Goal: Task Accomplishment & Management: Manage account settings

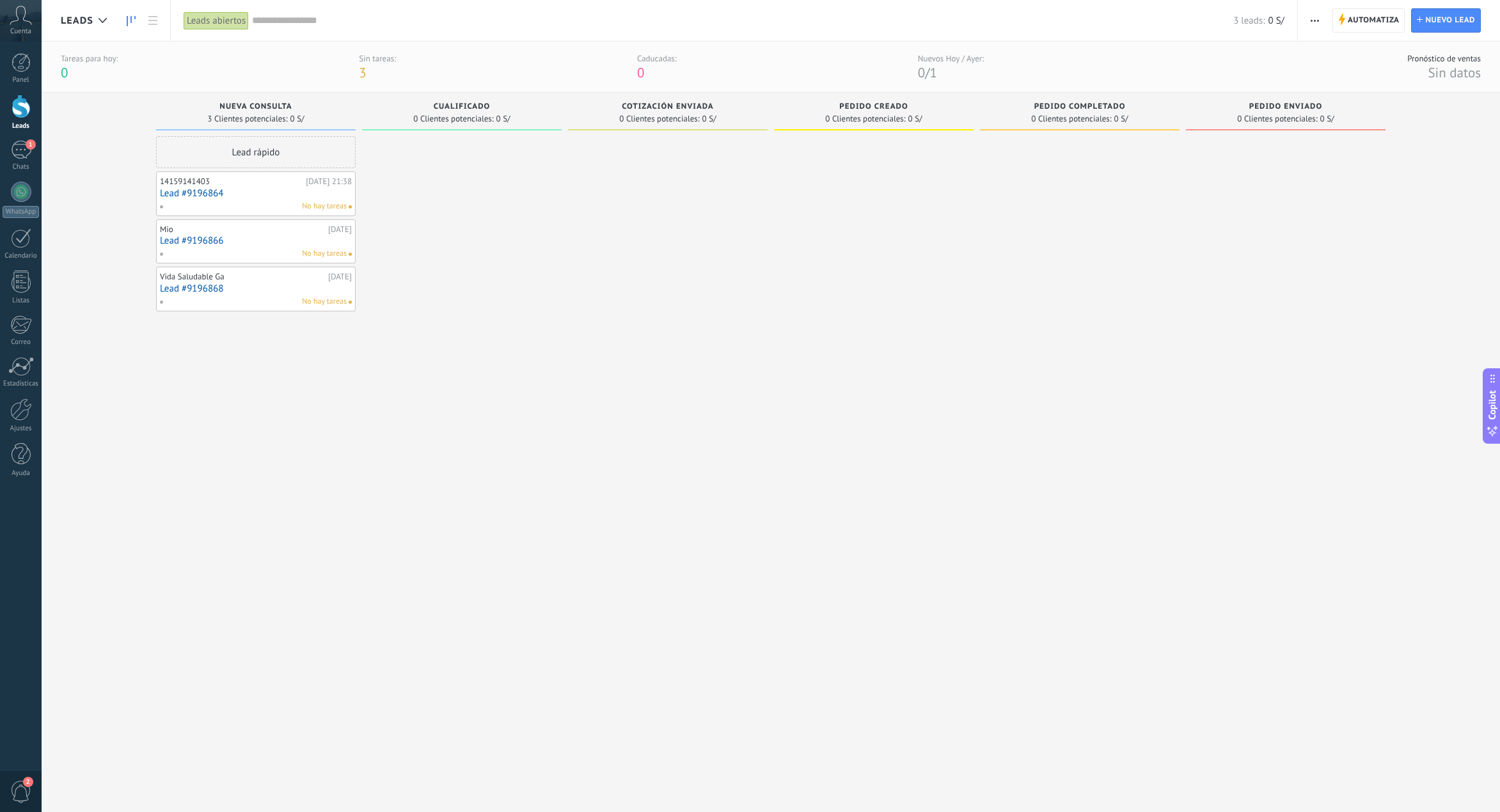
scroll to position [19, 0]
drag, startPoint x: 277, startPoint y: 187, endPoint x: 262, endPoint y: 187, distance: 15.0
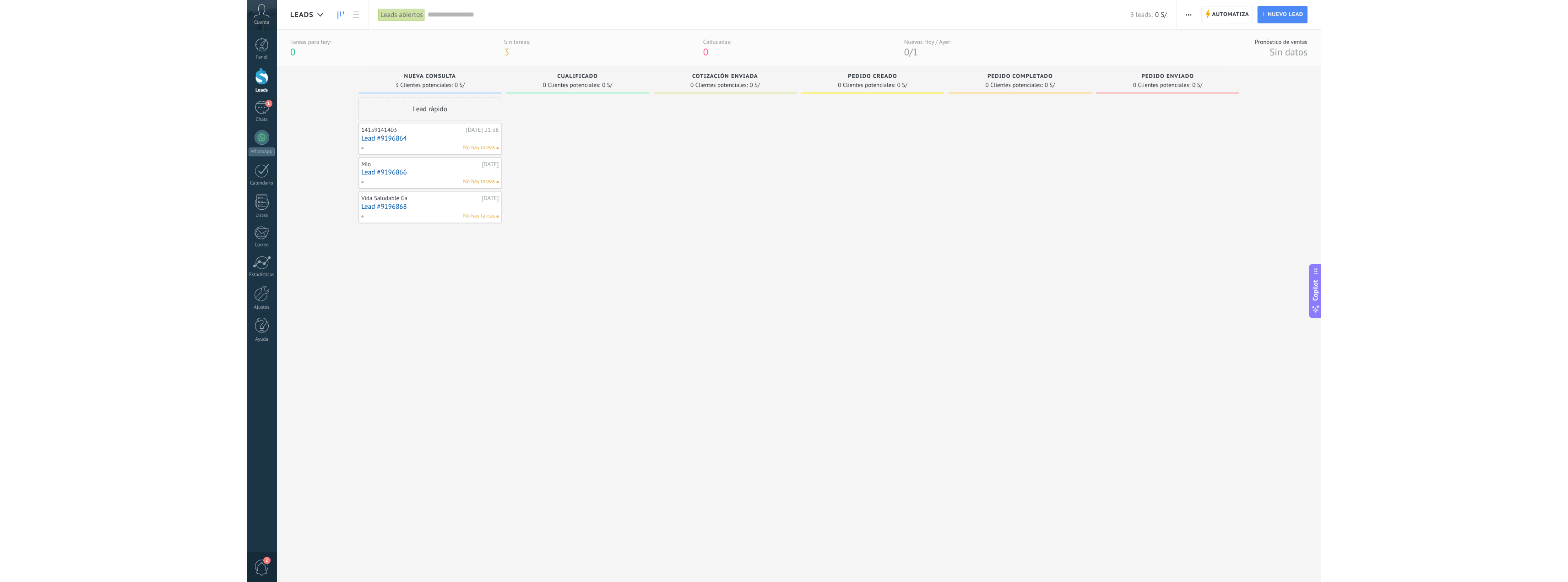
scroll to position [18, 0]
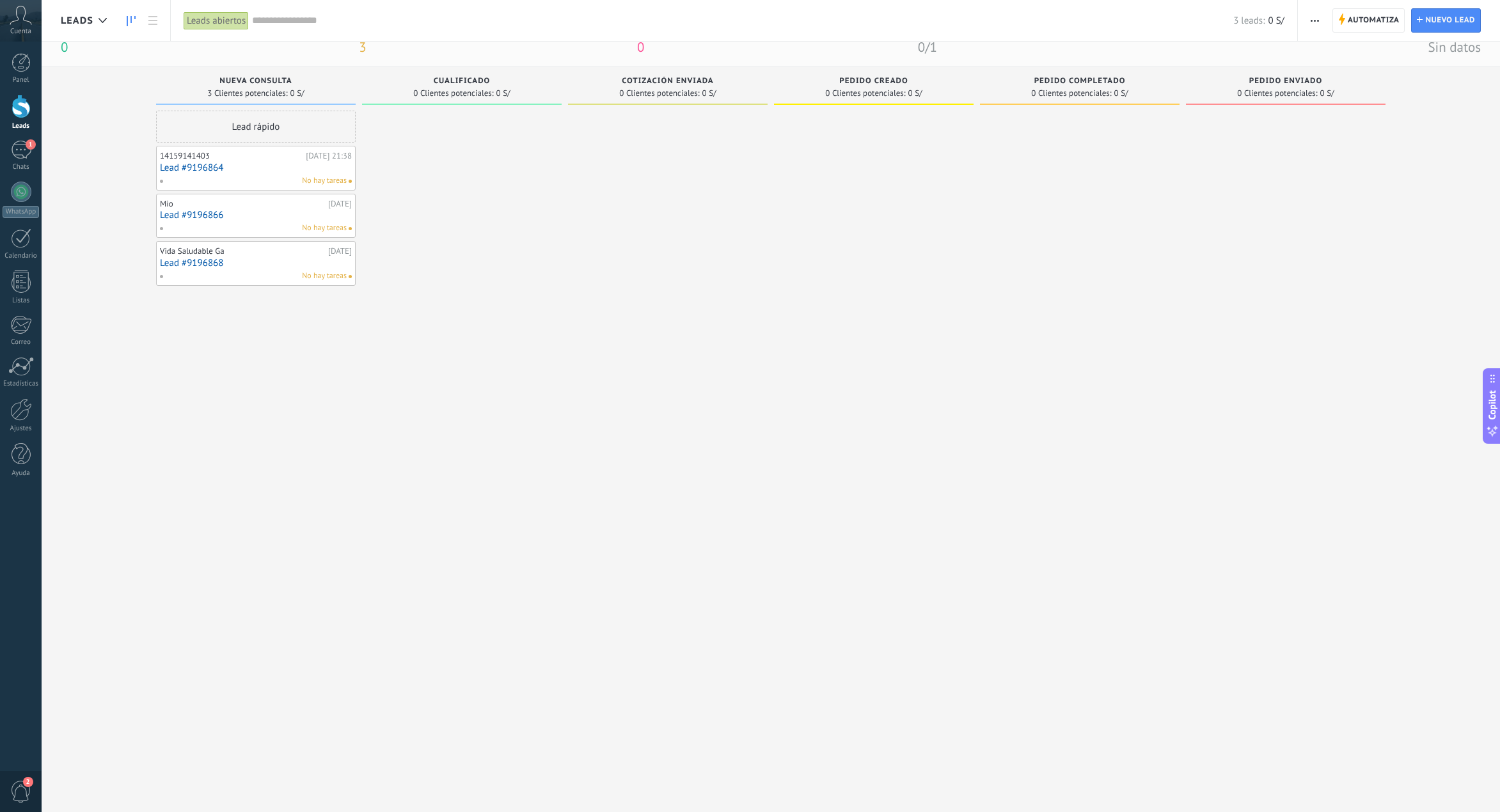
type textarea "**********"
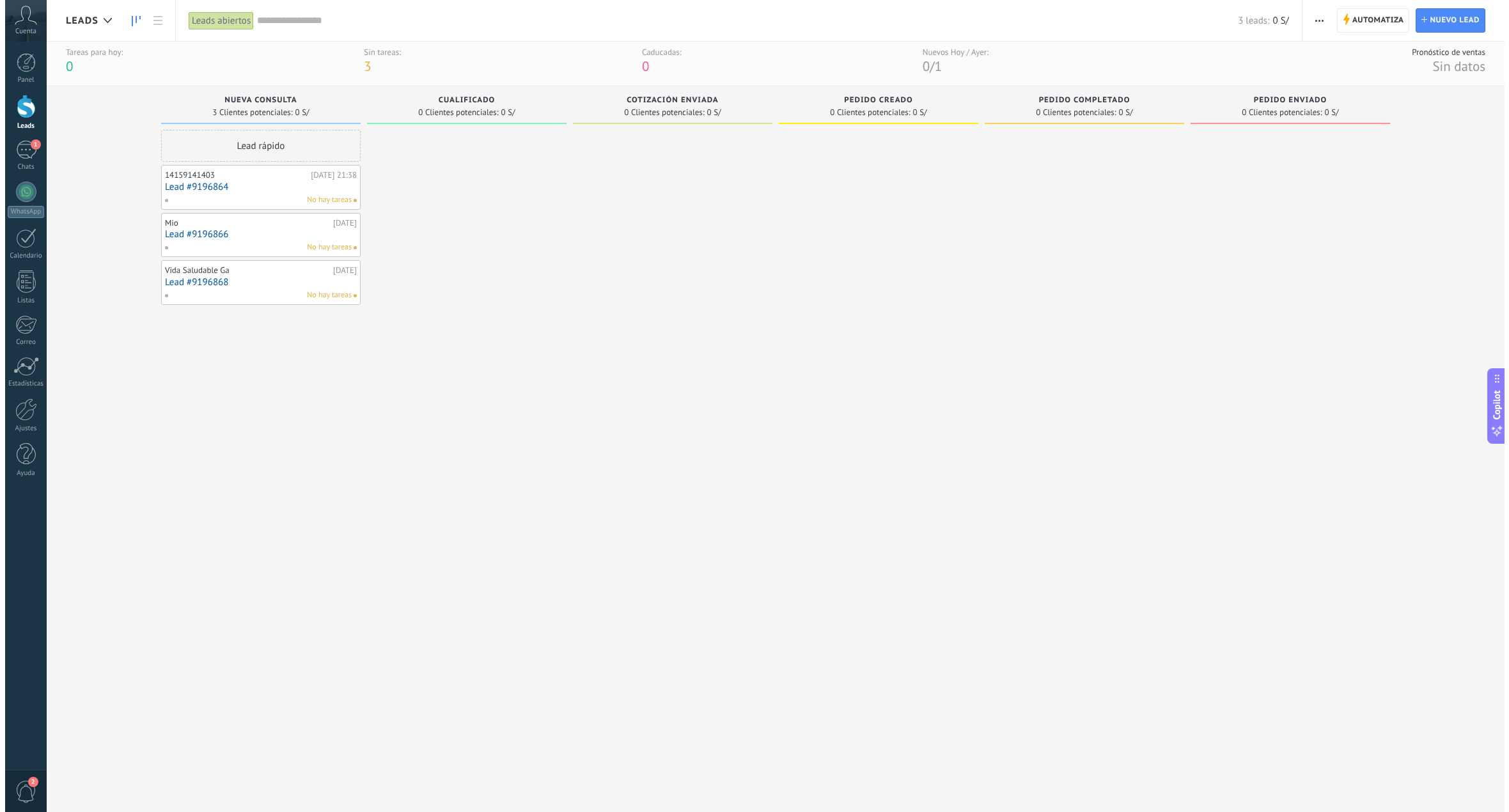
scroll to position [0, 0]
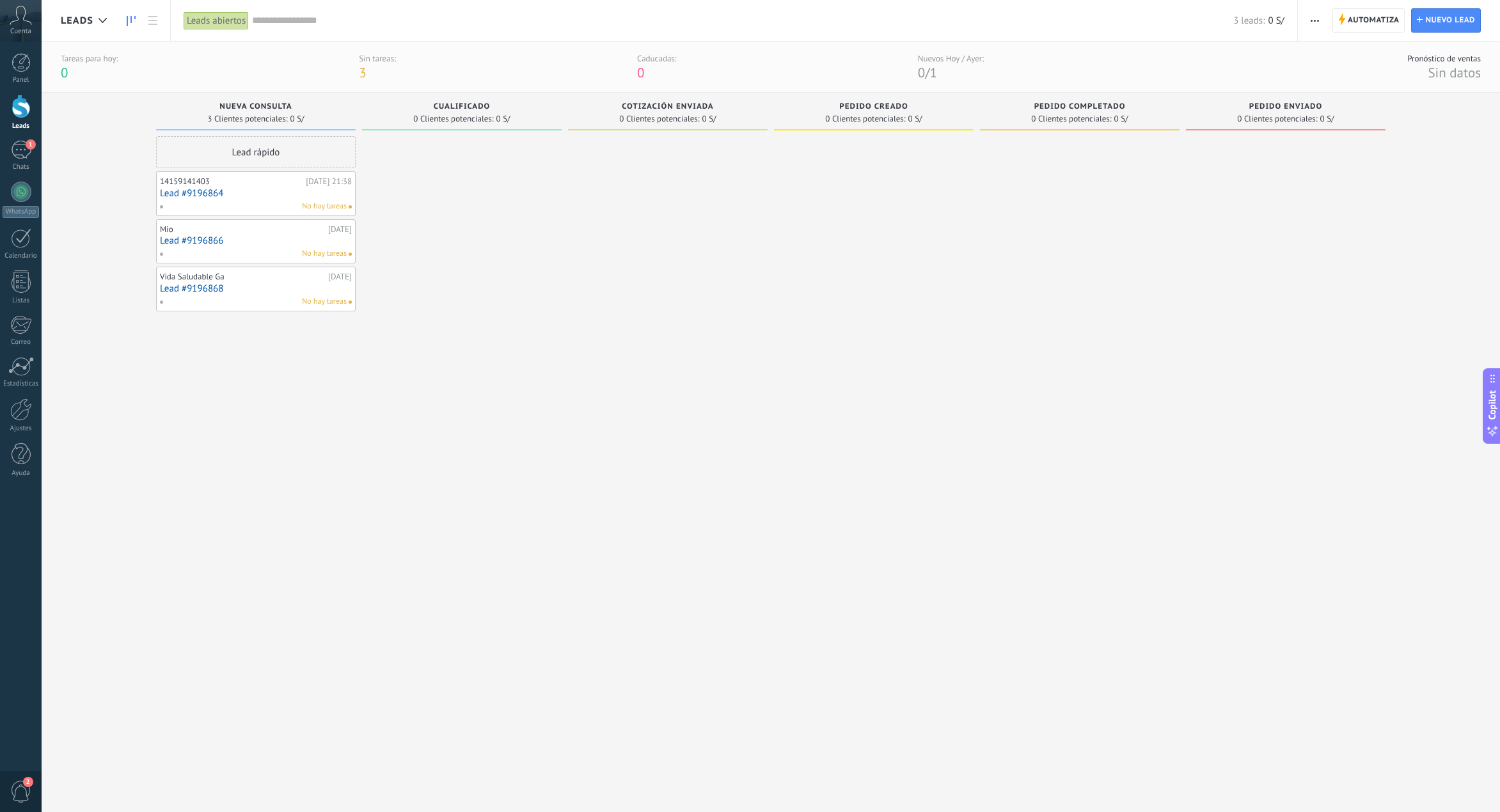
click at [209, 16] on div "Leads abiertos" at bounding box center [216, 20] width 65 height 19
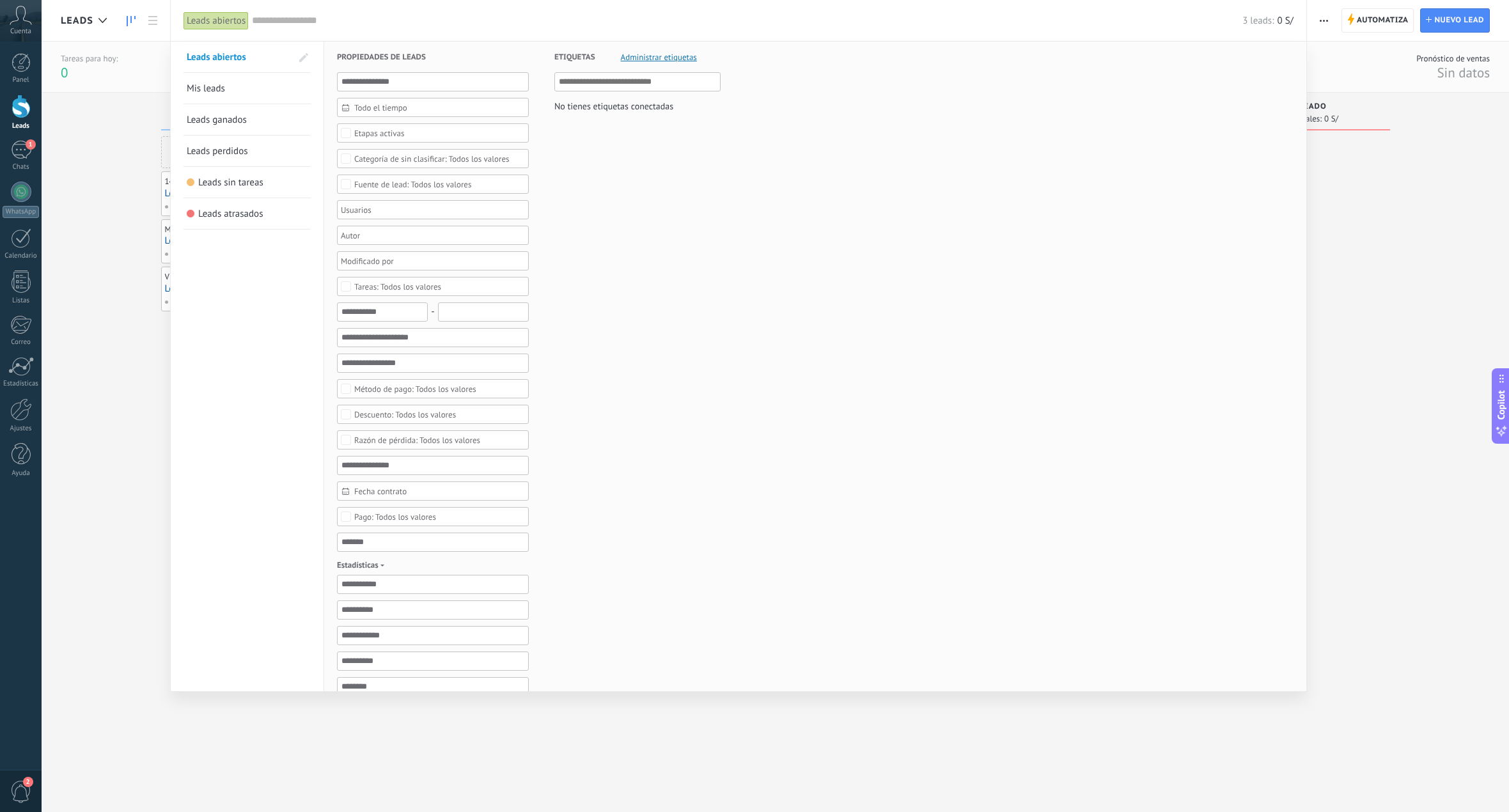
drag, startPoint x: 1435, startPoint y: 150, endPoint x: 1438, endPoint y: 47, distance: 103.0
click at [1435, 145] on div at bounding box center [754, 406] width 1509 height 812
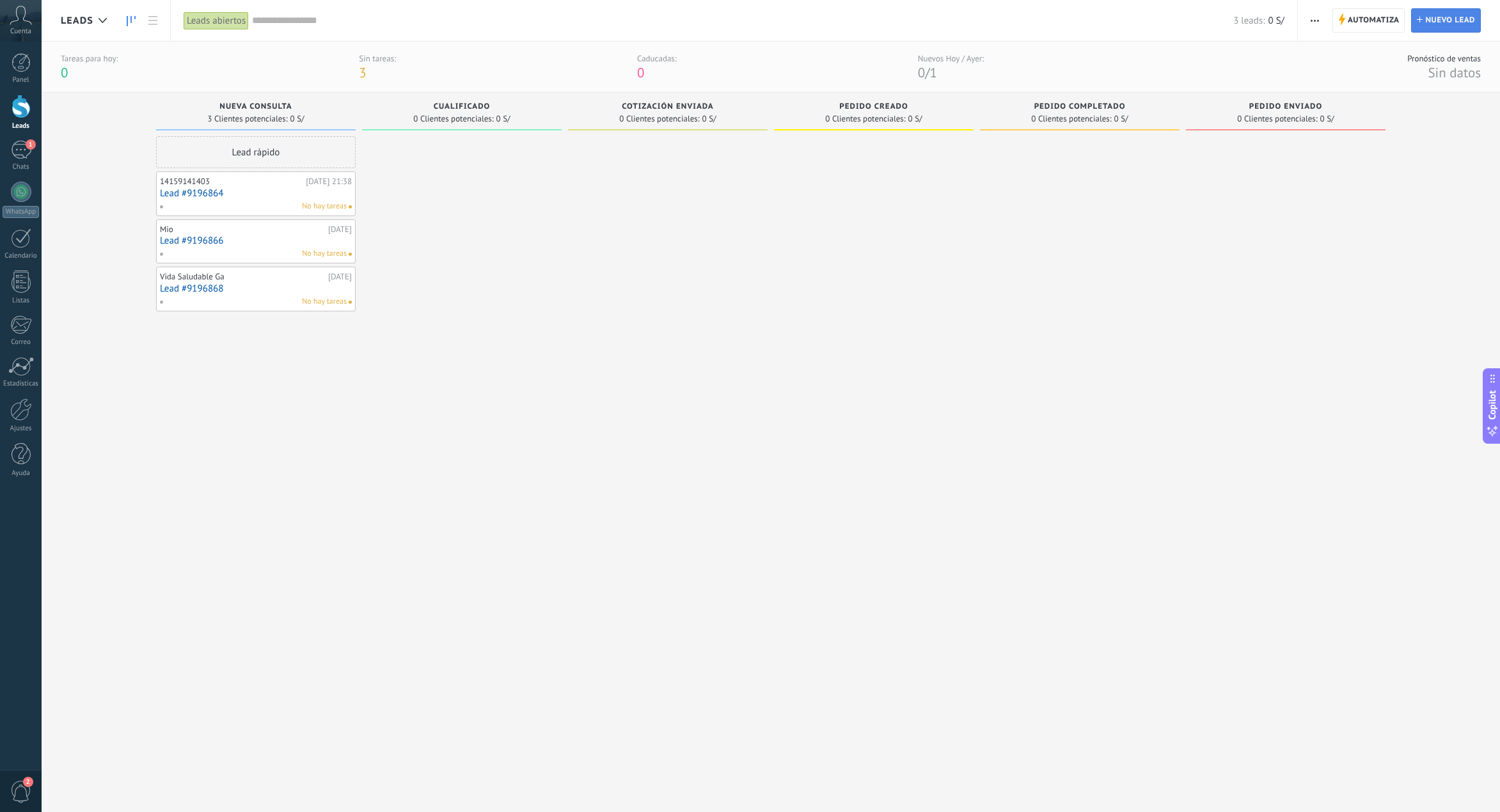
click at [1443, 29] on span "Nuevo lead" at bounding box center [1450, 20] width 50 height 23
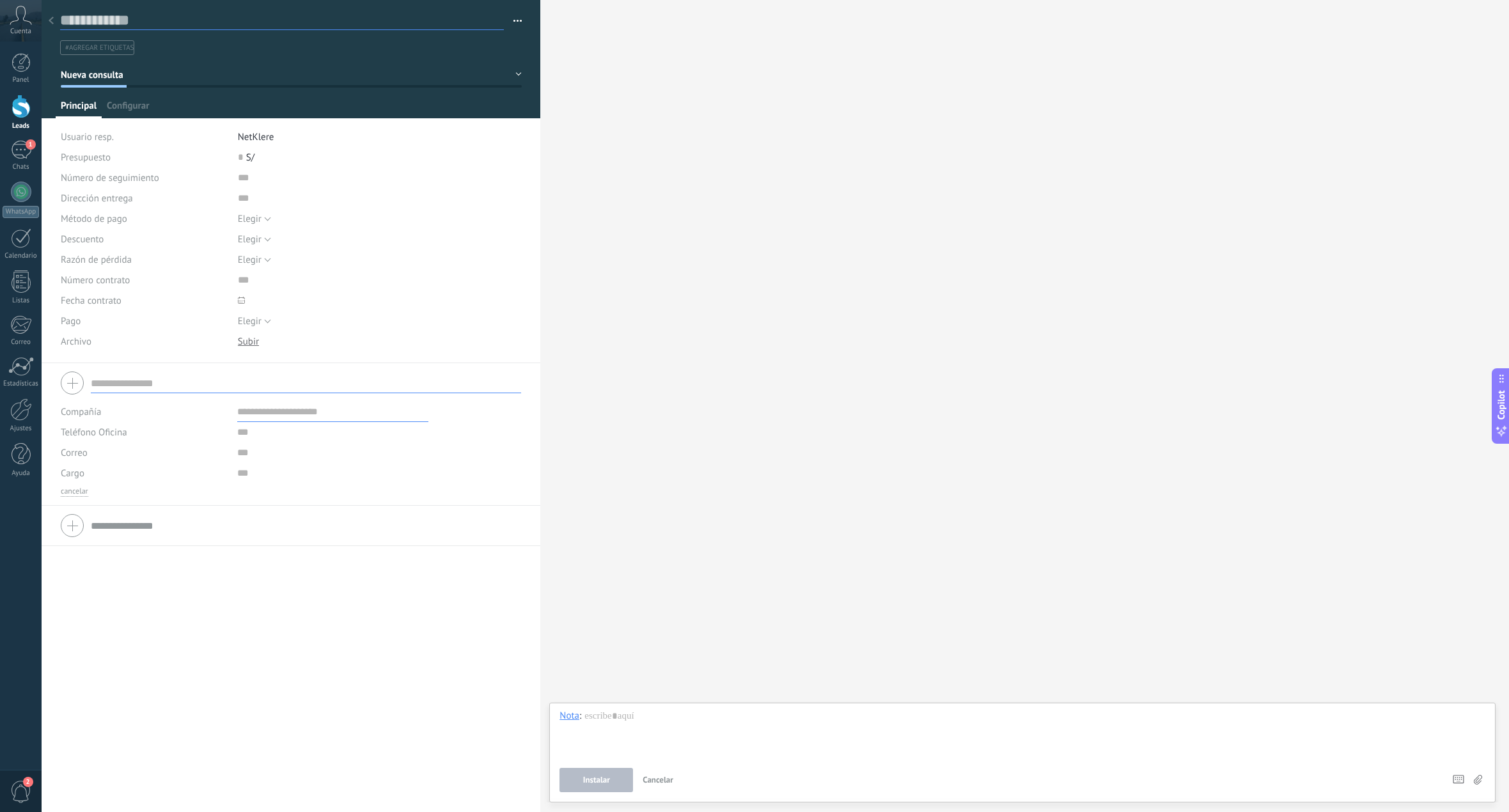
click at [113, 20] on input "text" at bounding box center [282, 20] width 444 height 19
type input "*"
click at [79, 16] on input "**********" at bounding box center [282, 20] width 444 height 19
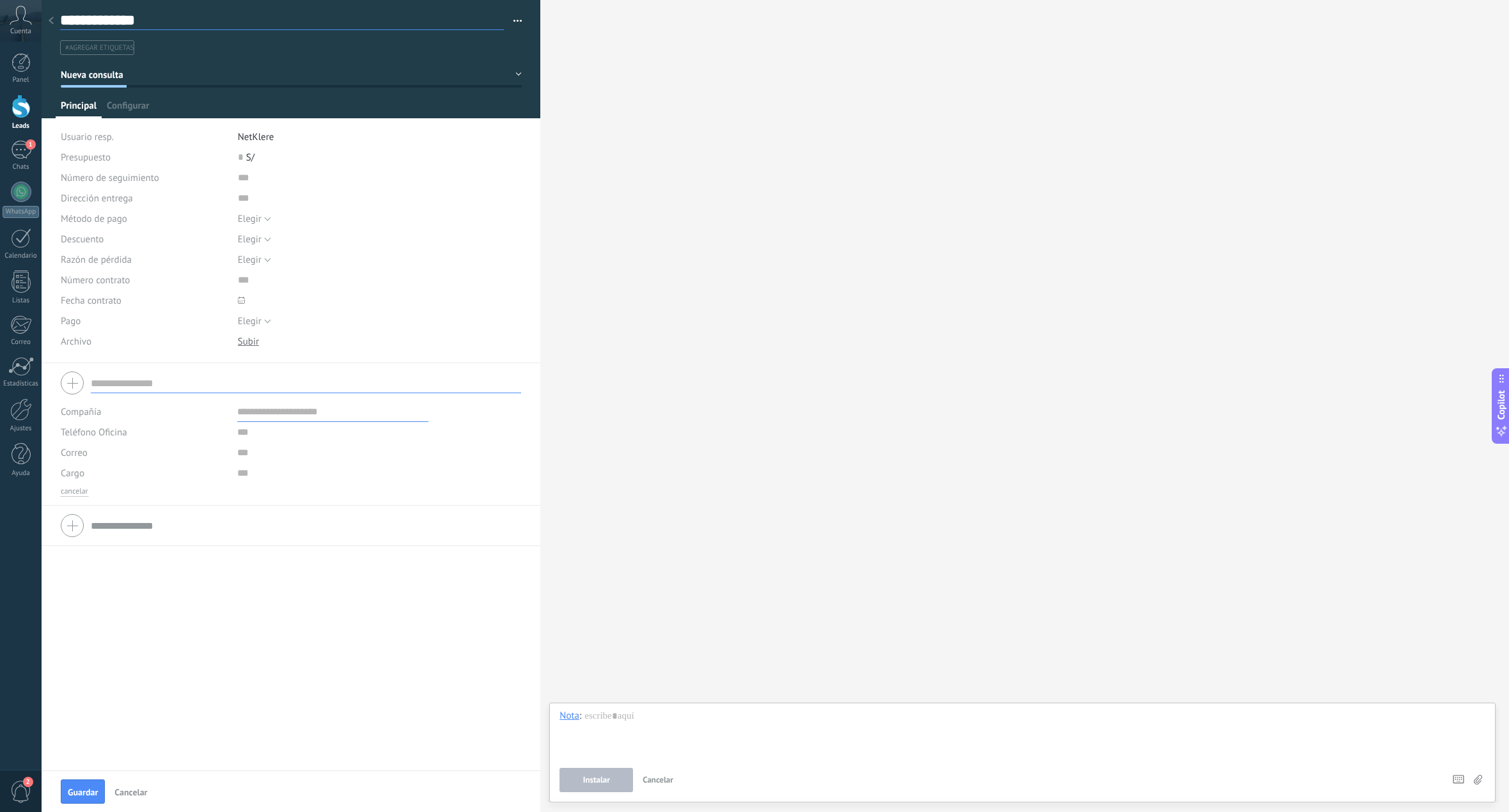
click at [79, 16] on input "**********" at bounding box center [282, 20] width 444 height 19
type input "********"
click at [257, 134] on span "NetKlere" at bounding box center [256, 137] width 37 height 12
click at [279, 627] on div "Compañía Teléfono Oficina Ofic. directo Celular Fax Casa Otro Teléfono Oficina …" at bounding box center [291, 566] width 499 height 407
click at [93, 784] on button "Guardar" at bounding box center [83, 792] width 44 height 24
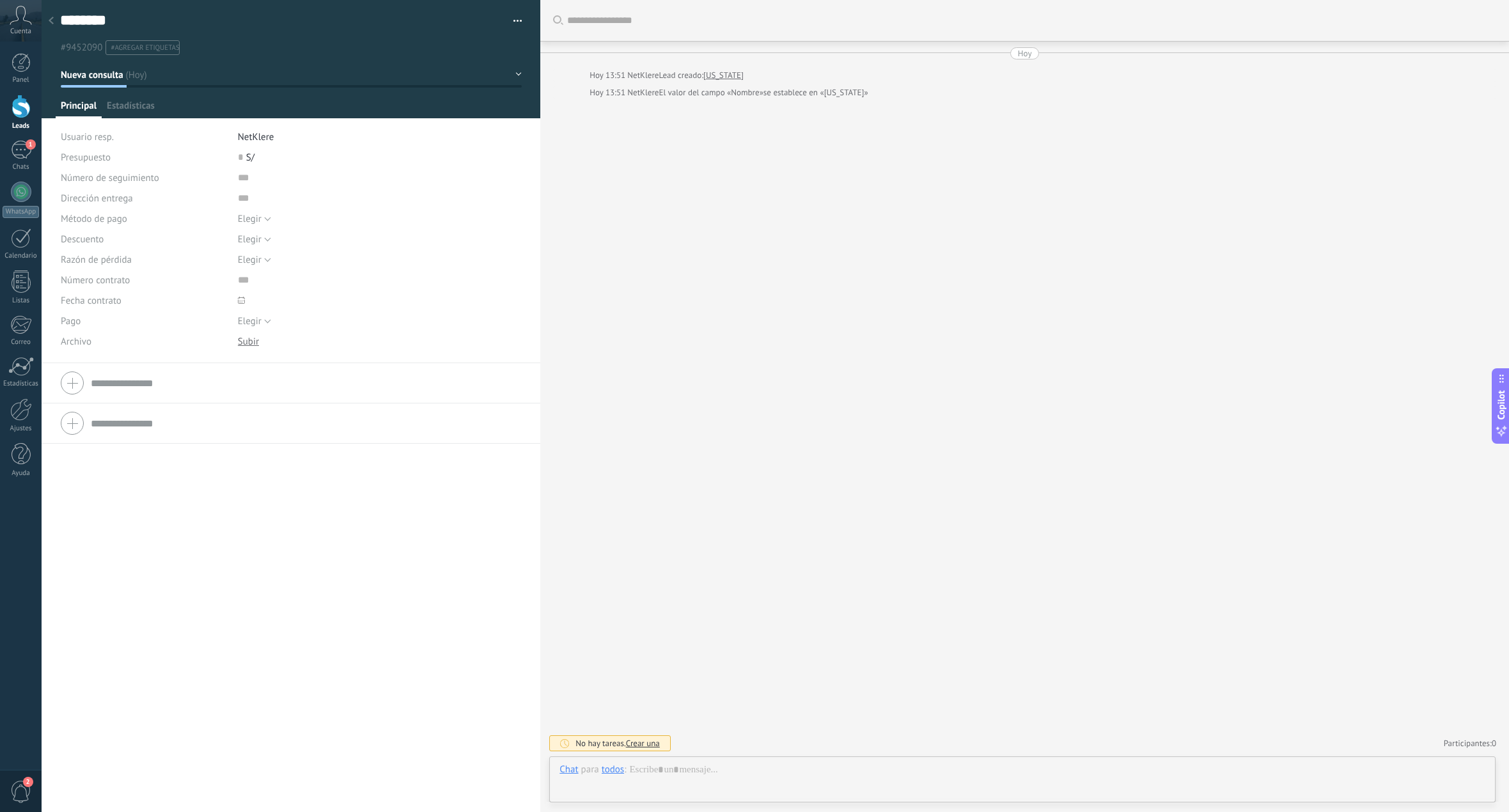
scroll to position [19, 0]
click at [695, 308] on div "Buscar Carga más Hoy Hoy 13:51 NetKlere Lead creado: Virginia Hoy 13:51 NetKler…" at bounding box center [1025, 406] width 968 height 812
click at [55, 21] on div at bounding box center [50, 20] width 18 height 25
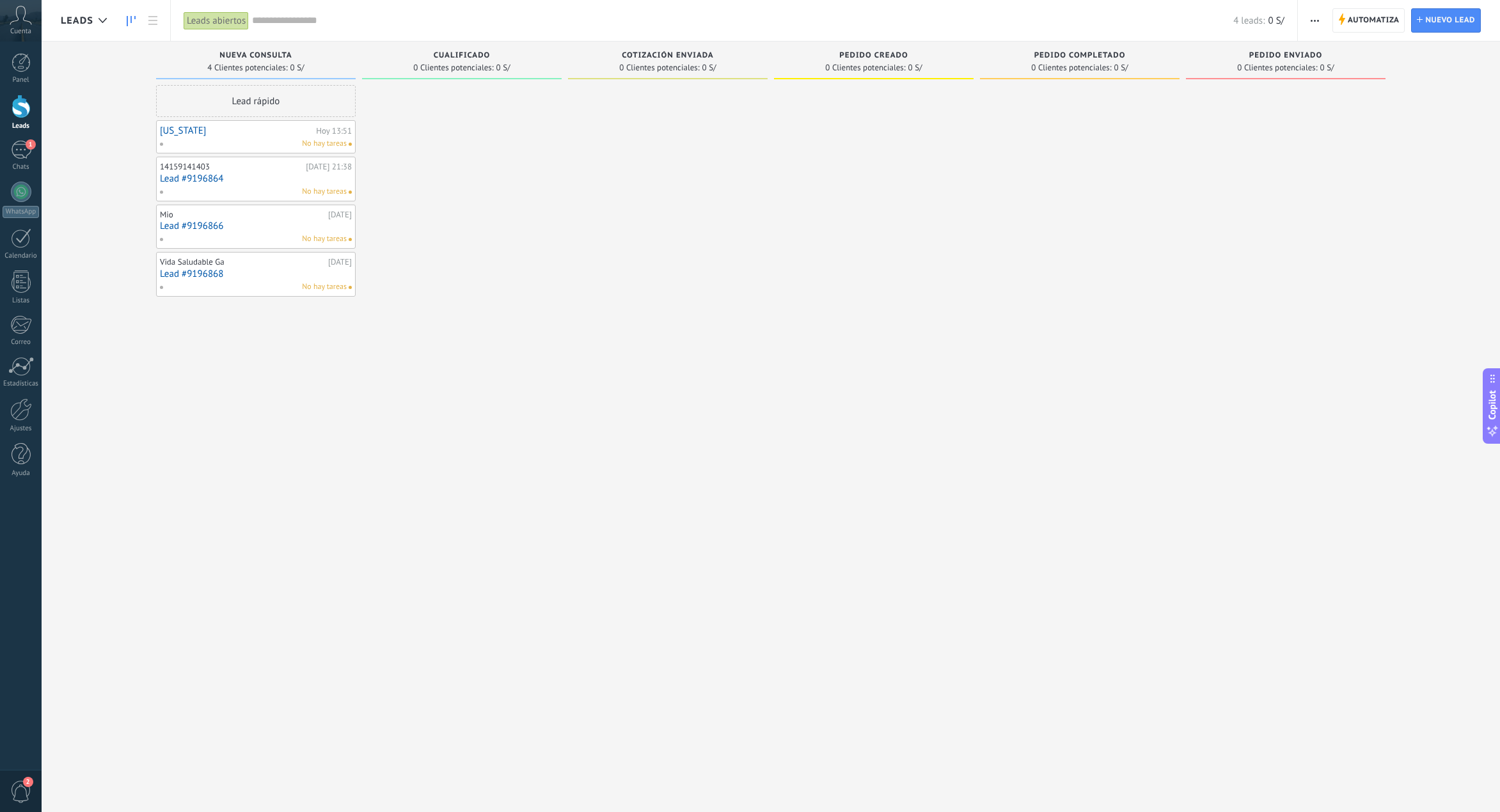
click at [91, 15] on span "Leads" at bounding box center [77, 20] width 32 height 12
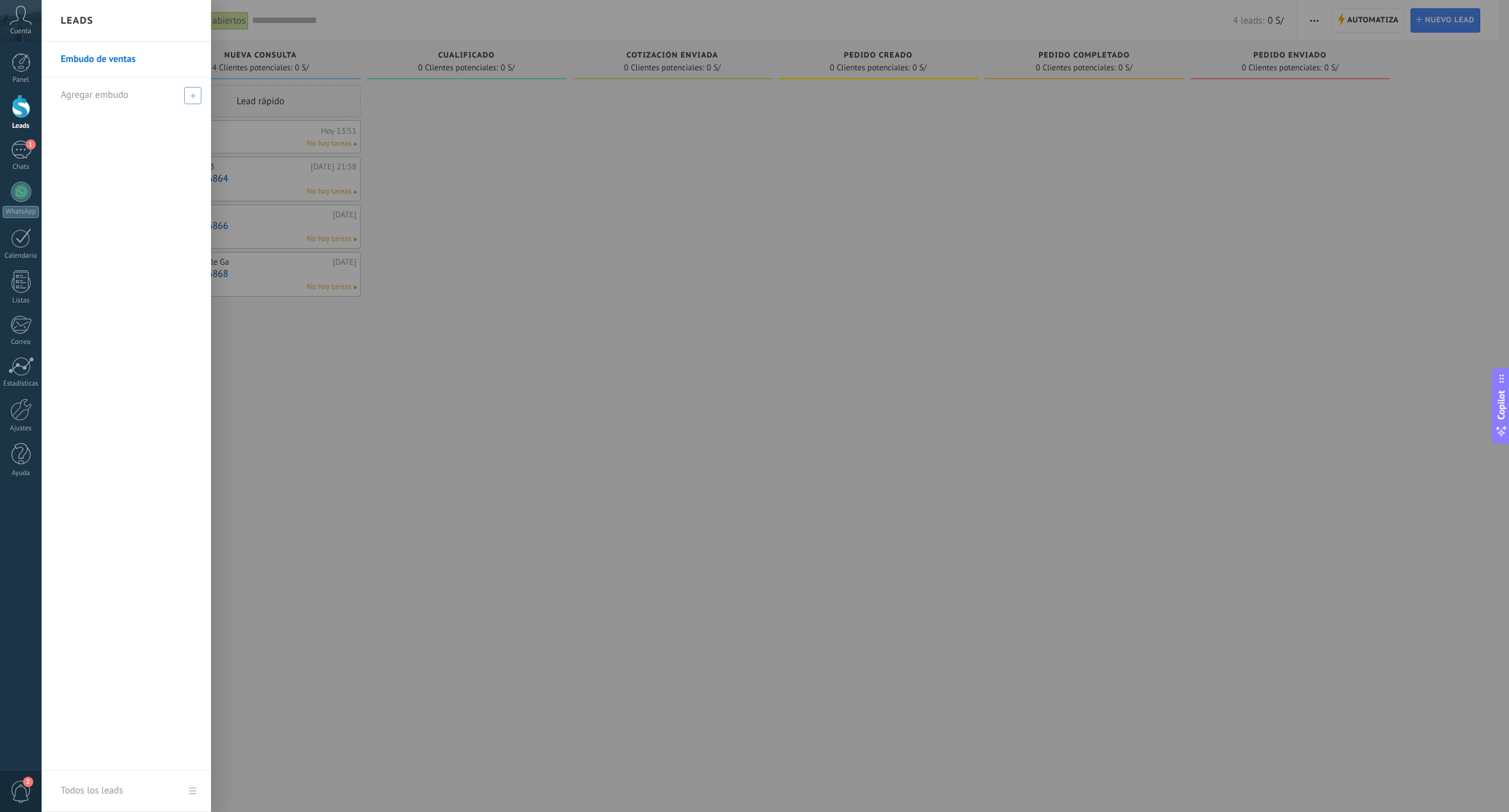
click at [94, 94] on span "Agregar embudo" at bounding box center [94, 95] width 67 height 12
drag, startPoint x: 132, startPoint y: 157, endPoint x: 132, endPoint y: 147, distance: 10.0
click at [132, 154] on div "Embudo de ventas" at bounding box center [126, 406] width 169 height 729
drag, startPoint x: 642, startPoint y: 185, endPoint x: 441, endPoint y: 137, distance: 206.7
click at [630, 179] on div at bounding box center [796, 406] width 1509 height 812
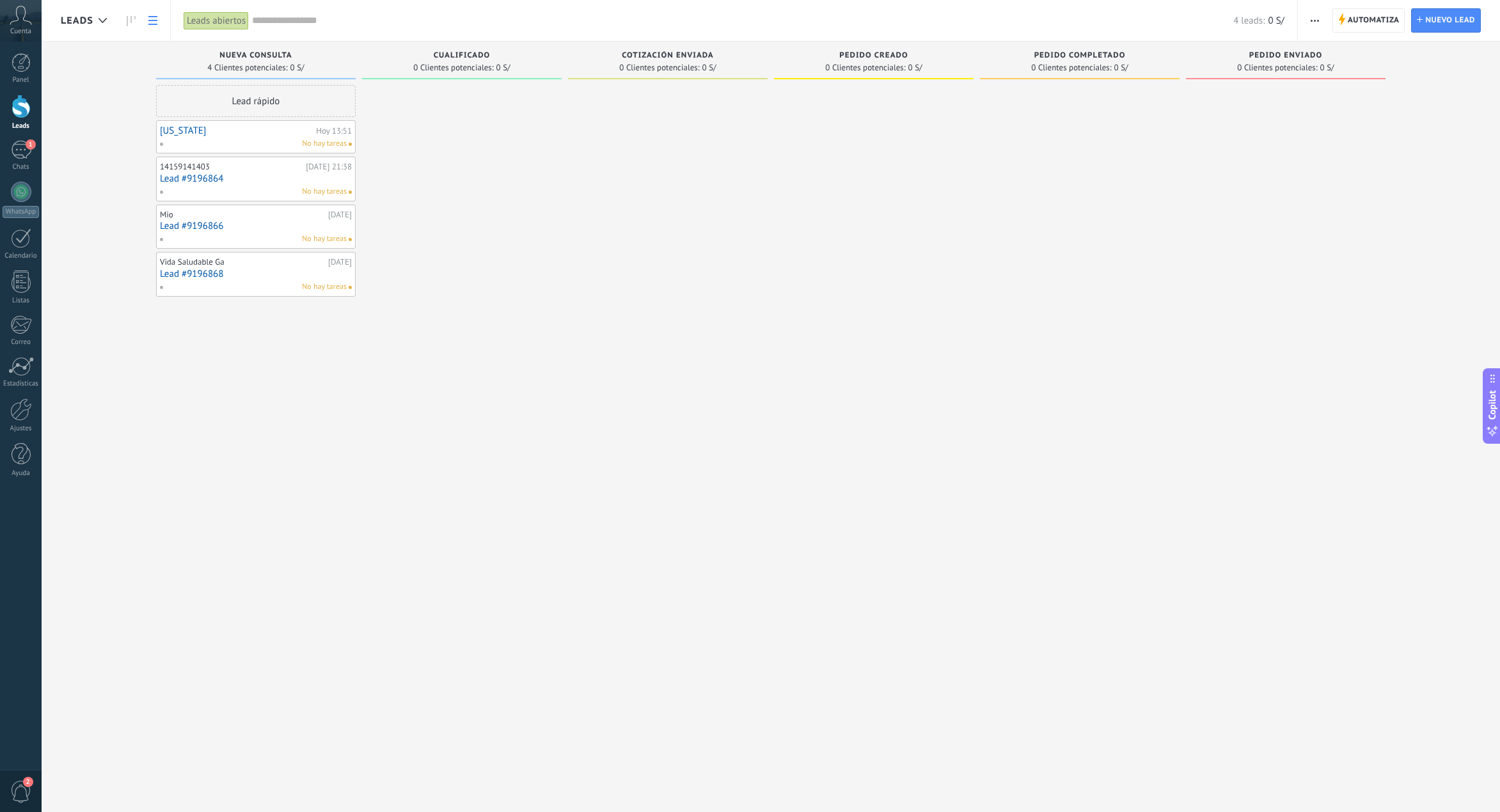
click at [145, 25] on link at bounding box center [152, 20] width 21 height 25
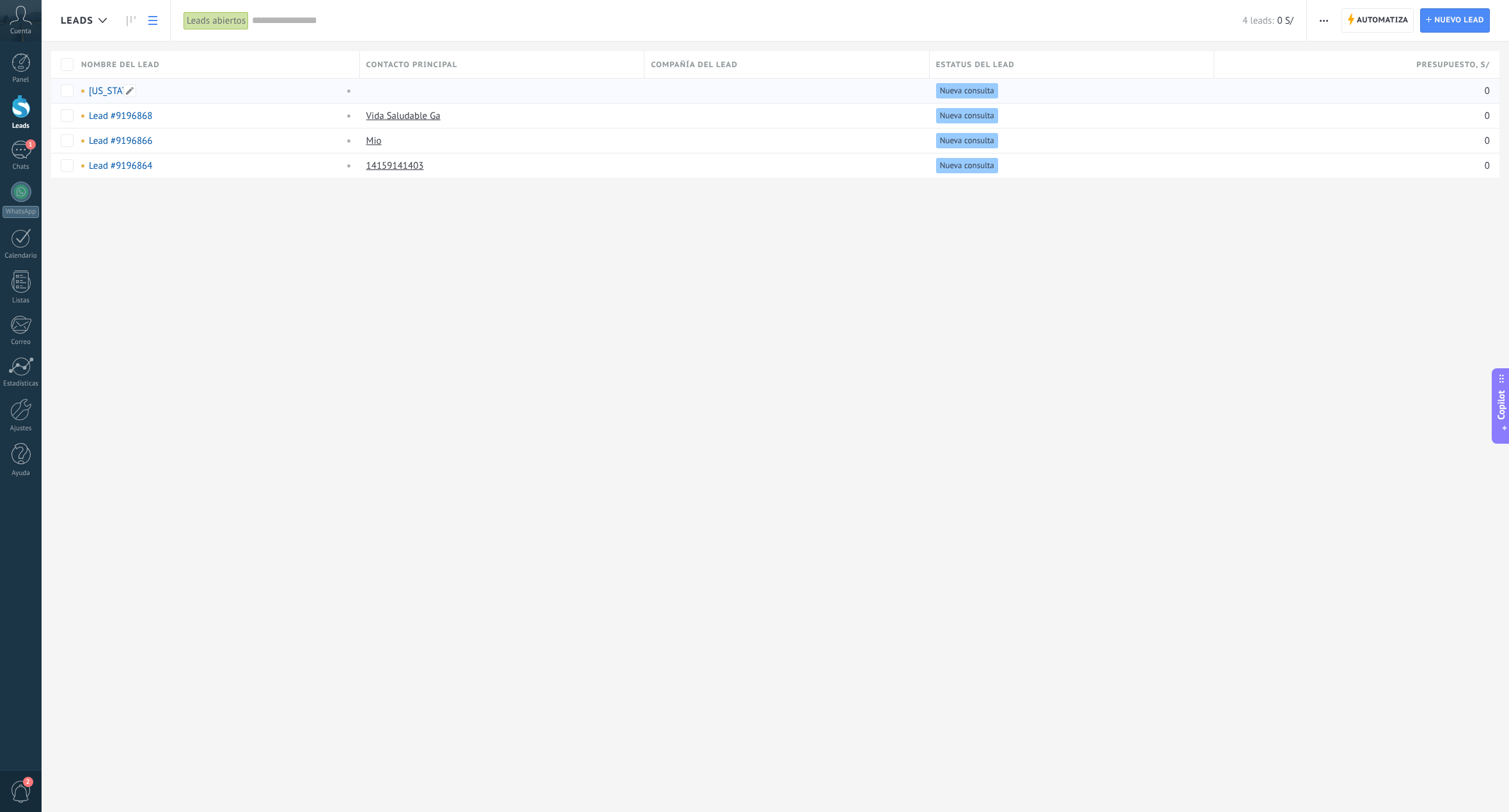
click at [153, 92] on div "[US_STATE]" at bounding box center [209, 91] width 256 height 11
click at [108, 91] on link "[US_STATE]" at bounding box center [112, 91] width 46 height 12
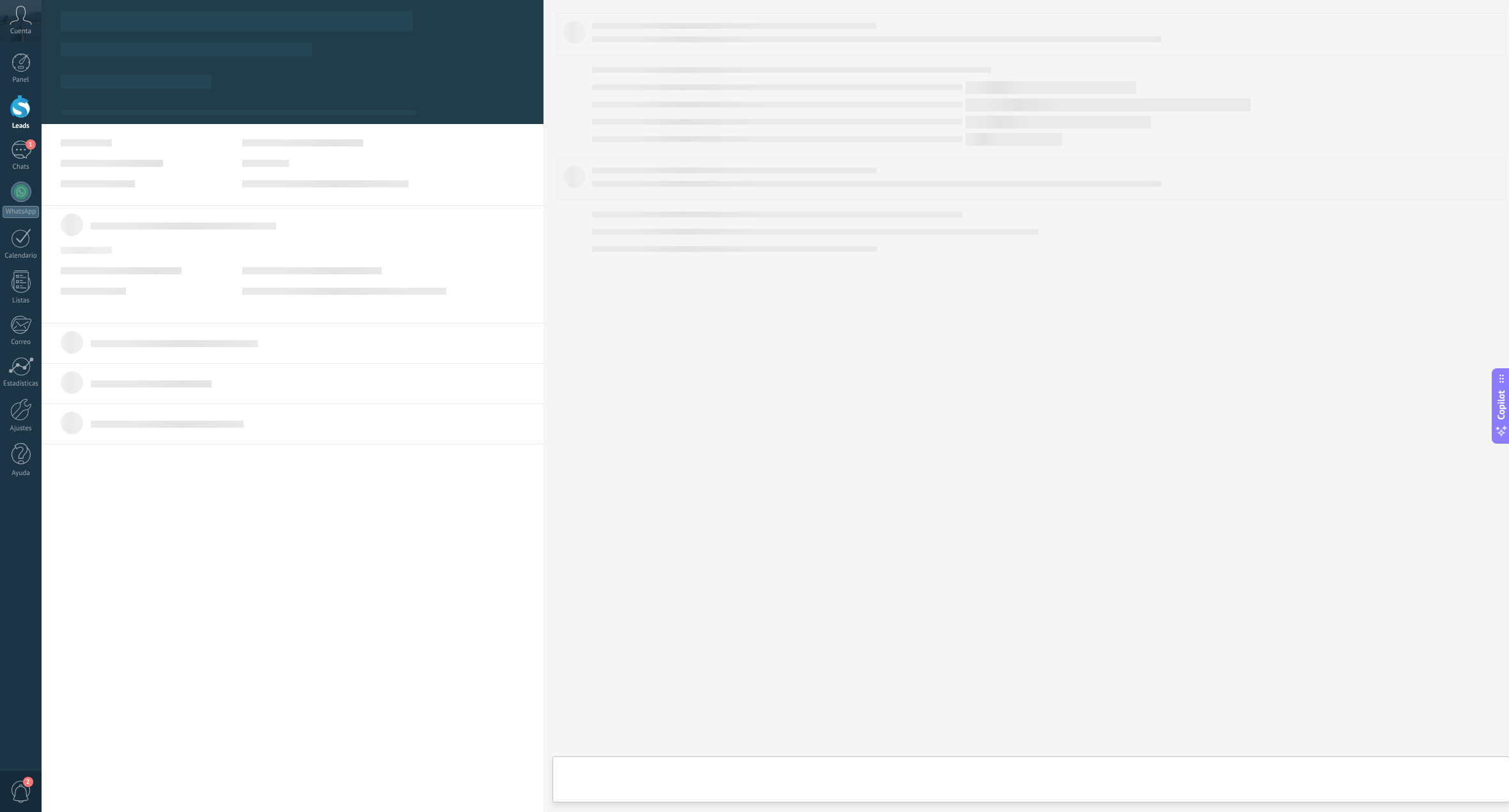
type textarea "********"
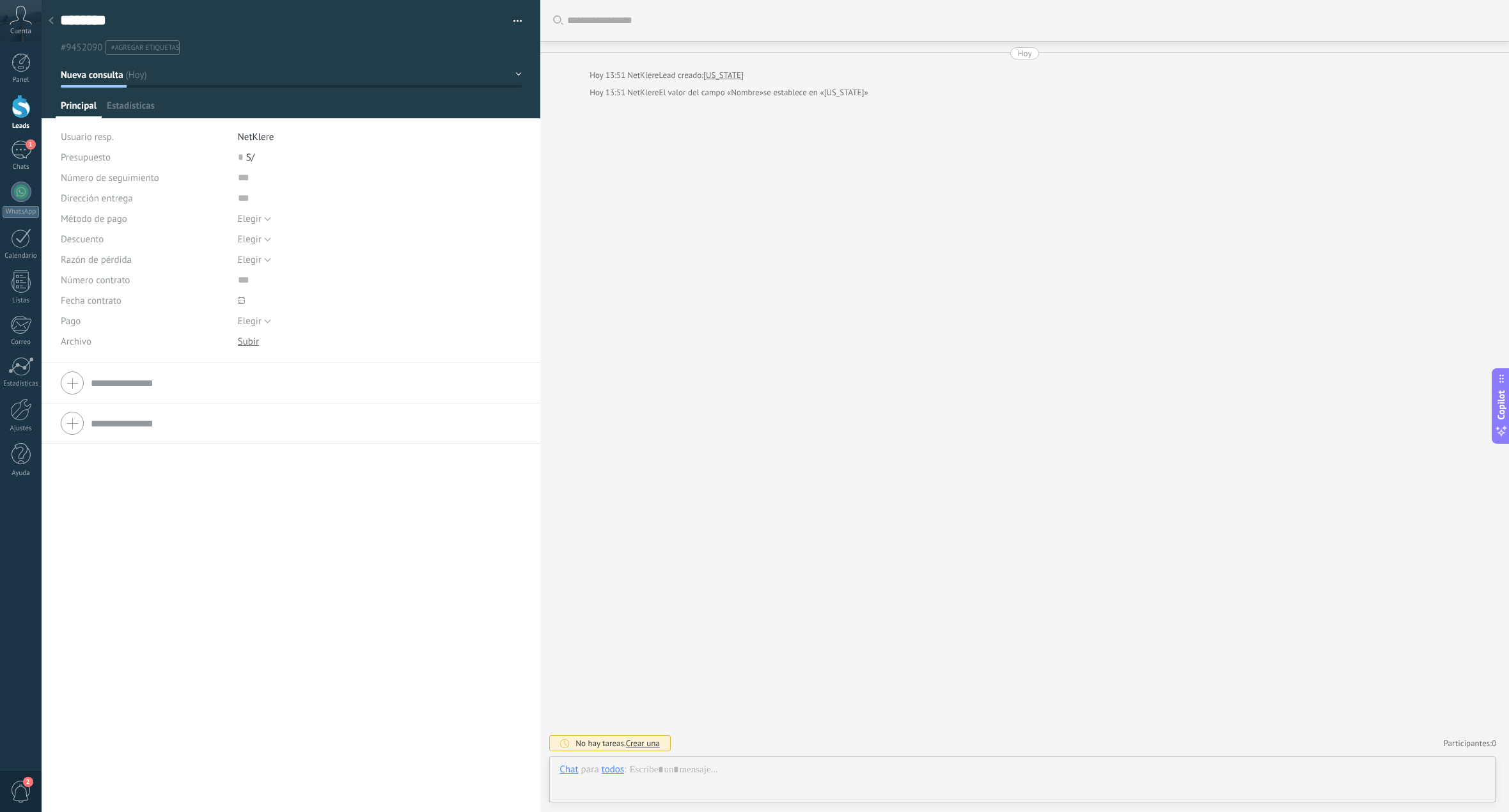
scroll to position [19, 0]
click at [52, 22] on use at bounding box center [51, 20] width 5 height 8
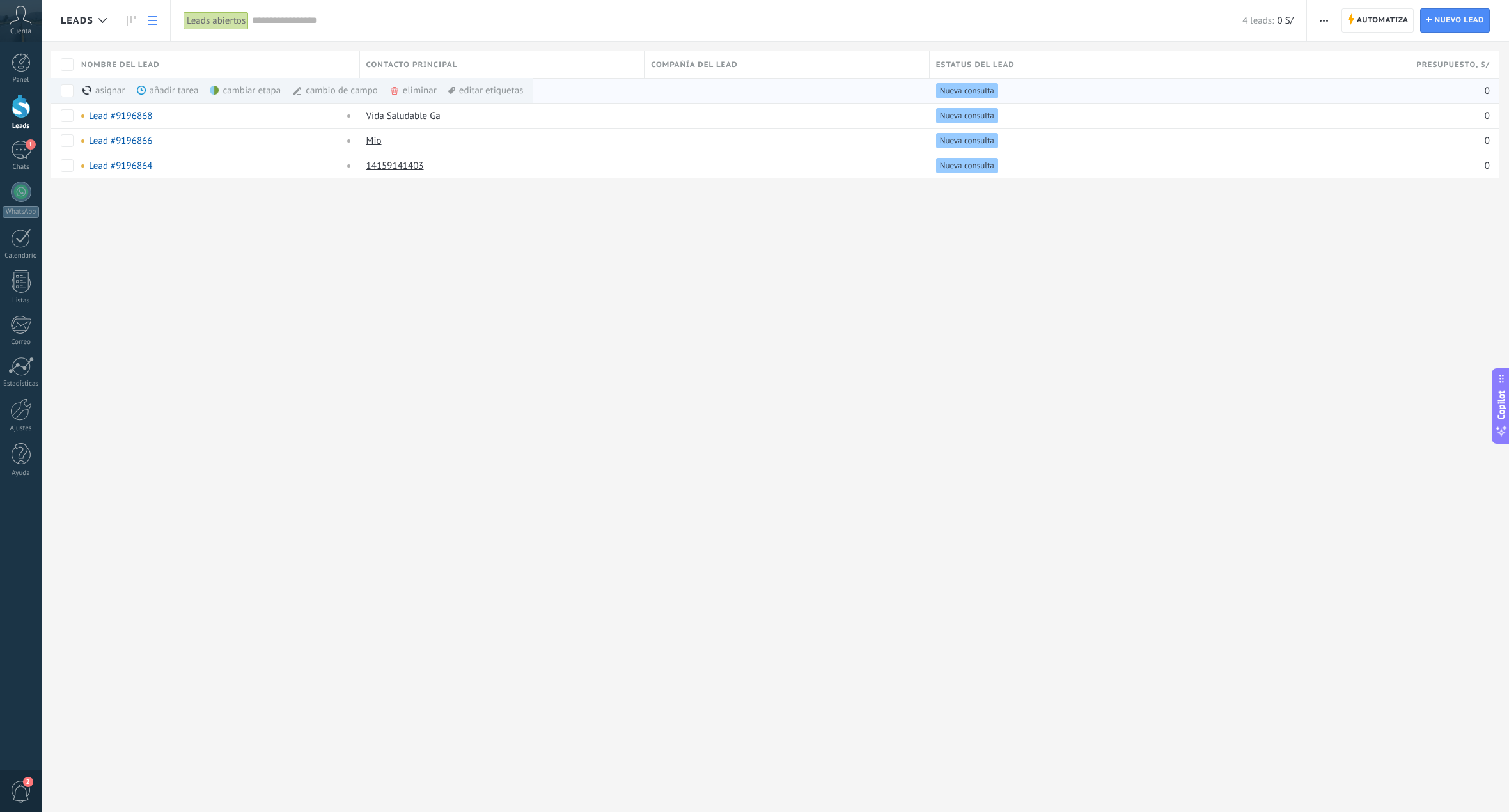
click at [403, 95] on div "eliminar màs" at bounding box center [435, 90] width 91 height 25
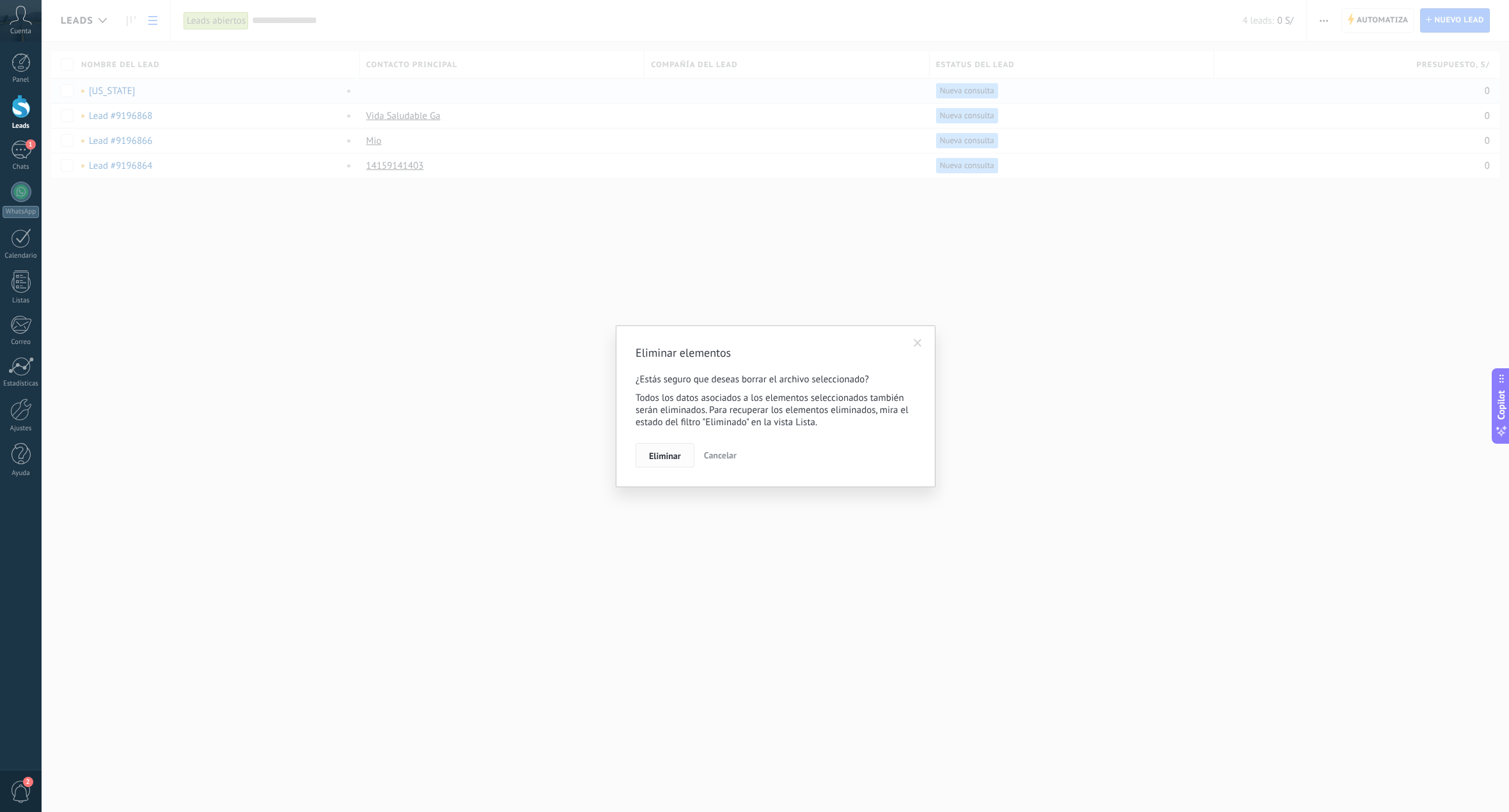
click at [657, 458] on span "Eliminar" at bounding box center [664, 456] width 32 height 9
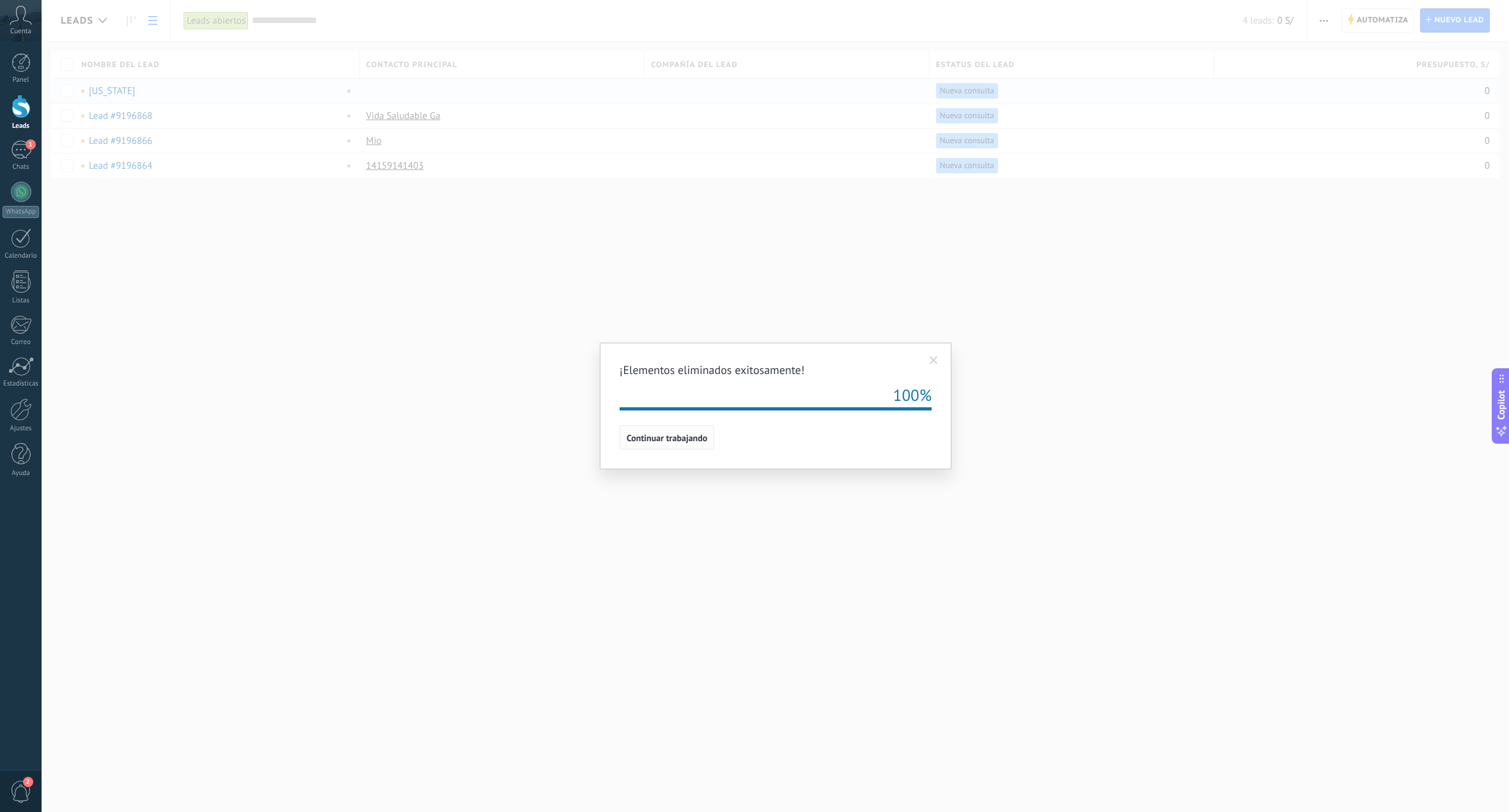
click at [688, 445] on button "Continuar trabajando" at bounding box center [667, 437] width 95 height 24
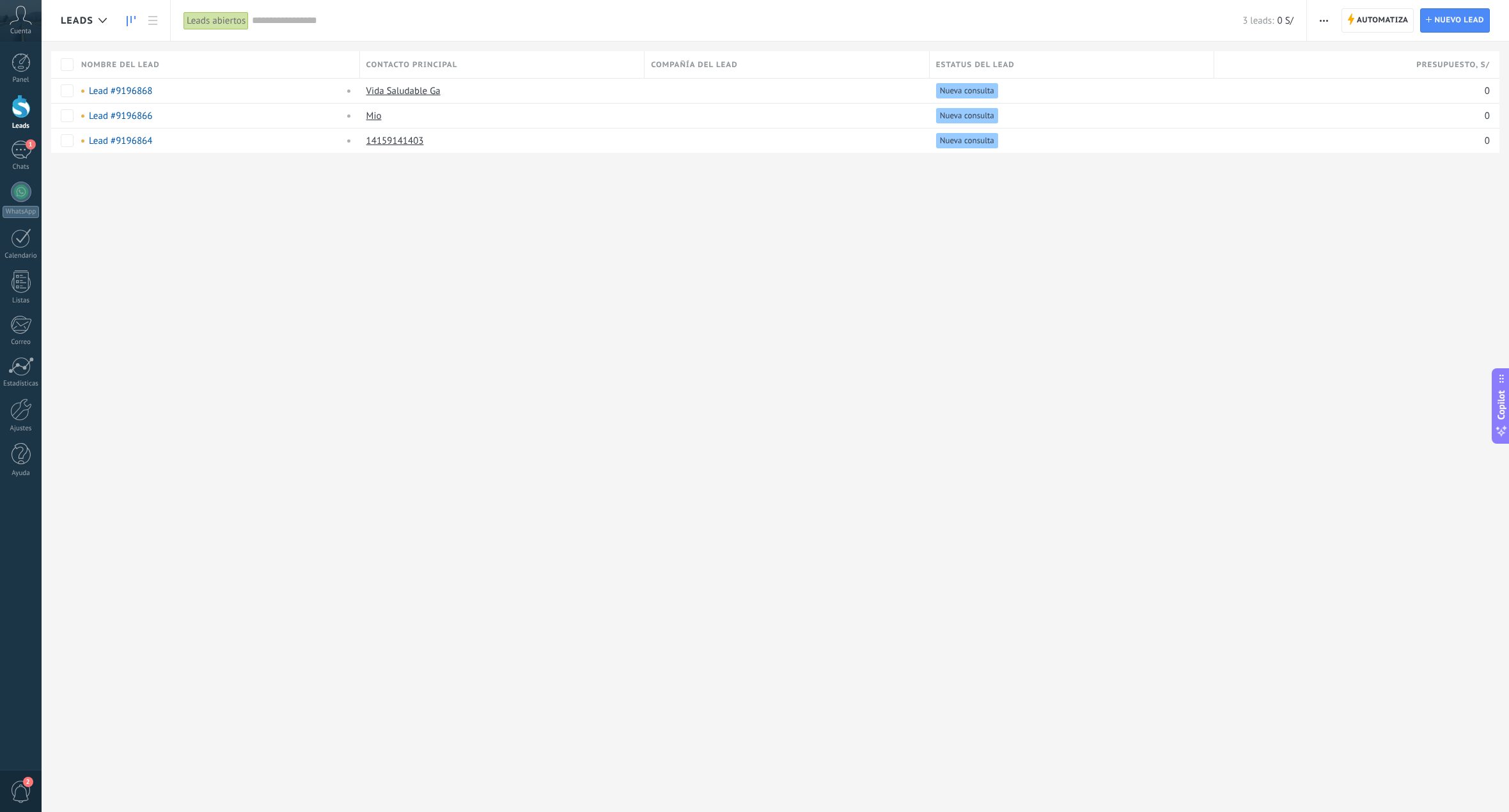
click at [137, 19] on link at bounding box center [131, 20] width 21 height 25
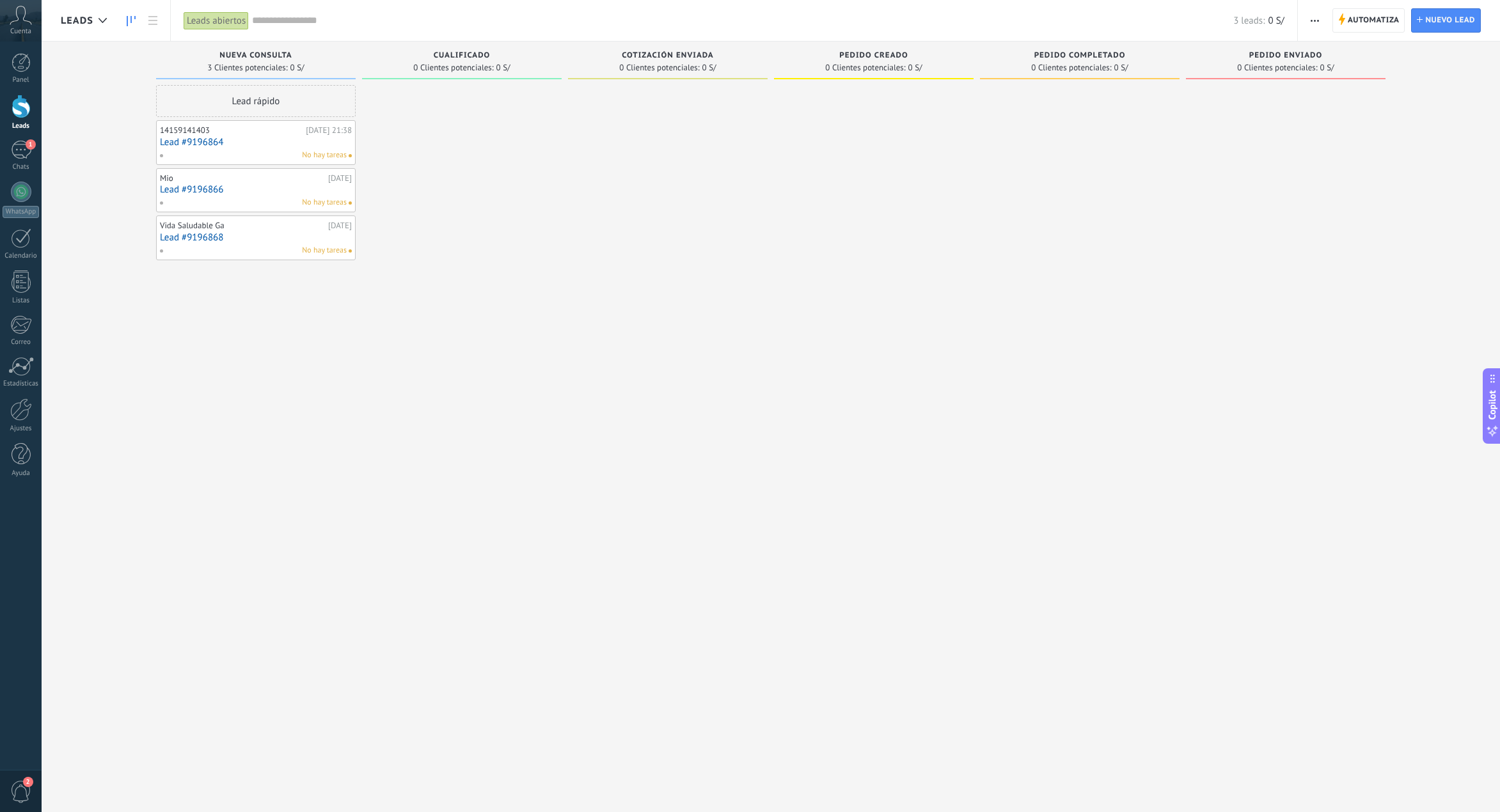
click at [1320, 21] on button "button" at bounding box center [1315, 20] width 19 height 24
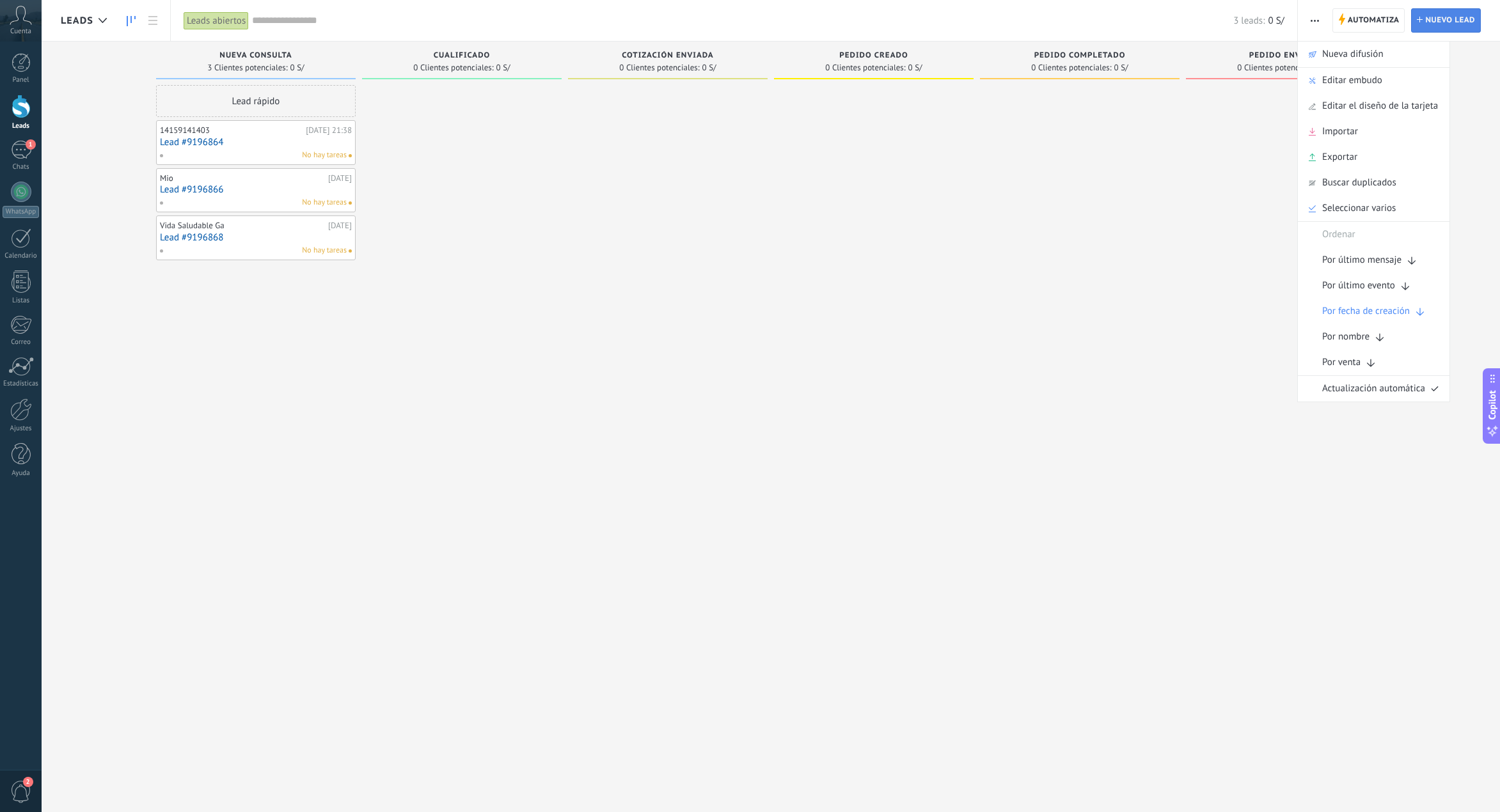
click at [1460, 21] on span "Nuevo lead" at bounding box center [1450, 20] width 50 height 23
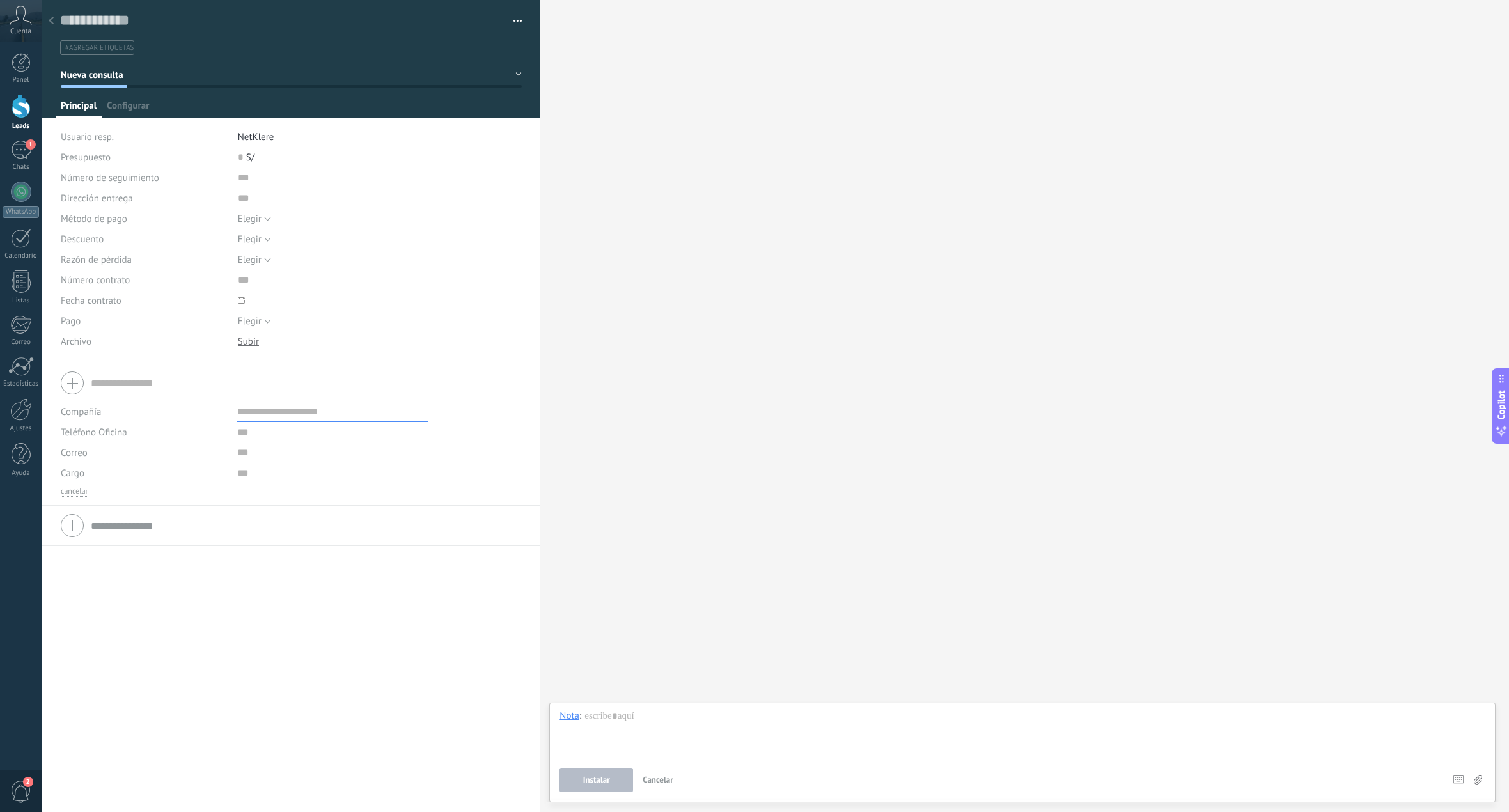
click at [53, 26] on div at bounding box center [50, 20] width 18 height 25
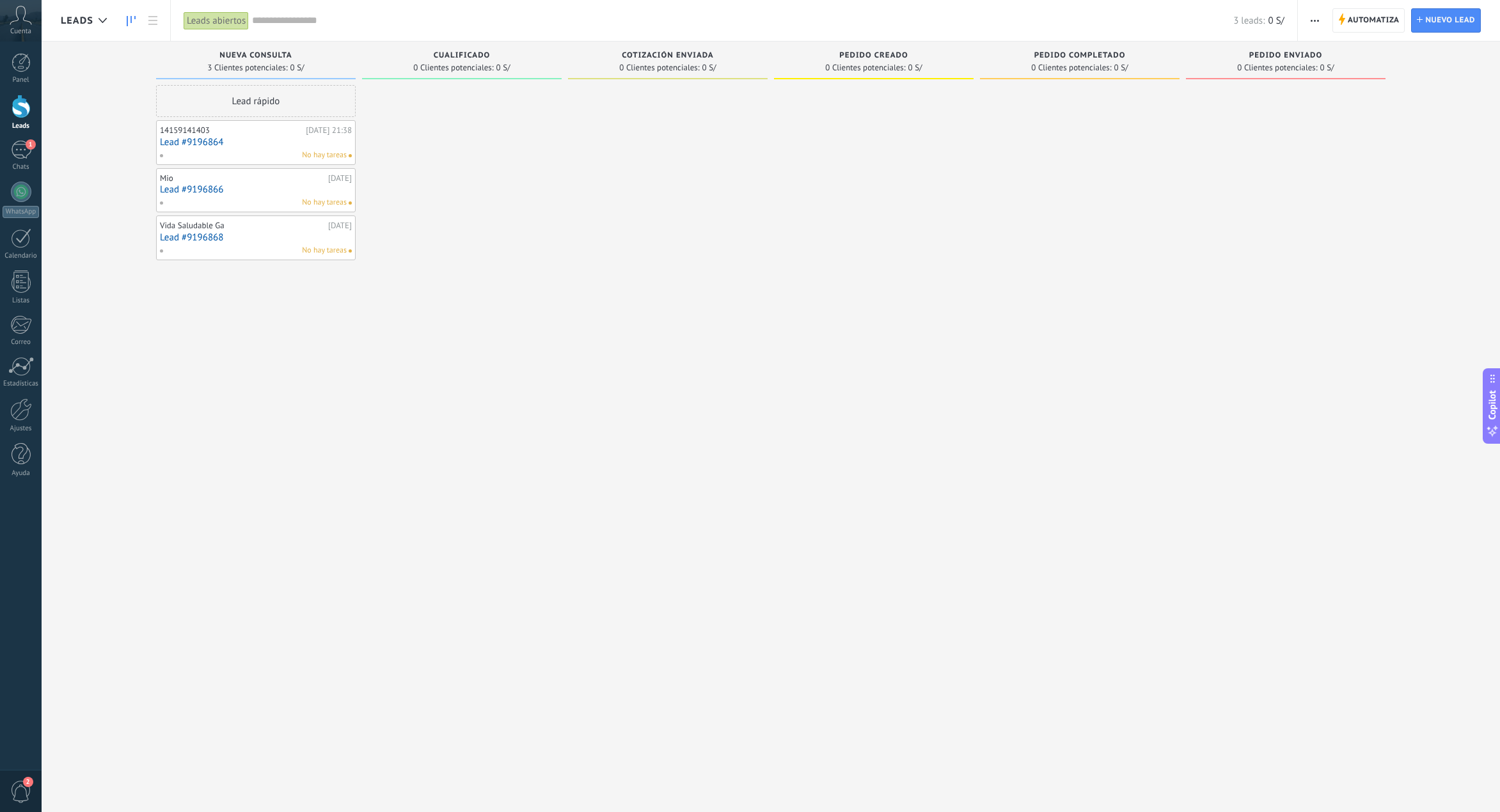
click at [220, 24] on div "Leads abiertos" at bounding box center [216, 20] width 65 height 19
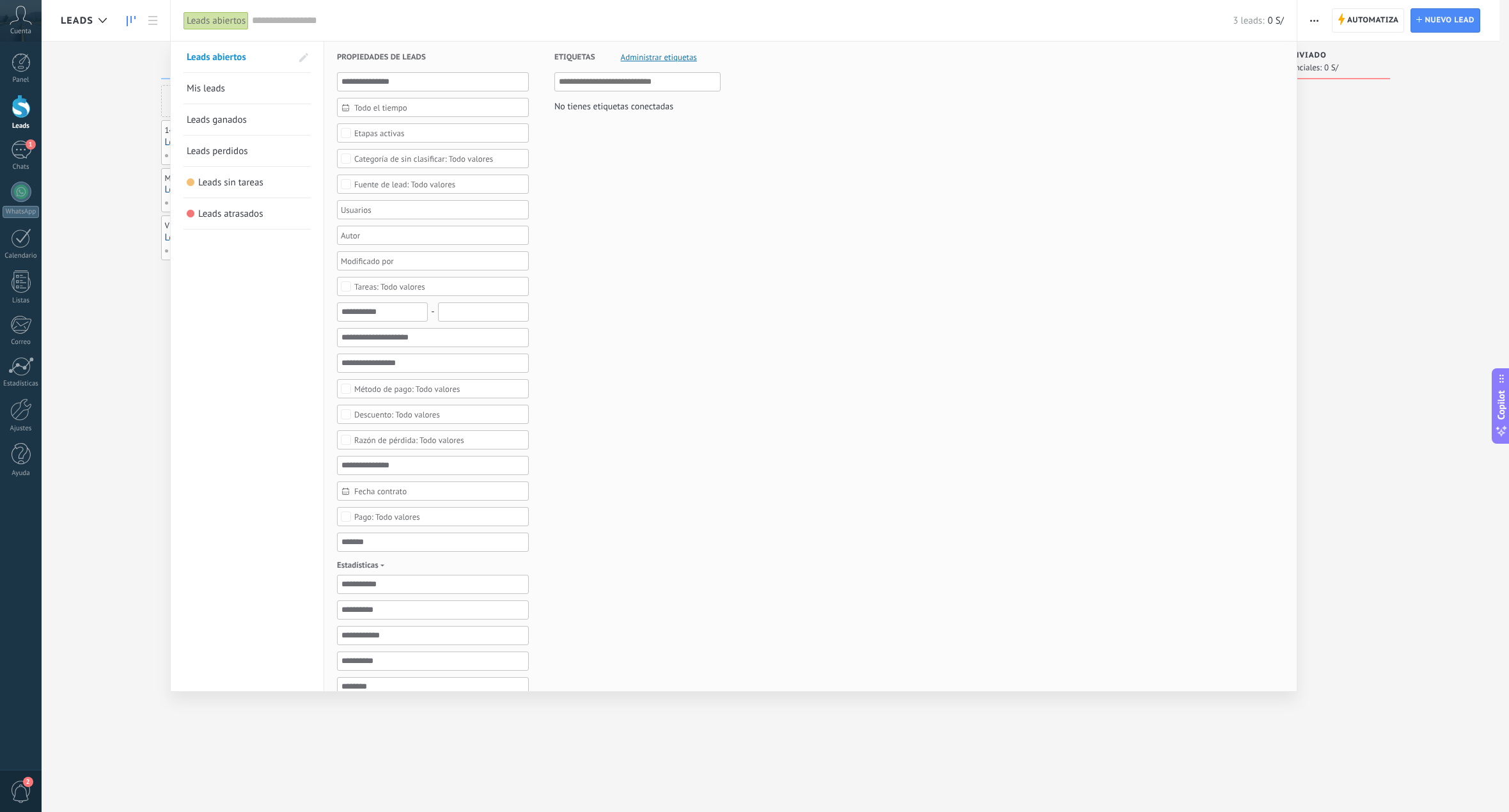
click at [124, 294] on div at bounding box center [754, 406] width 1509 height 812
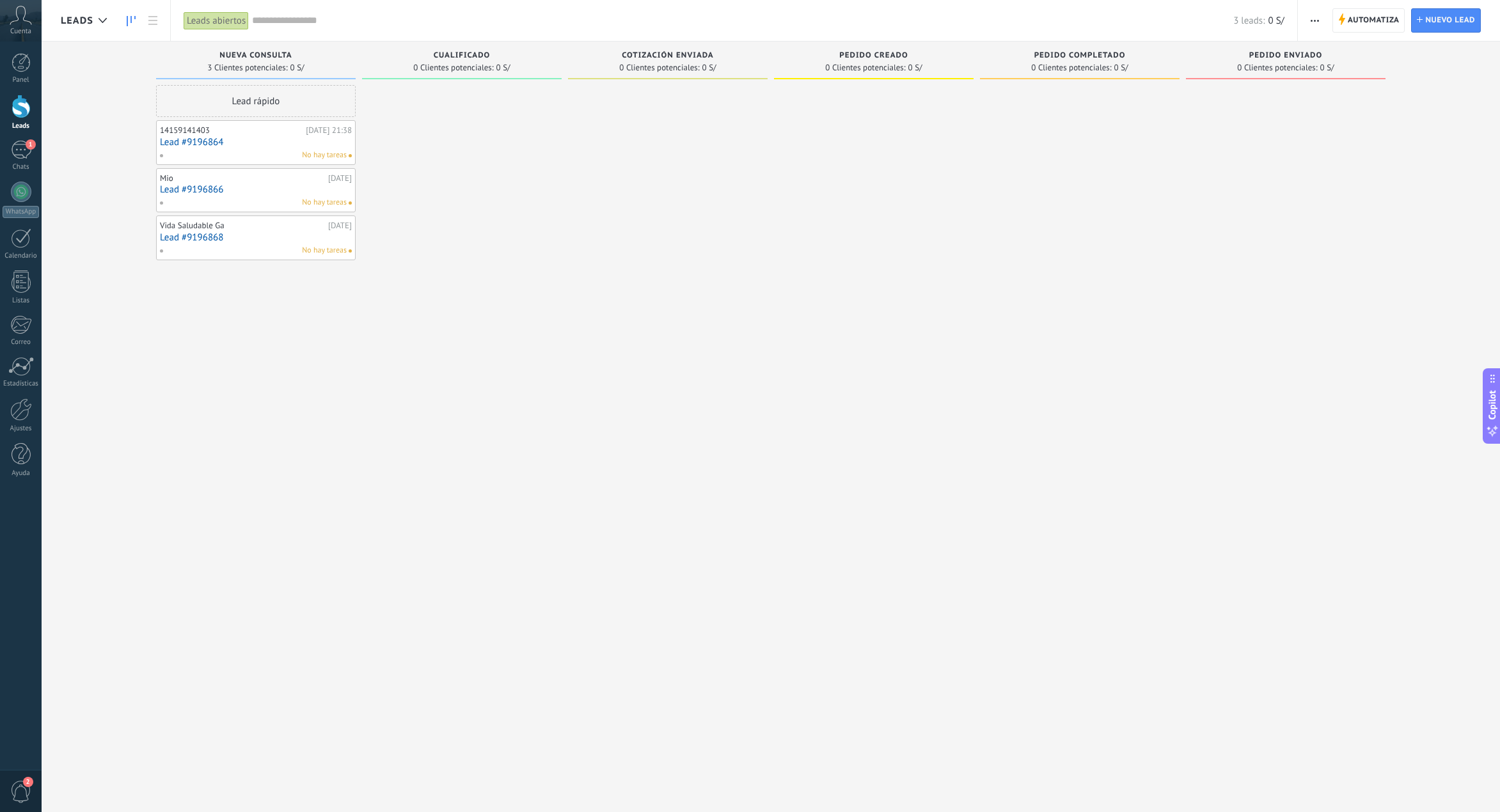
click at [215, 16] on div "Leads abiertos" at bounding box center [216, 20] width 65 height 19
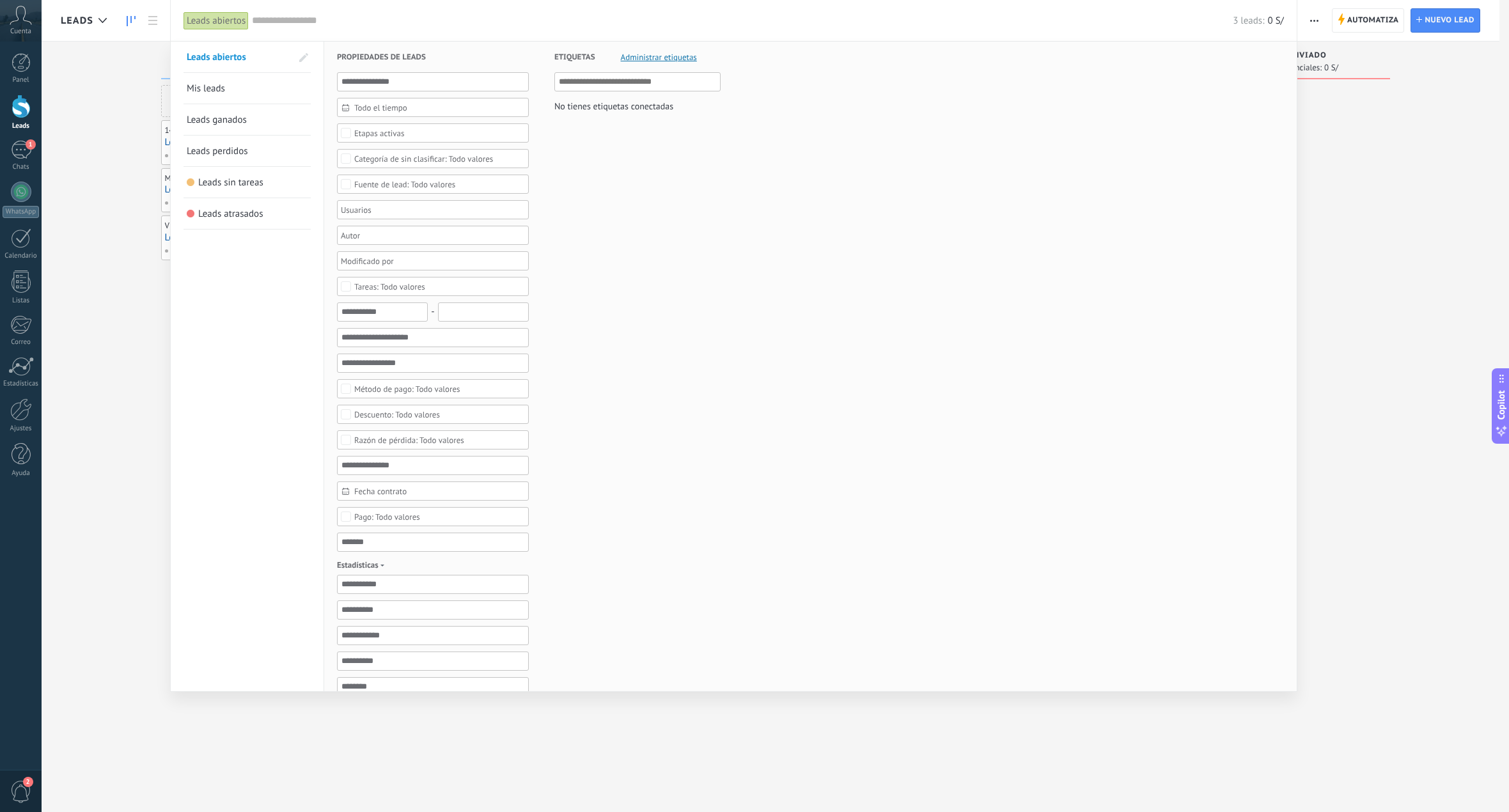
click at [1369, 545] on div at bounding box center [754, 406] width 1509 height 812
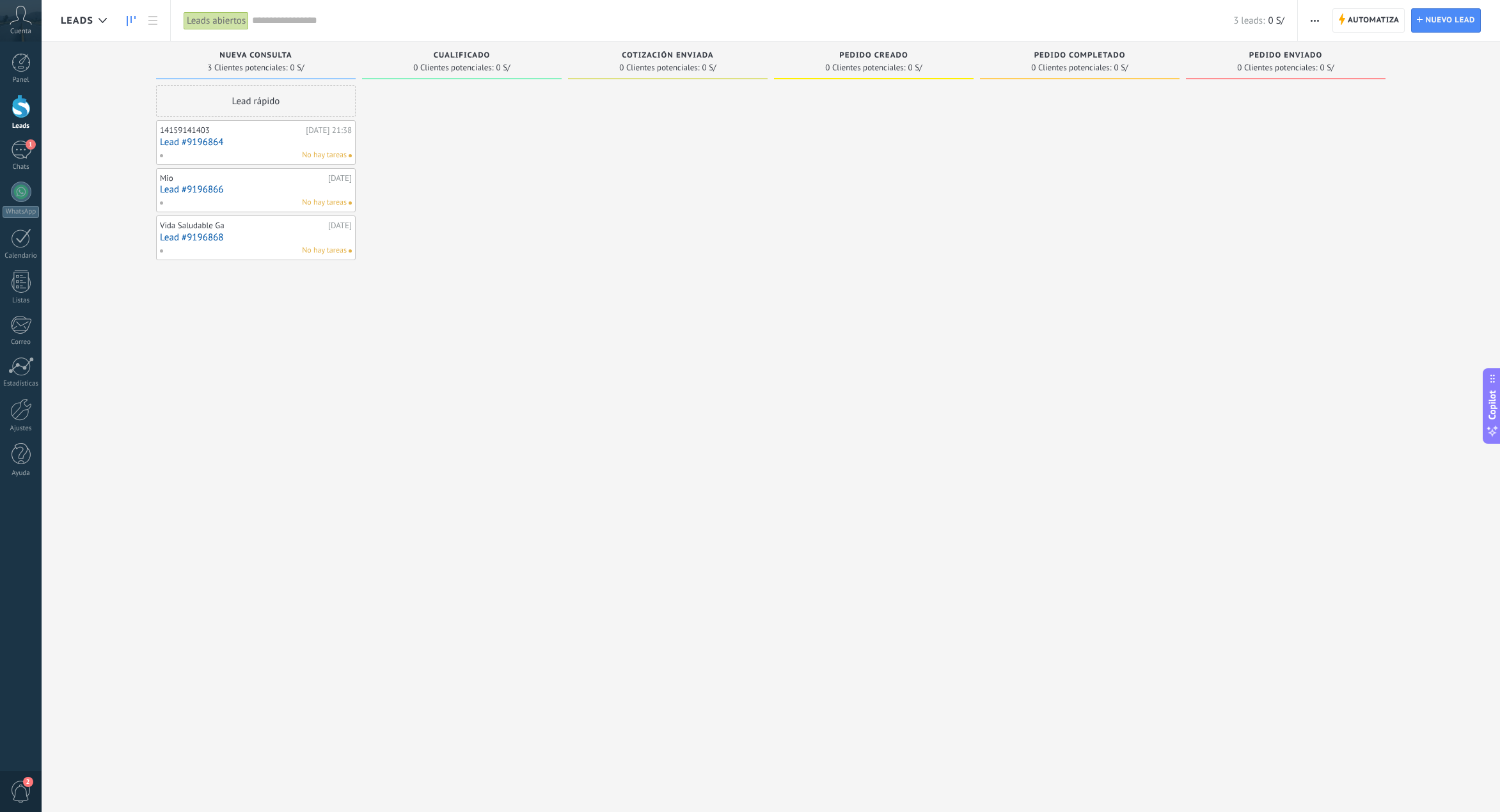
click at [201, 24] on div "Leads abiertos" at bounding box center [216, 20] width 65 height 19
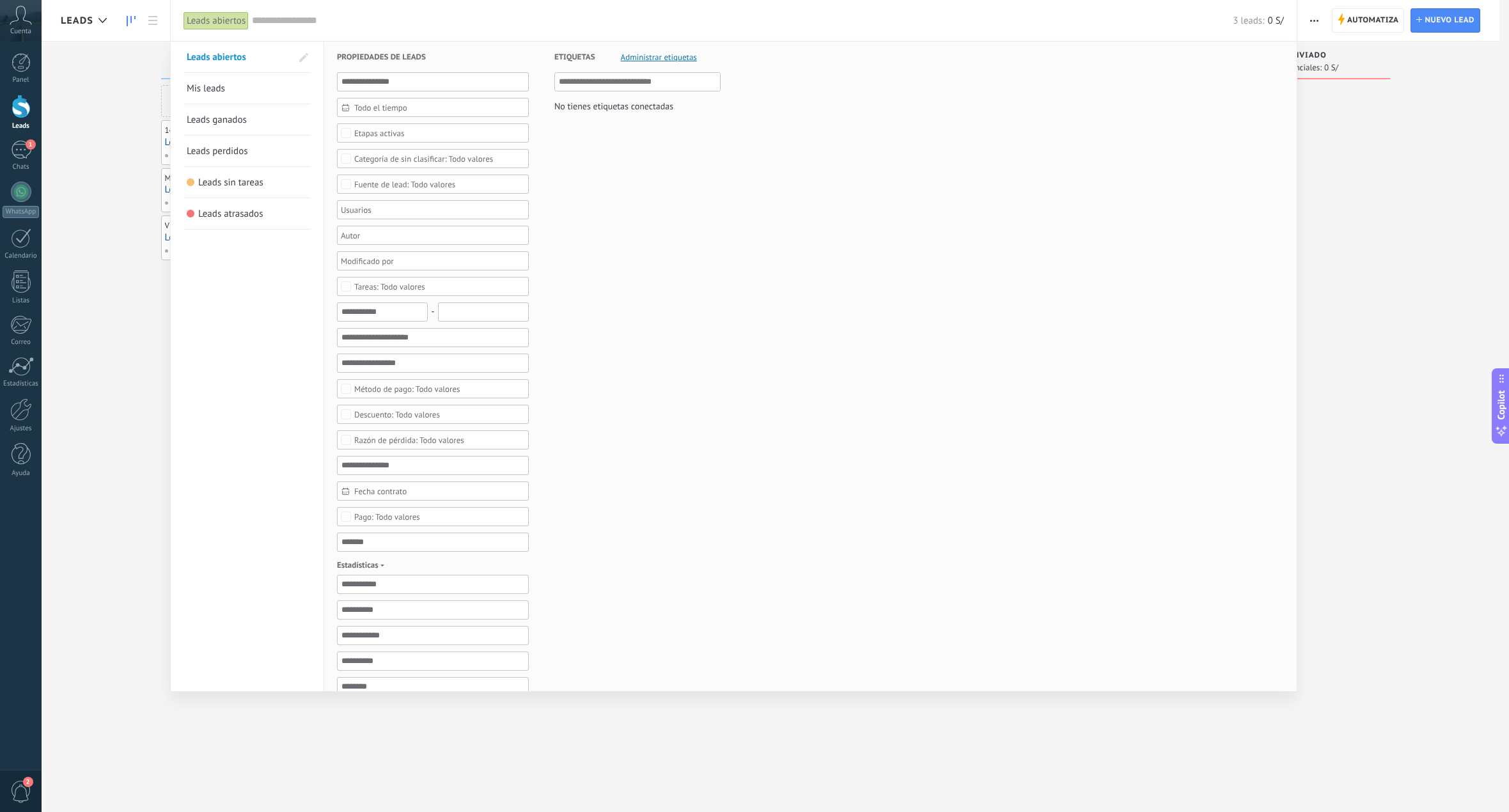
drag, startPoint x: 1470, startPoint y: 216, endPoint x: 1461, endPoint y: 230, distance: 16.6
click at [1461, 230] on div at bounding box center [754, 406] width 1509 height 812
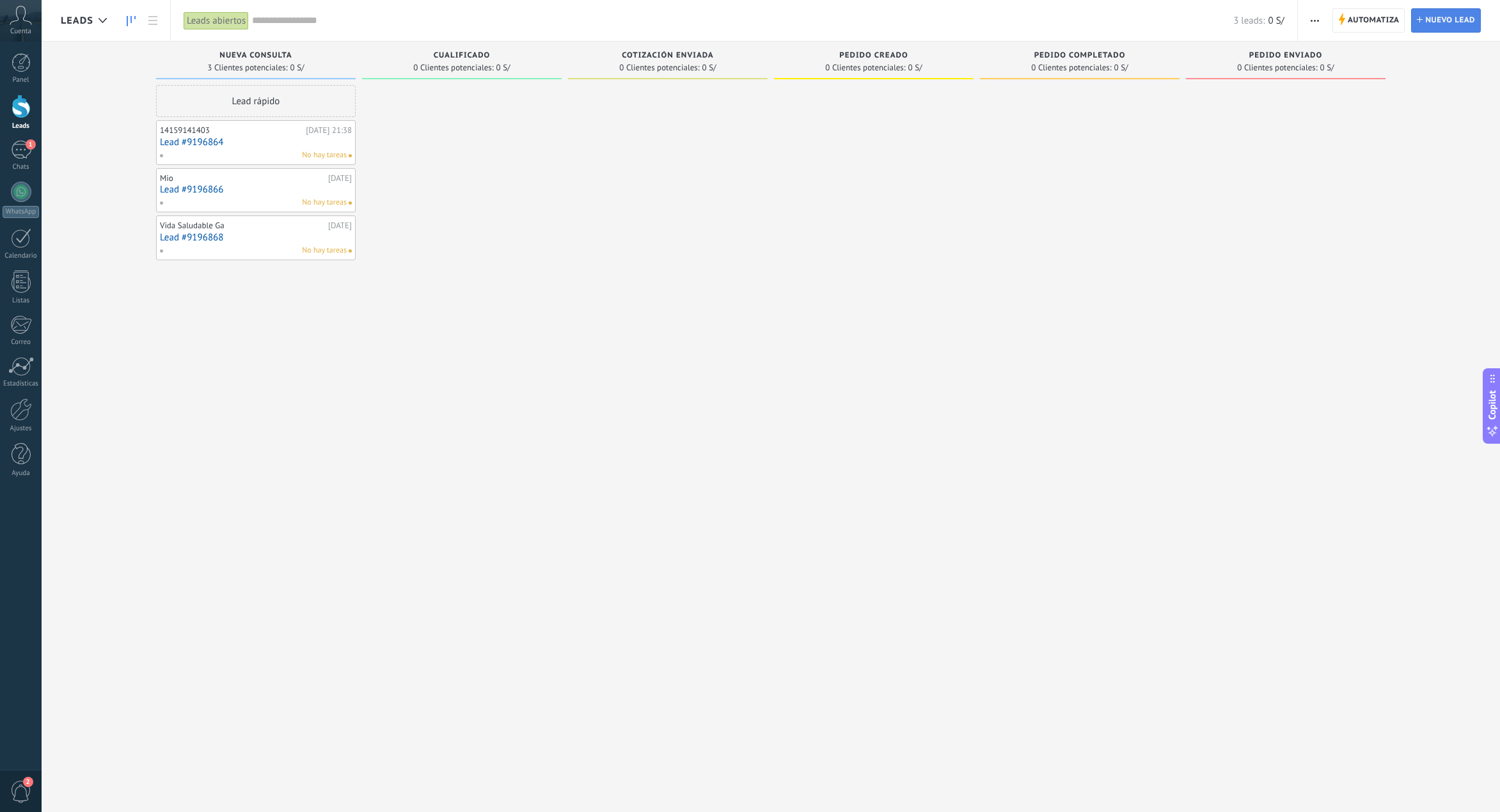
click at [1438, 12] on span "Nuevo lead" at bounding box center [1450, 20] width 50 height 23
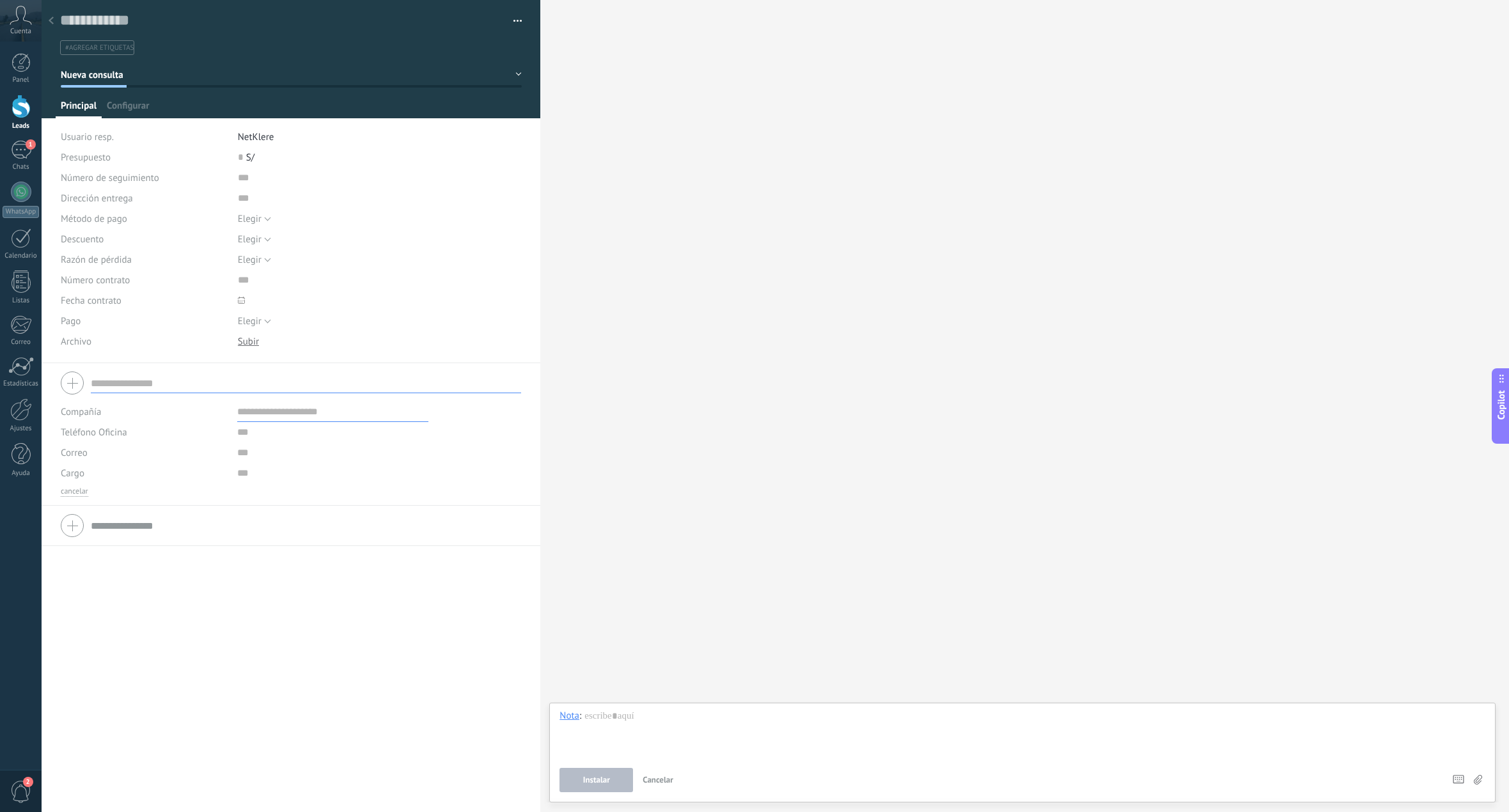
click at [56, 14] on div at bounding box center [50, 20] width 18 height 25
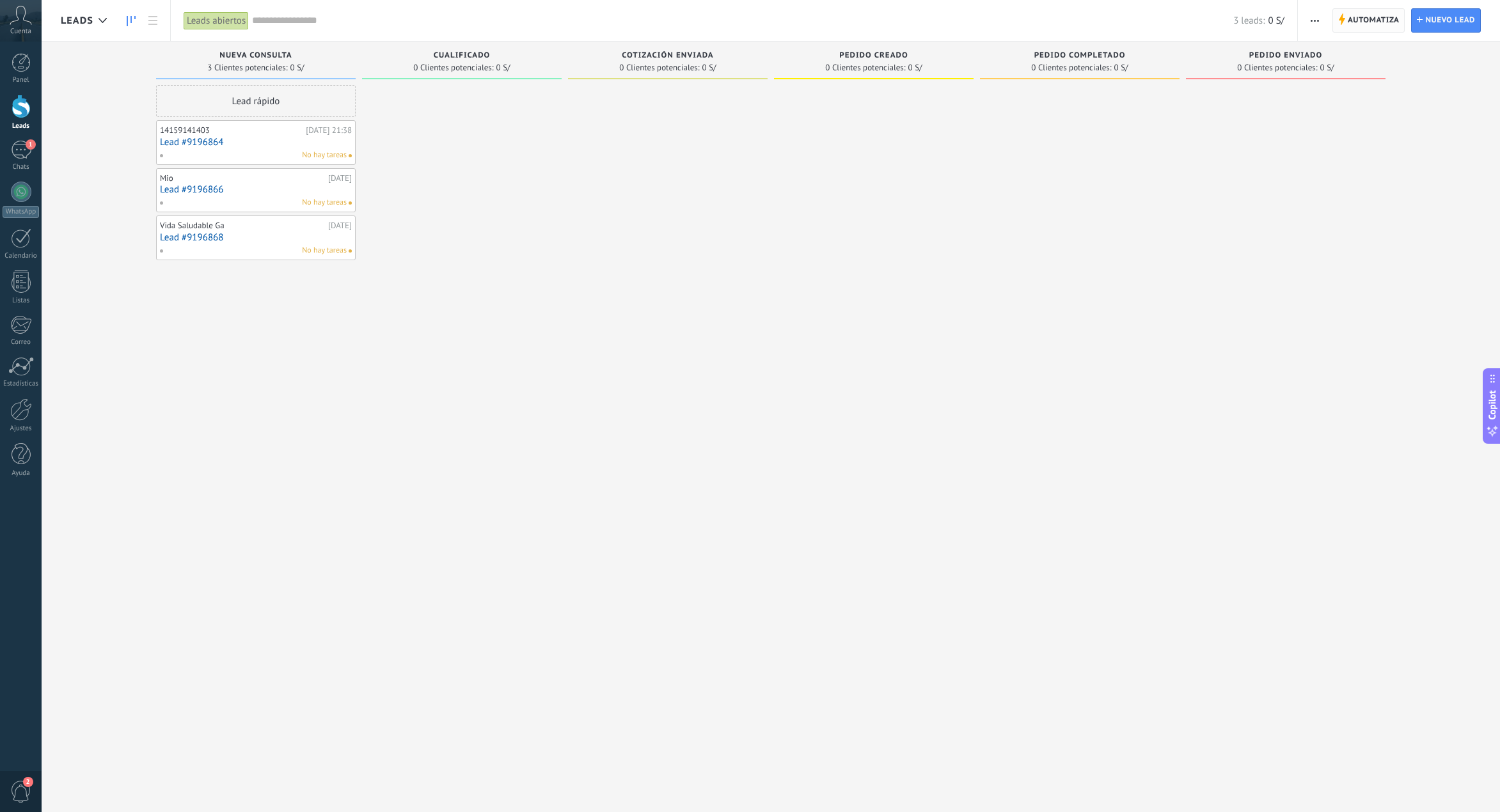
click at [1362, 27] on span "Automatiza" at bounding box center [1374, 20] width 52 height 23
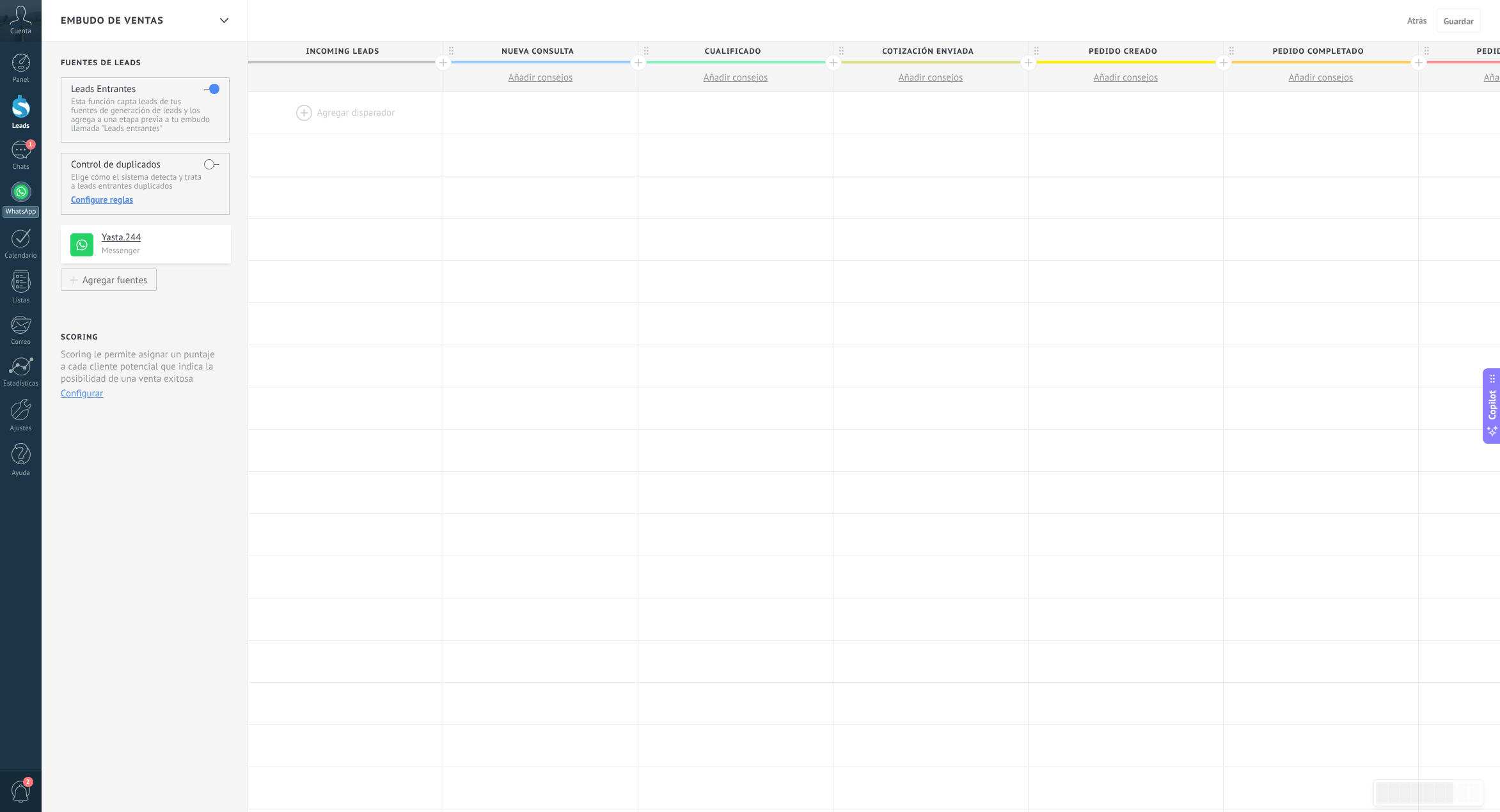
click at [16, 188] on div at bounding box center [21, 192] width 21 height 20
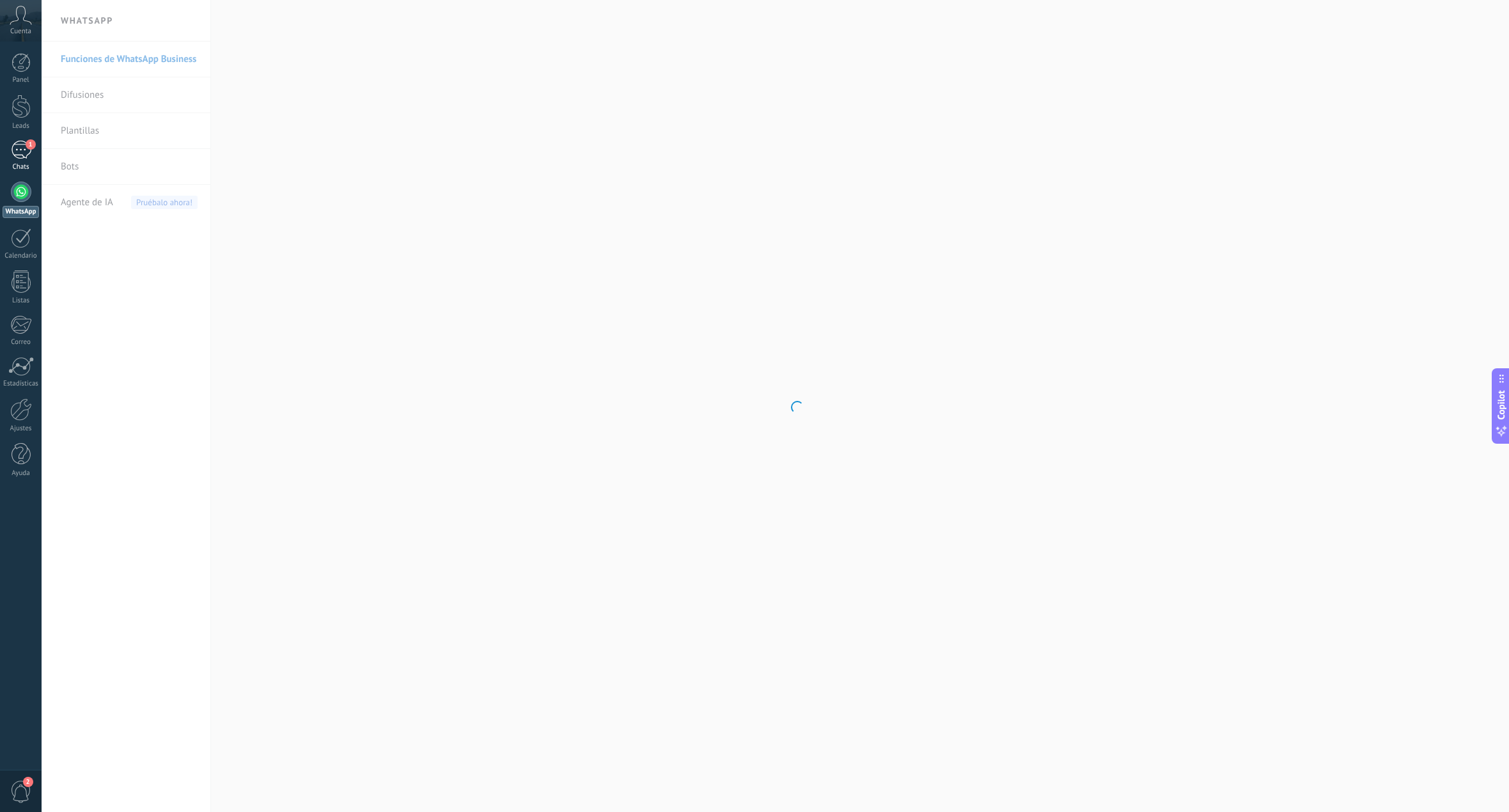
click at [16, 155] on div "1" at bounding box center [21, 150] width 20 height 19
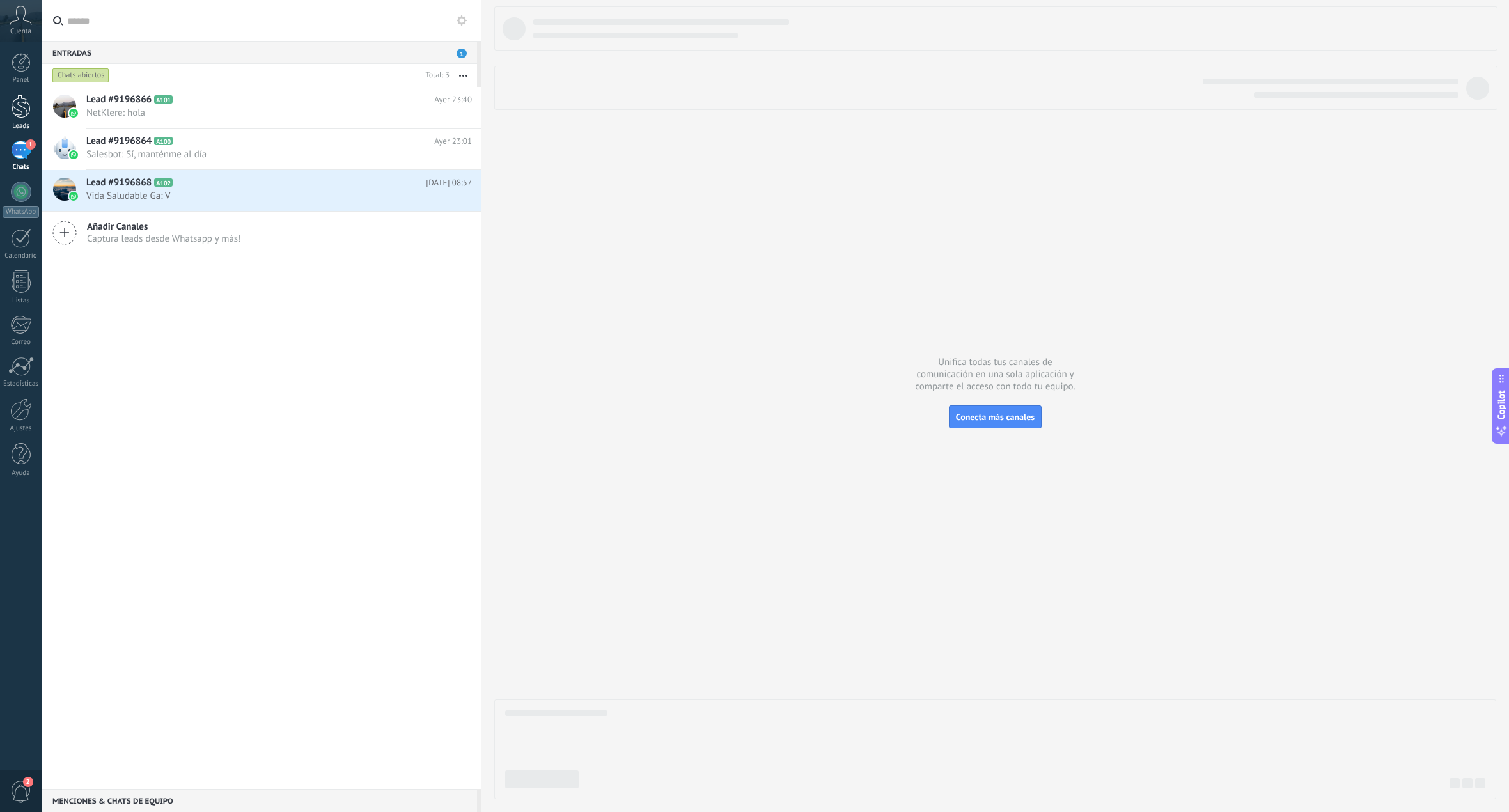
click at [14, 103] on div at bounding box center [20, 107] width 19 height 24
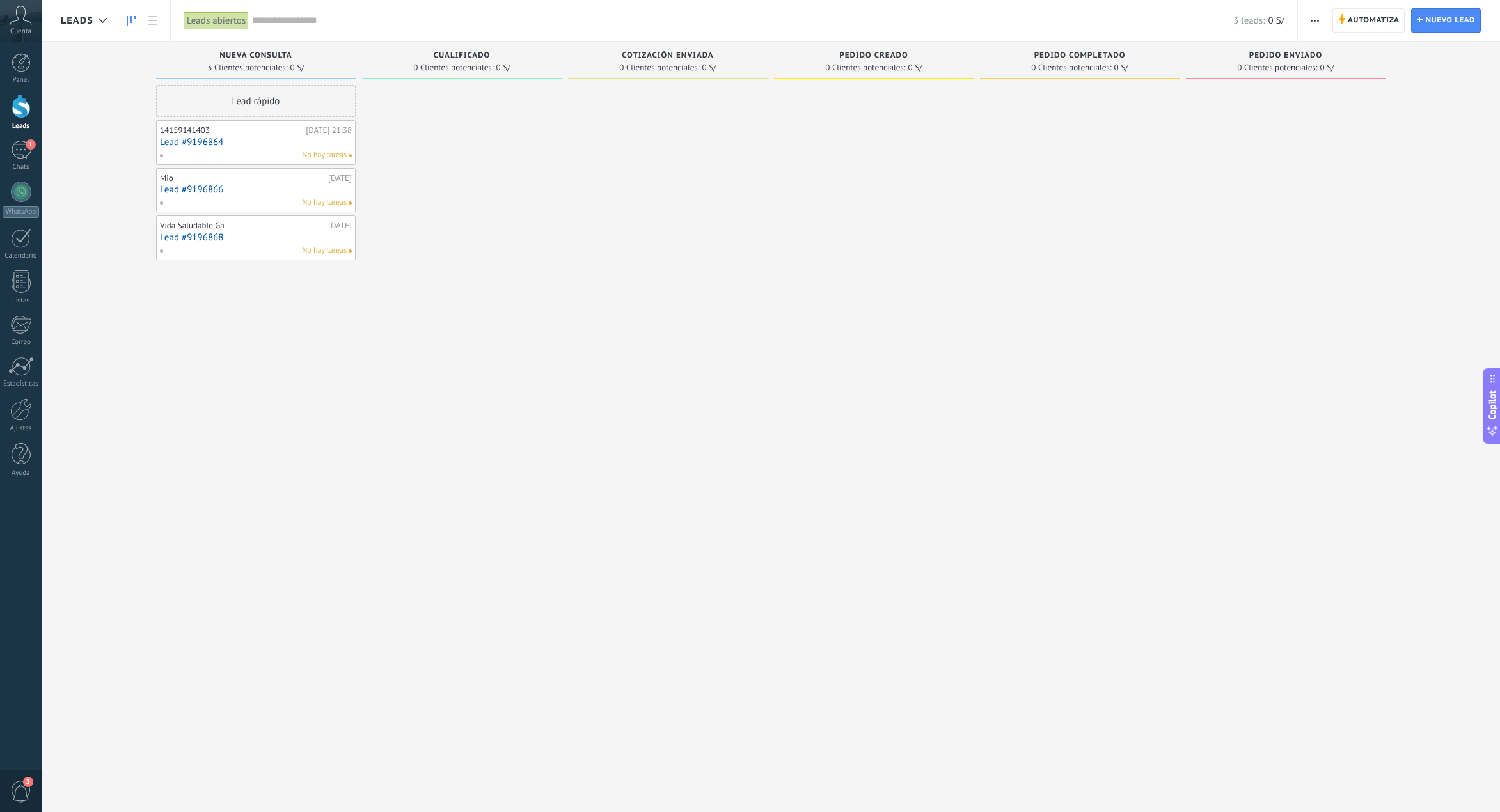
drag, startPoint x: 1228, startPoint y: 367, endPoint x: 1114, endPoint y: 355, distance: 114.6
click at [1114, 355] on div at bounding box center [1080, 408] width 200 height 646
click at [1305, 14] on button "button" at bounding box center [1315, 20] width 19 height 24
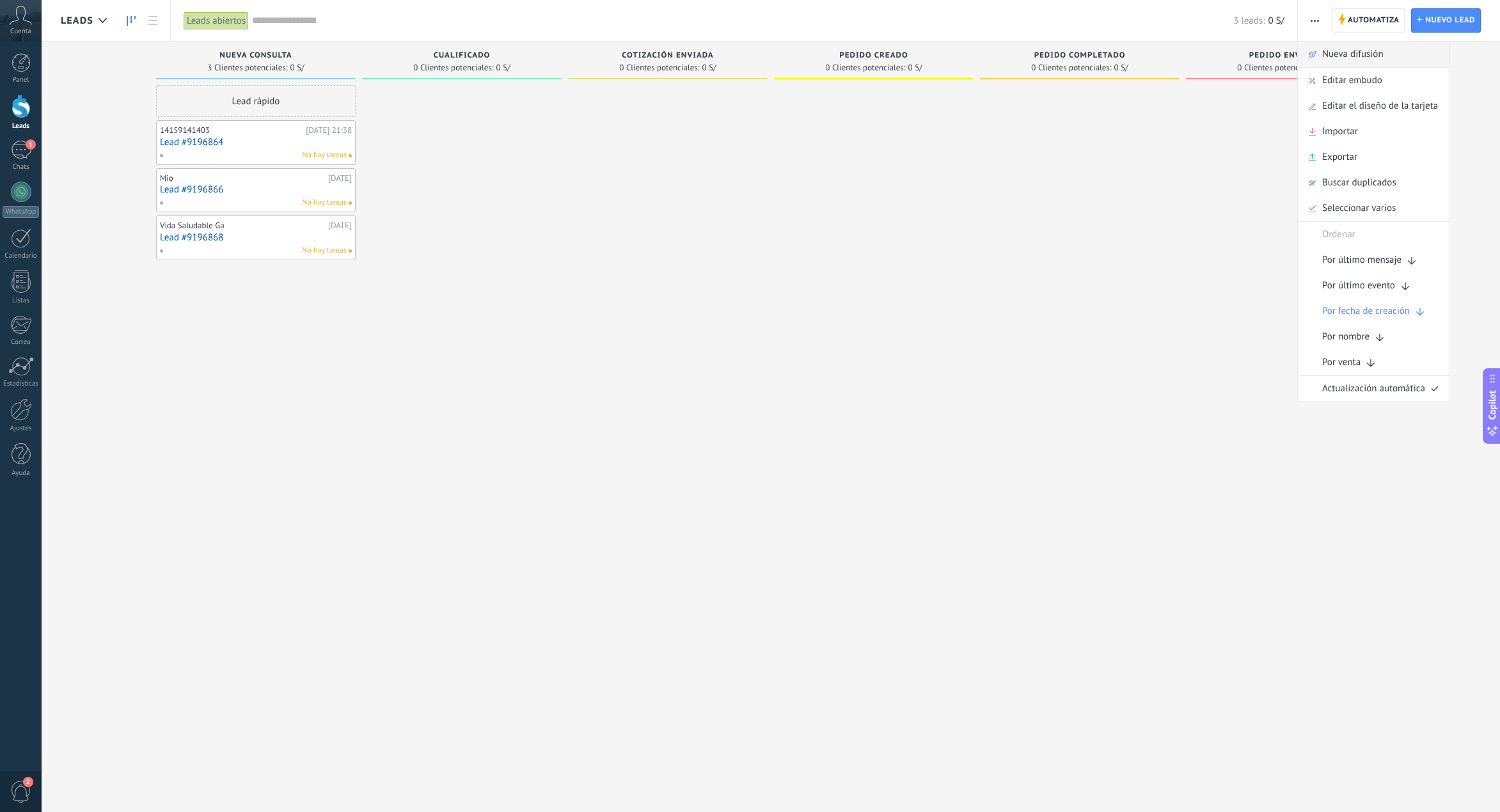
click at [1389, 55] on div "Nueva difusión" at bounding box center [1373, 55] width 151 height 26
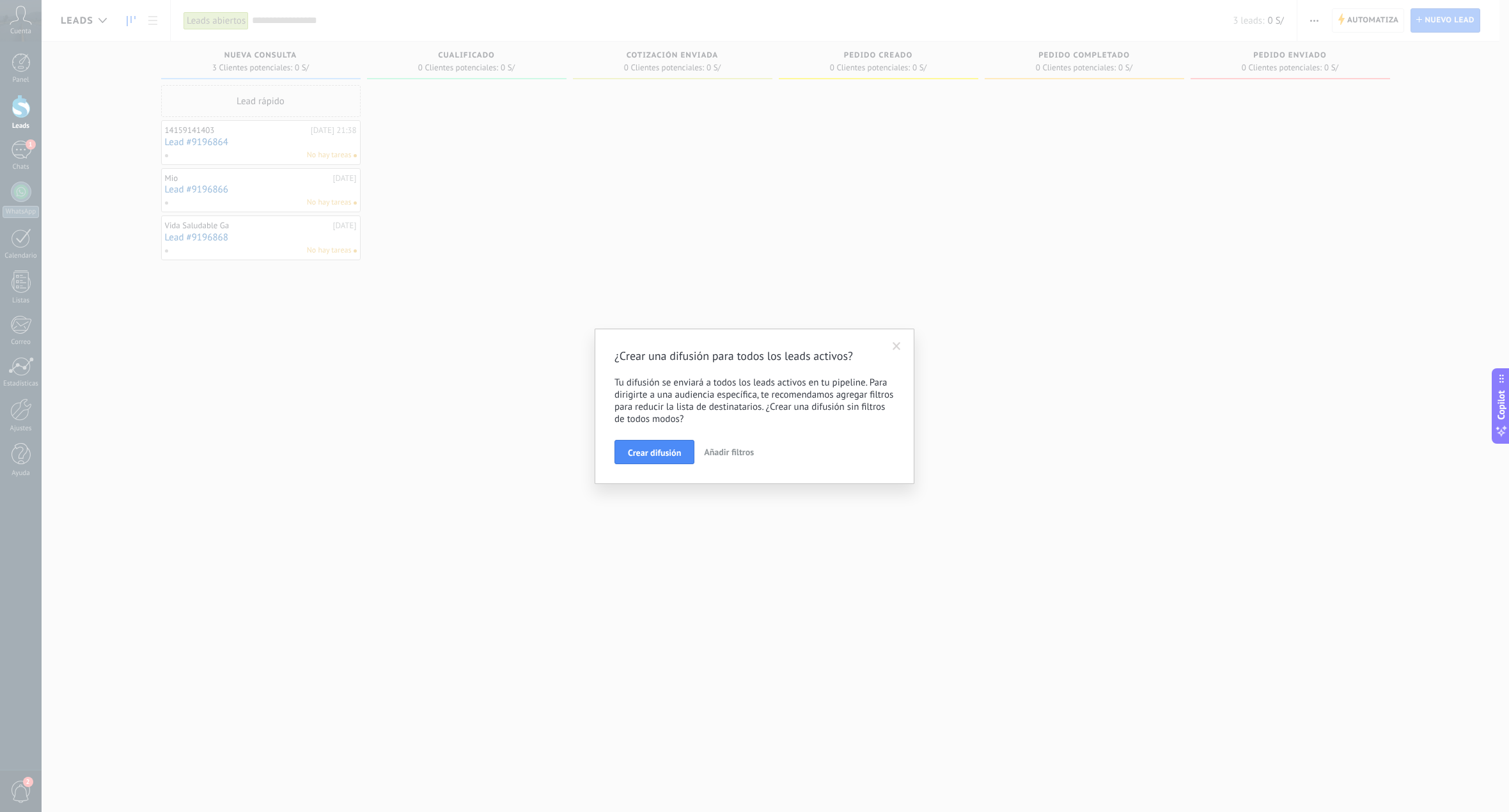
click at [901, 355] on span at bounding box center [897, 346] width 21 height 21
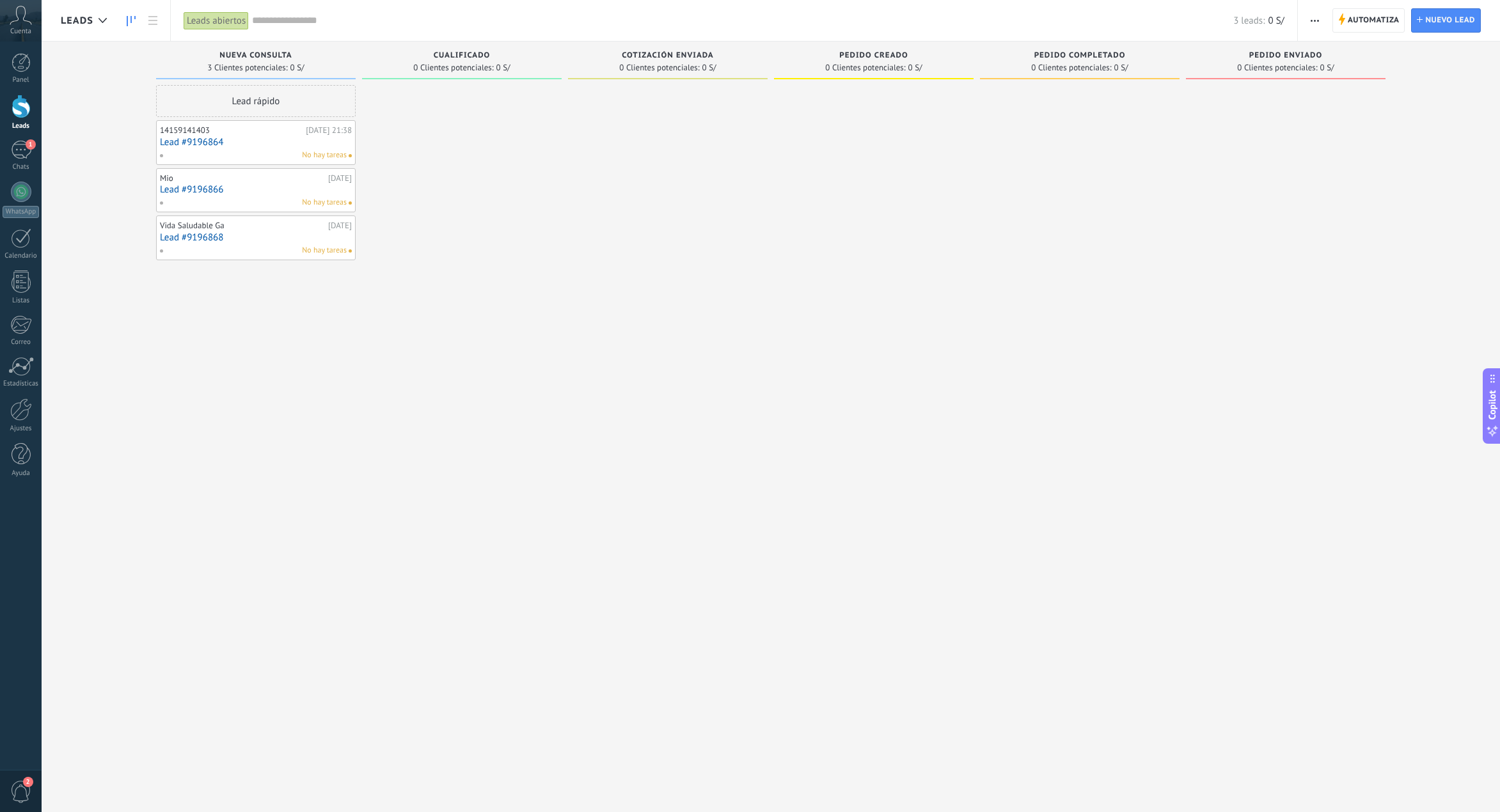
click at [1351, 23] on span "Automatiza" at bounding box center [1374, 20] width 52 height 23
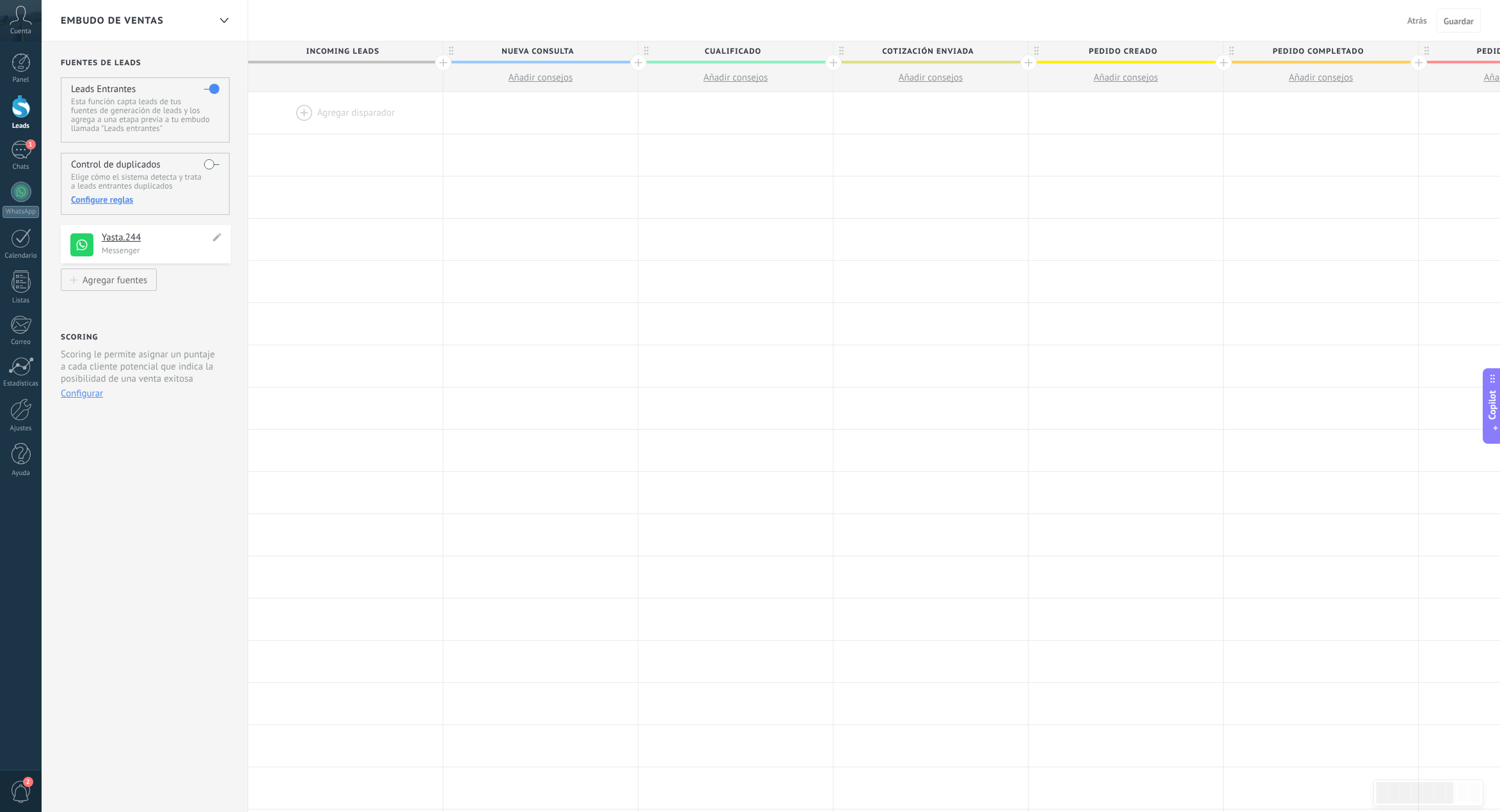
click at [129, 241] on h4 "Yasta.244" at bounding box center [155, 237] width 108 height 13
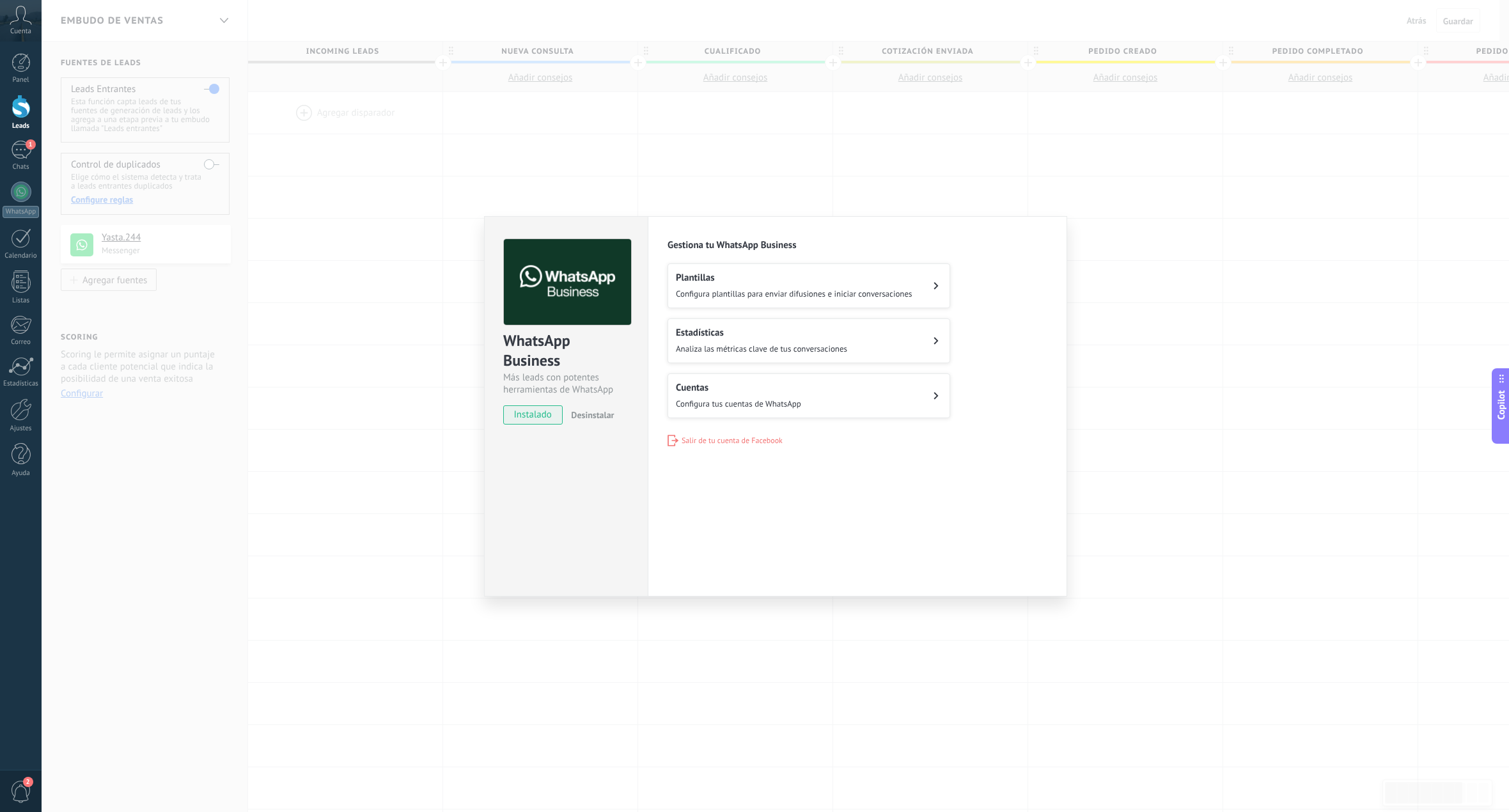
click at [1233, 328] on div "WhatsApp Business Más leads con potentes herramientas de WhatsApp instalado Des…" at bounding box center [775, 406] width 1468 height 812
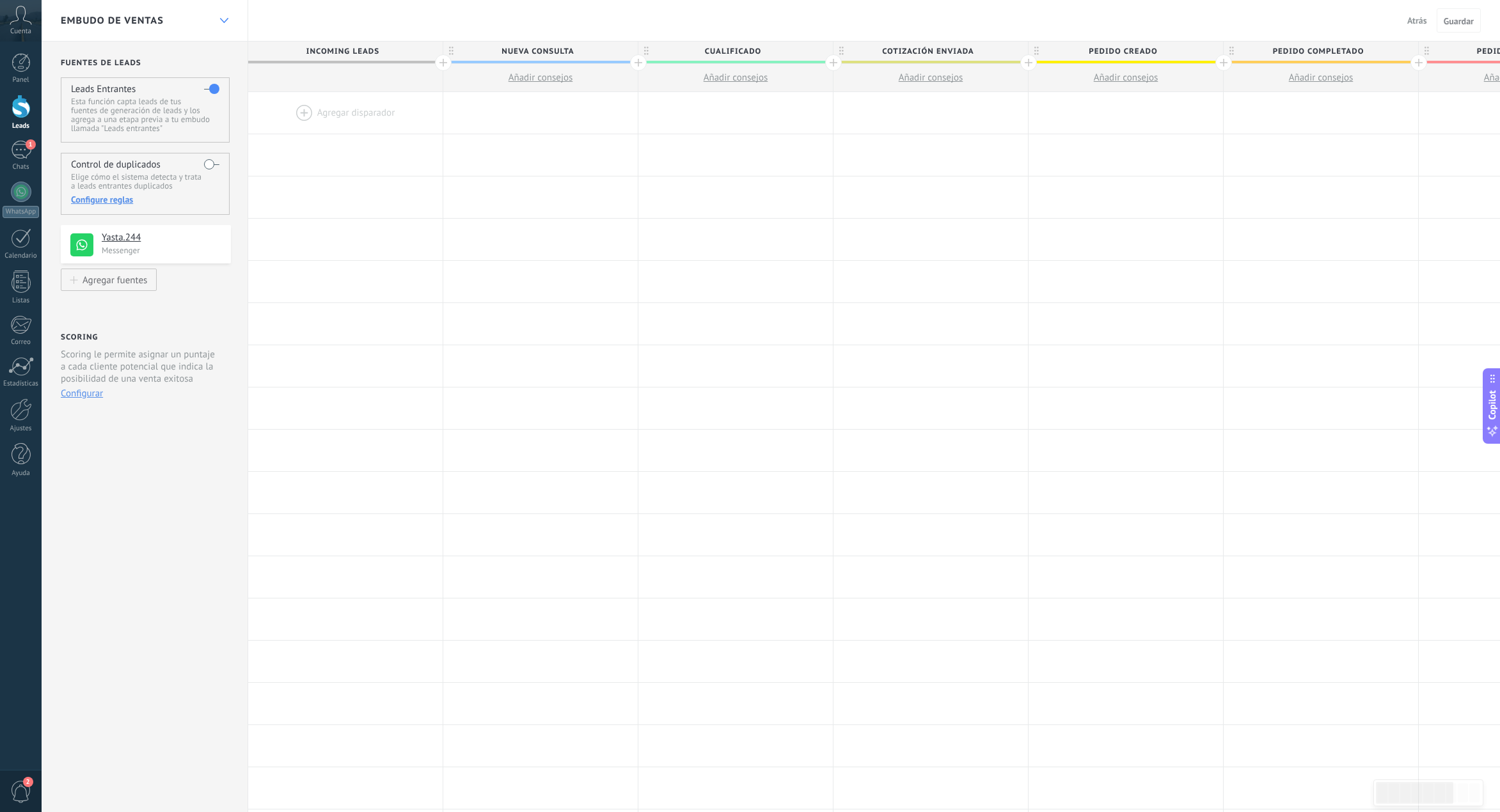
click at [226, 26] on div at bounding box center [223, 20] width 21 height 25
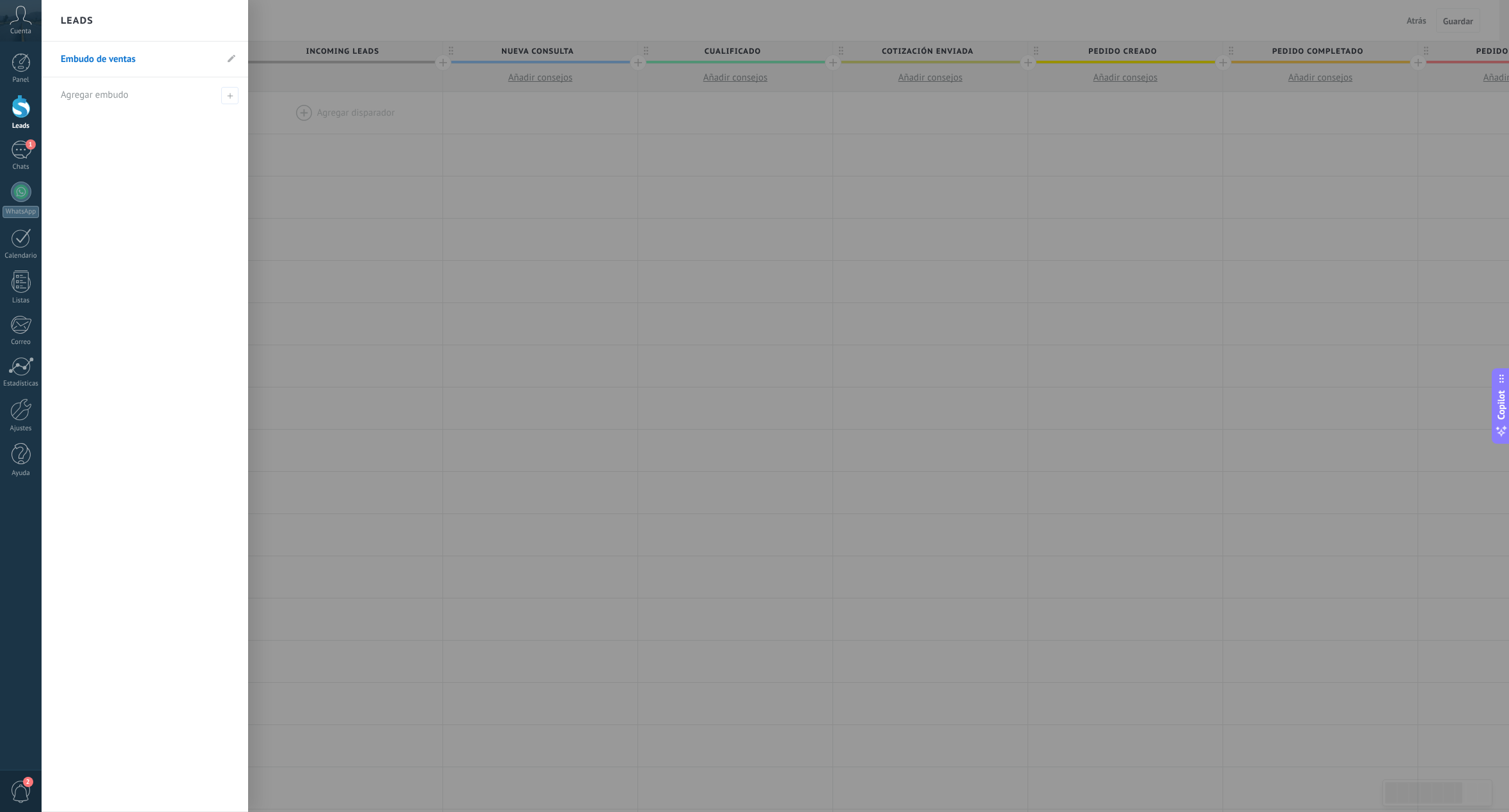
click at [418, 228] on div at bounding box center [796, 406] width 1509 height 812
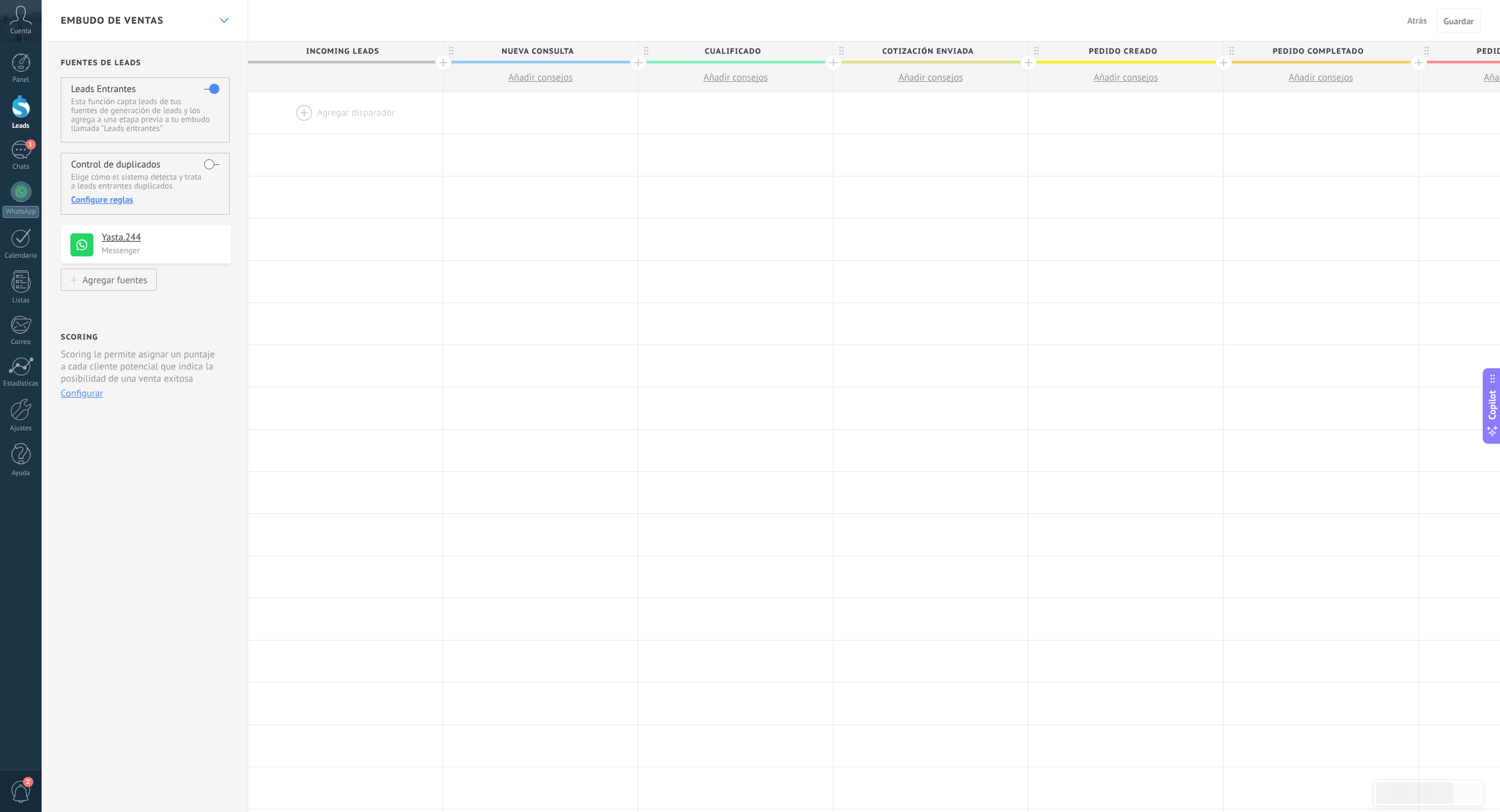
click at [220, 20] on icon at bounding box center [225, 20] width 9 height 5
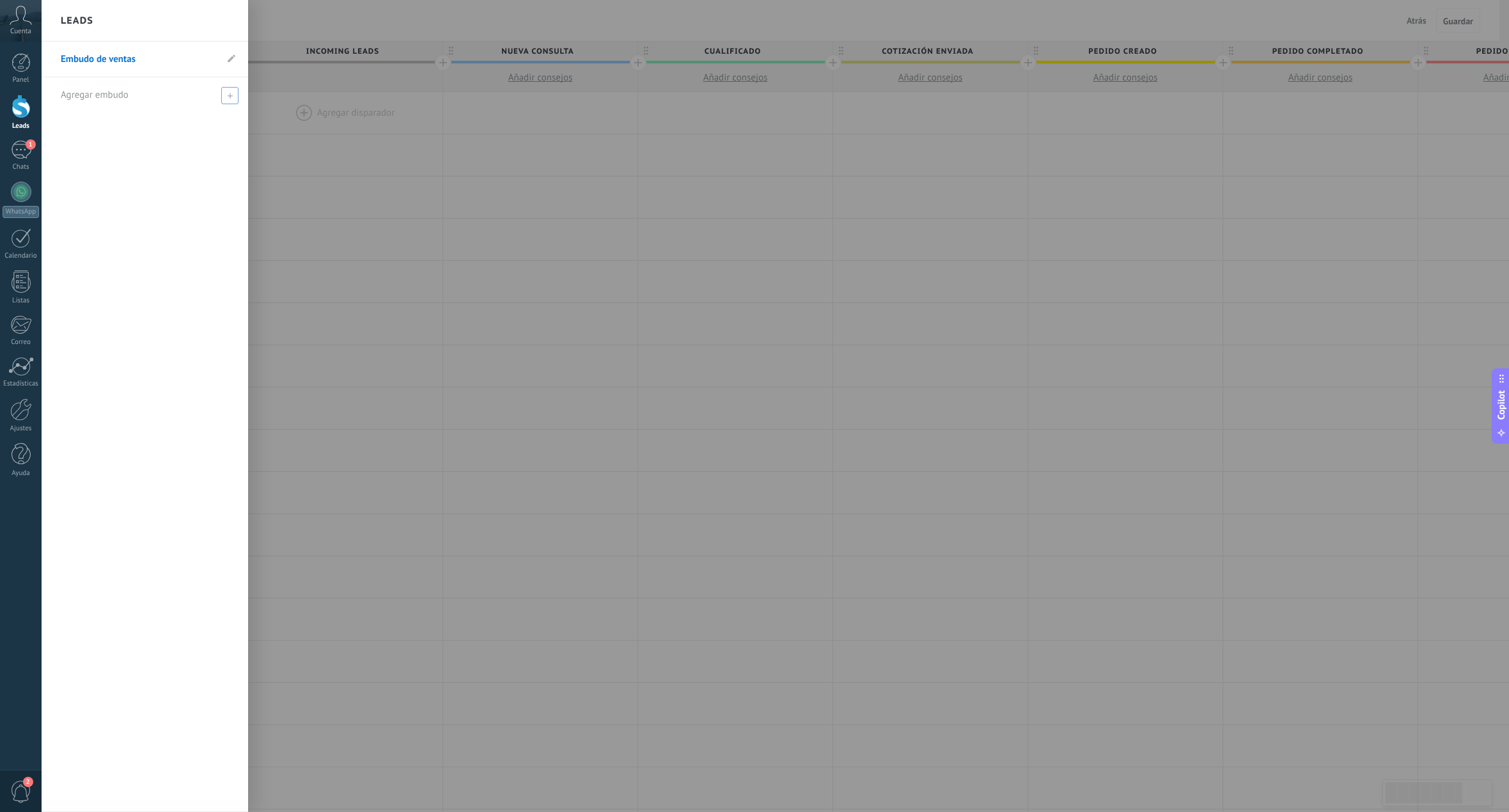
click at [233, 101] on span at bounding box center [230, 96] width 17 height 17
type input "********"
click at [76, 97] on input "********" at bounding box center [139, 96] width 157 height 20
click at [76, 97] on input "text" at bounding box center [139, 96] width 157 height 20
click at [160, 89] on input "text" at bounding box center [139, 96] width 157 height 20
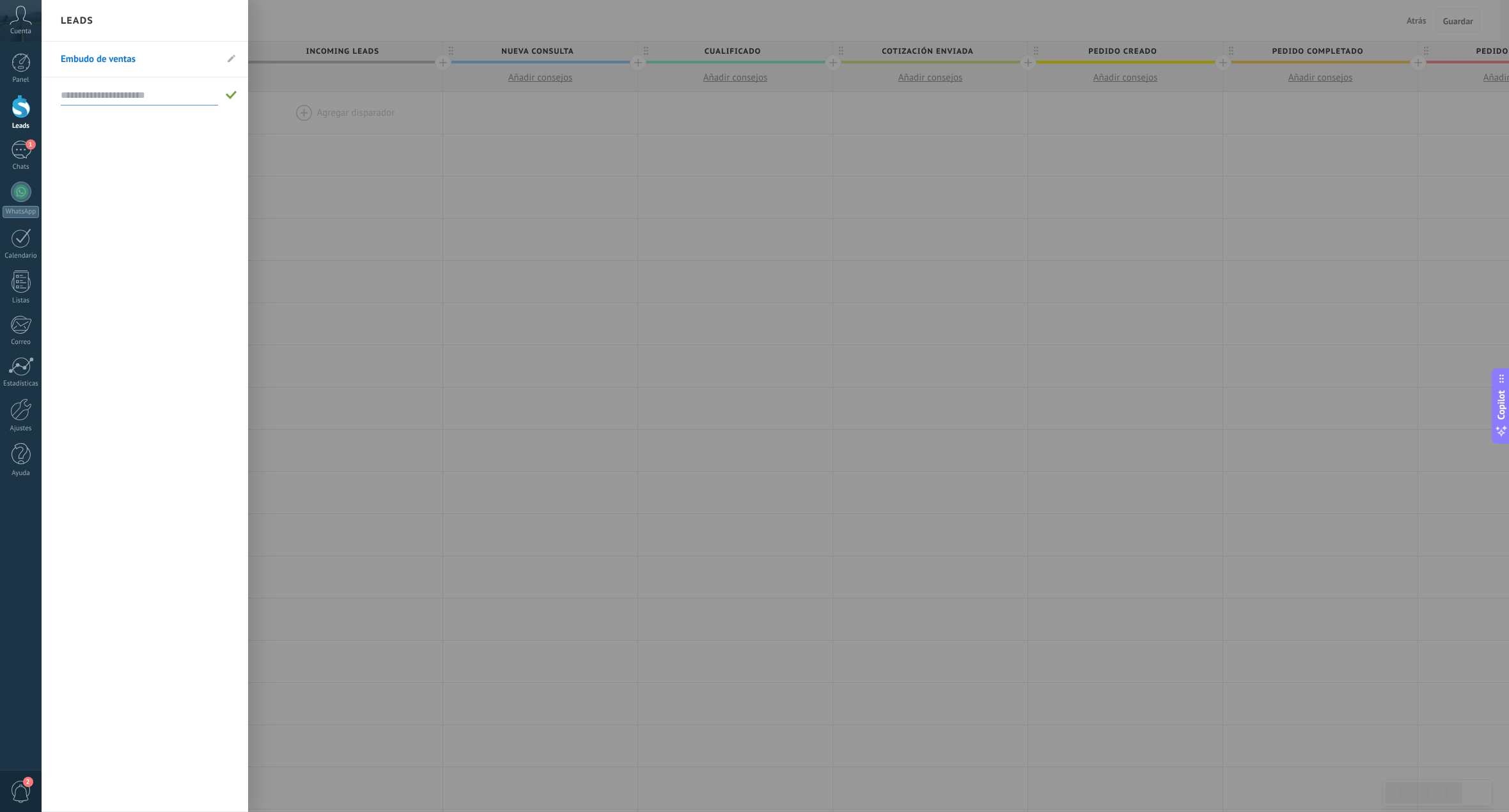
click at [141, 95] on input "text" at bounding box center [139, 96] width 157 height 20
click at [99, 81] on div at bounding box center [148, 95] width 174 height 35
type input "********"
click at [234, 100] on span at bounding box center [231, 95] width 14 height 16
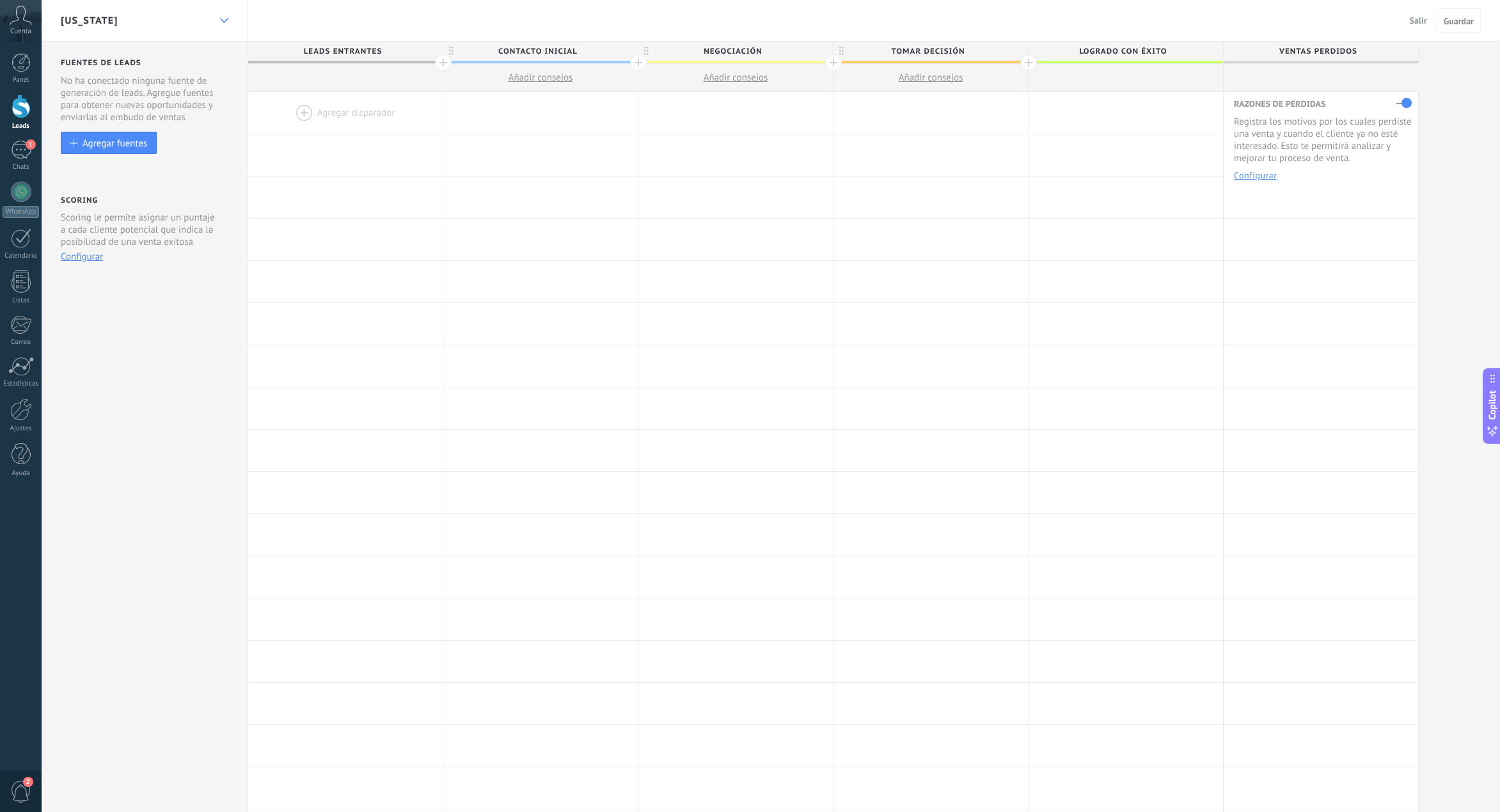
click at [225, 29] on div at bounding box center [223, 20] width 21 height 25
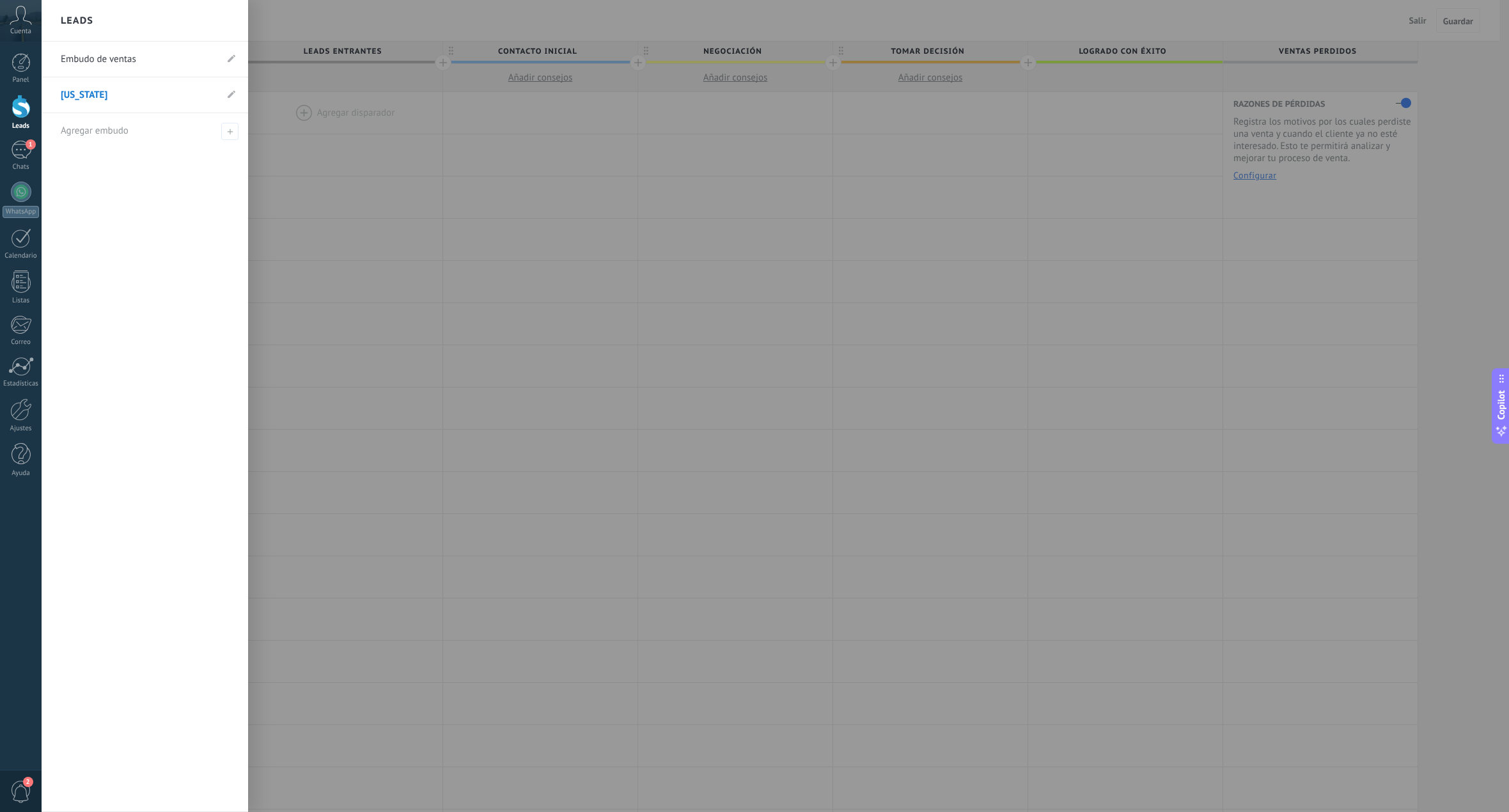
click at [773, 226] on div at bounding box center [796, 406] width 1509 height 812
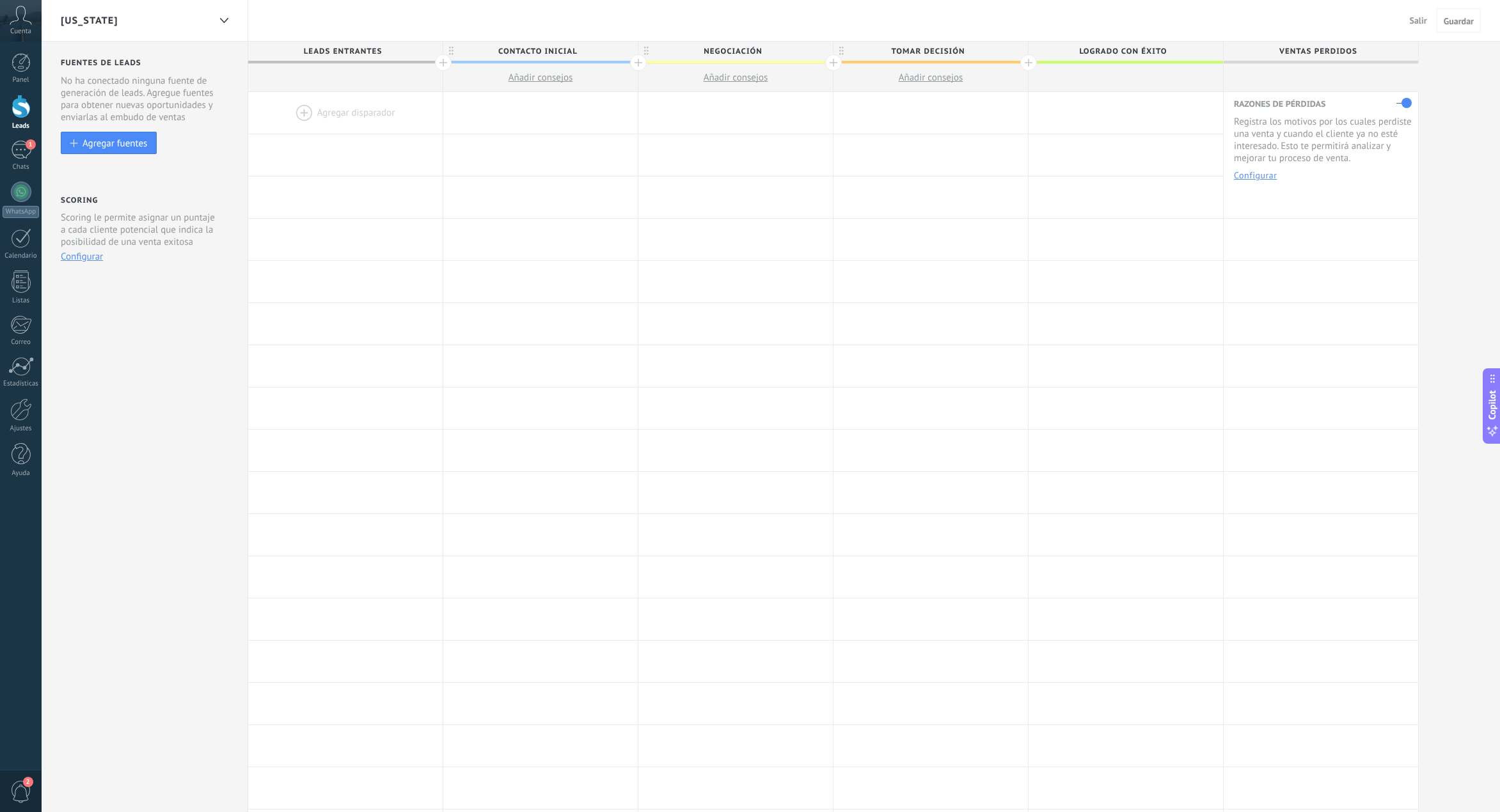
click at [319, 55] on span "Leads Entrantes" at bounding box center [343, 51] width 188 height 20
click at [333, 50] on input "**********" at bounding box center [343, 51] width 169 height 19
click at [359, 55] on input "**********" at bounding box center [343, 51] width 169 height 19
click at [325, 49] on input "**********" at bounding box center [343, 51] width 169 height 19
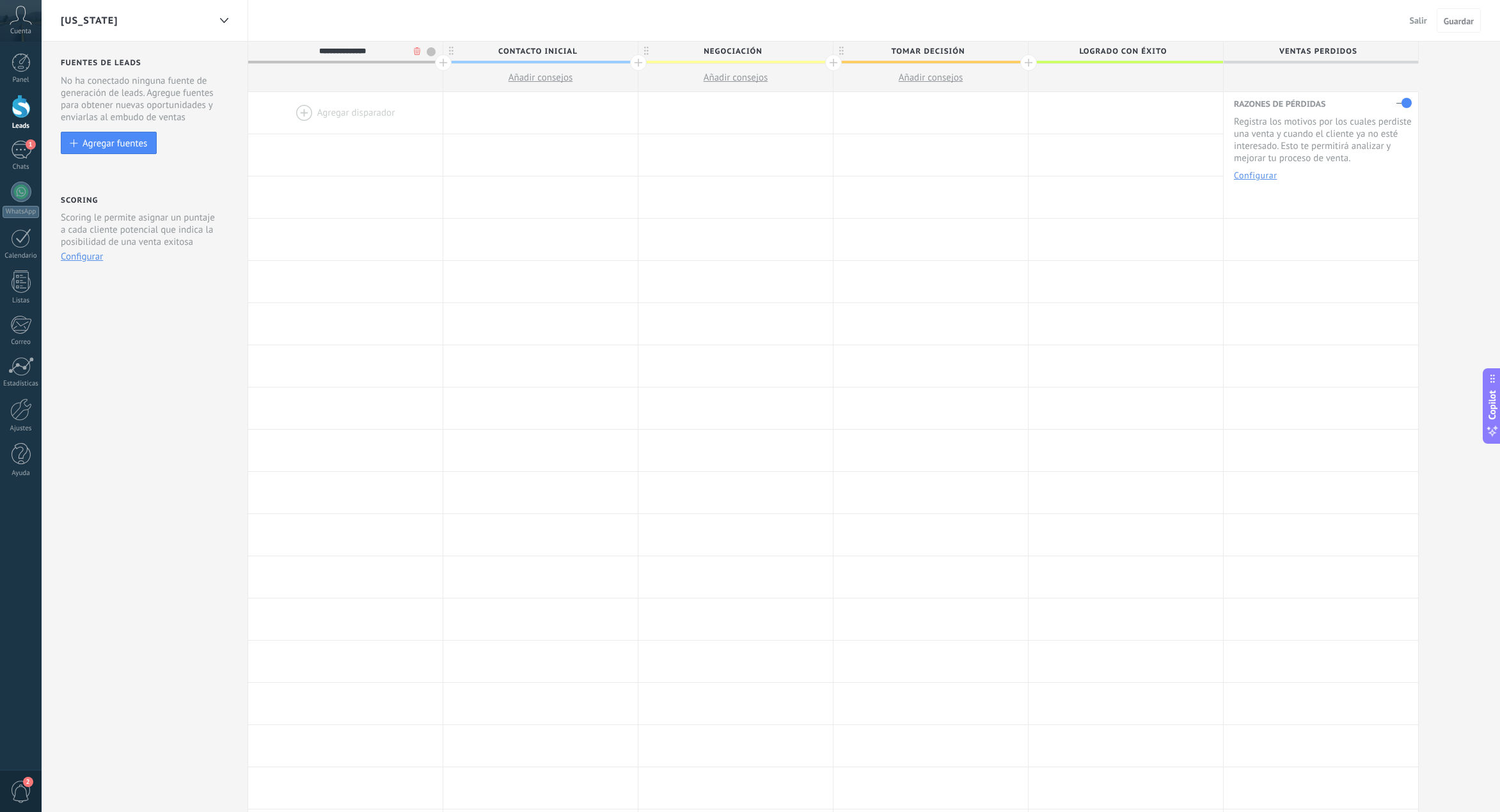
click at [325, 49] on input "**********" at bounding box center [343, 51] width 169 height 19
click at [330, 52] on input "**********" at bounding box center [343, 51] width 169 height 19
type input "*"
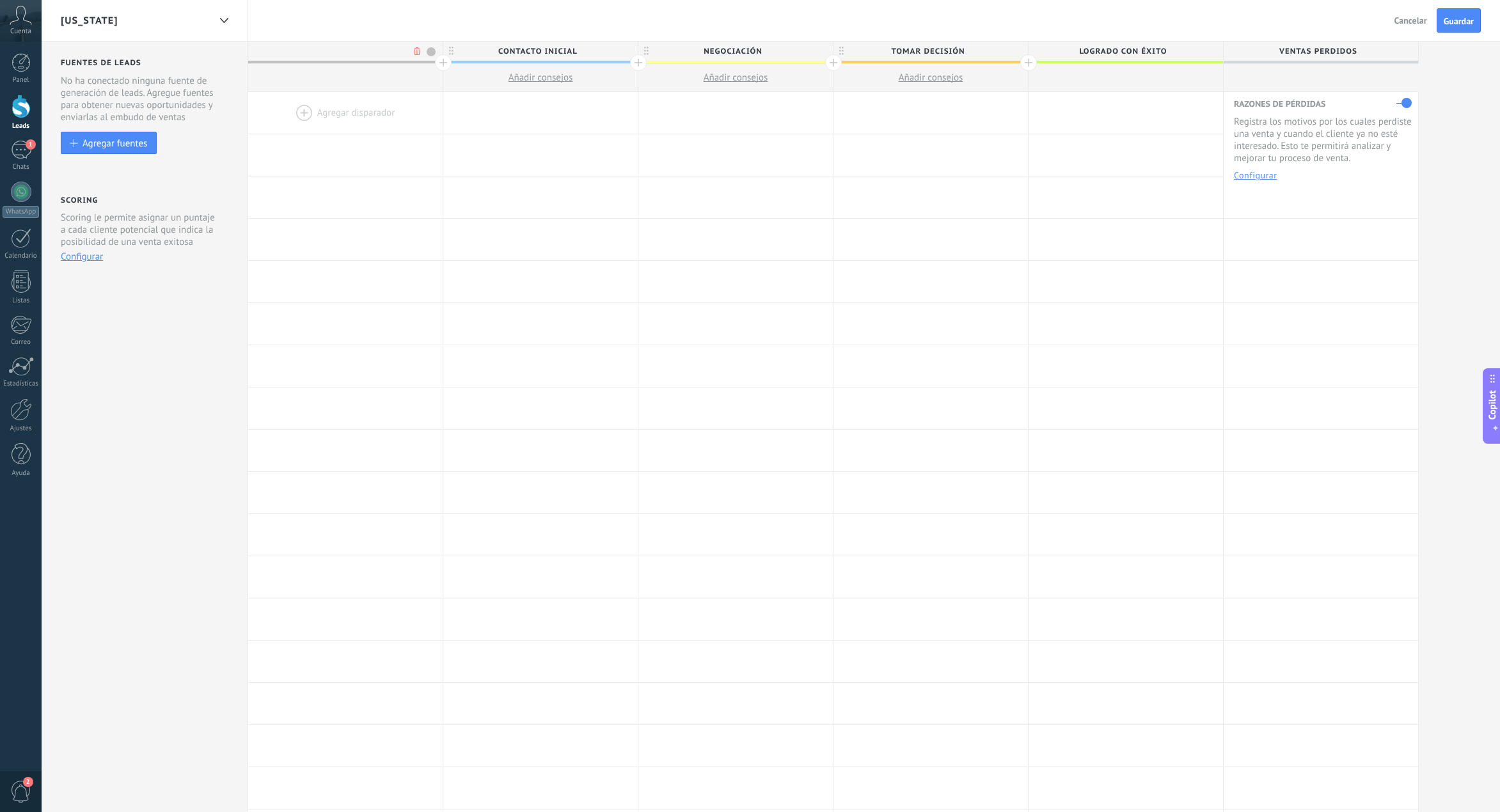
type input "*"
type input "**********"
click at [571, 55] on span "Contacto inicial" at bounding box center [537, 51] width 188 height 20
click at [556, 44] on input "**********" at bounding box center [537, 51] width 169 height 19
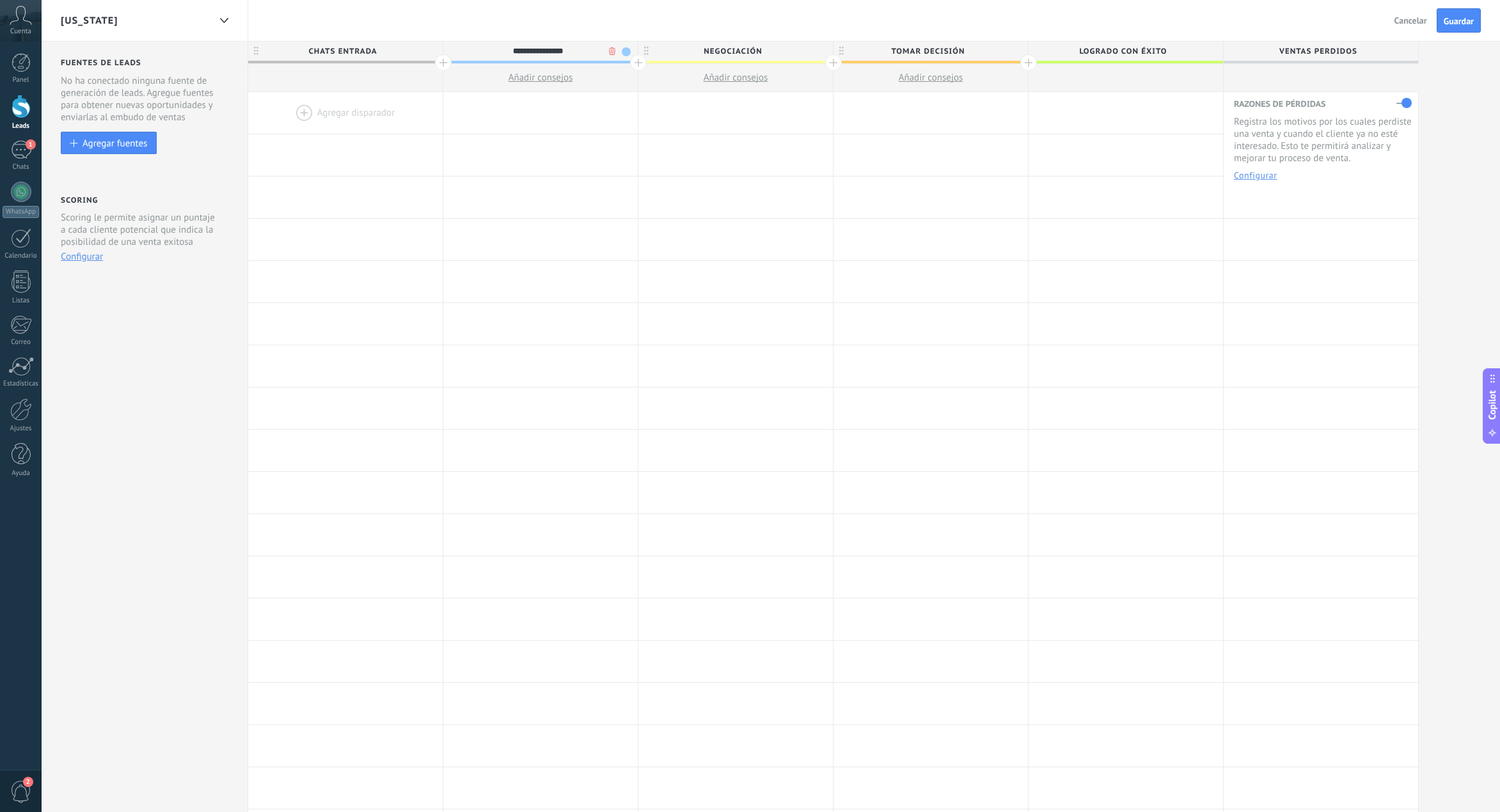
click at [556, 44] on input "**********" at bounding box center [537, 51] width 169 height 19
type input "*"
click at [357, 42] on span "CHATS ENTrada" at bounding box center [343, 51] width 188 height 20
click at [322, 44] on input "**********" at bounding box center [343, 51] width 169 height 19
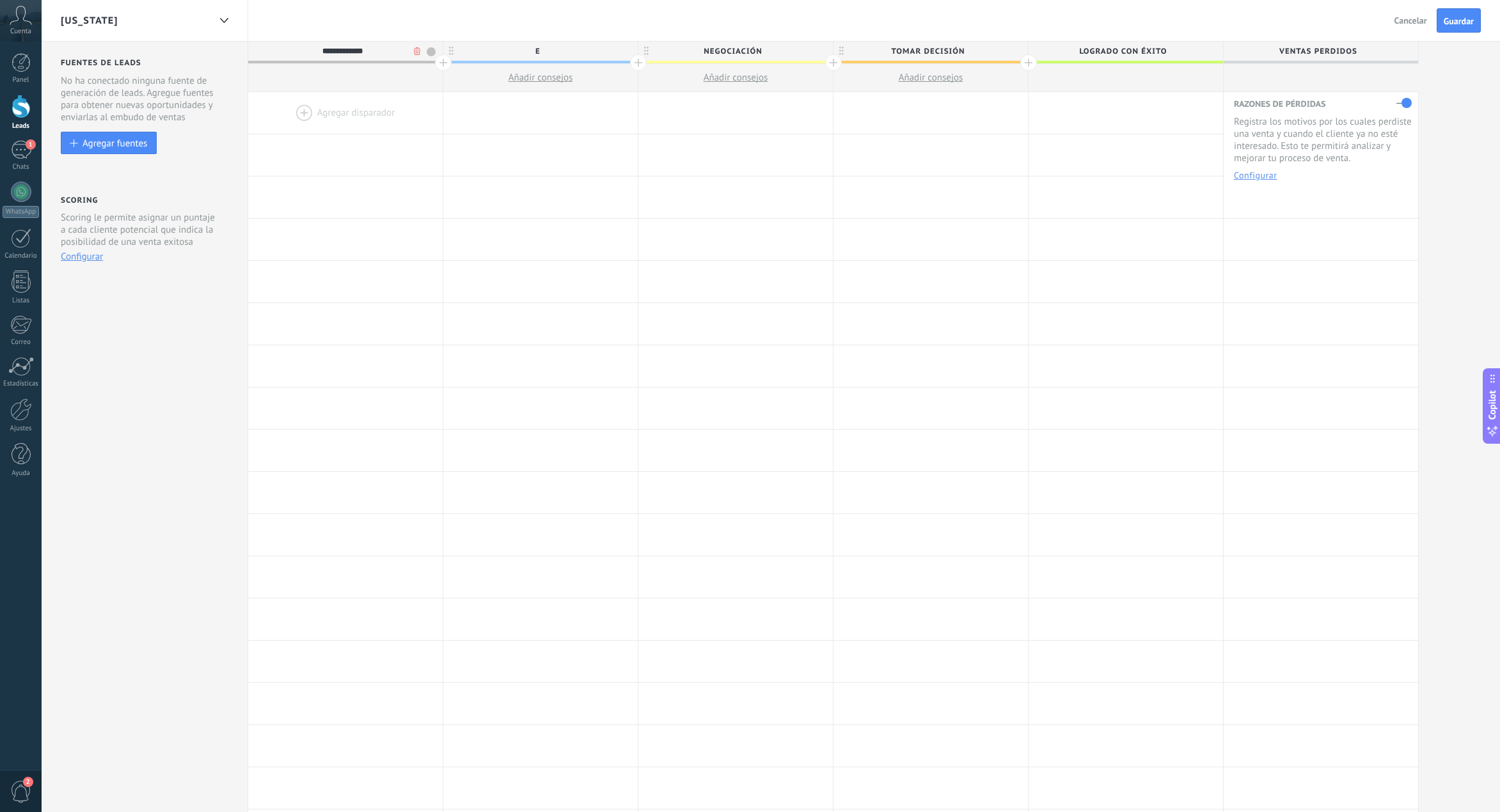
click at [322, 44] on input "**********" at bounding box center [343, 51] width 169 height 19
type input "*****"
click at [368, 52] on span "SEGUI" at bounding box center [343, 51] width 188 height 20
click at [373, 49] on input "*****" at bounding box center [343, 51] width 169 height 19
type input "**********"
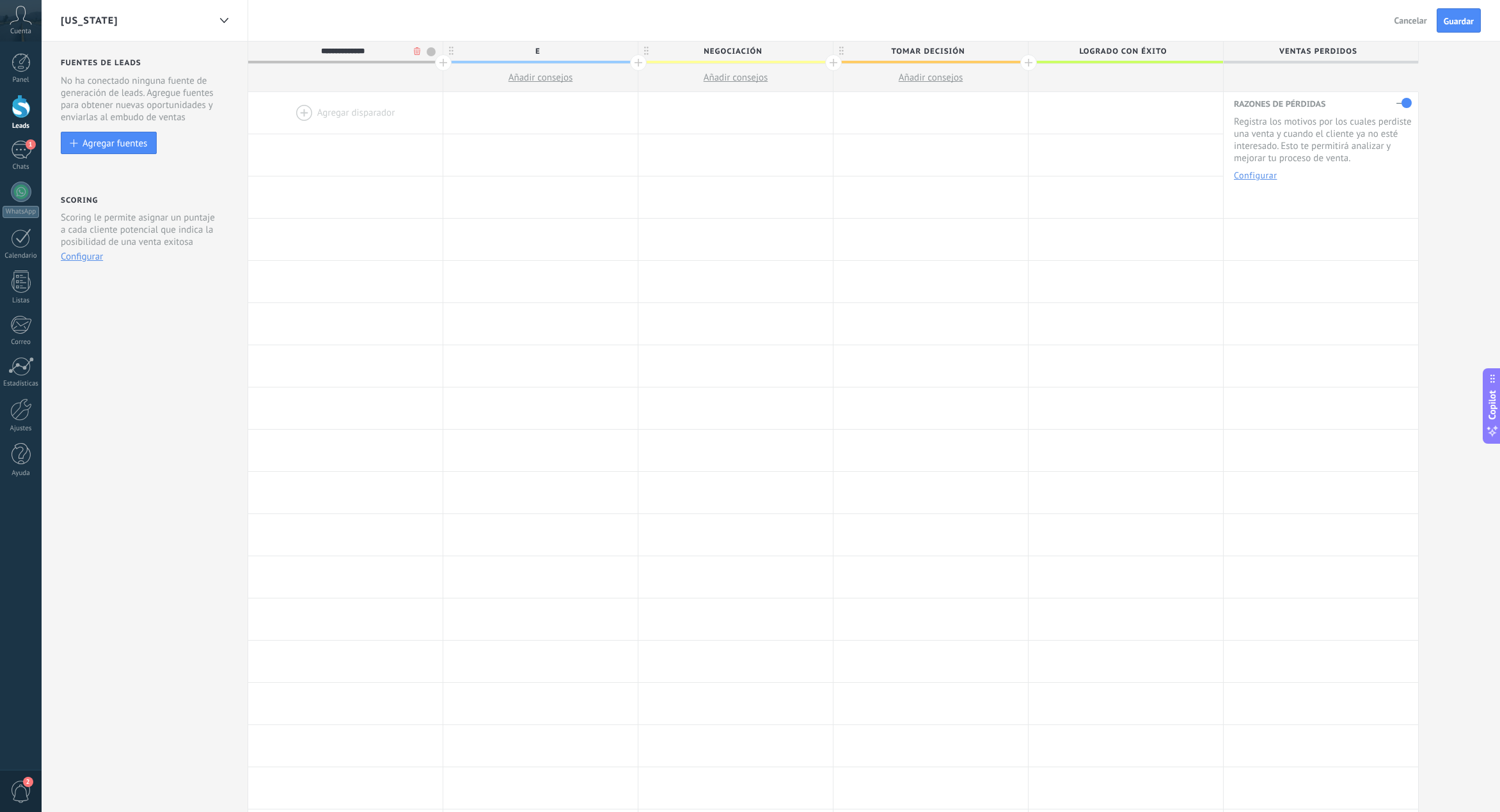
click at [616, 45] on span "E" at bounding box center [537, 51] width 188 height 20
click at [594, 47] on input "*" at bounding box center [537, 51] width 169 height 19
type input "**********"
click at [737, 51] on span "Negociación" at bounding box center [732, 51] width 188 height 20
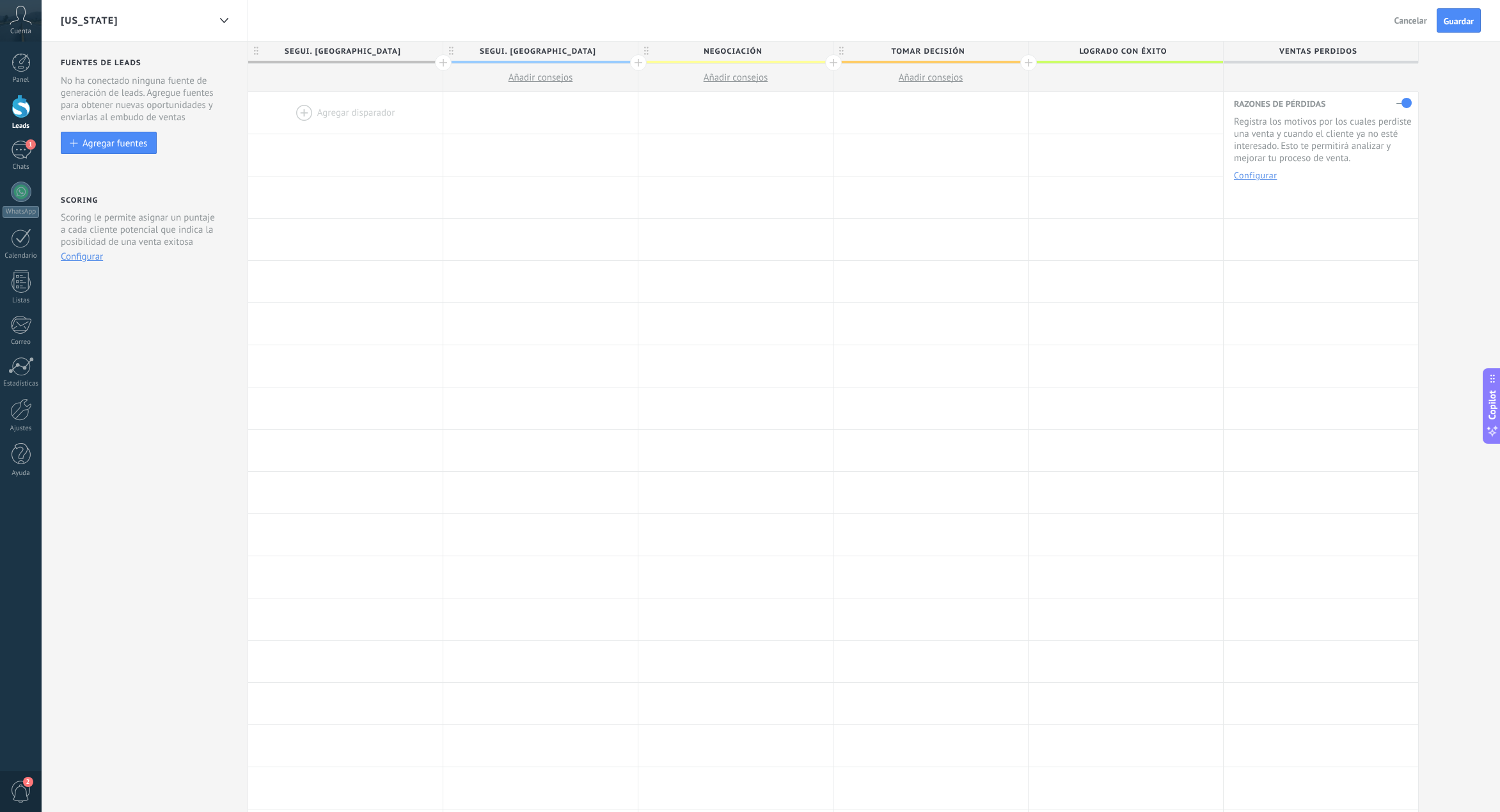
click at [730, 56] on span "Negociación" at bounding box center [732, 51] width 188 height 20
click at [737, 55] on input "**********" at bounding box center [733, 51] width 169 height 19
type input "**********"
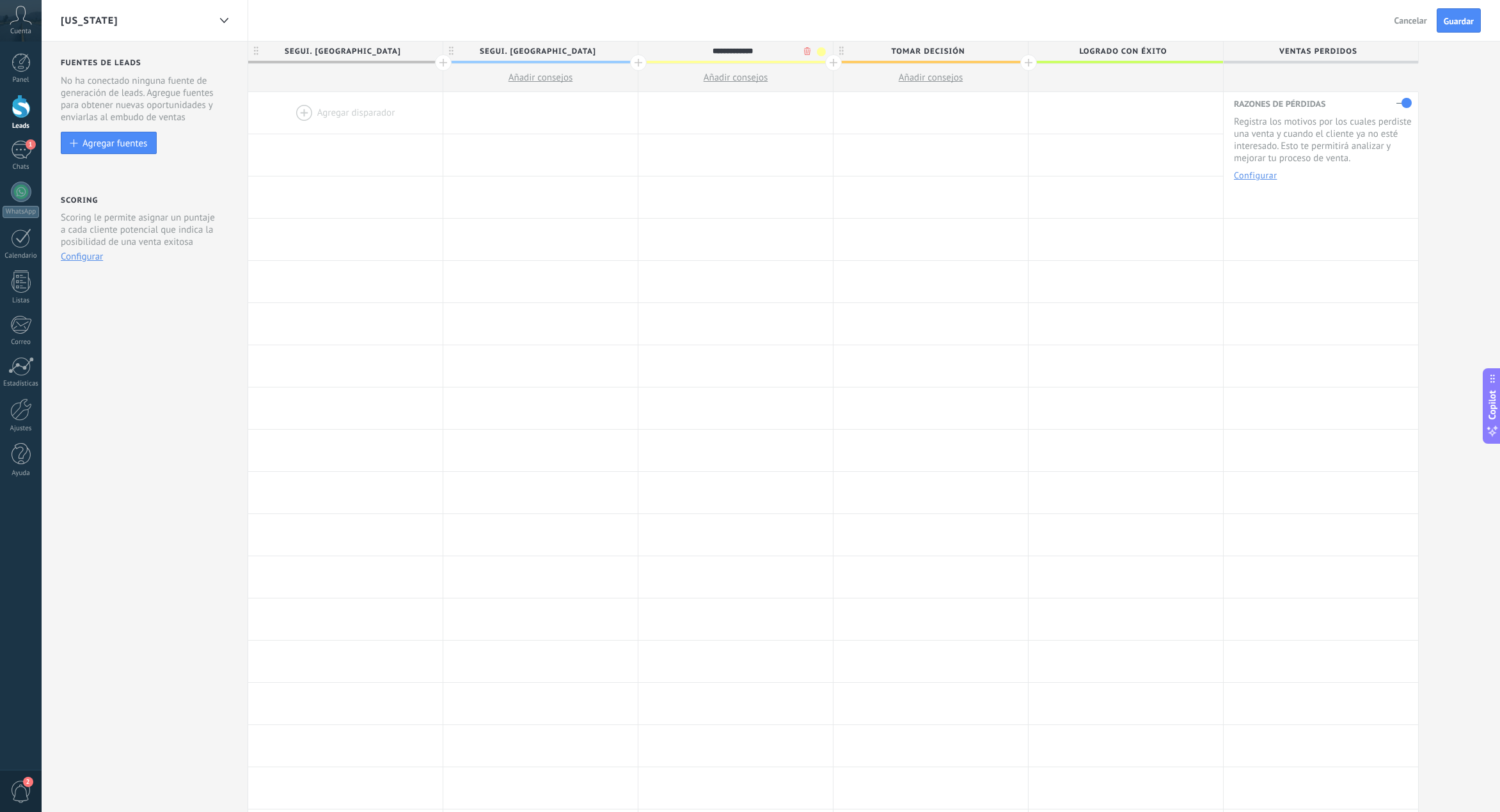
click at [932, 53] on span "Tomar decisión" at bounding box center [928, 51] width 188 height 20
click at [932, 53] on input "**********" at bounding box center [928, 51] width 169 height 19
type input "**********"
click at [1103, 47] on span "Logrado con éxito" at bounding box center [1122, 51] width 188 height 20
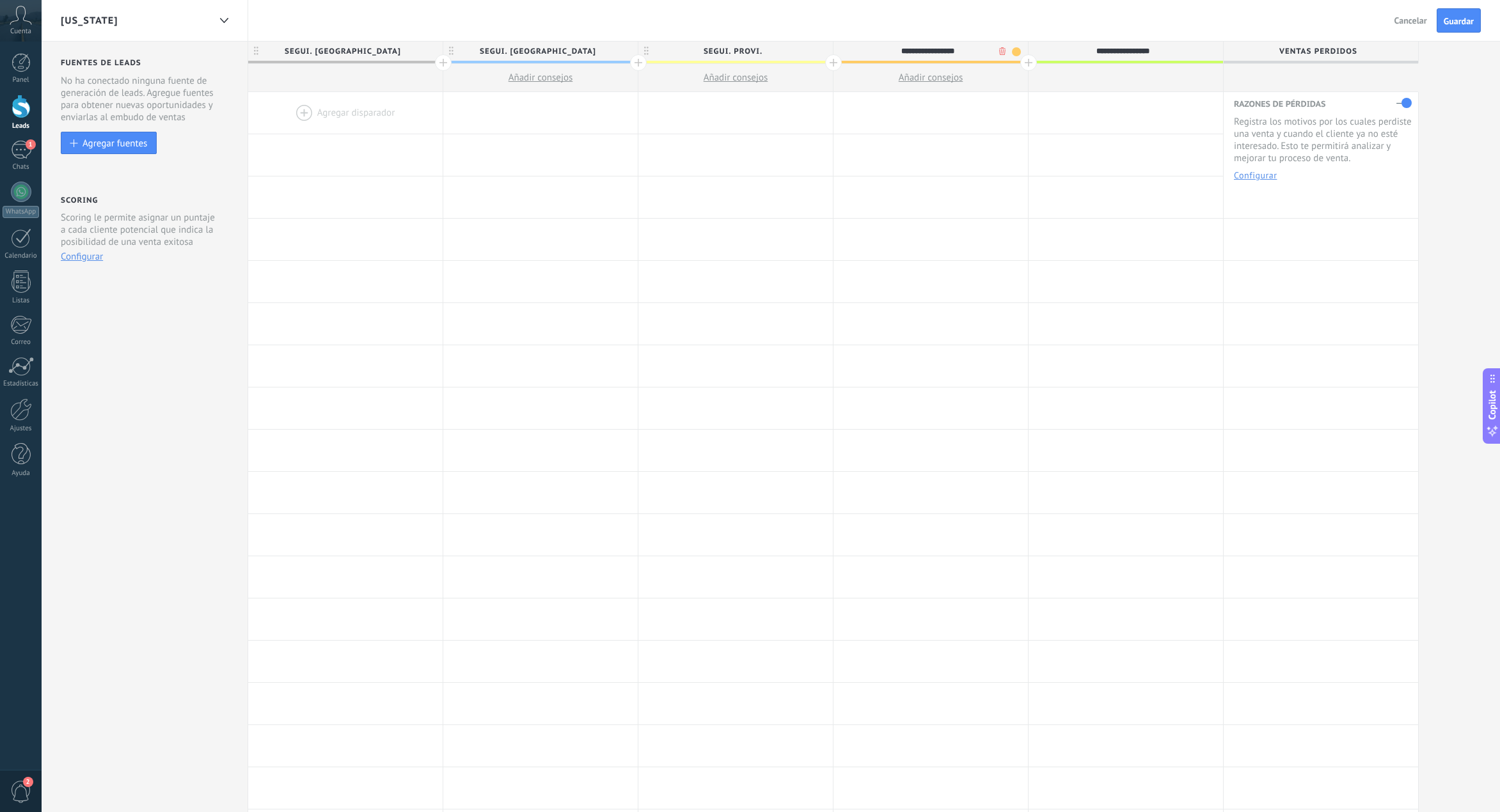
click at [1103, 47] on input "**********" at bounding box center [1122, 51] width 169 height 19
type input "**********"
click at [1440, 75] on div "**********" at bounding box center [771, 510] width 1458 height 937
click at [1333, 49] on span "Ventas Perdidos" at bounding box center [1318, 51] width 188 height 20
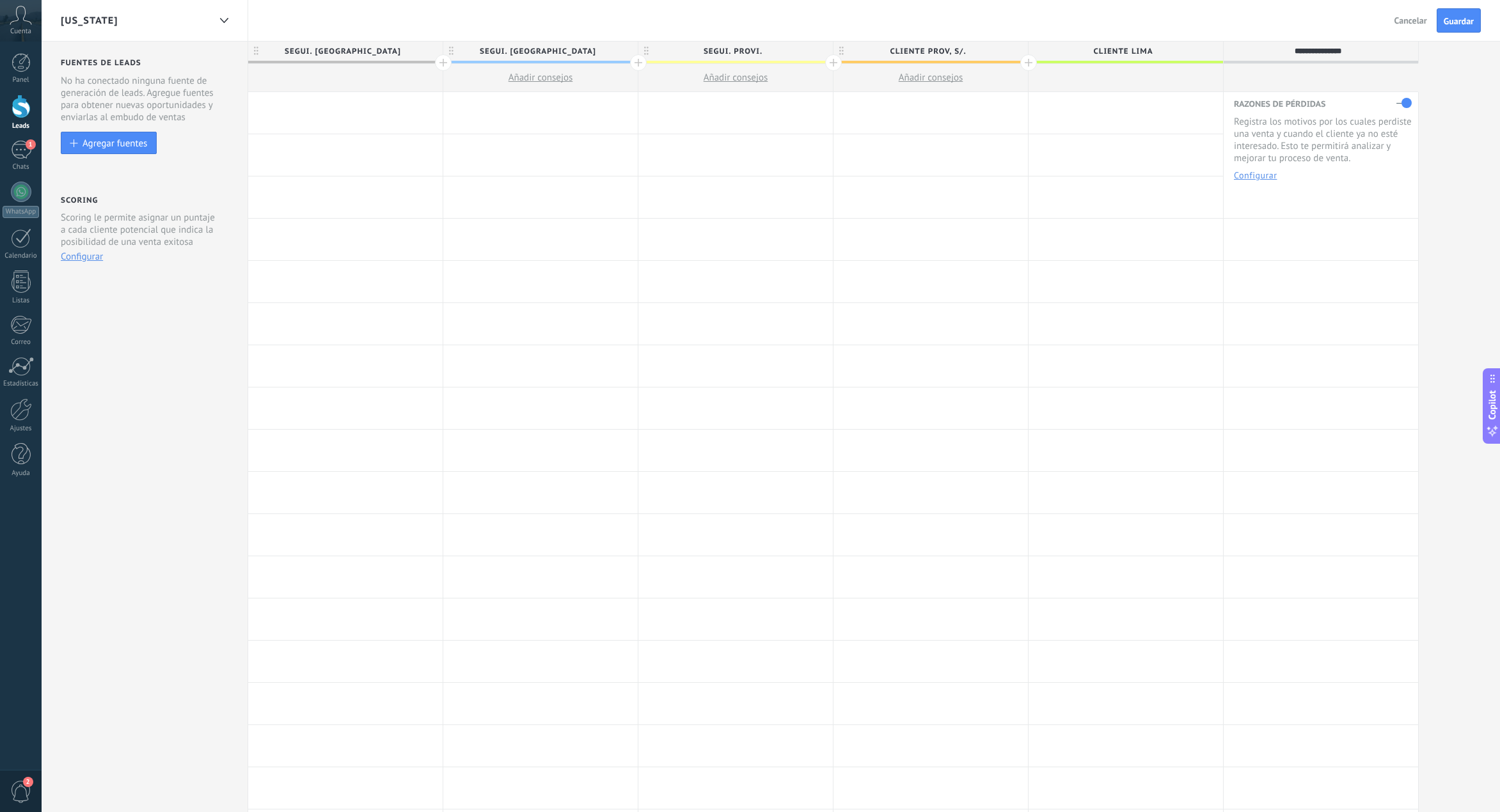
click at [1406, 101] on label at bounding box center [1404, 103] width 15 height 20
click at [1448, 180] on div "Fuentes de leads Leads Entrantes Esta función capta leads de tus fuentes de gen…" at bounding box center [771, 510] width 1458 height 937
click at [1455, 25] on span "Guardar" at bounding box center [1458, 20] width 30 height 9
click at [533, 80] on span "Añadir consejos" at bounding box center [541, 78] width 65 height 12
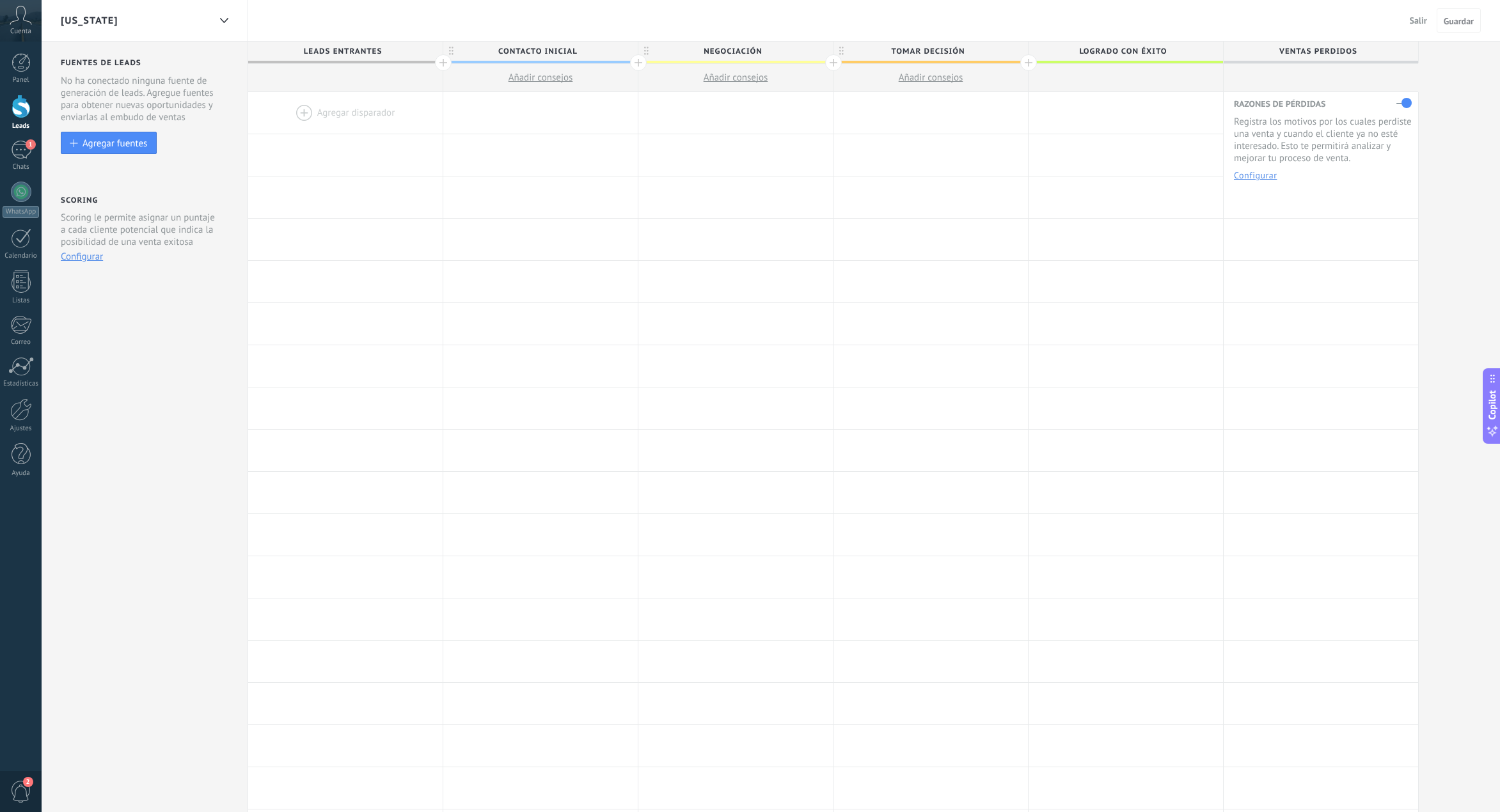
type textarea "**********"
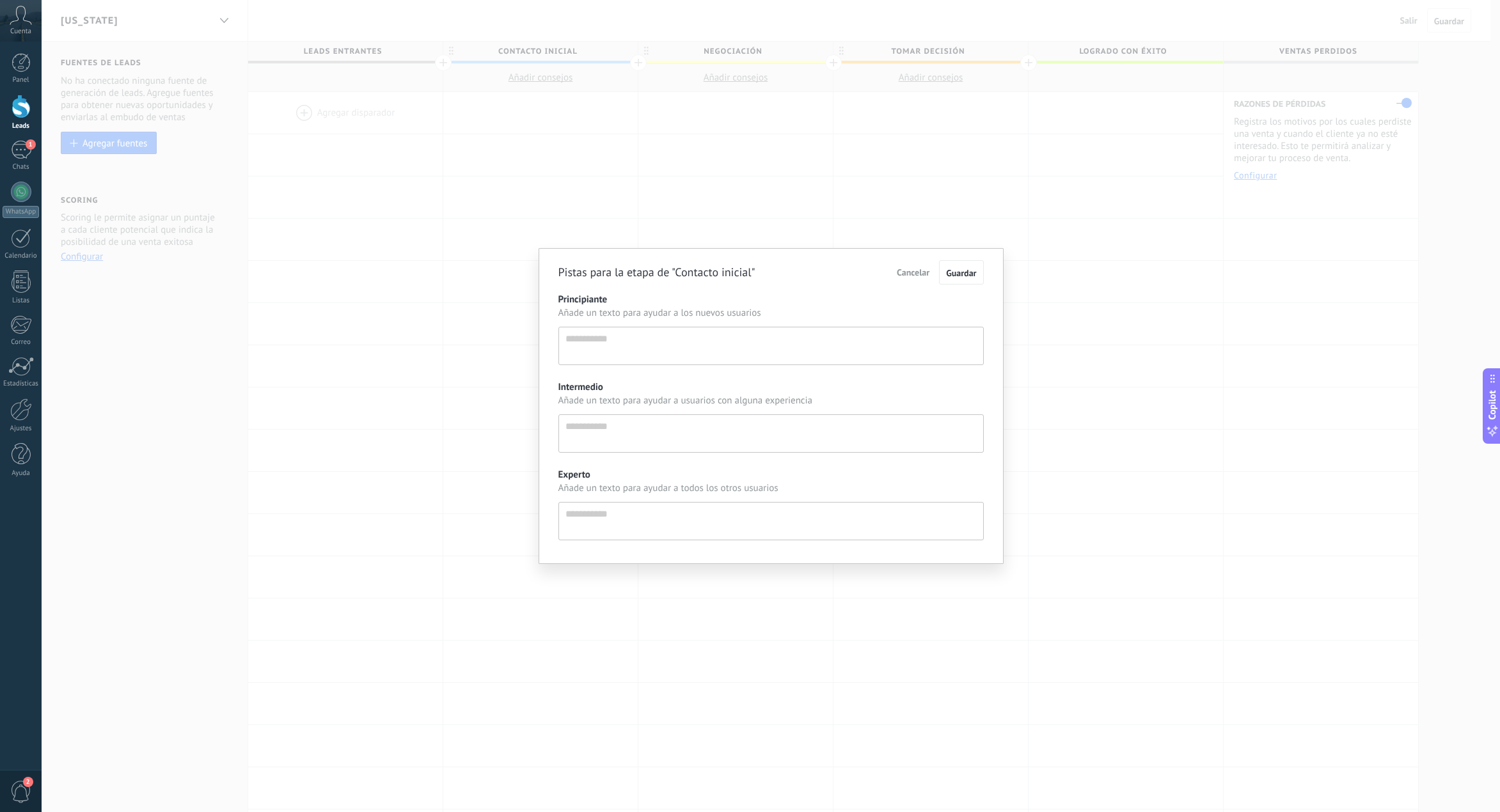
scroll to position [12, 0]
click at [542, 195] on div "Pistas para la etapa de "Contacto inicial" Cancelar Guardar Principiante Añade …" at bounding box center [776, 406] width 1468 height 812
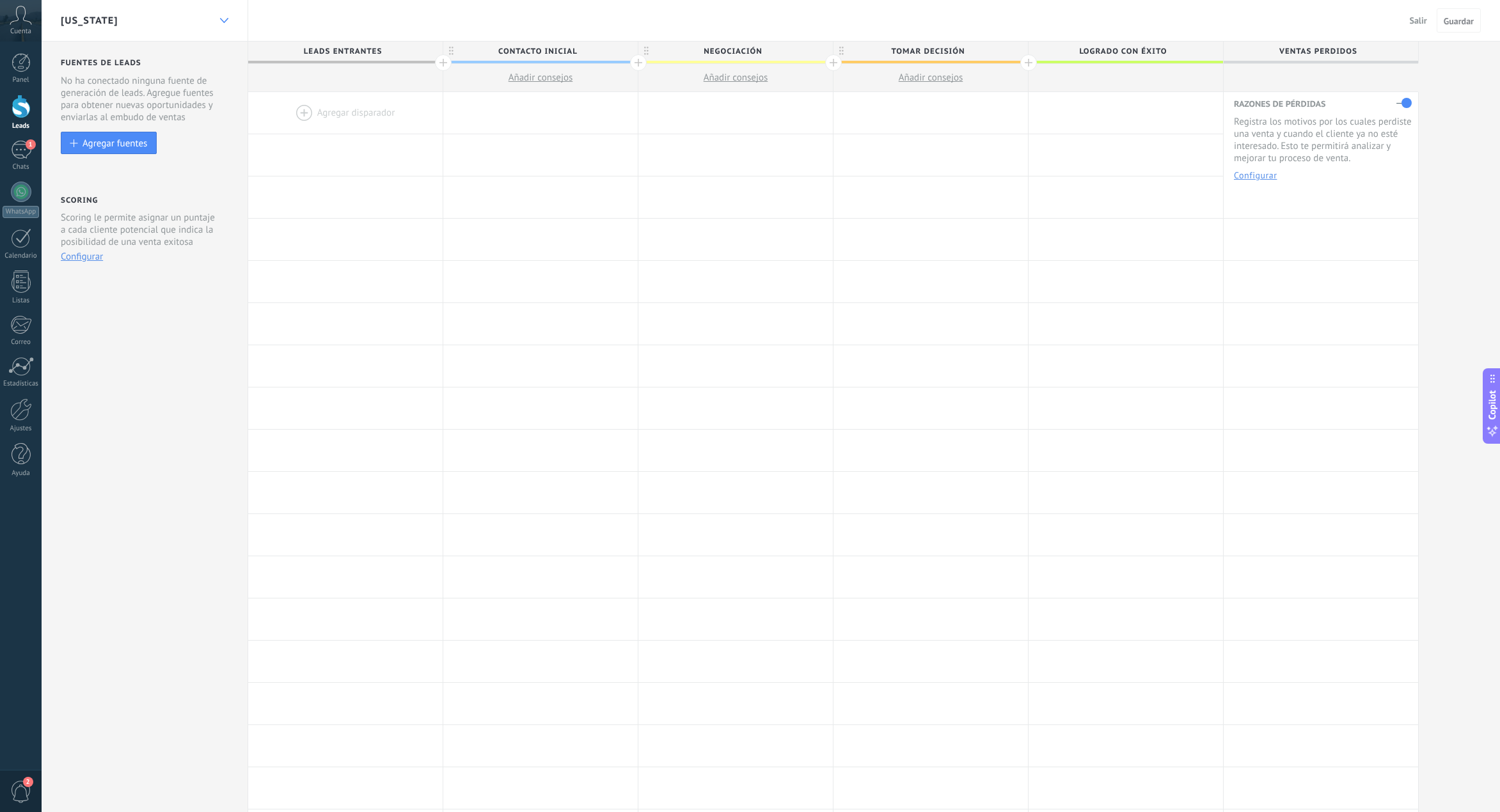
click at [231, 14] on div at bounding box center [223, 20] width 21 height 25
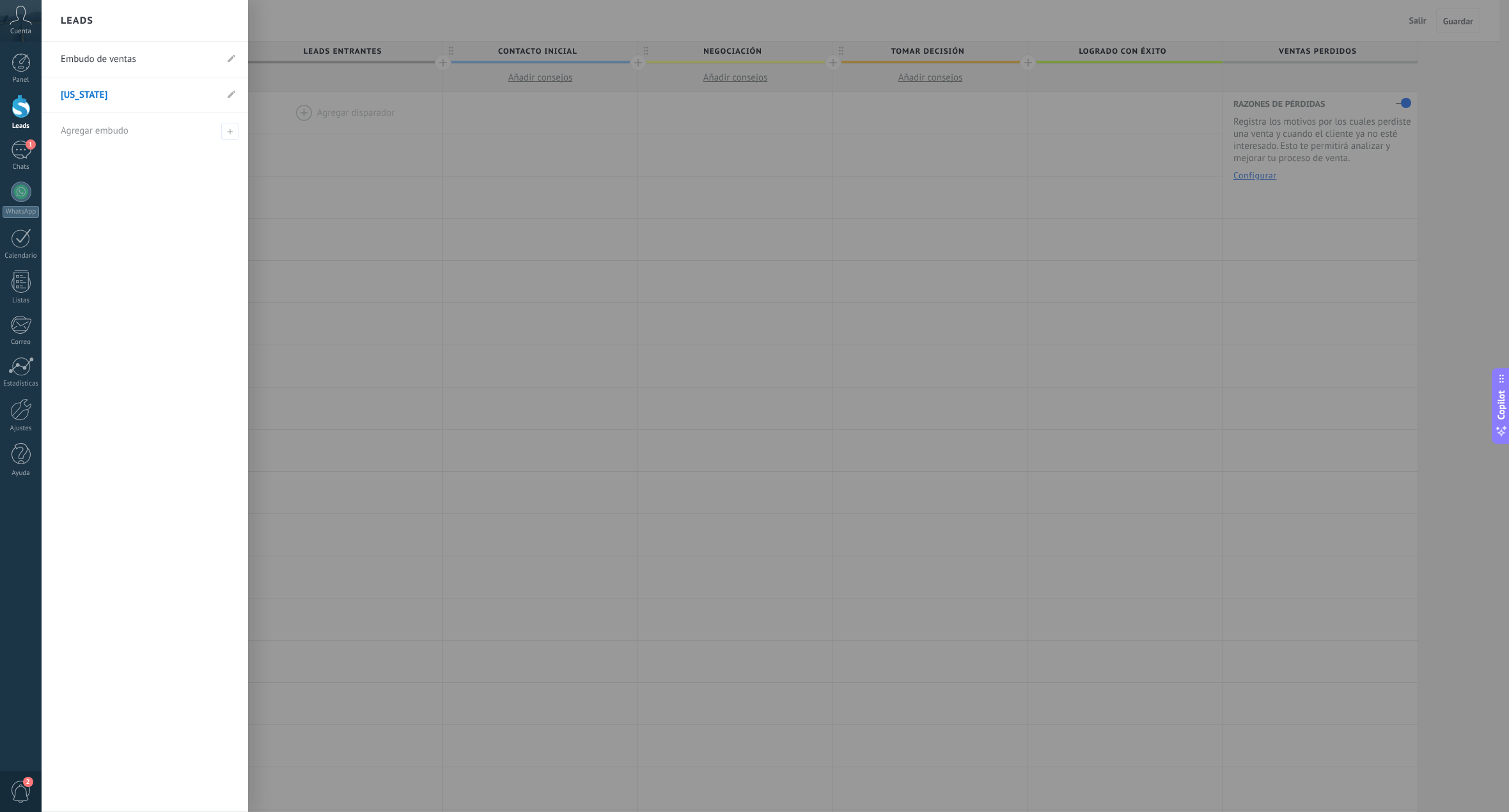
click at [114, 64] on link "Embudo de ventas" at bounding box center [138, 60] width 155 height 36
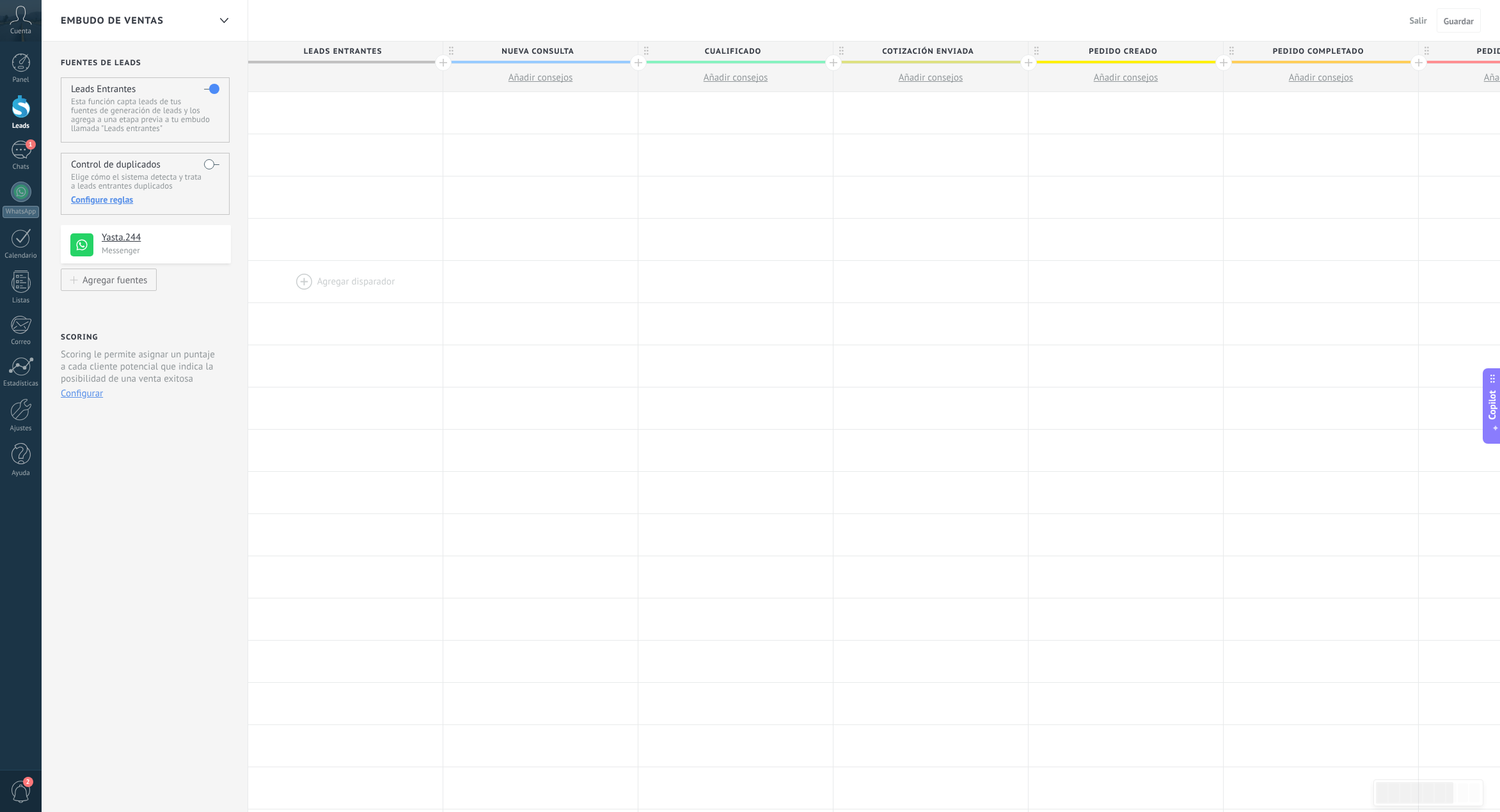
click at [394, 265] on div at bounding box center [346, 282] width 195 height 42
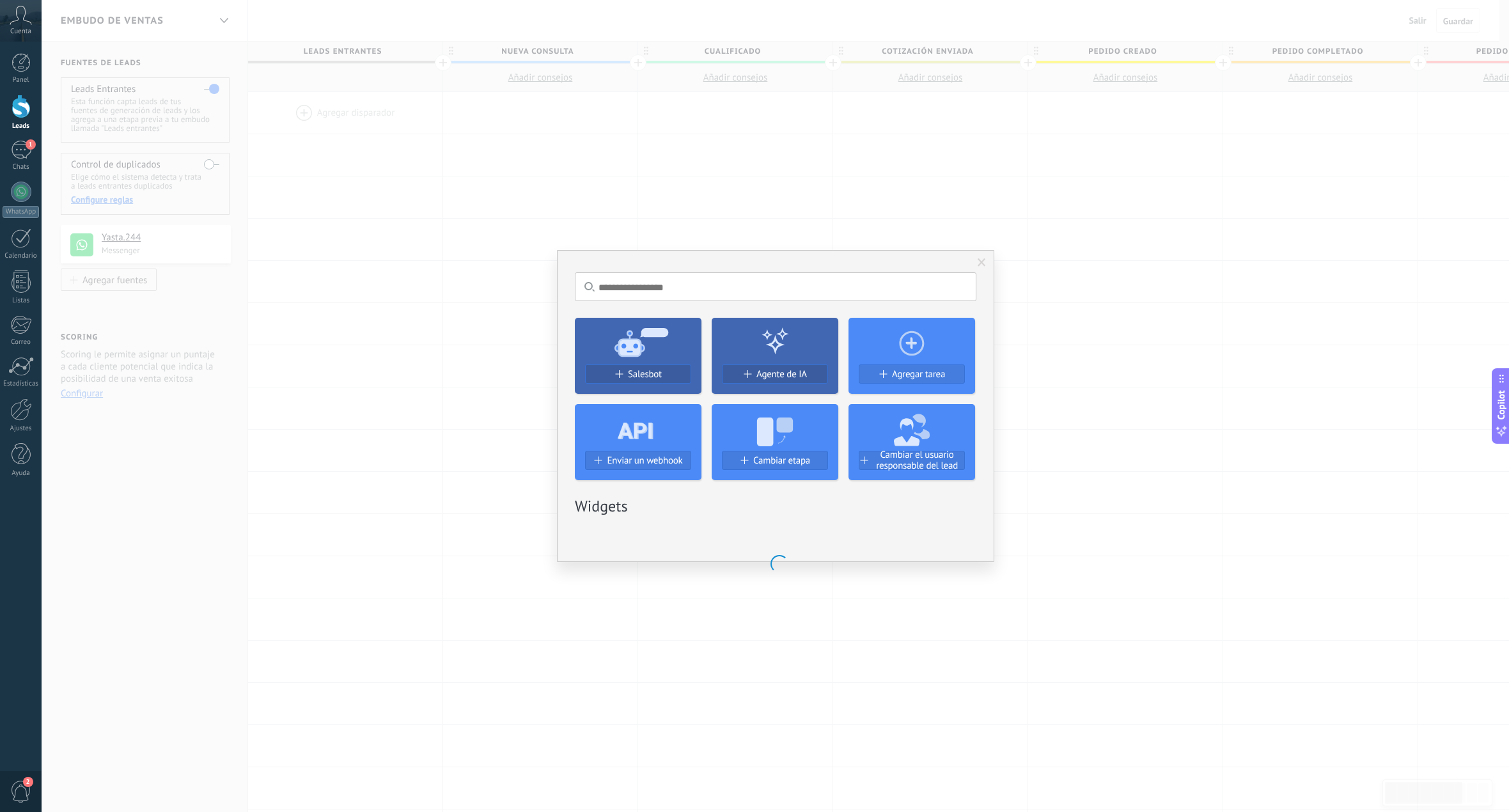
click at [930, 266] on div "No hay resultados Salesbot Agente de IA Agregar tarea Enviar un webhook Cambiar…" at bounding box center [775, 406] width 437 height 312
click at [977, 264] on div "No hay resultados Salesbot Agente de IA Agregar tarea Enviar un webhook Cambiar…" at bounding box center [775, 406] width 437 height 312
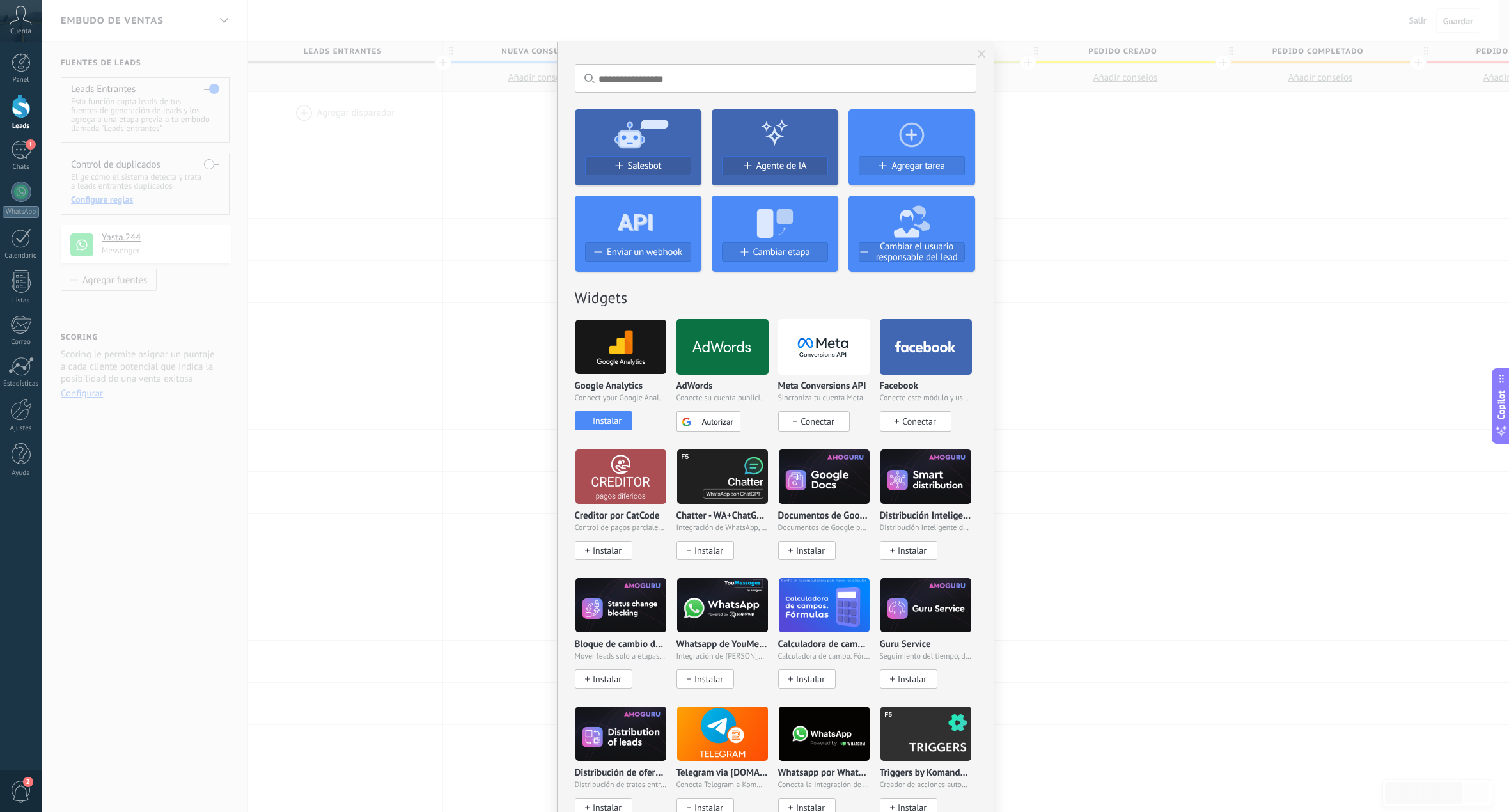
click at [982, 55] on span at bounding box center [982, 54] width 9 height 9
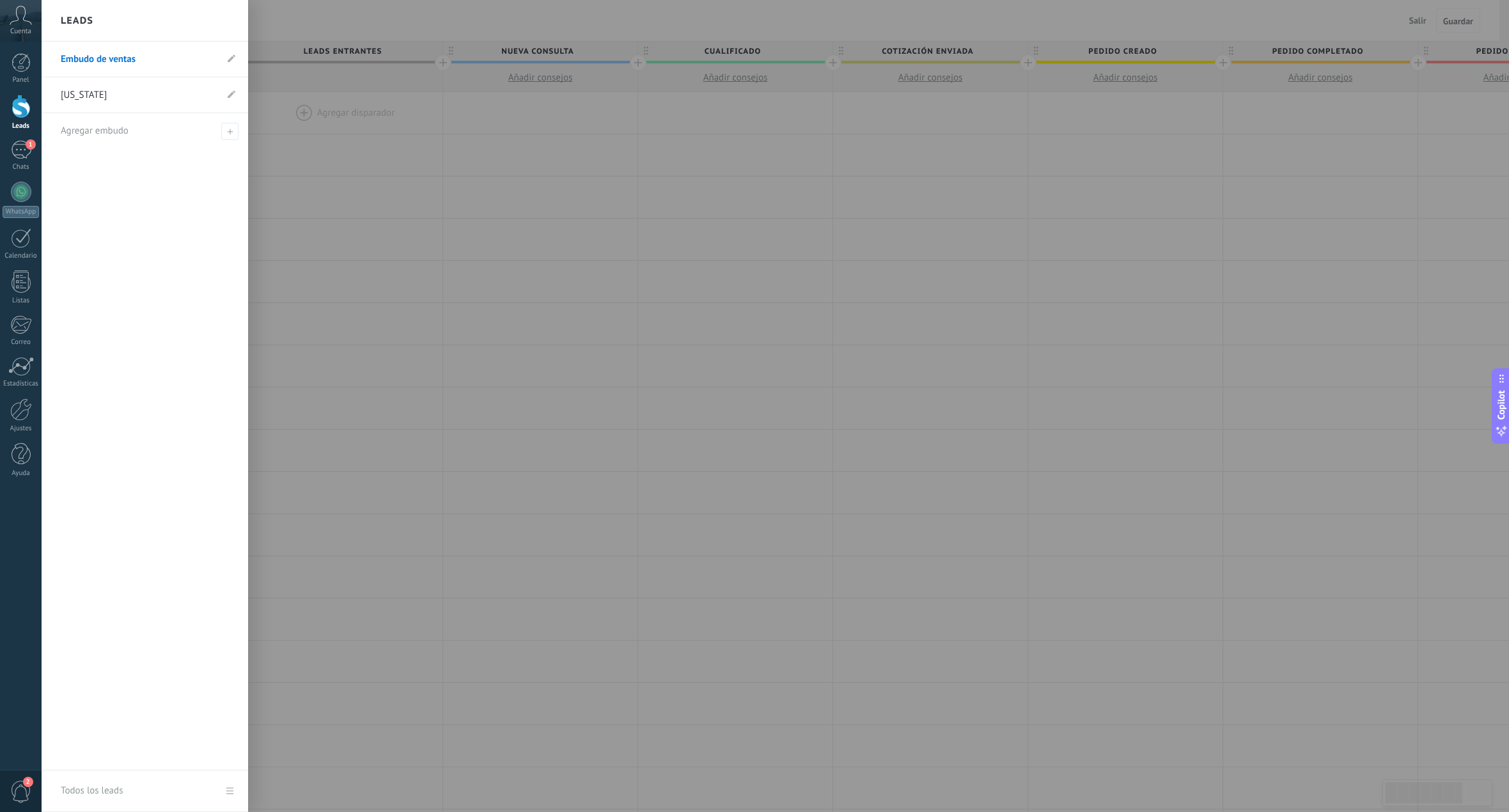
click at [22, 116] on div at bounding box center [20, 107] width 19 height 24
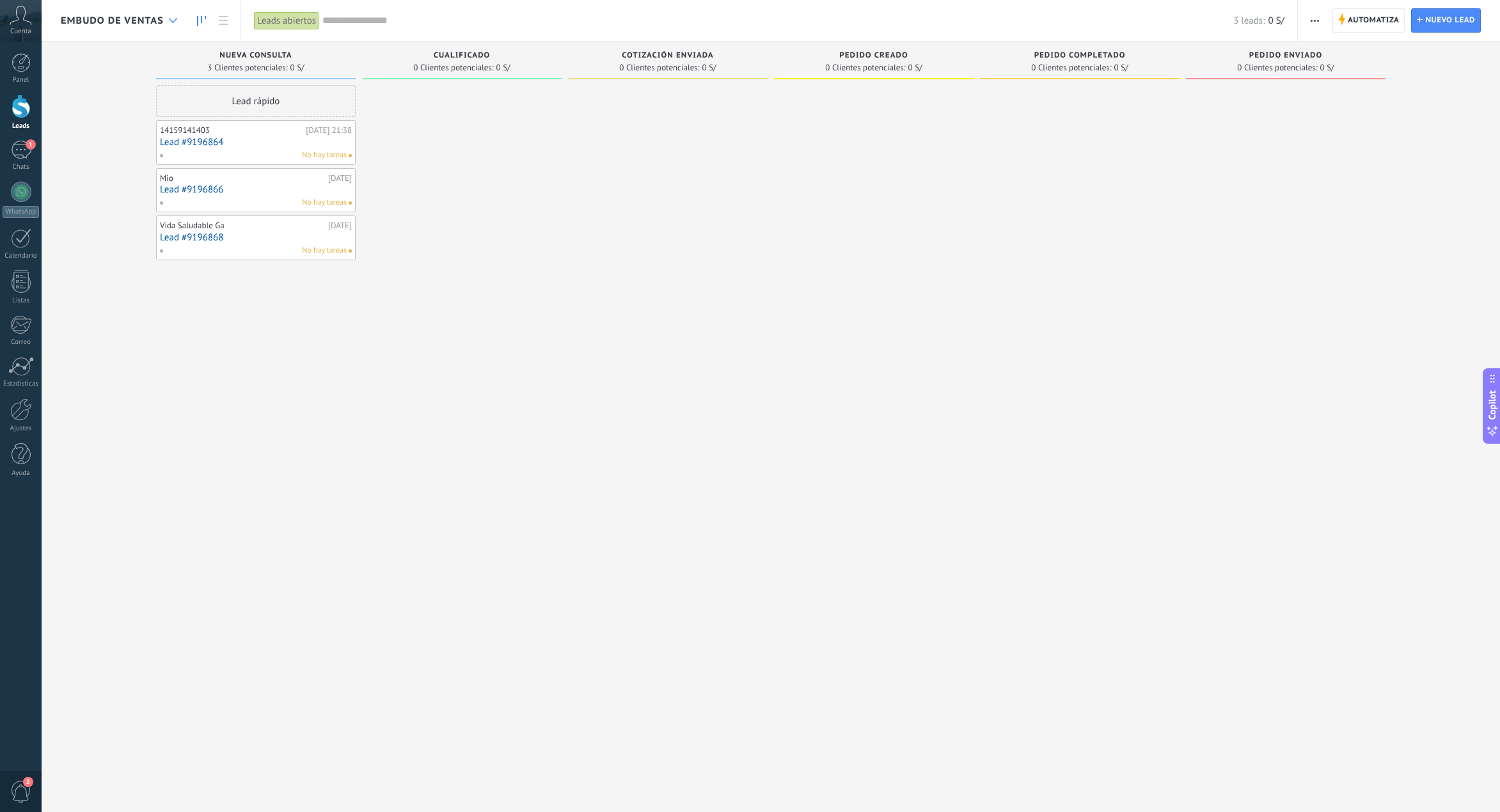
click at [164, 12] on div at bounding box center [173, 20] width 21 height 25
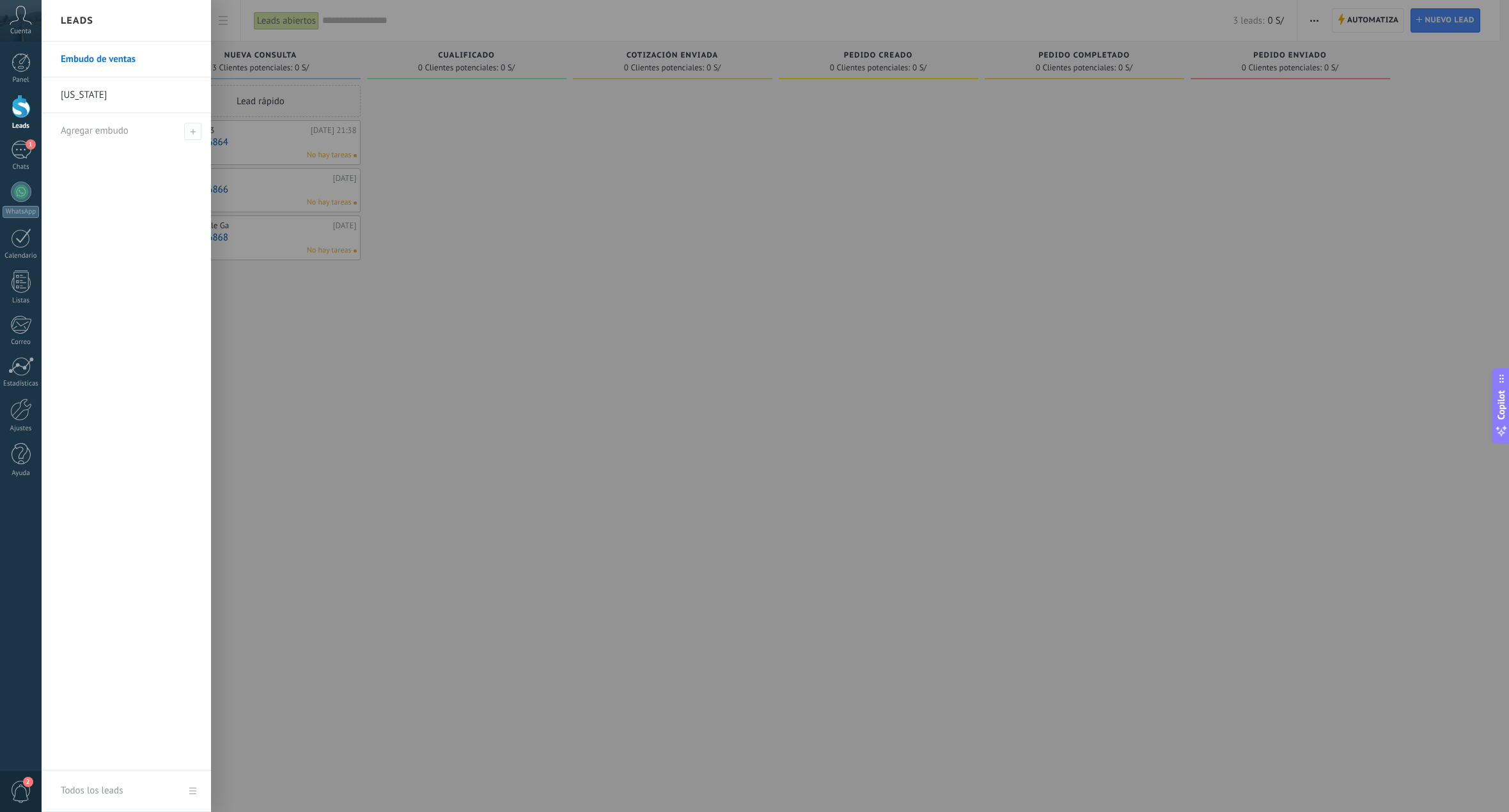
click at [564, 241] on div at bounding box center [796, 406] width 1509 height 812
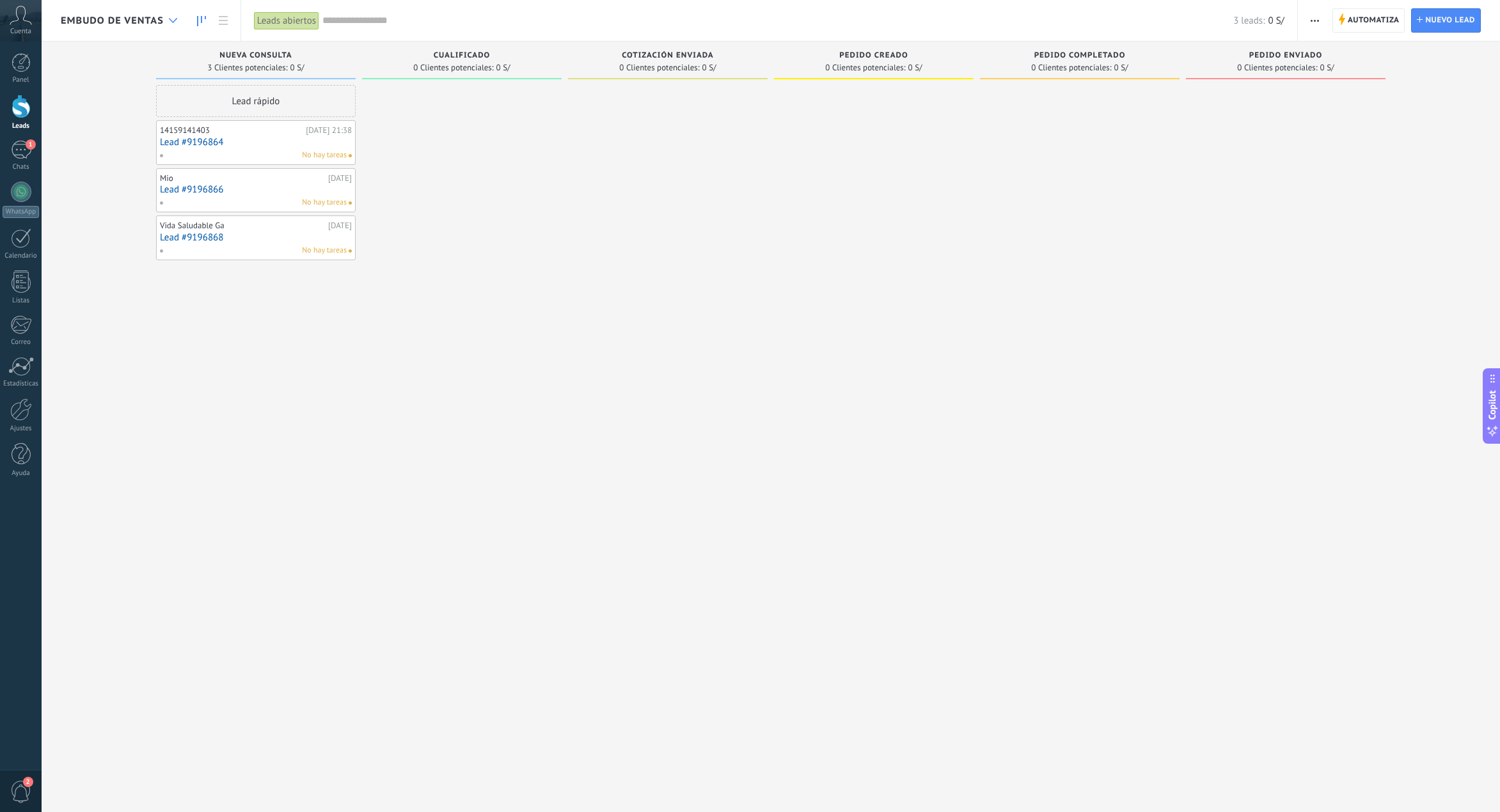
click at [172, 19] on icon at bounding box center [173, 20] width 9 height 5
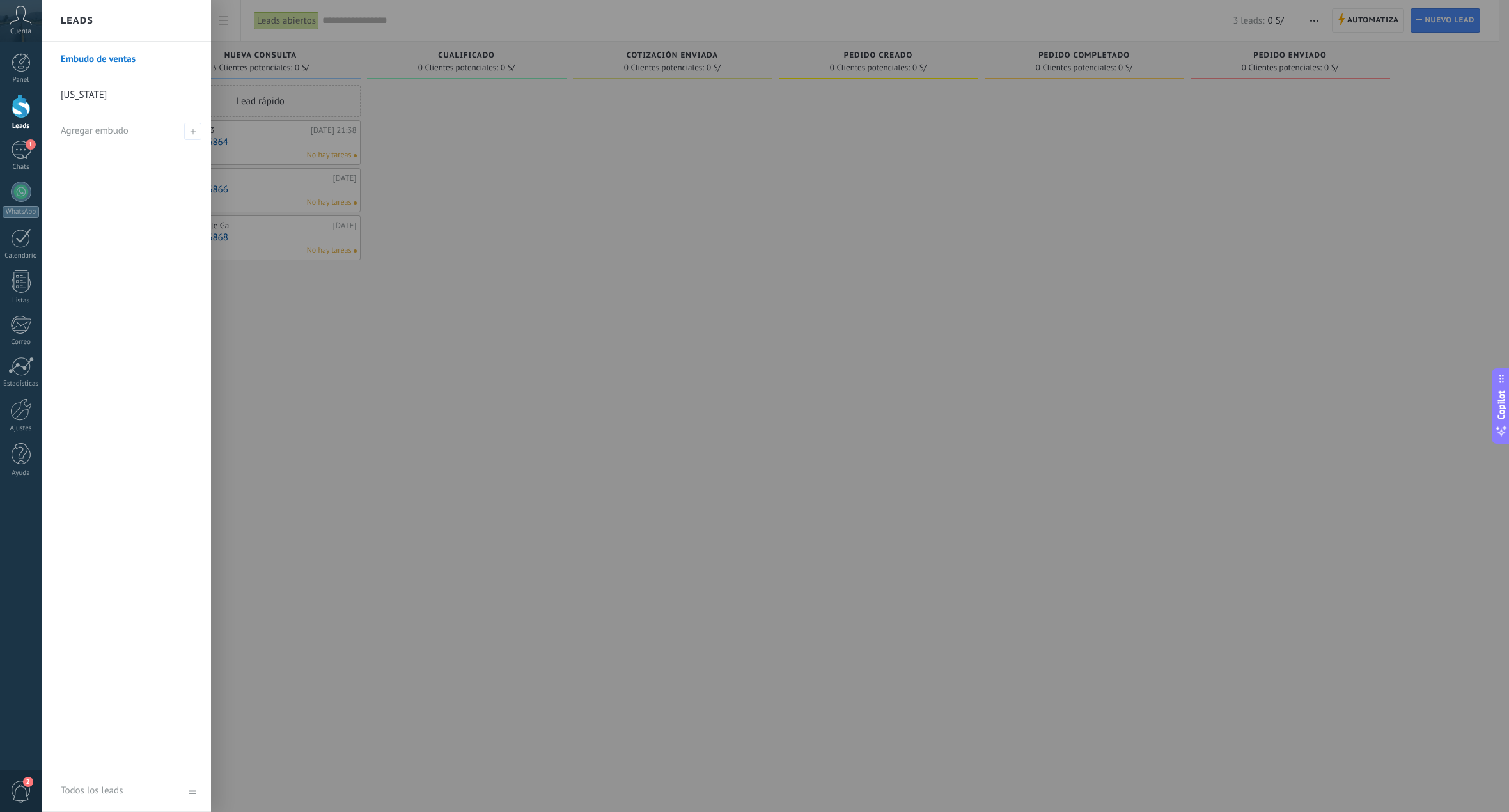
click at [105, 98] on link "[US_STATE]" at bounding box center [129, 96] width 137 height 36
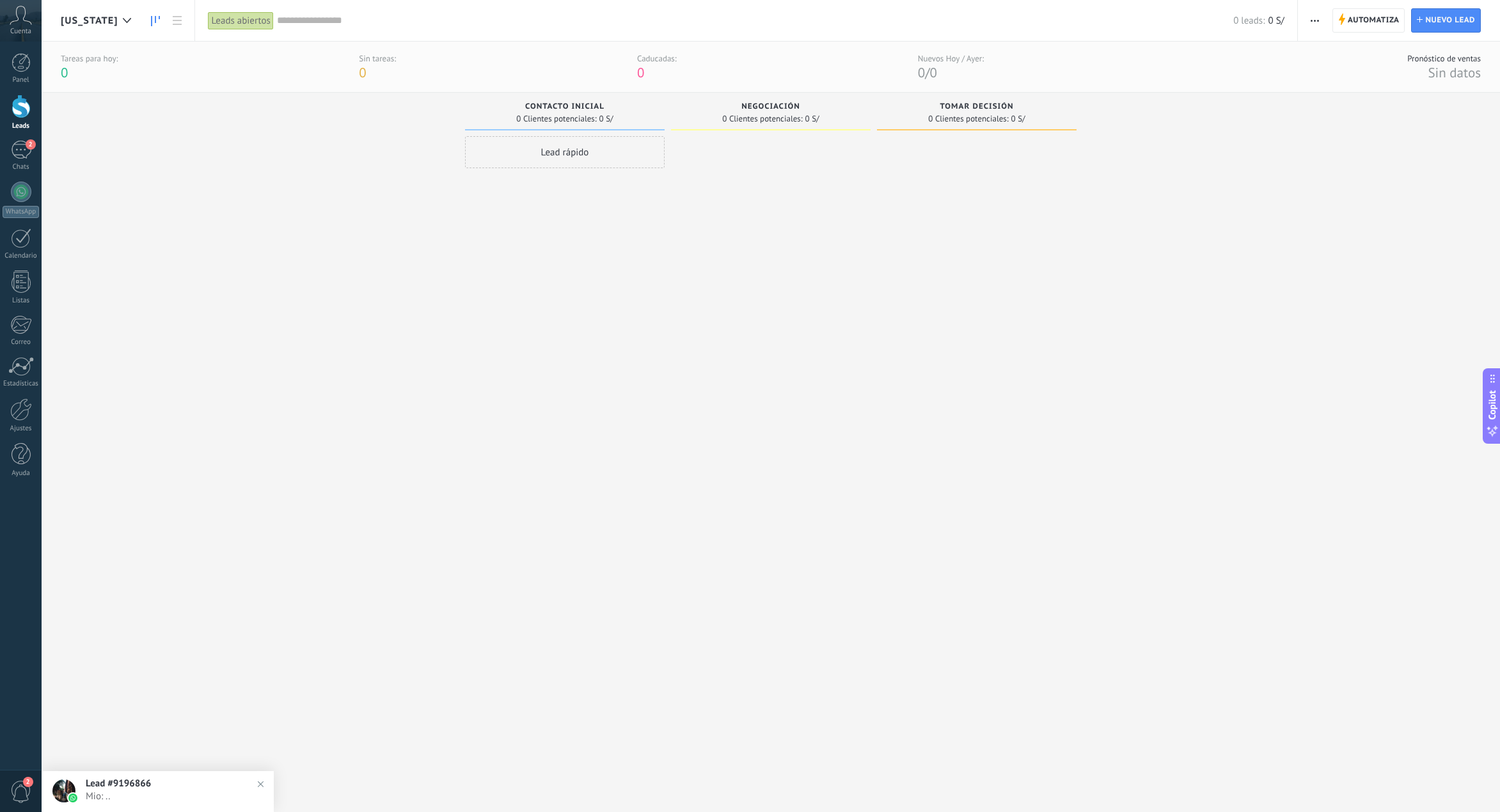
click at [144, 22] on link at bounding box center [155, 20] width 21 height 25
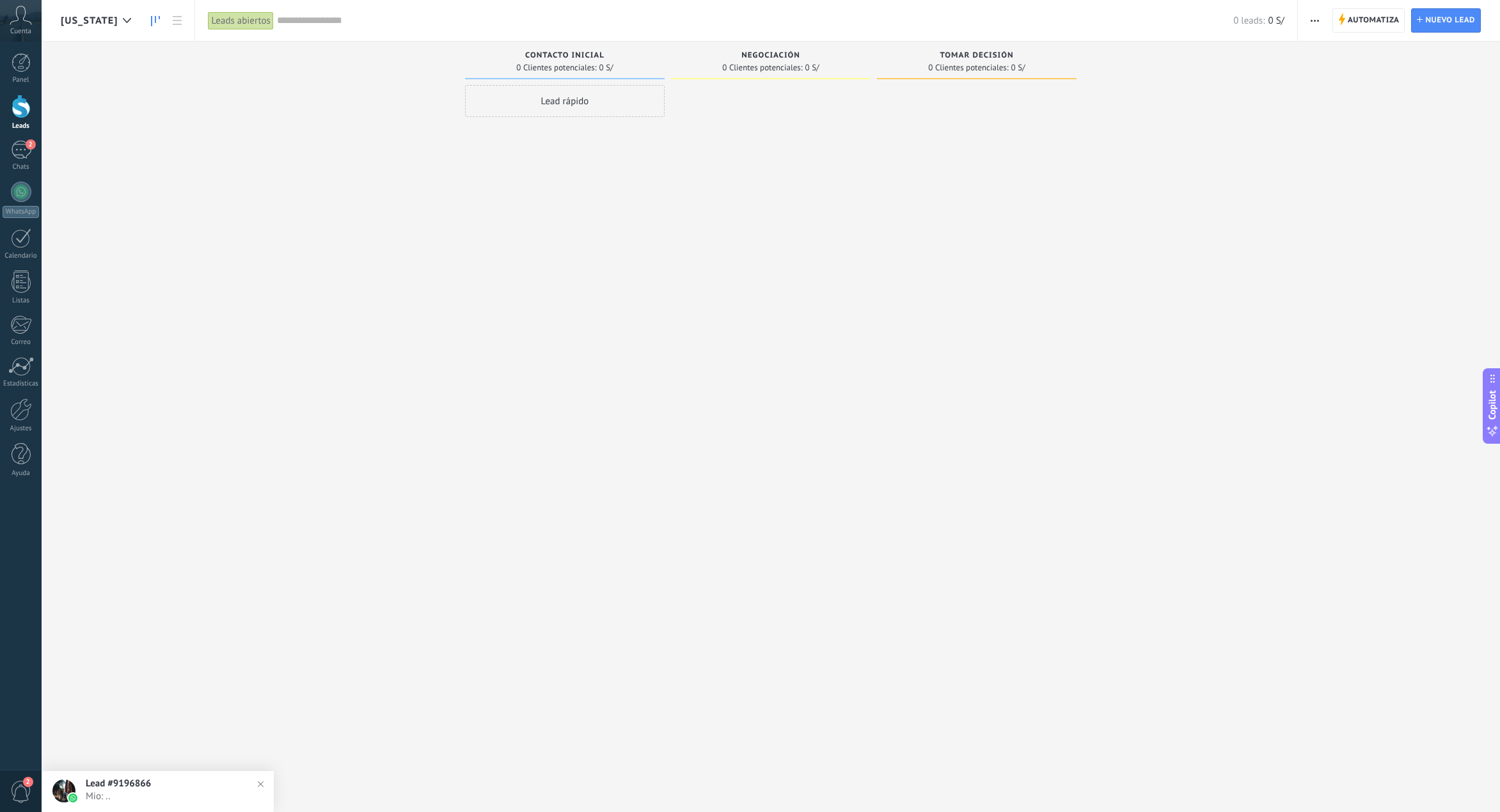
click at [144, 22] on link at bounding box center [155, 20] width 21 height 25
click at [101, 21] on span "[US_STATE]" at bounding box center [89, 20] width 57 height 12
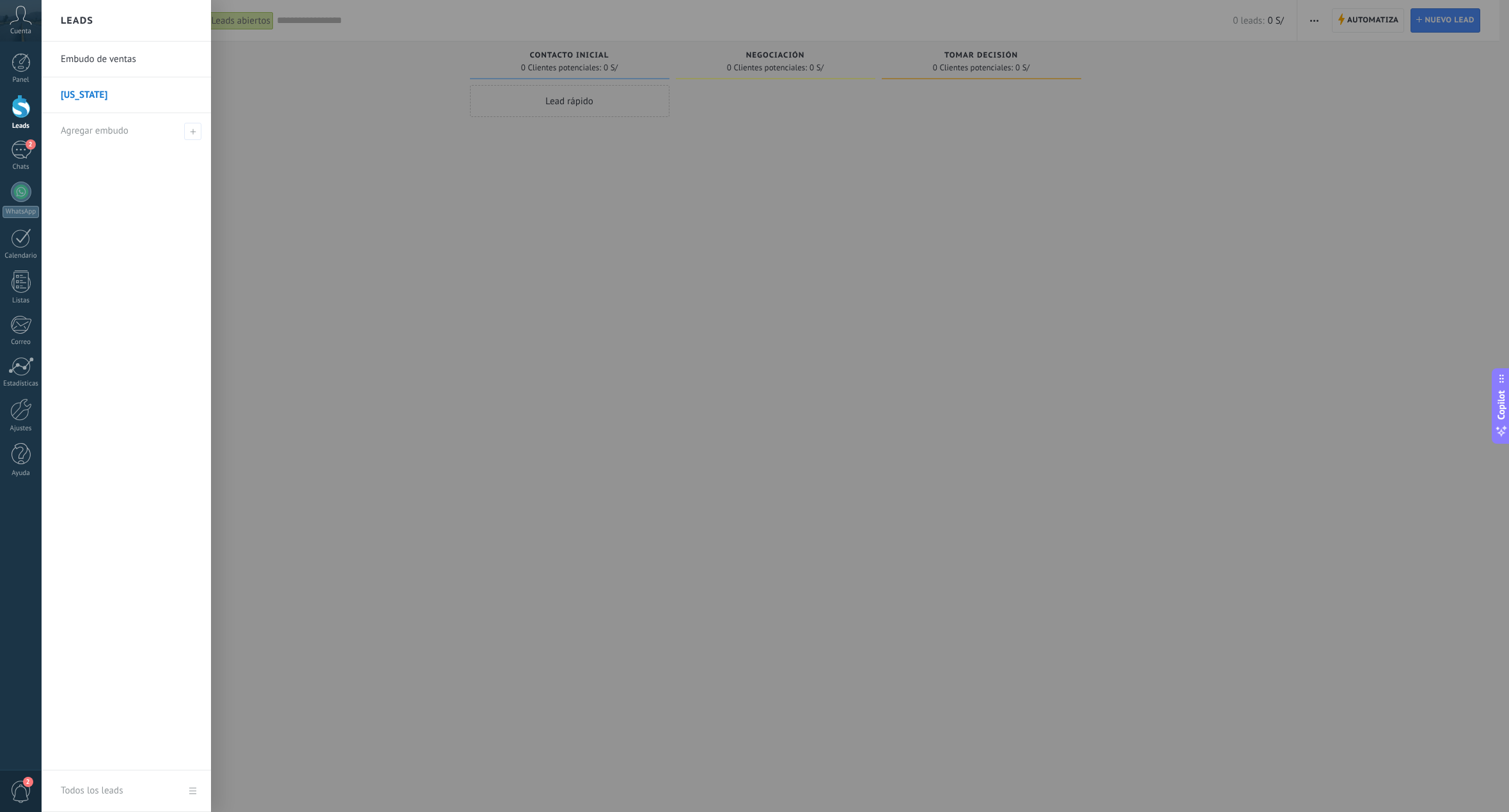
click at [121, 61] on link "Embudo de ventas" at bounding box center [129, 60] width 137 height 36
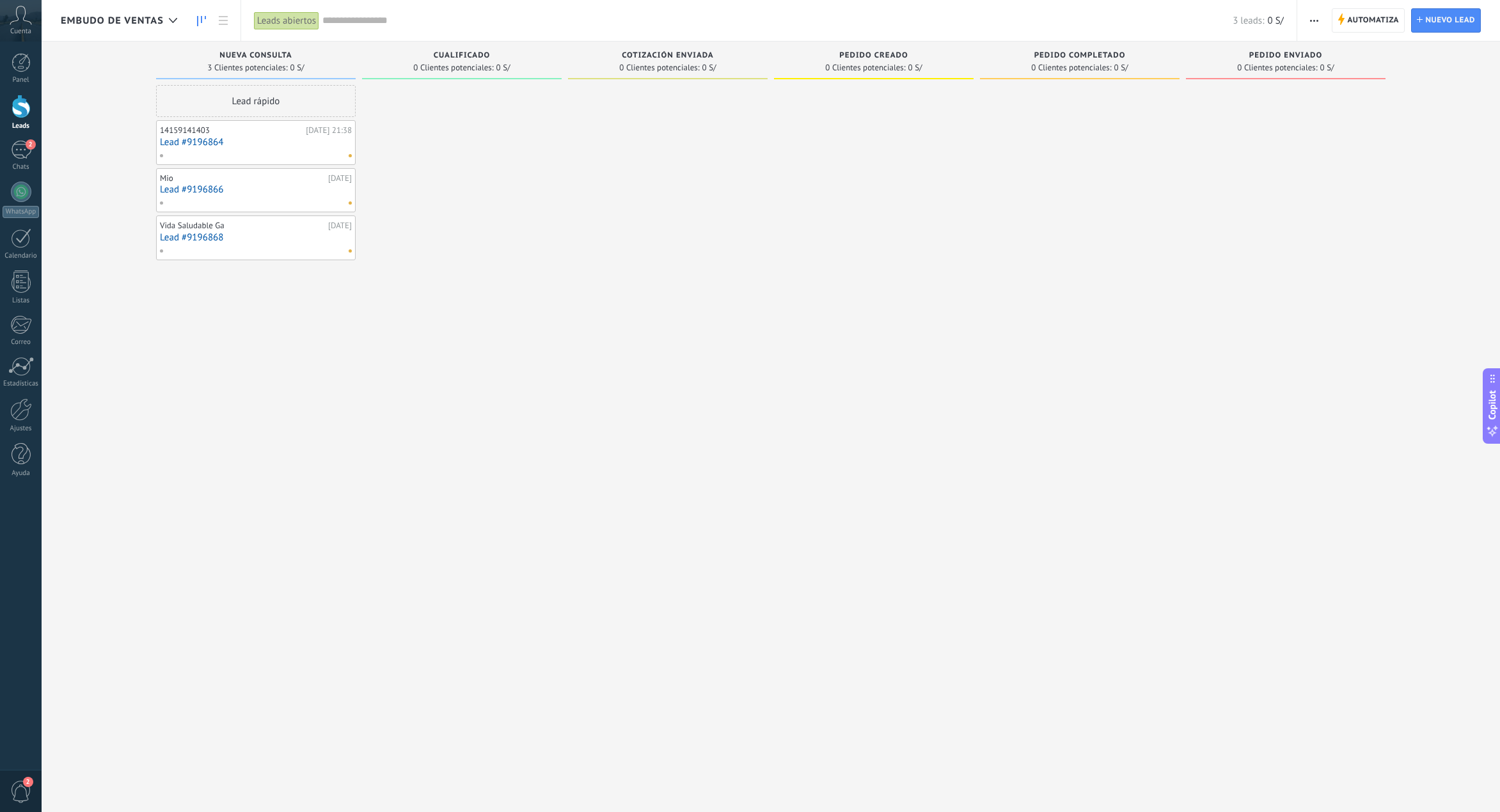
click at [267, 140] on link "Lead #9196864" at bounding box center [255, 142] width 192 height 11
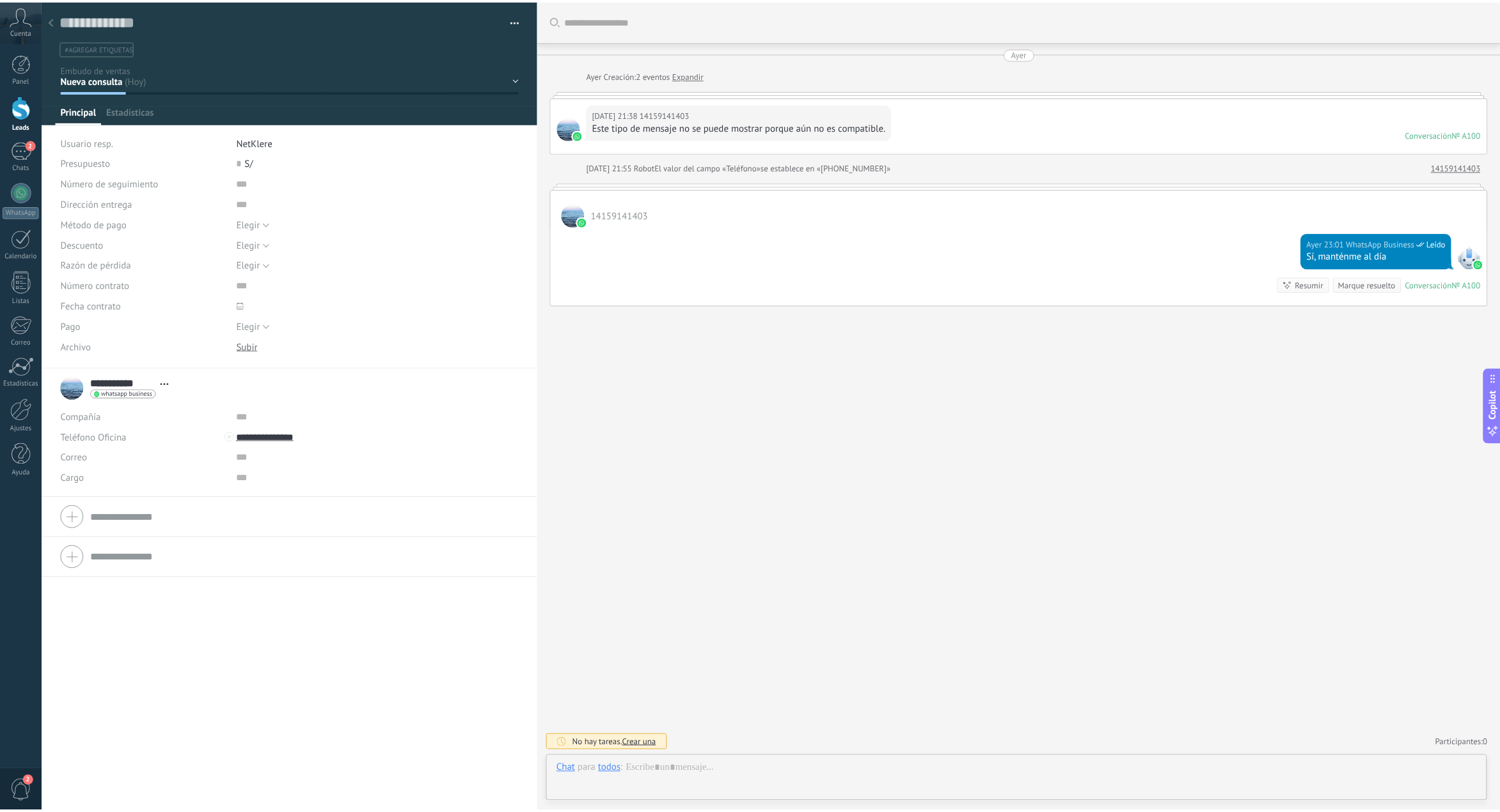
scroll to position [19, 0]
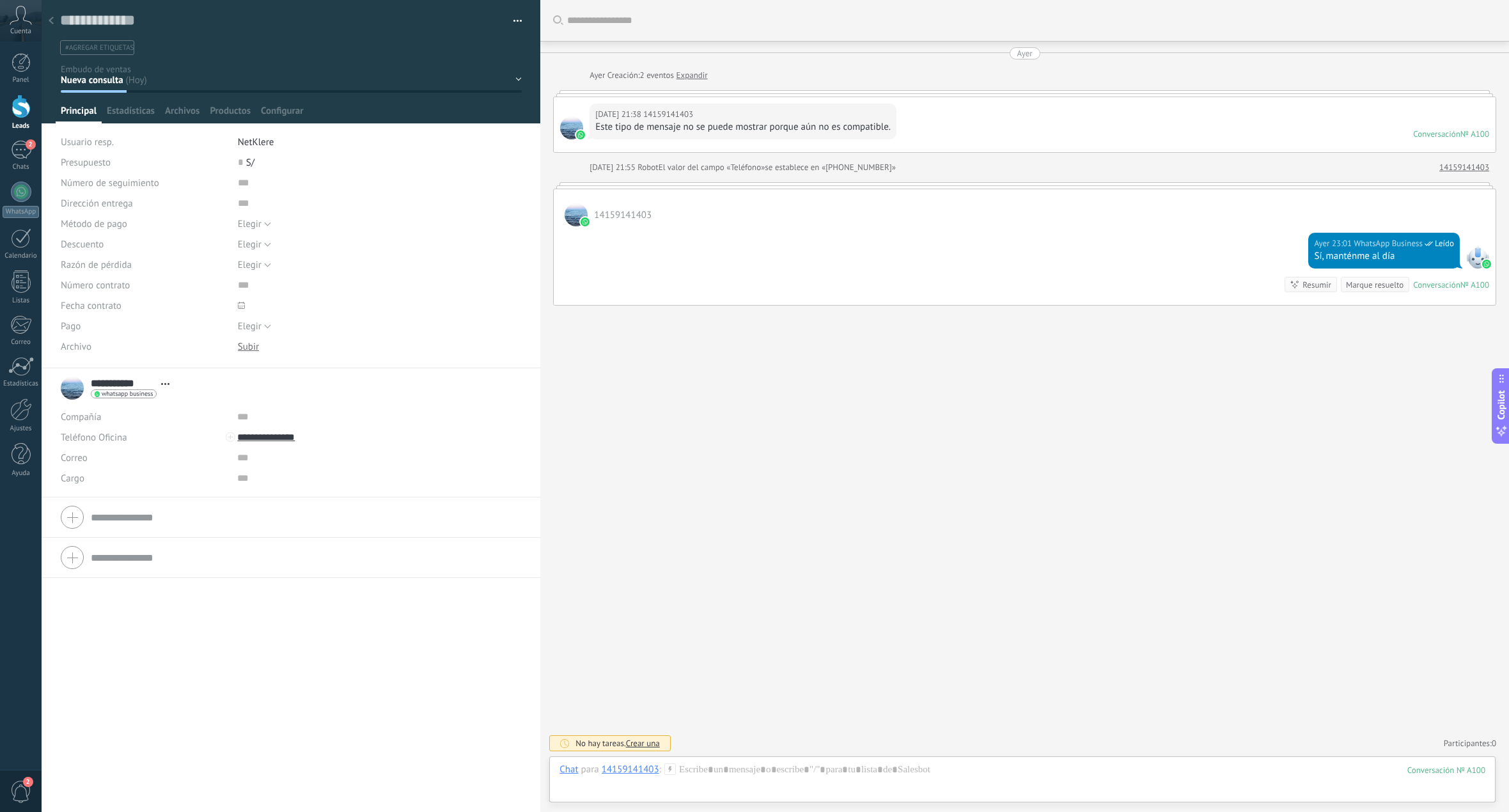
click at [50, 21] on use at bounding box center [51, 20] width 5 height 8
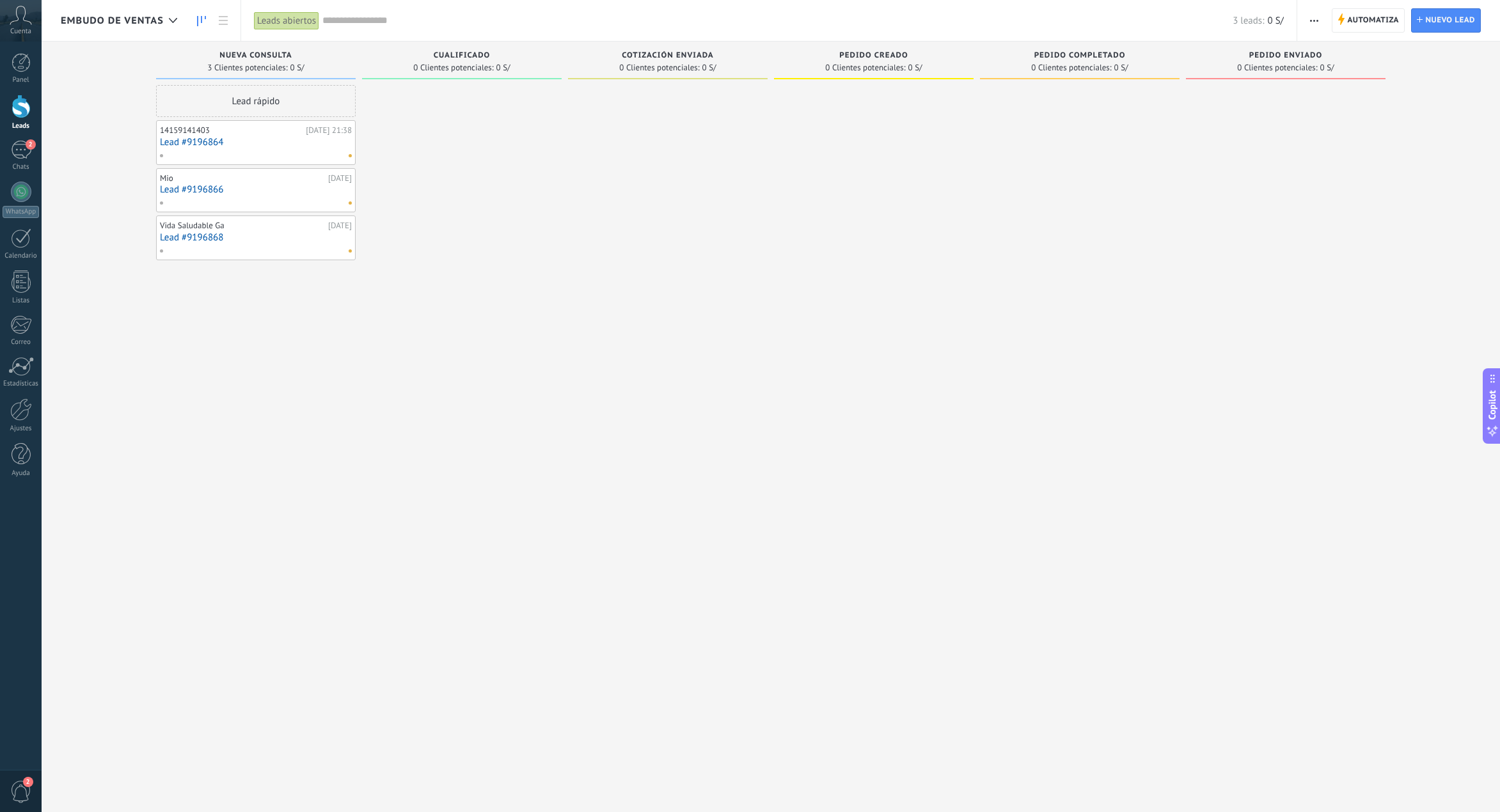
click at [143, 25] on span "Embudo de ventas" at bounding box center [112, 20] width 103 height 12
click at [166, 26] on body ".abccls-1,.abccls-2{fill-rule:evenodd}.abccls-2{fill:#fff} .abfcls-1{fill:none}…" at bounding box center [750, 406] width 1500 height 812
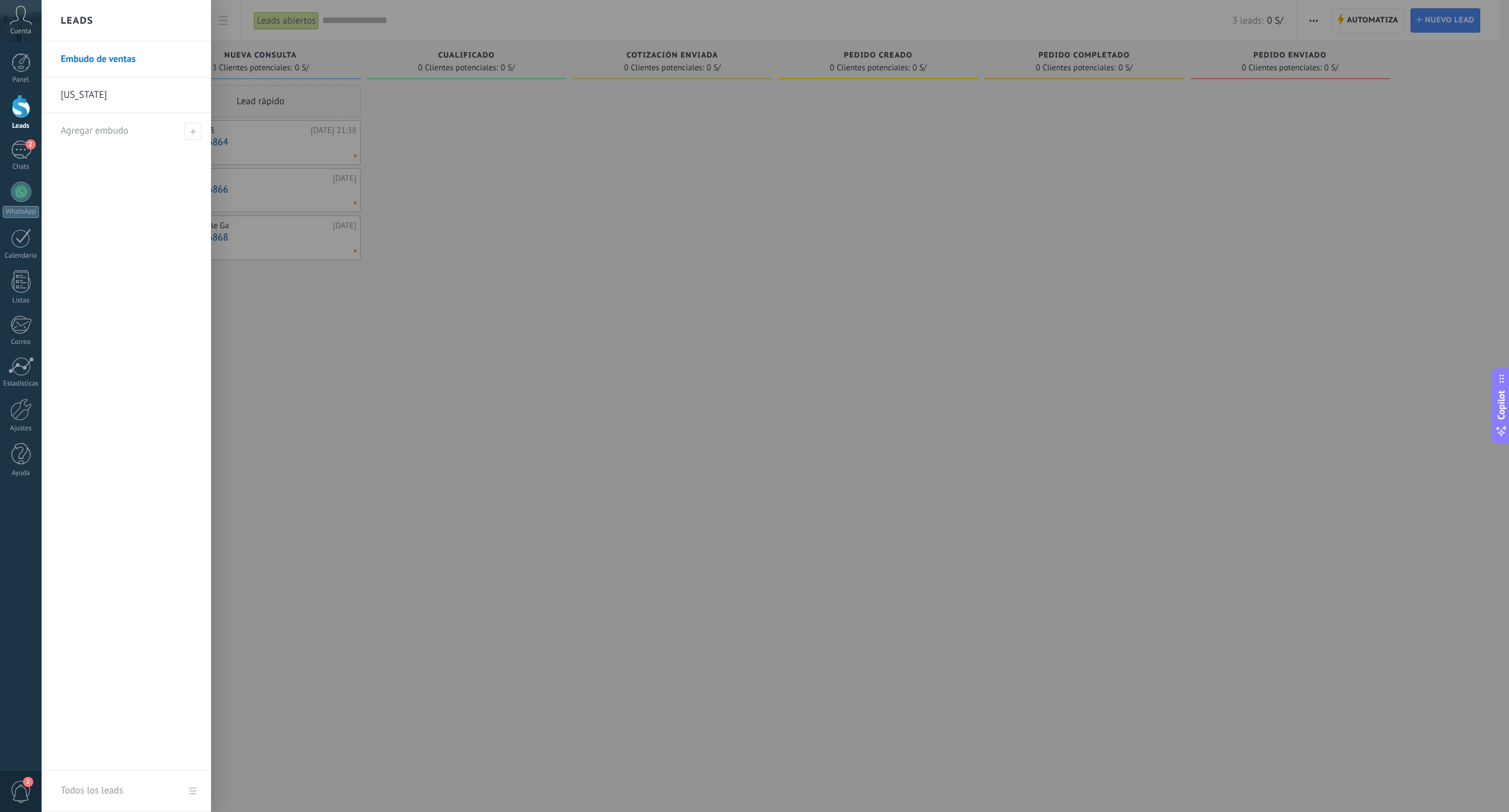
click at [151, 50] on link "Embudo de ventas" at bounding box center [129, 60] width 137 height 36
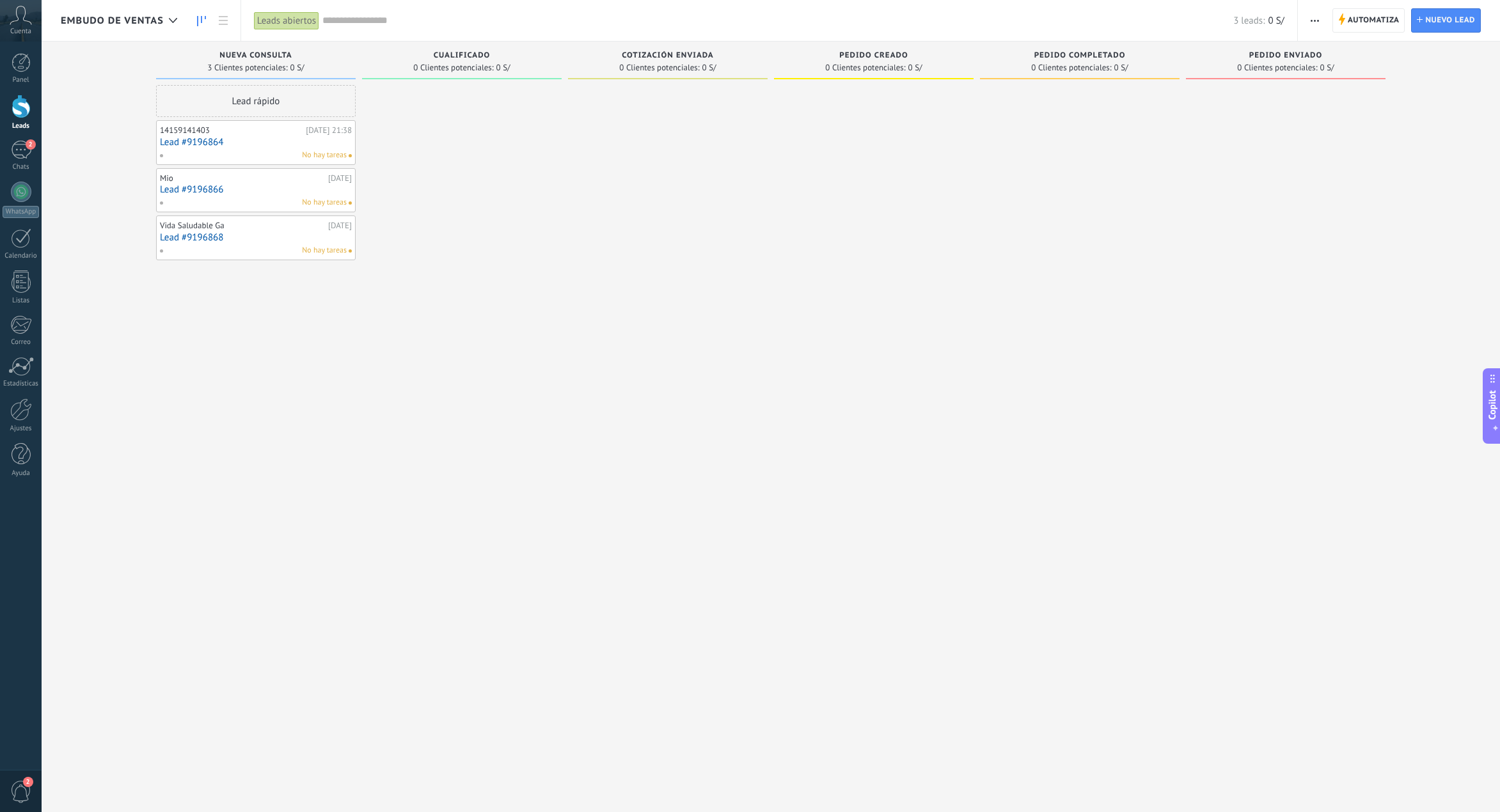
click at [431, 60] on div "Cualificado" at bounding box center [461, 56] width 187 height 11
click at [473, 56] on span "Cualificado" at bounding box center [462, 55] width 57 height 9
type input "***"
drag, startPoint x: 561, startPoint y: 111, endPoint x: 569, endPoint y: 156, distance: 45.7
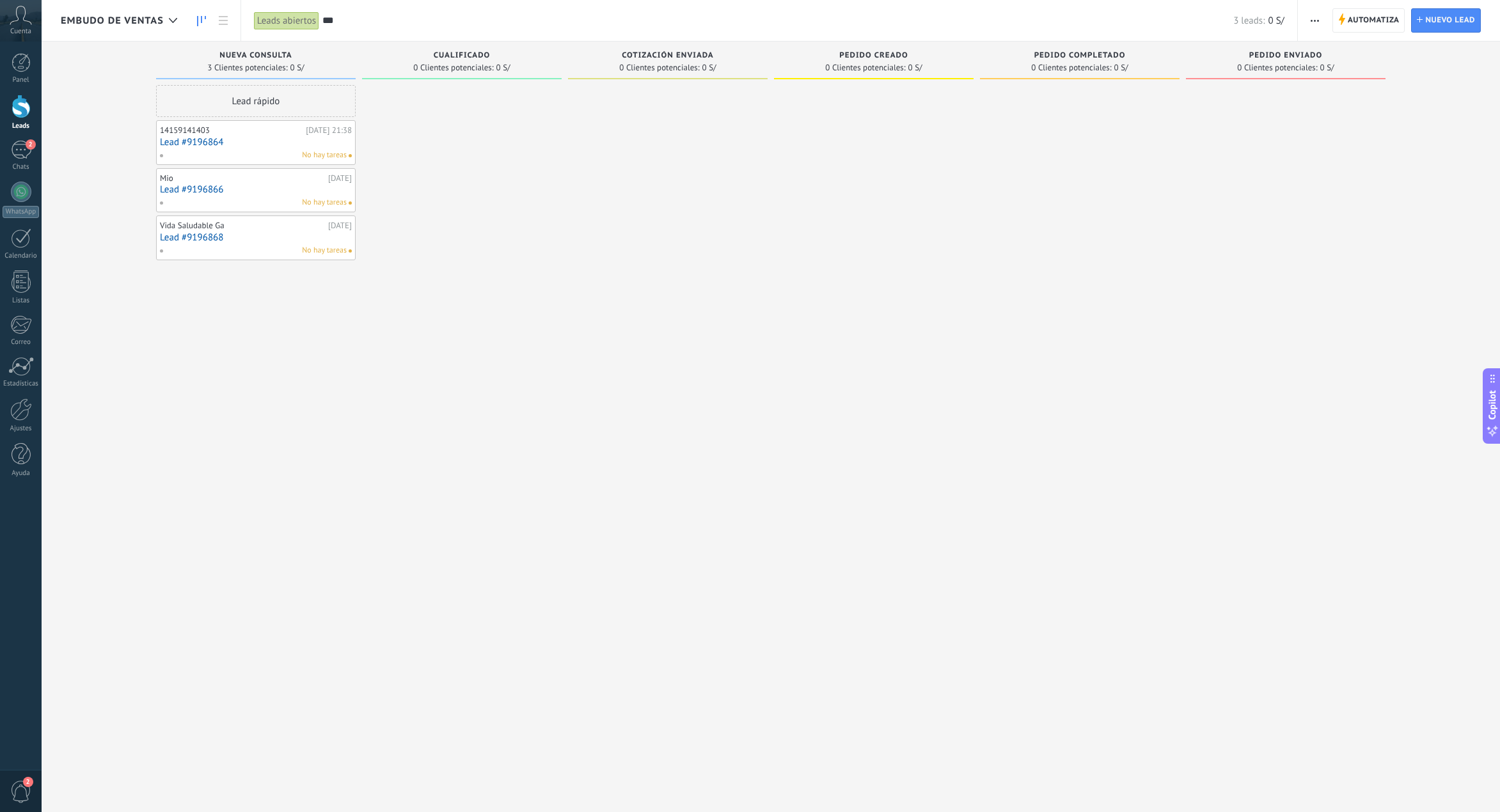
click at [561, 112] on div at bounding box center [462, 408] width 200 height 646
drag, startPoint x: 1026, startPoint y: 275, endPoint x: 997, endPoint y: 271, distance: 29.3
click at [1026, 274] on div at bounding box center [754, 406] width 1509 height 812
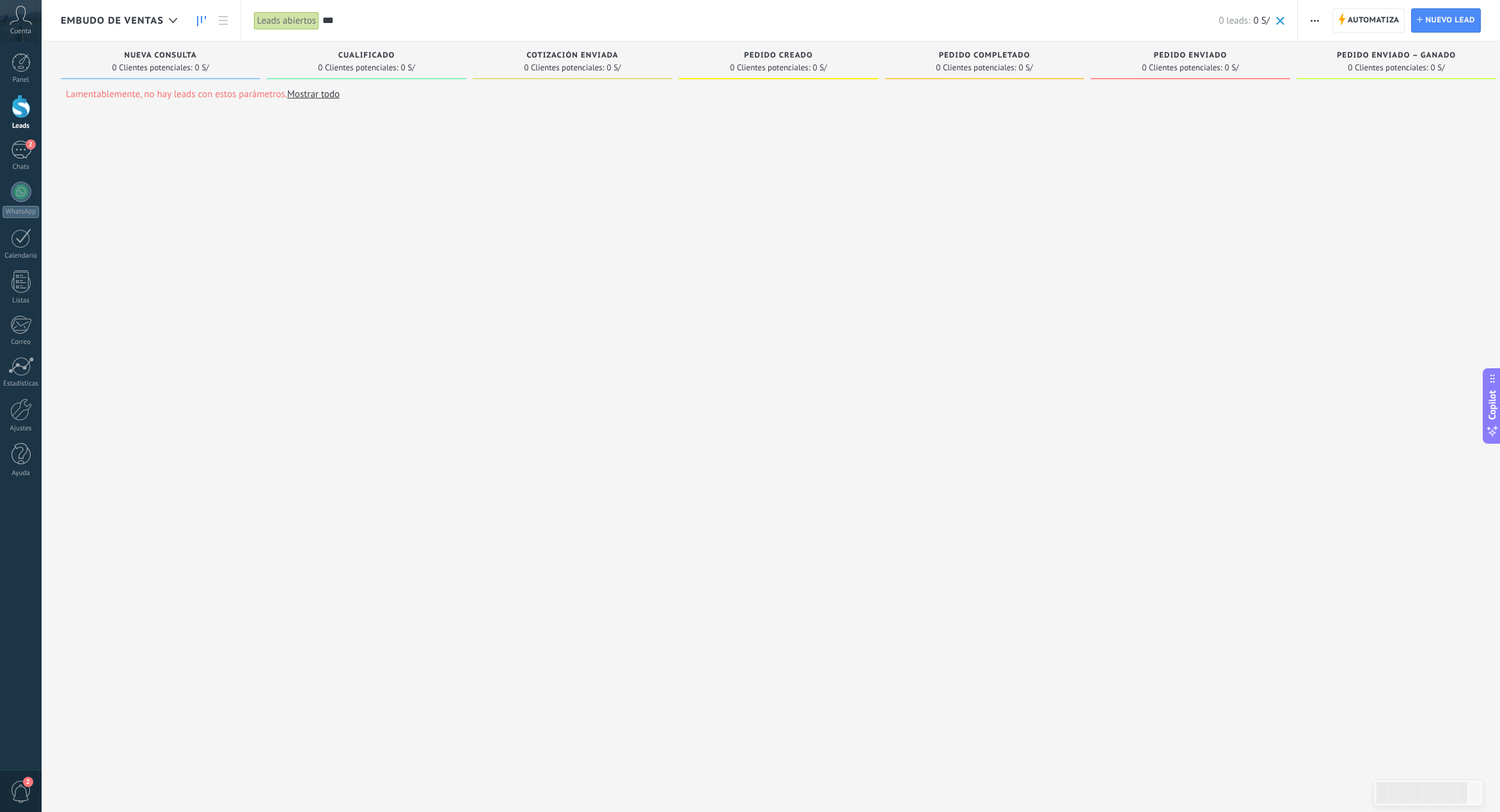
click at [376, 21] on input "***" at bounding box center [770, 20] width 896 height 14
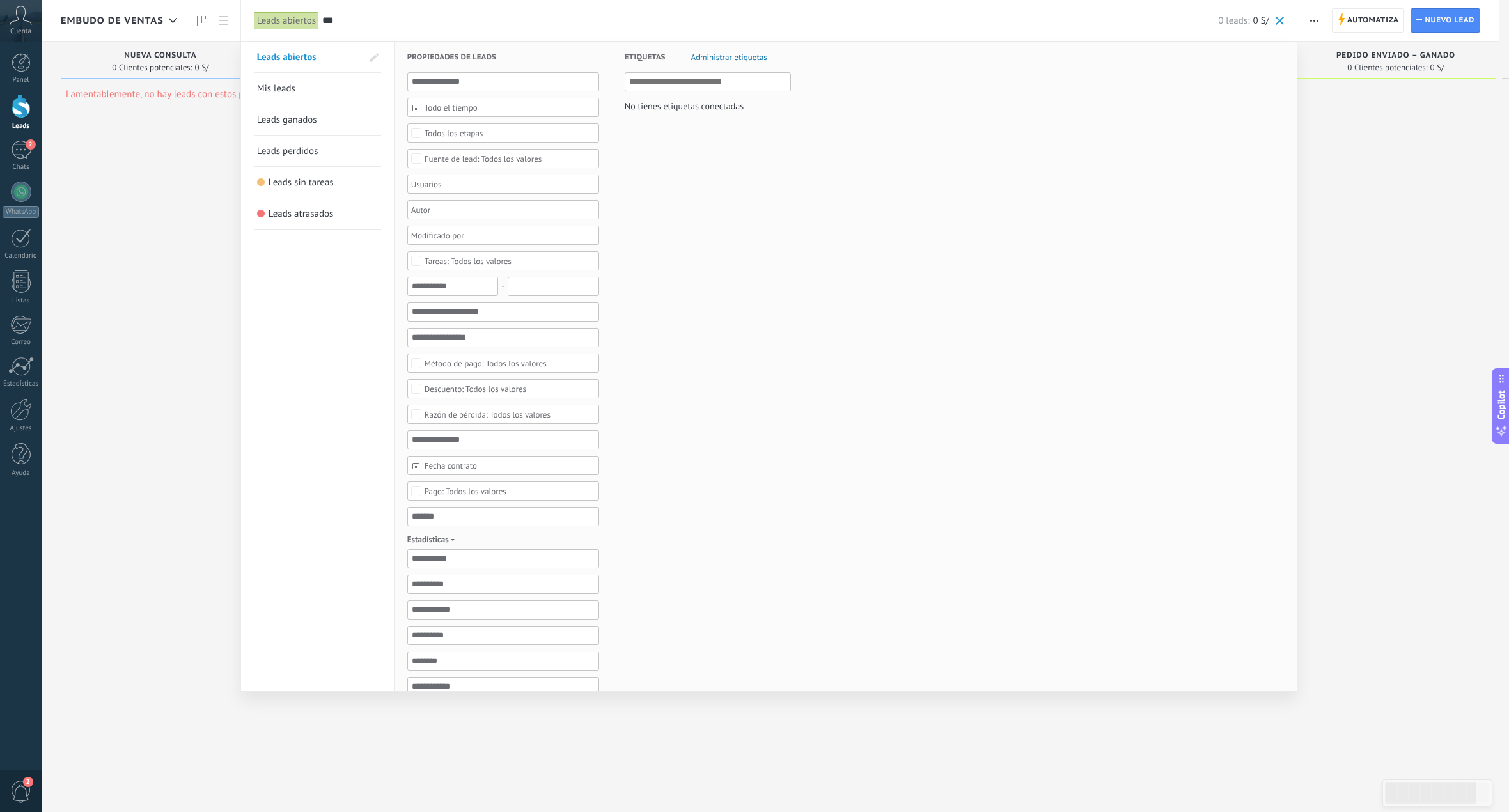
click at [376, 21] on input "***" at bounding box center [769, 20] width 896 height 14
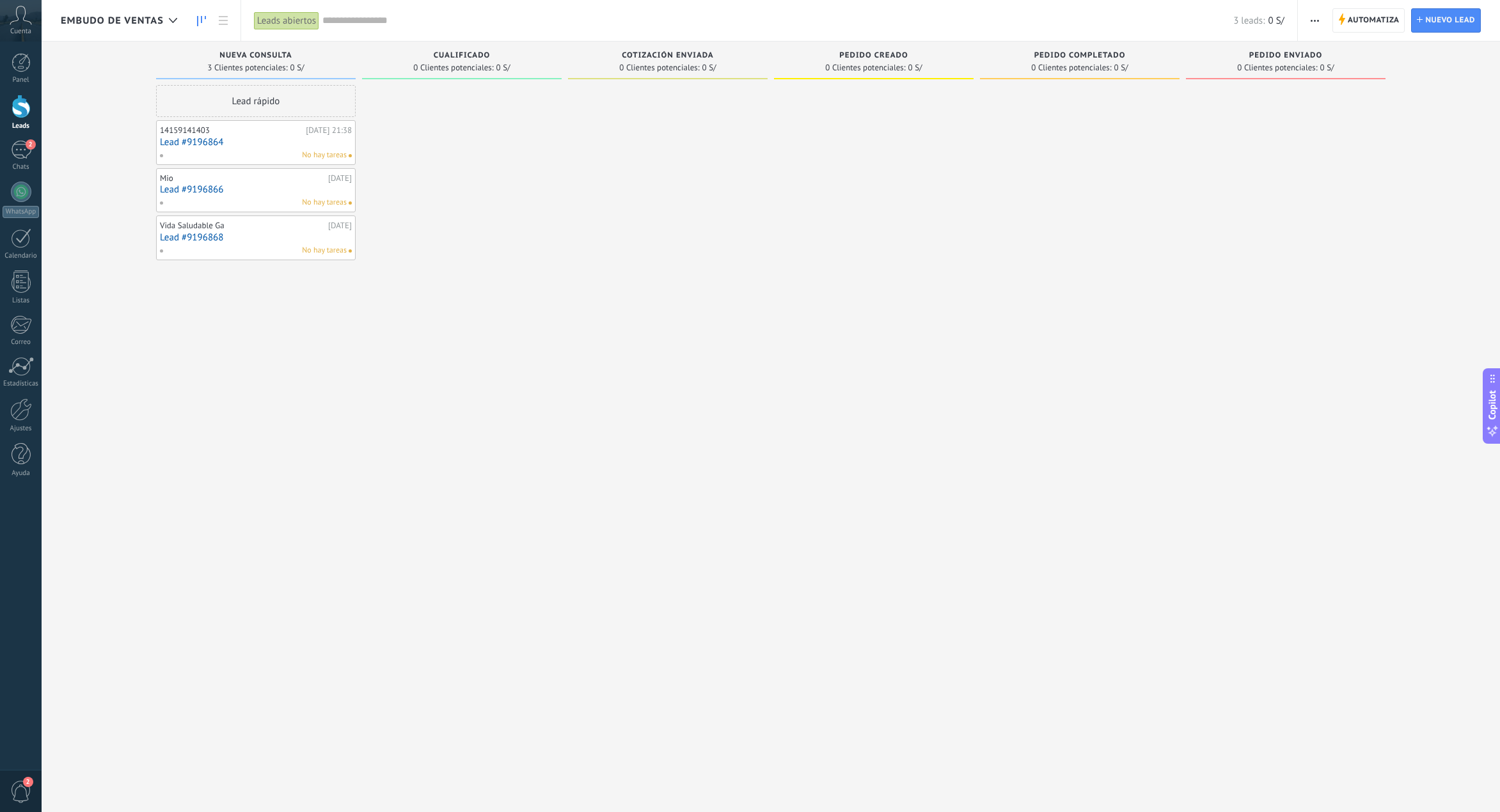
click at [460, 65] on span "0 Clientes potenciales:" at bounding box center [454, 67] width 80 height 8
click at [1315, 16] on span "button" at bounding box center [1315, 20] width 9 height 24
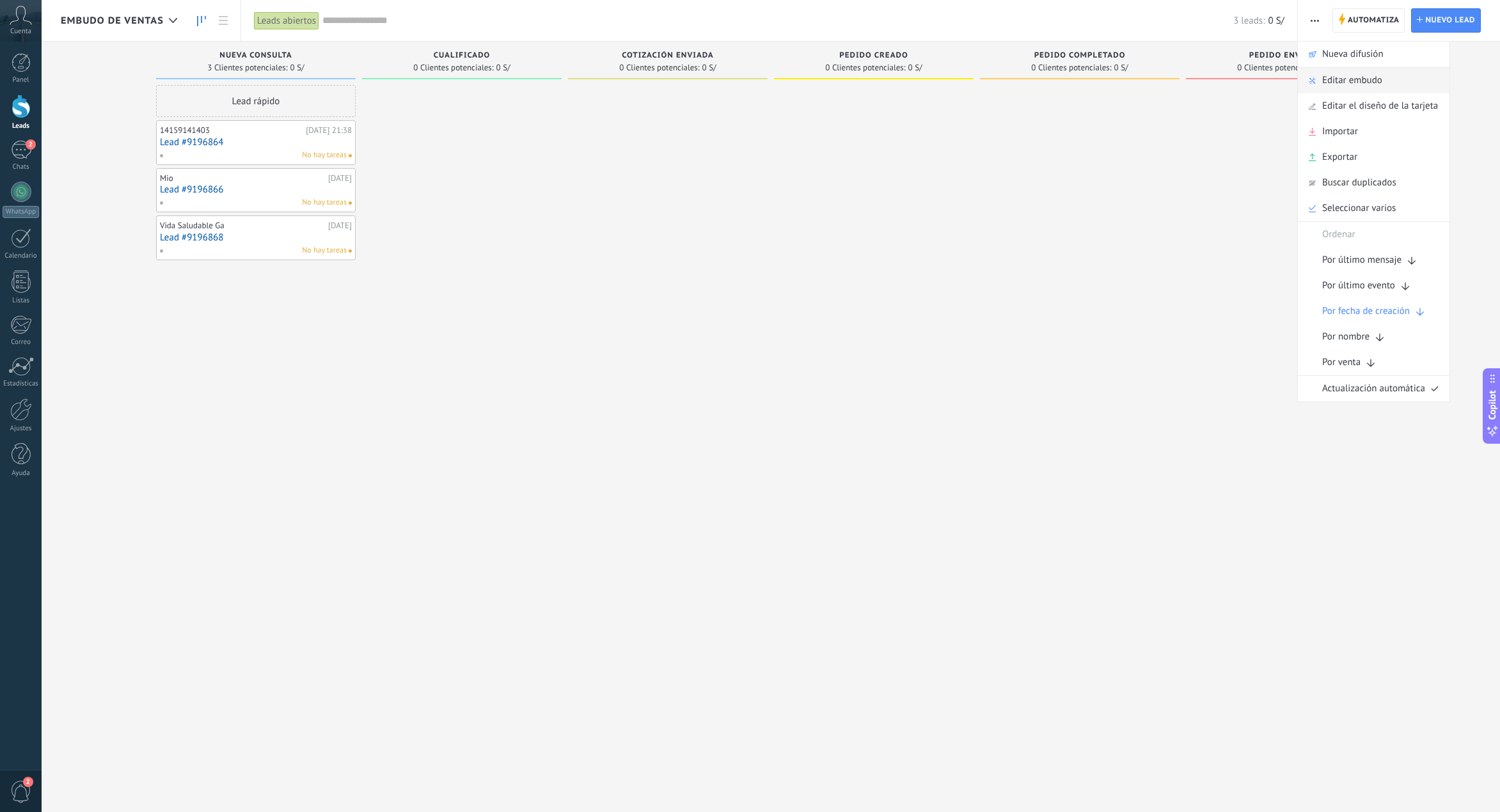
click at [1397, 81] on div "Editar embudo" at bounding box center [1373, 80] width 151 height 26
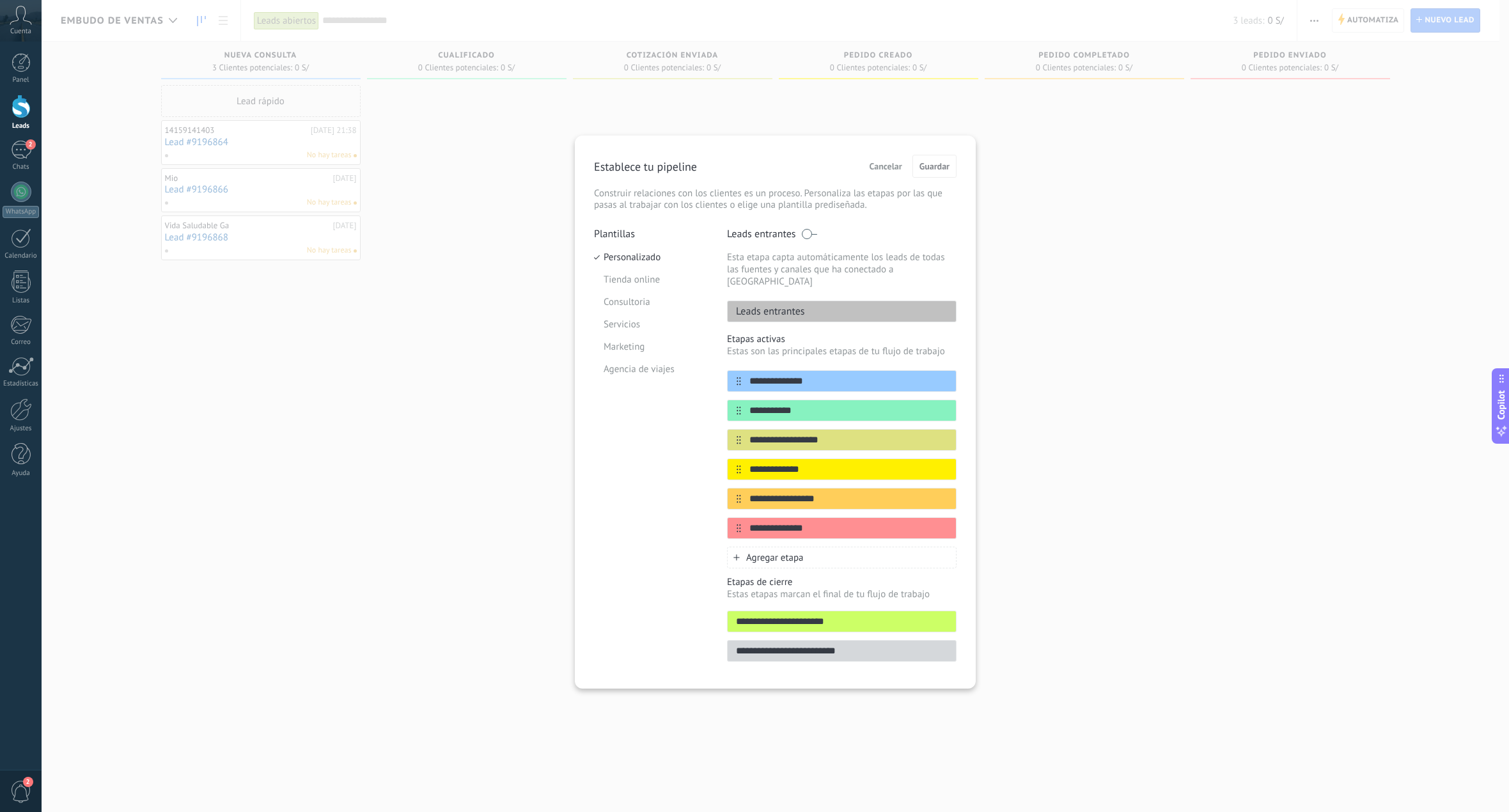
click at [1073, 332] on div "**********" at bounding box center [775, 406] width 1468 height 812
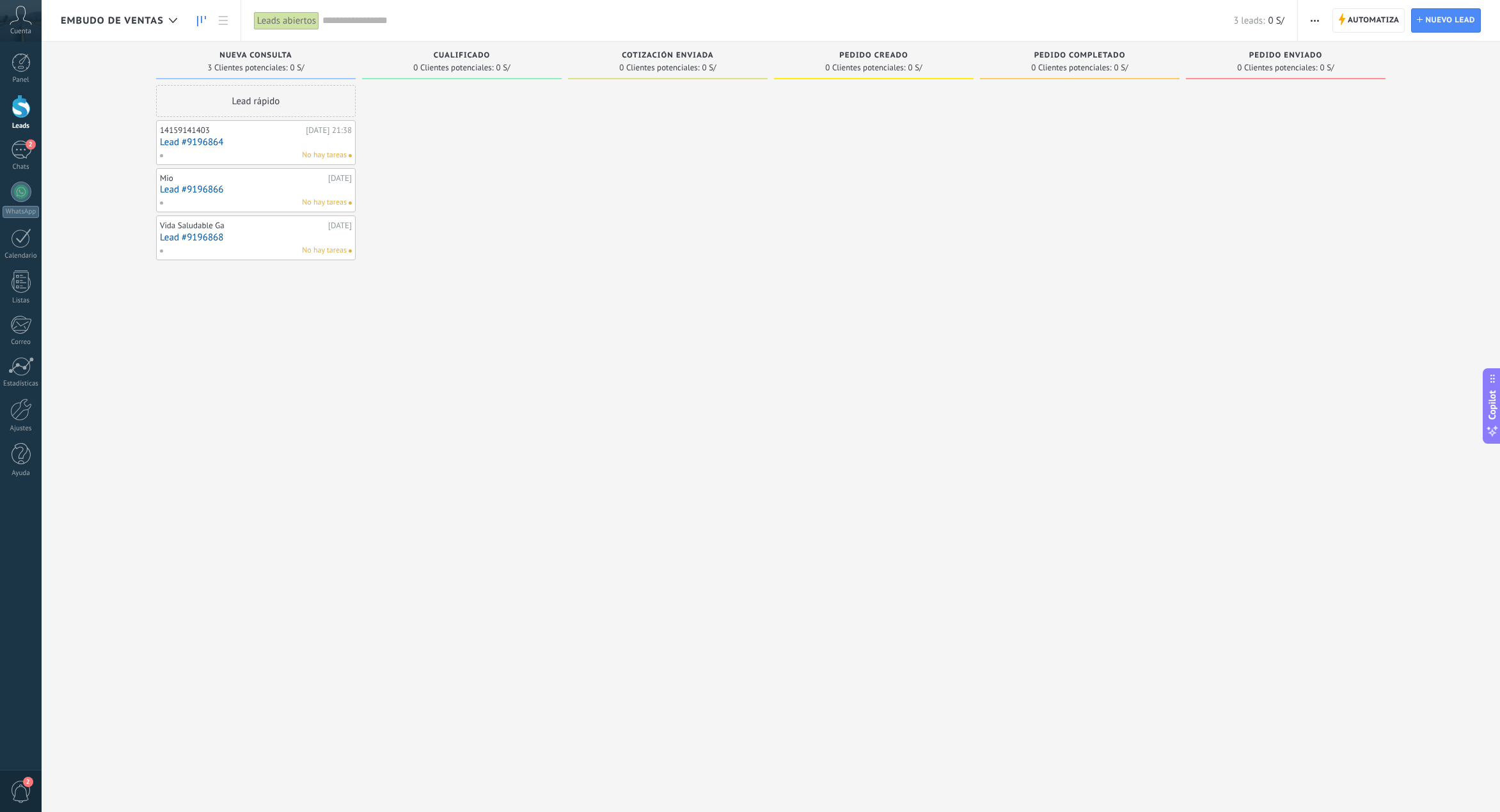
click at [1316, 24] on span "button" at bounding box center [1315, 20] width 9 height 24
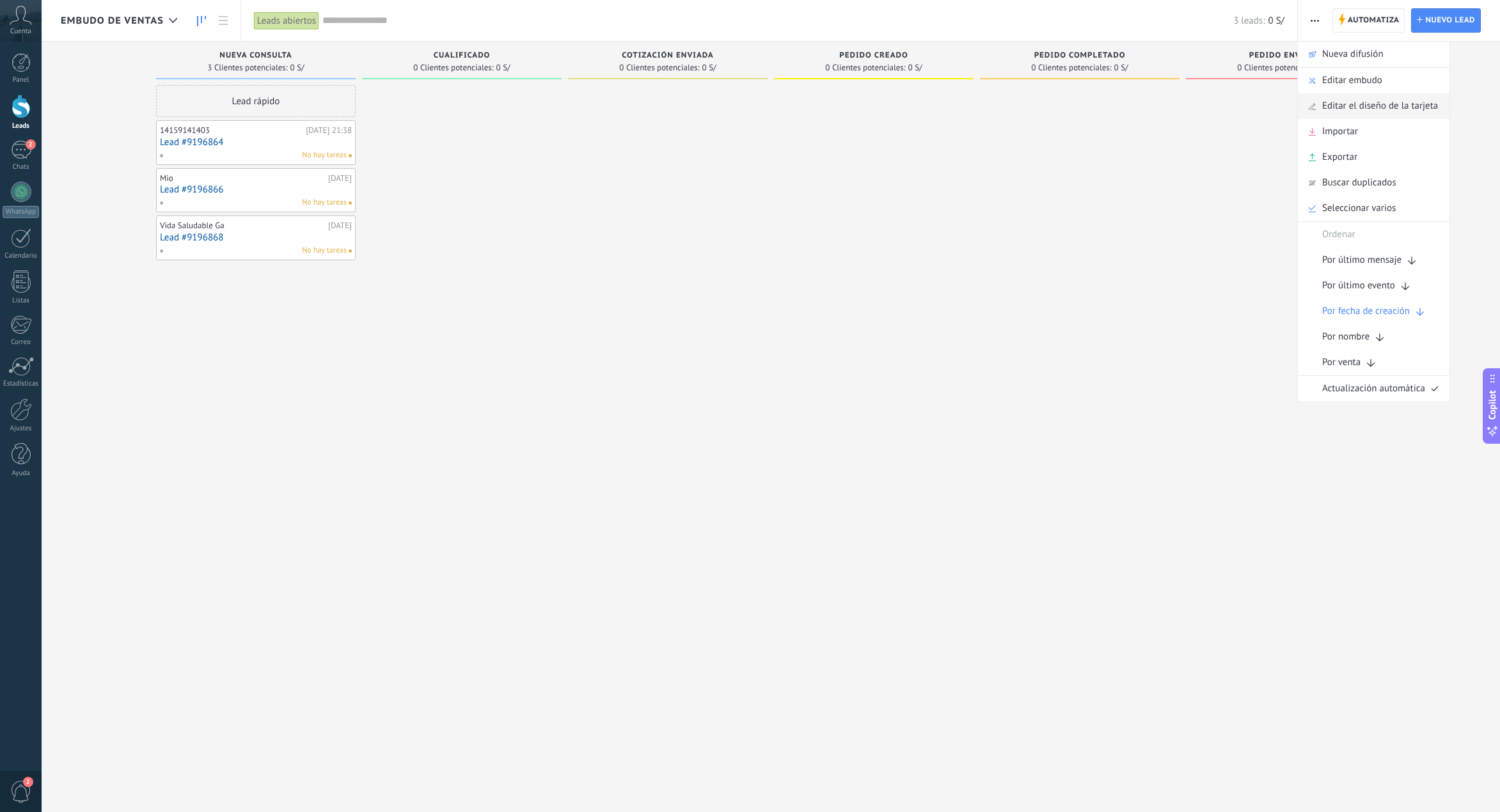
click at [1387, 111] on span "Editar el diseño de la tarjeta" at bounding box center [1380, 106] width 116 height 26
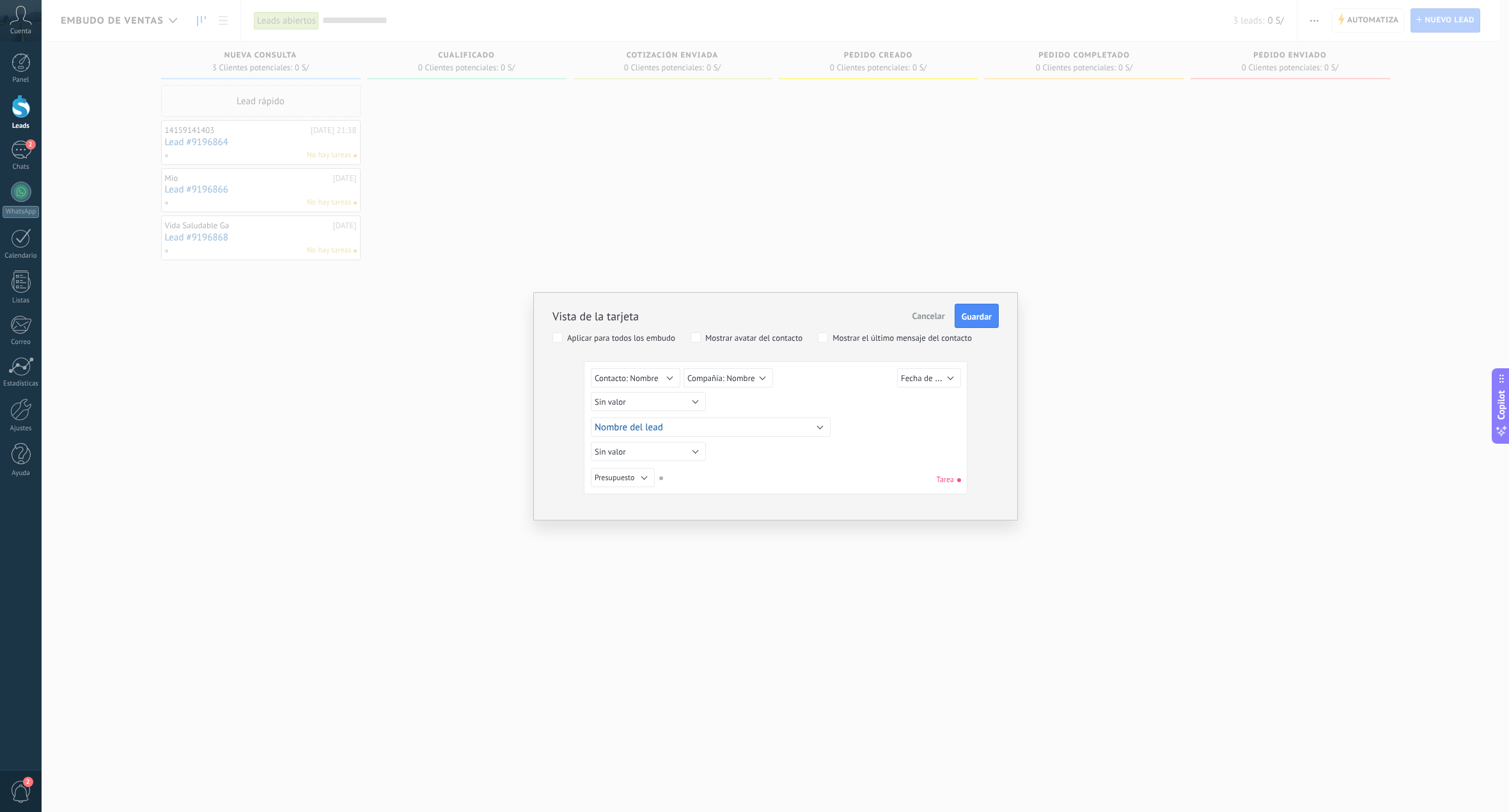
click at [936, 323] on button "Cancelar" at bounding box center [929, 316] width 43 height 24
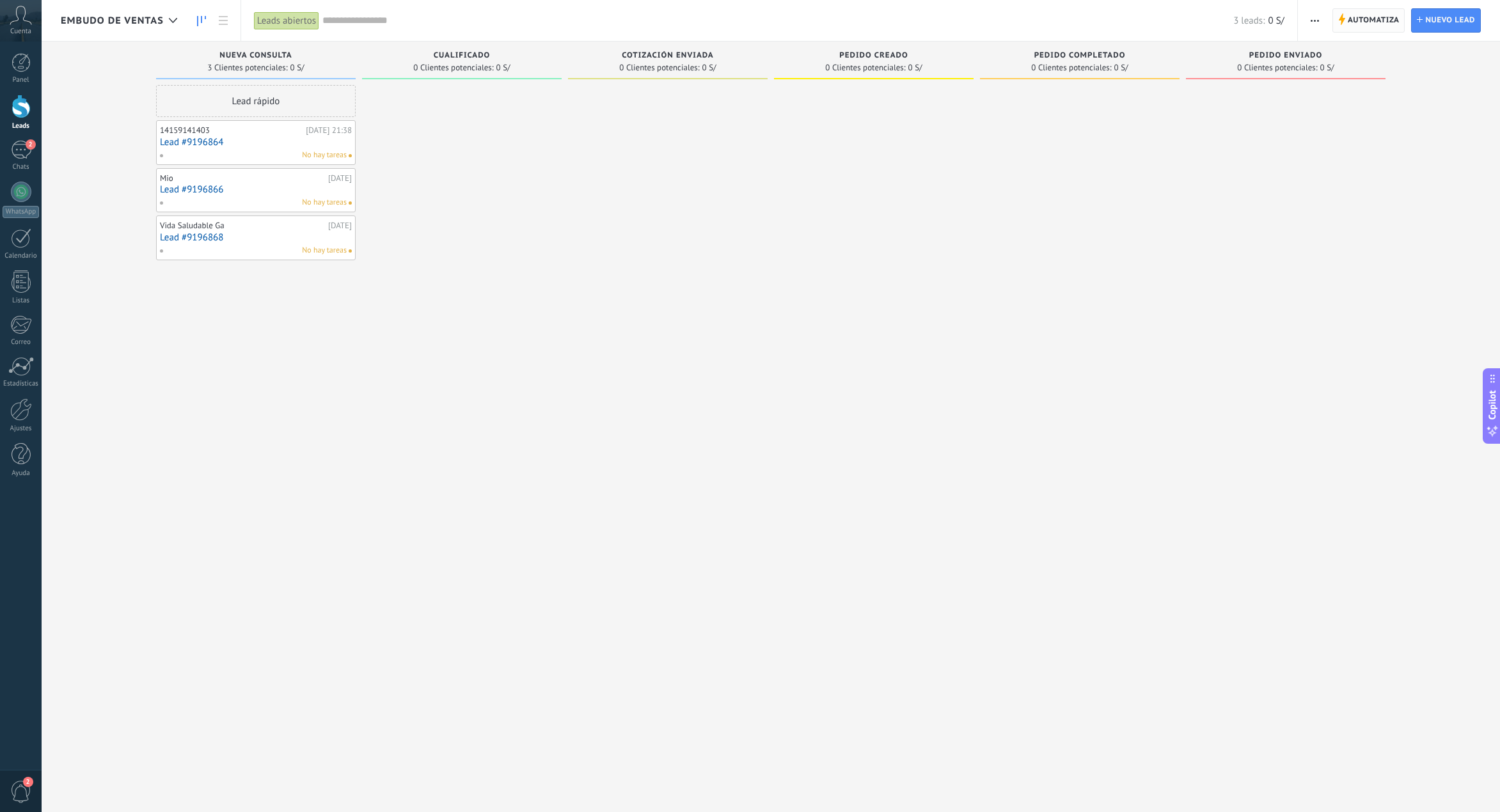
click at [1365, 18] on span "Automatiza" at bounding box center [1374, 20] width 52 height 23
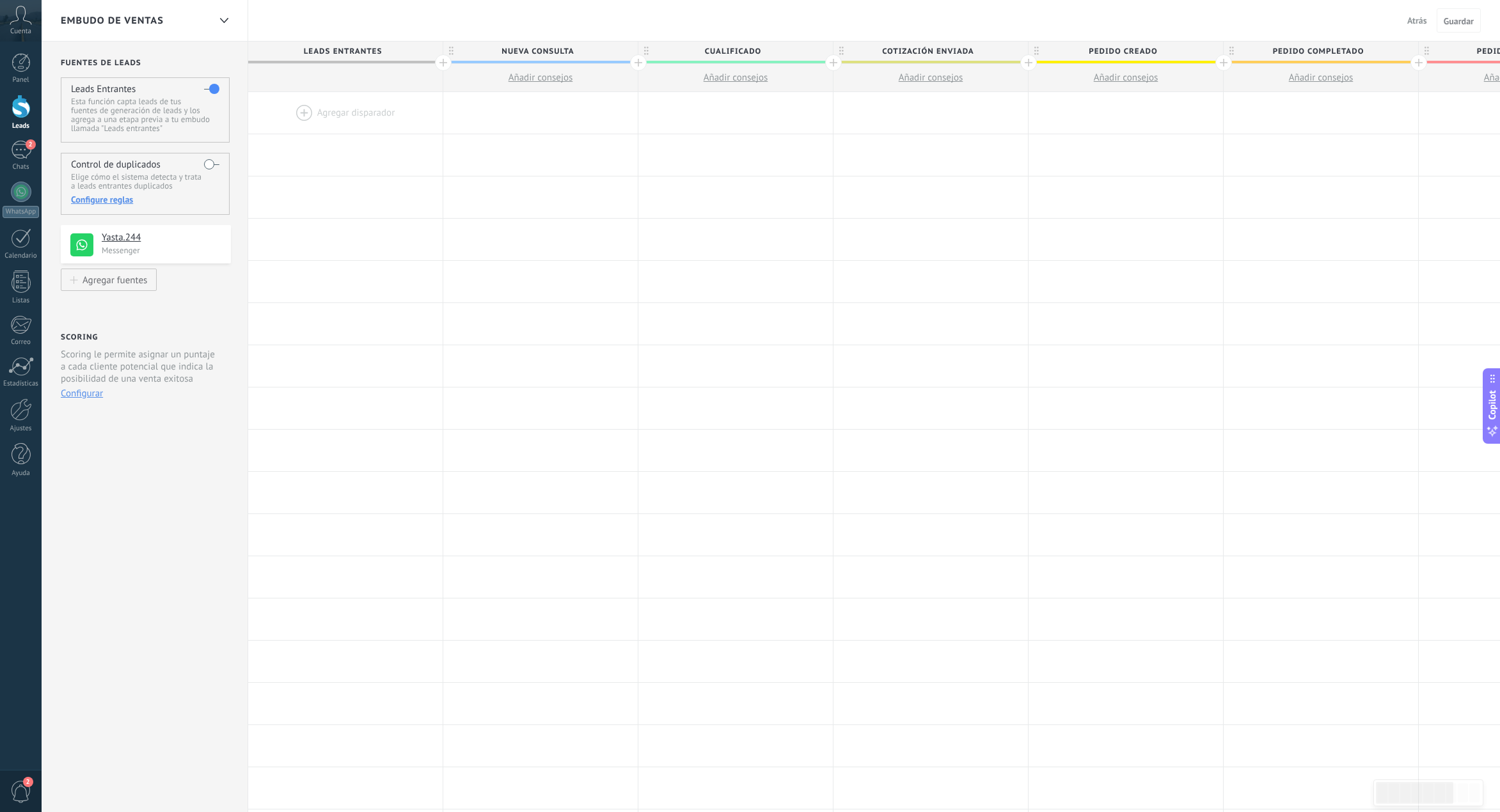
click at [345, 47] on span "Leads Entrantes" at bounding box center [343, 51] width 188 height 20
click at [342, 55] on span "Leads Entrantes" at bounding box center [343, 51] width 188 height 20
click at [536, 55] on span "Nueva consulta" at bounding box center [537, 51] width 188 height 20
click at [514, 50] on span "Nueva consulta" at bounding box center [537, 51] width 188 height 20
click at [514, 50] on input "**********" at bounding box center [537, 51] width 169 height 19
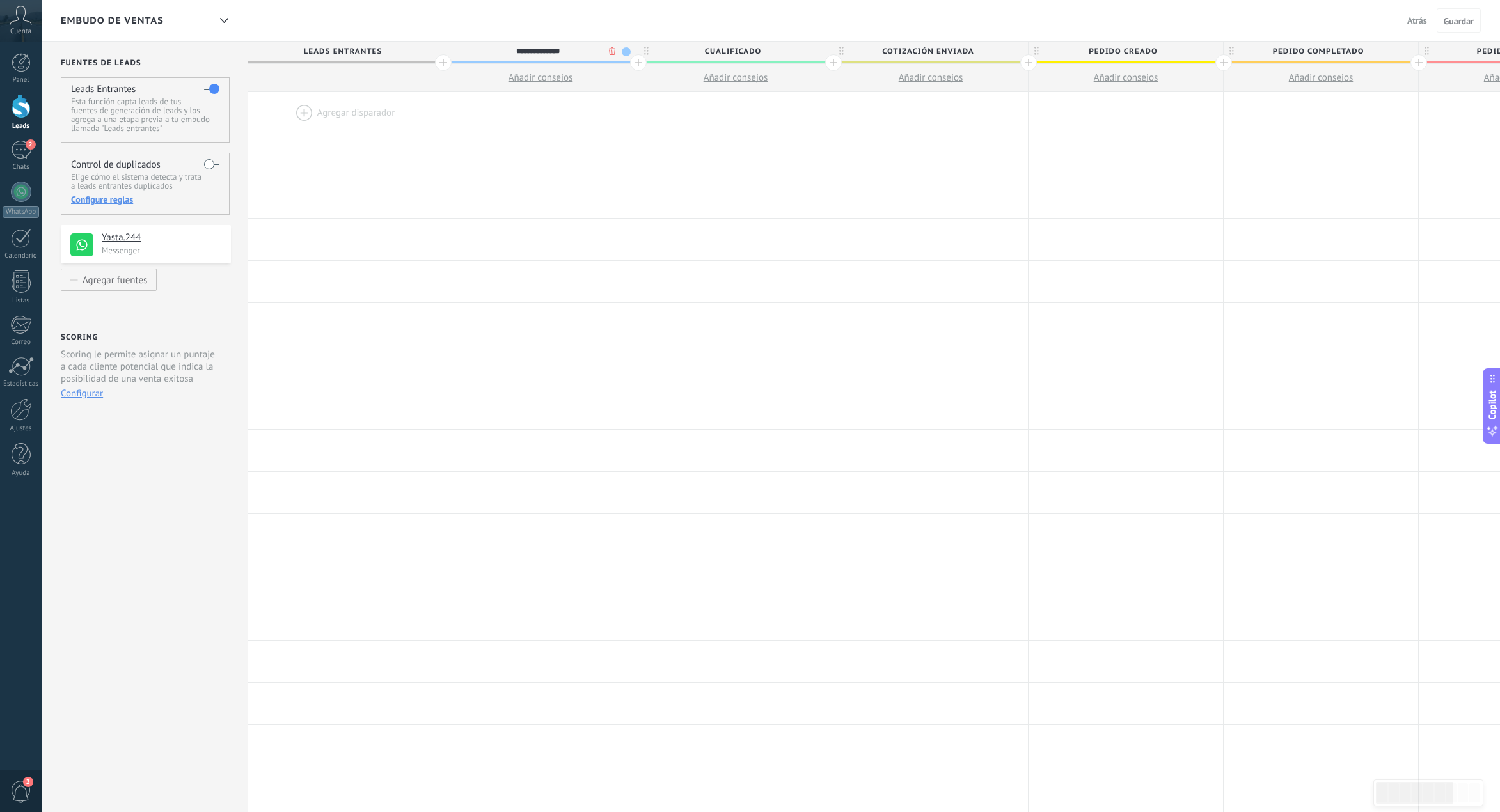
click at [514, 50] on input "**********" at bounding box center [537, 51] width 169 height 19
type input "**********"
click at [737, 47] on span "Cualificado" at bounding box center [732, 51] width 188 height 20
click at [737, 47] on input "**********" at bounding box center [733, 51] width 169 height 19
type input "**********"
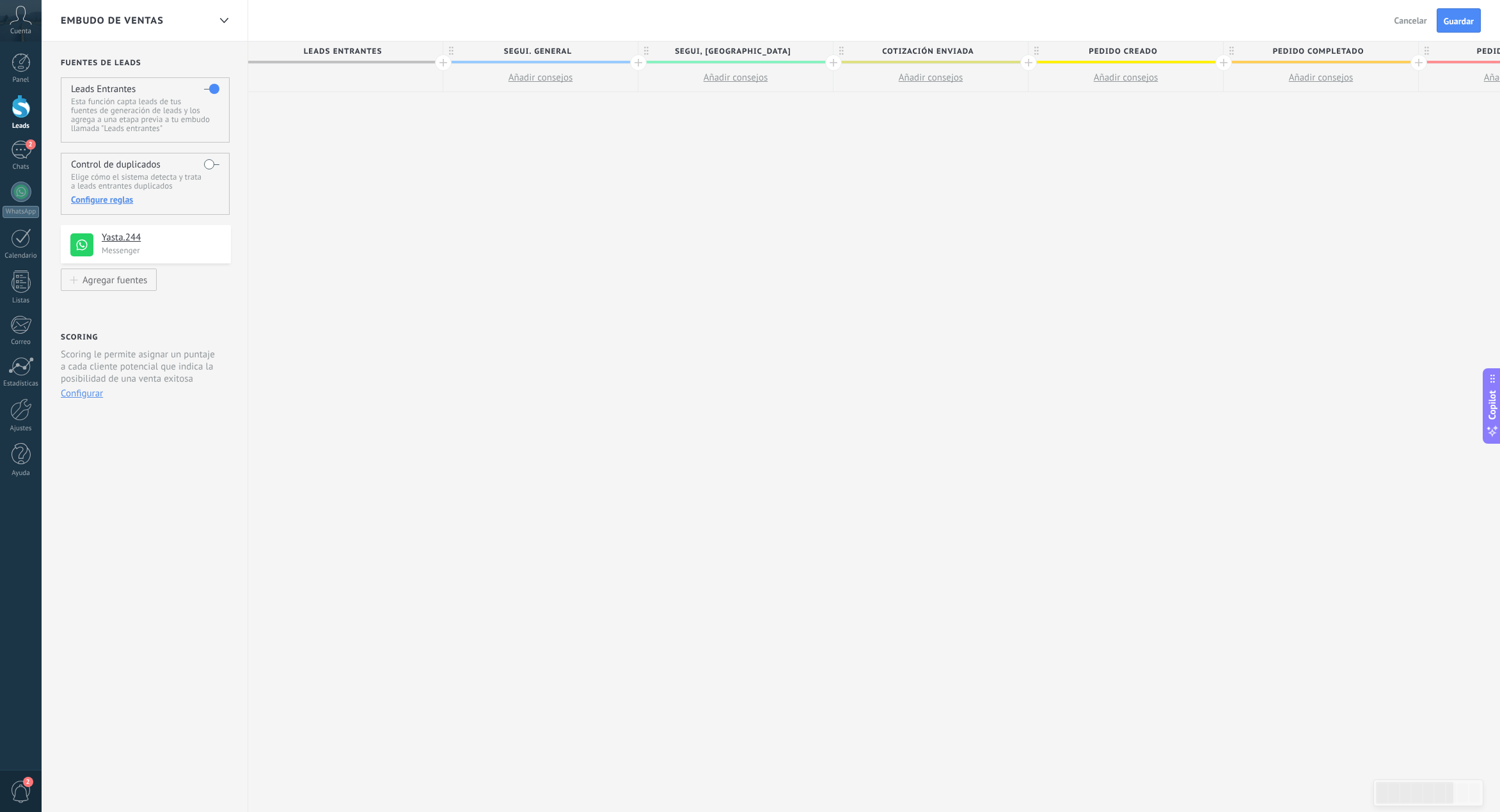
click at [762, 52] on span "segui, [GEOGRAPHIC_DATA]" at bounding box center [732, 51] width 188 height 20
click at [762, 52] on input "**********" at bounding box center [733, 51] width 169 height 19
drag, startPoint x: 738, startPoint y: 47, endPoint x: 771, endPoint y: 50, distance: 33.1
click at [738, 48] on input "**********" at bounding box center [733, 51] width 169 height 19
type input "**********"
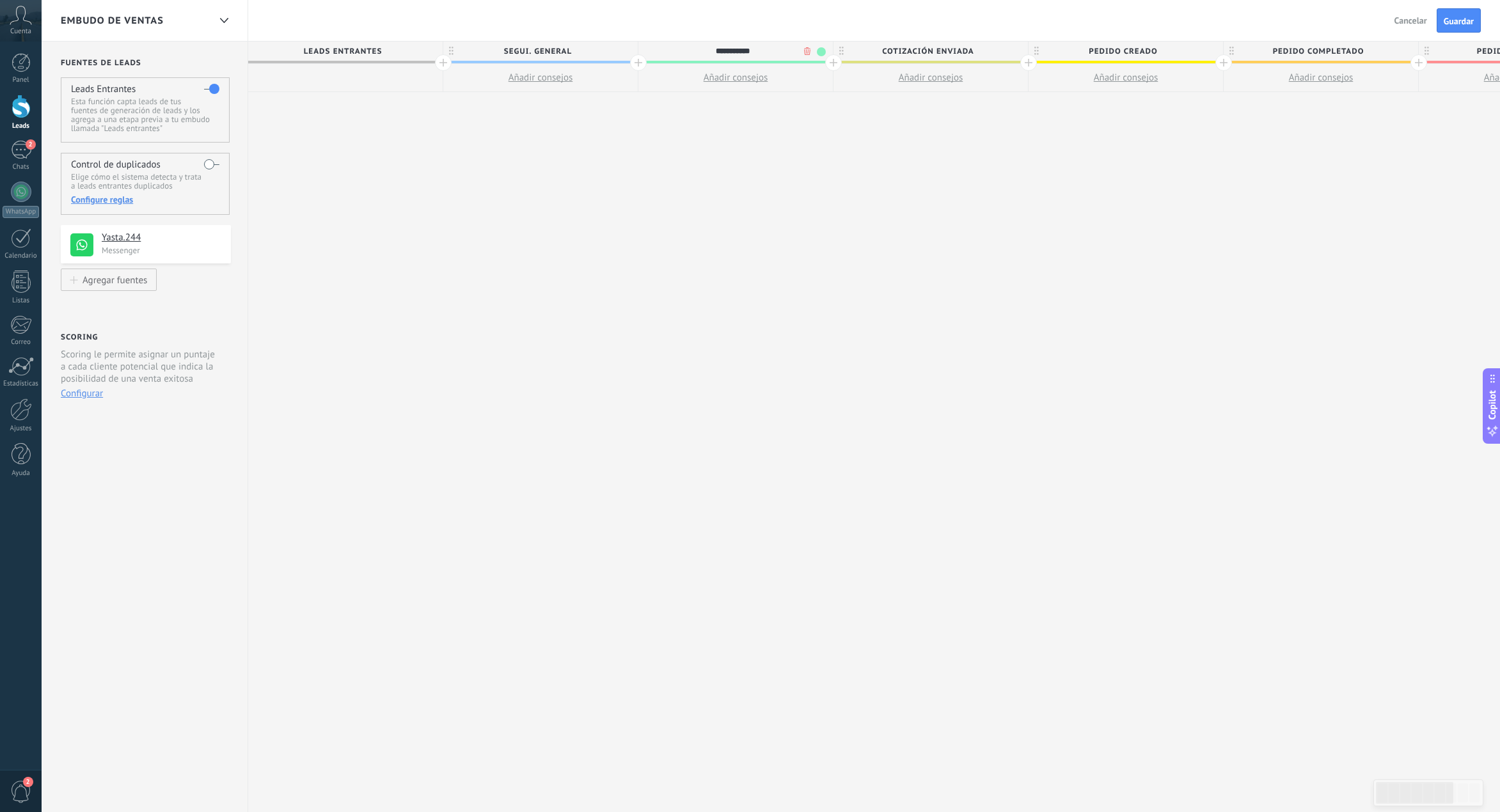
click at [921, 57] on span "Cotización enviada" at bounding box center [928, 51] width 188 height 20
click at [930, 47] on input "**********" at bounding box center [928, 51] width 169 height 19
type input "******"
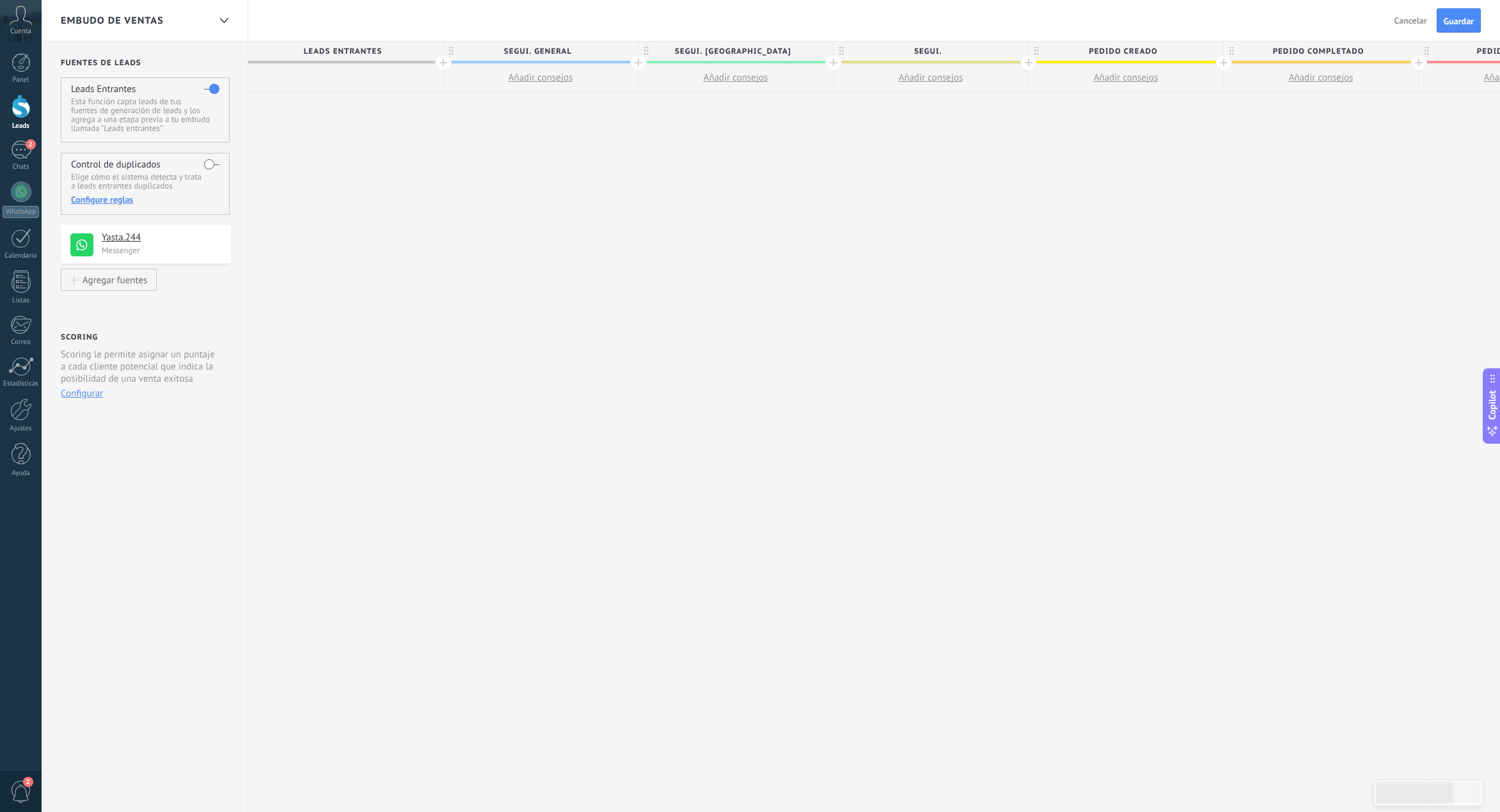
click at [961, 51] on span "segui." at bounding box center [928, 51] width 188 height 20
type input "**********"
click at [1180, 46] on span "Pedido creado" at bounding box center [1122, 51] width 188 height 20
click at [1180, 46] on input "**********" at bounding box center [1122, 51] width 169 height 19
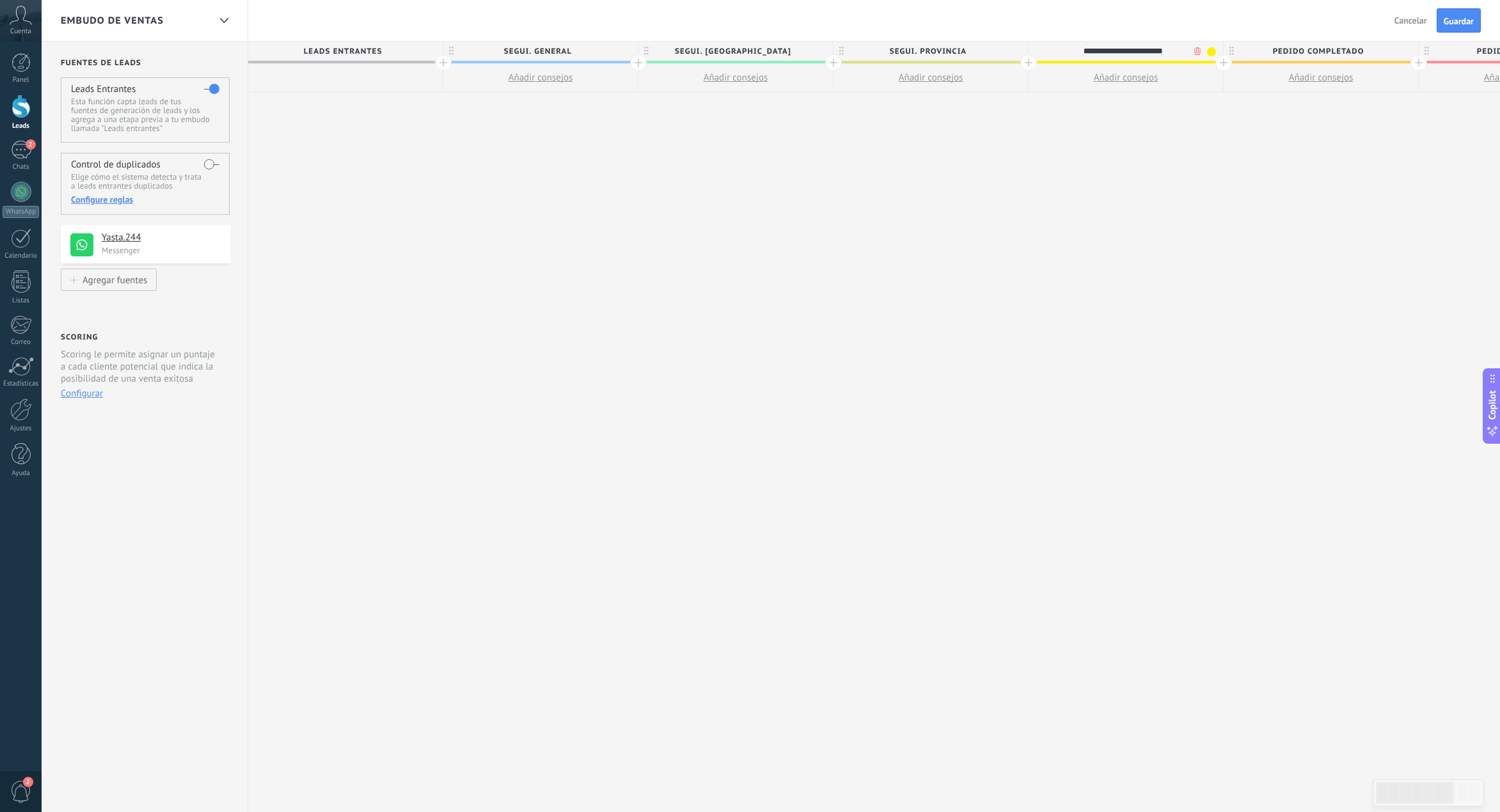
type input "**********"
click at [1292, 44] on span "Pedido completado" at bounding box center [1318, 51] width 188 height 20
click at [1292, 44] on input "**********" at bounding box center [1318, 51] width 169 height 19
type input "**********"
click at [1198, 270] on div "**********" at bounding box center [1127, 427] width 1756 height 771
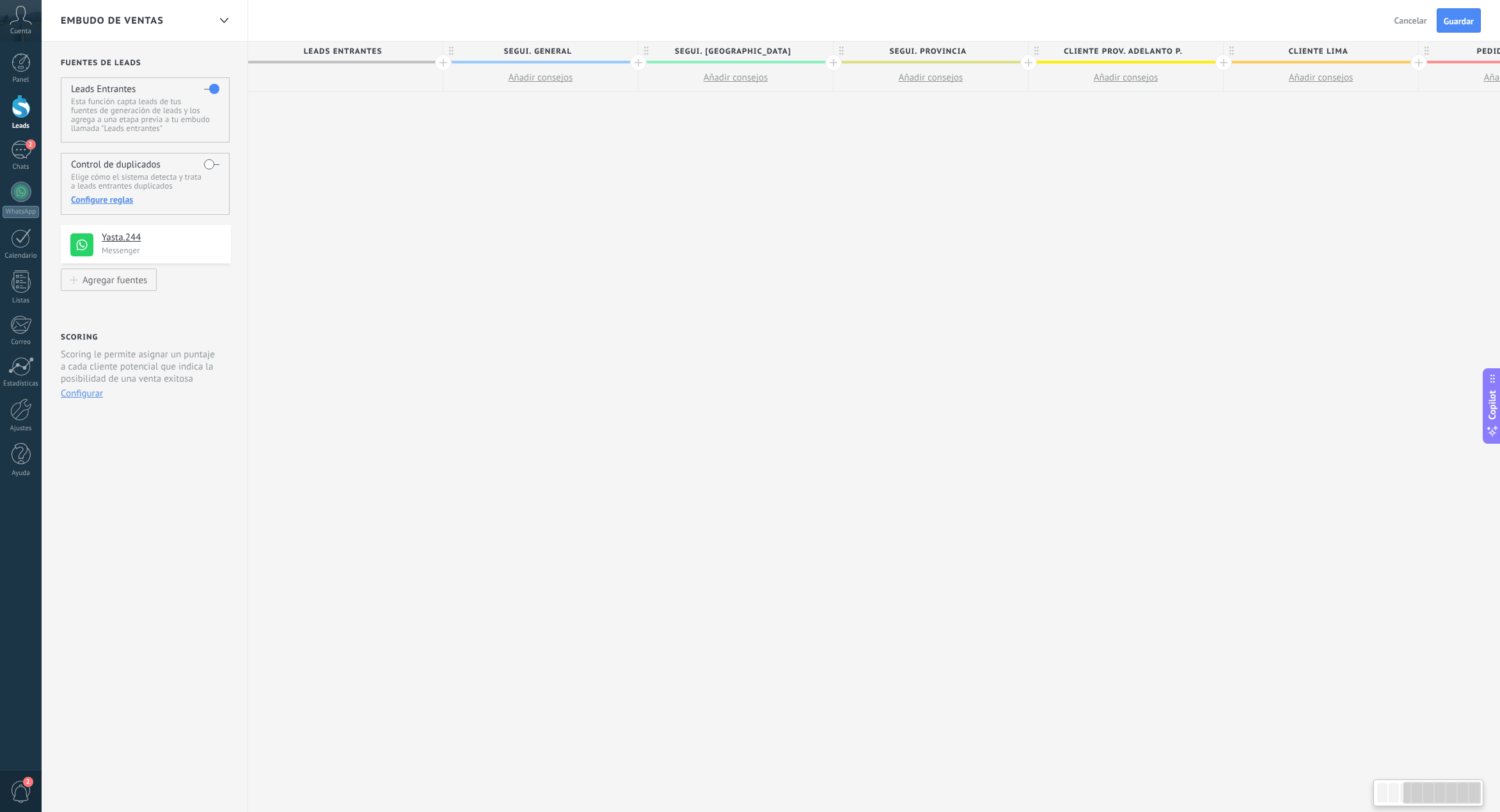
scroll to position [0, 504]
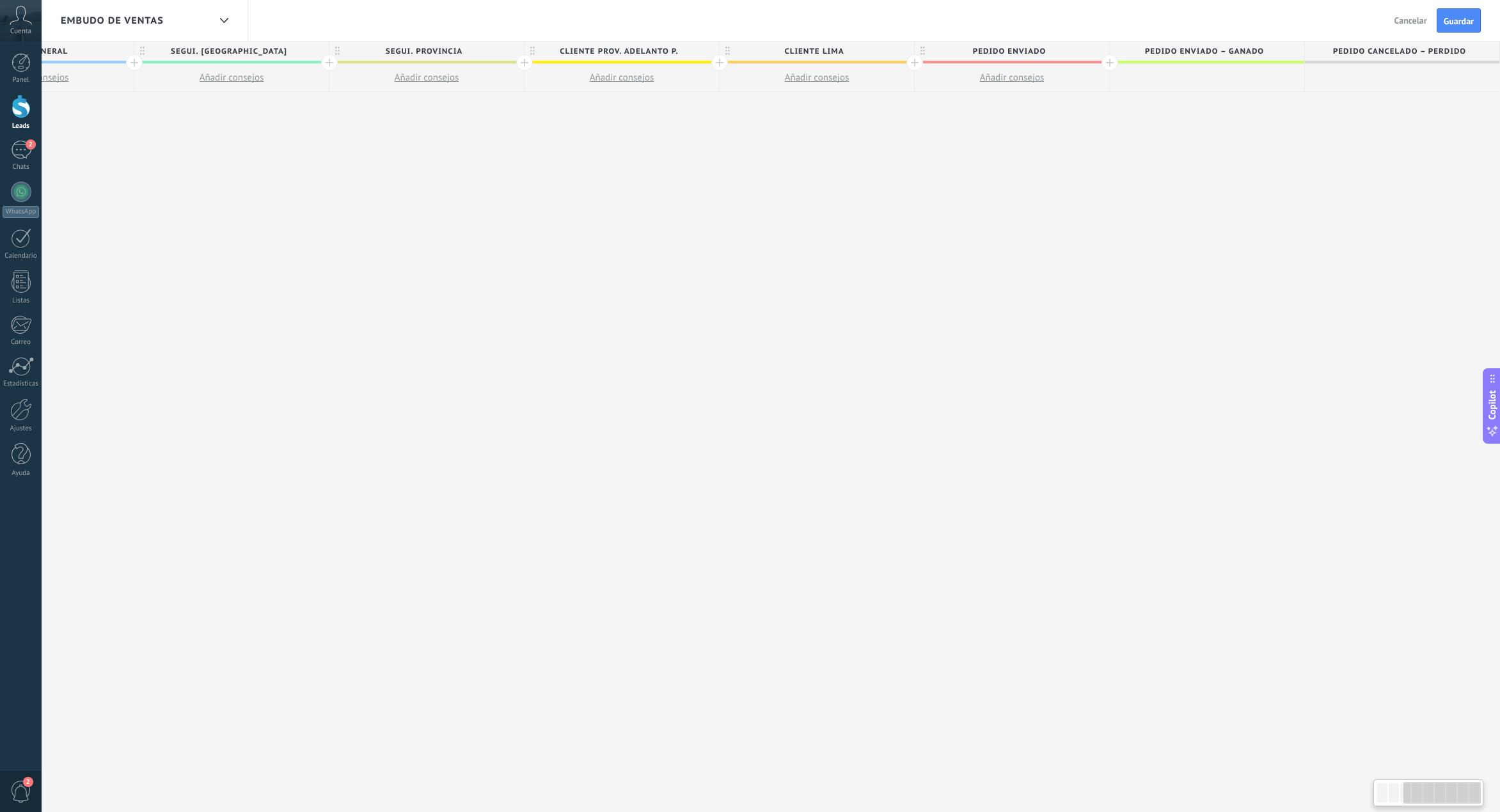
drag, startPoint x: 1419, startPoint y: 790, endPoint x: 1626, endPoint y: 773, distance: 207.7
click at [1499, 773] on html ".abccls-1,.abccls-2{fill-rule:evenodd}.abccls-2{fill:#fff} .abfcls-1{fill:none}…" at bounding box center [750, 406] width 1500 height 812
click at [1208, 51] on span "Pedido enviado – ganado" at bounding box center [1204, 51] width 188 height 20
click at [1384, 50] on span "Pedido cancelado – perdido" at bounding box center [1399, 51] width 188 height 20
drag, startPoint x: 1380, startPoint y: 172, endPoint x: 1359, endPoint y: 155, distance: 27.0
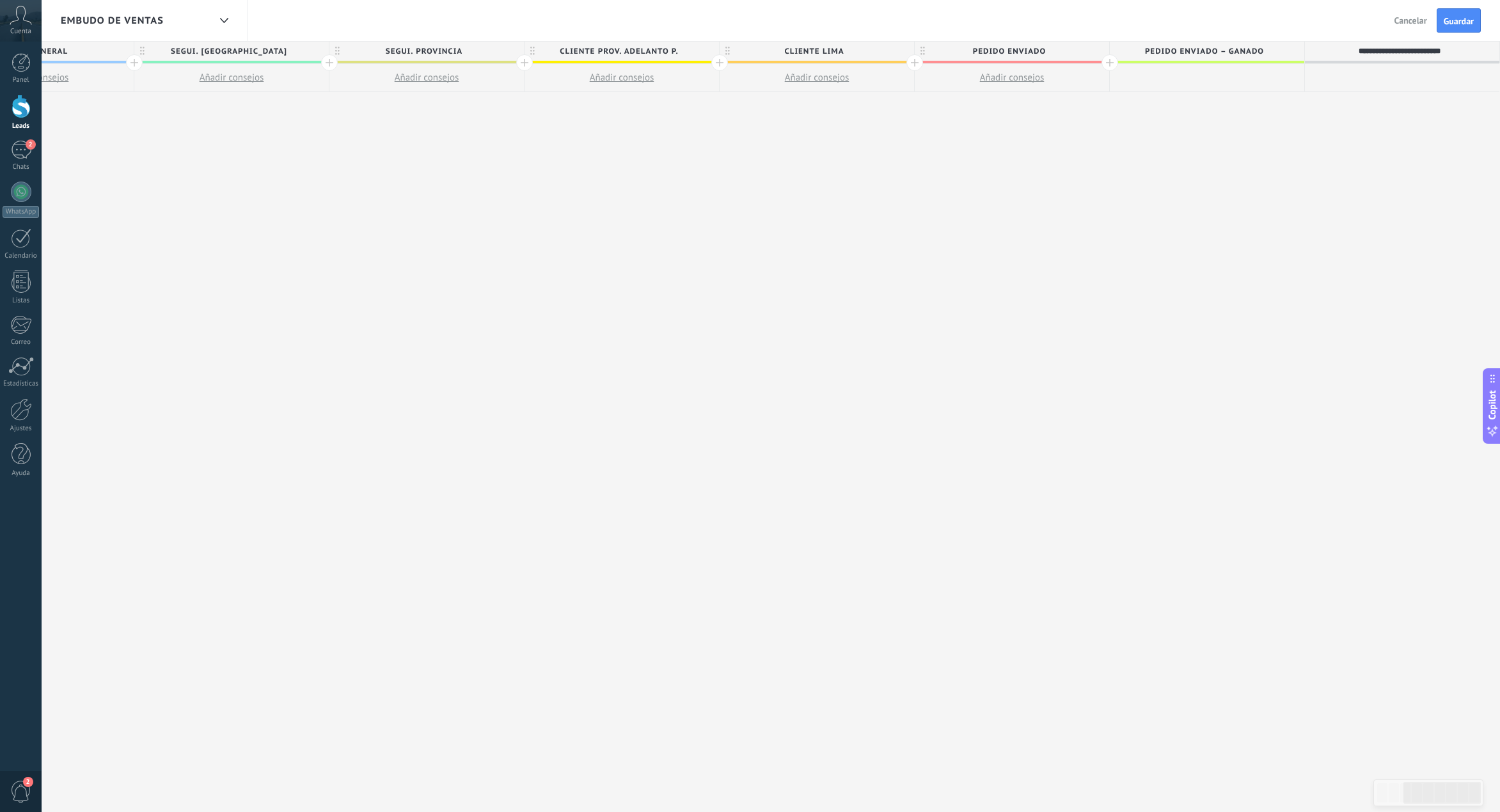
click at [1379, 172] on div "**********" at bounding box center [622, 427] width 1756 height 771
click at [1469, 11] on button "Guardar" at bounding box center [1459, 20] width 44 height 24
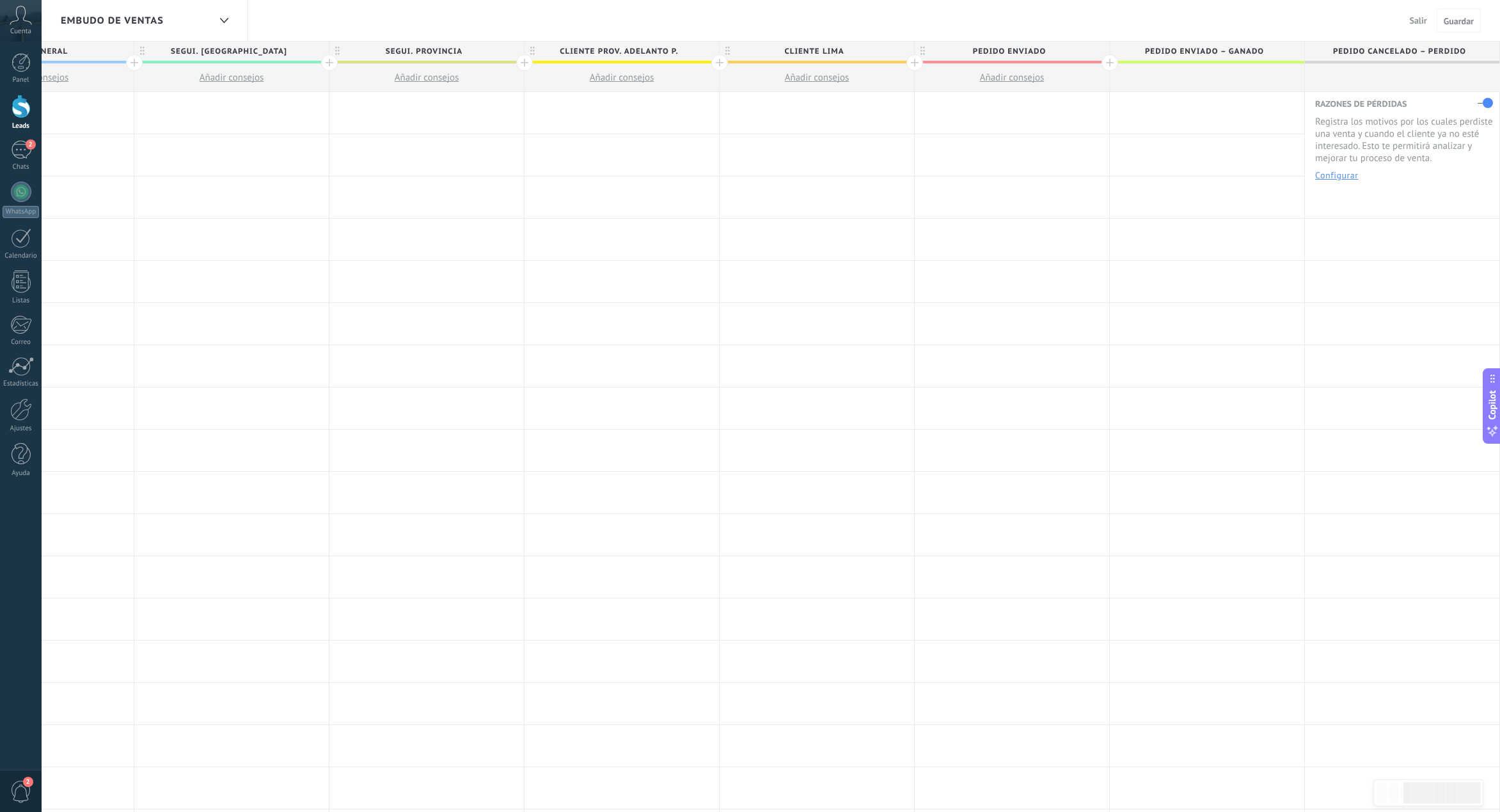
type textarea "**********"
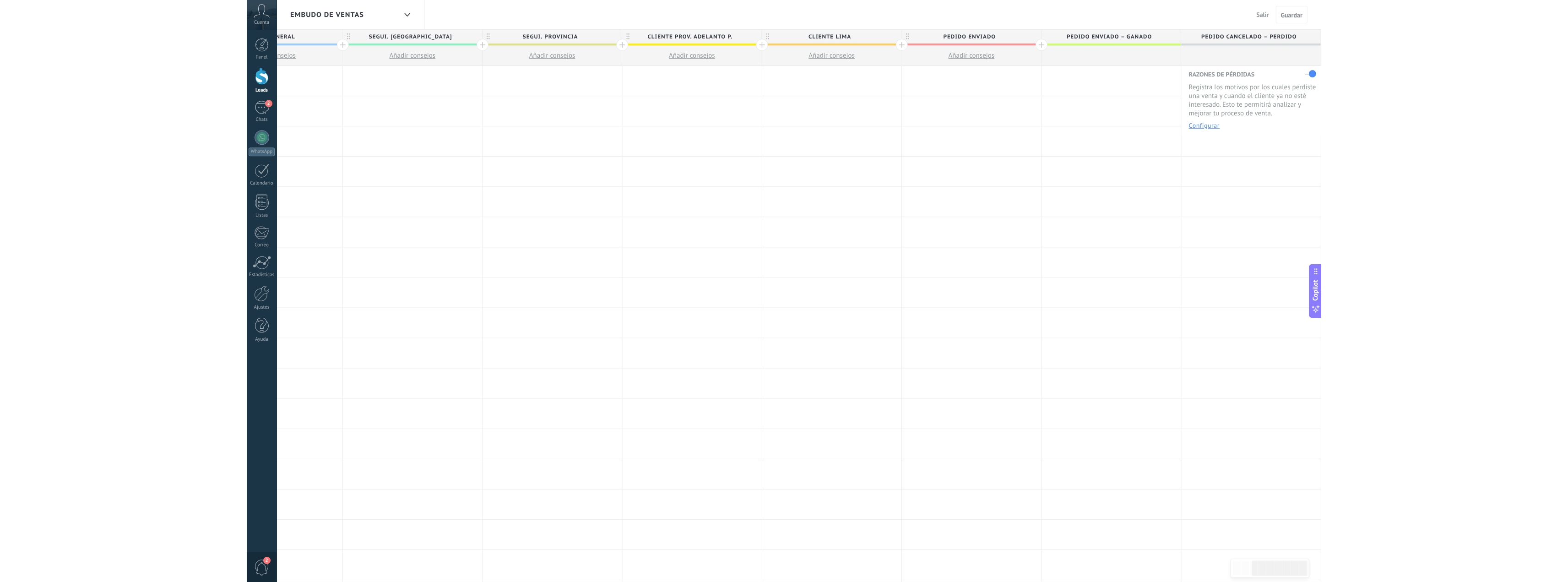
scroll to position [13, 0]
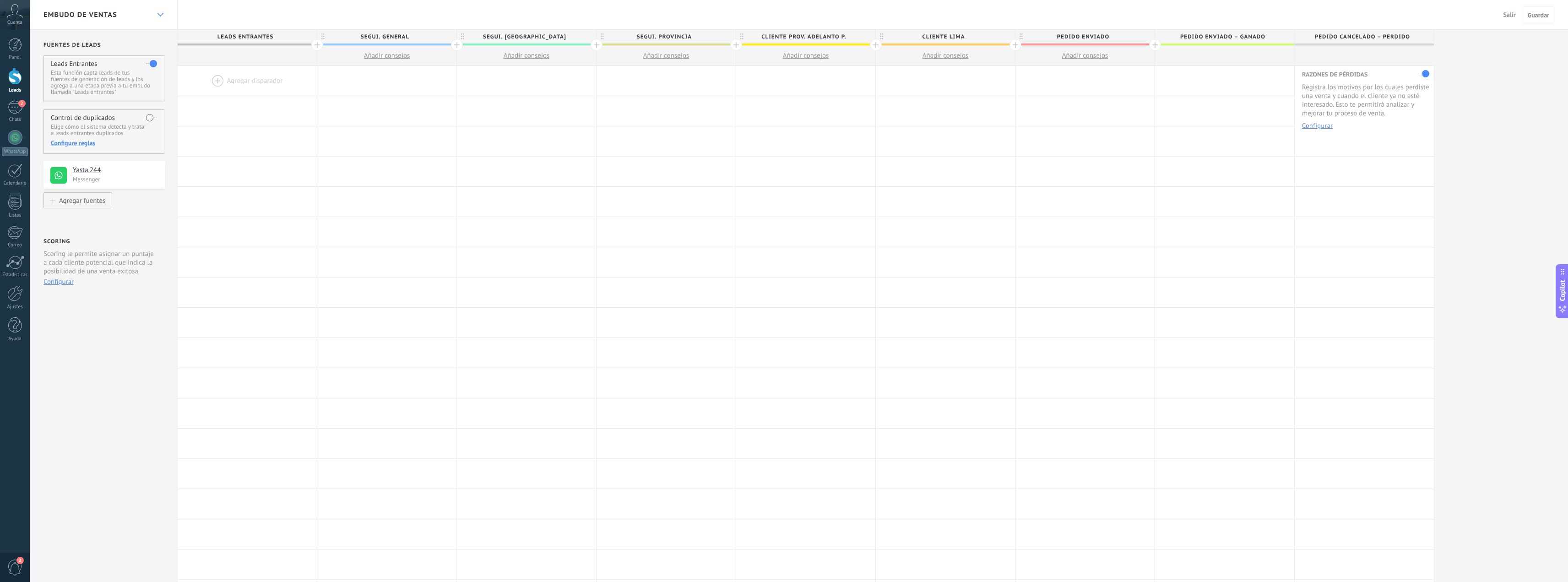
click at [163, 13] on icon at bounding box center [161, 15] width 6 height 4
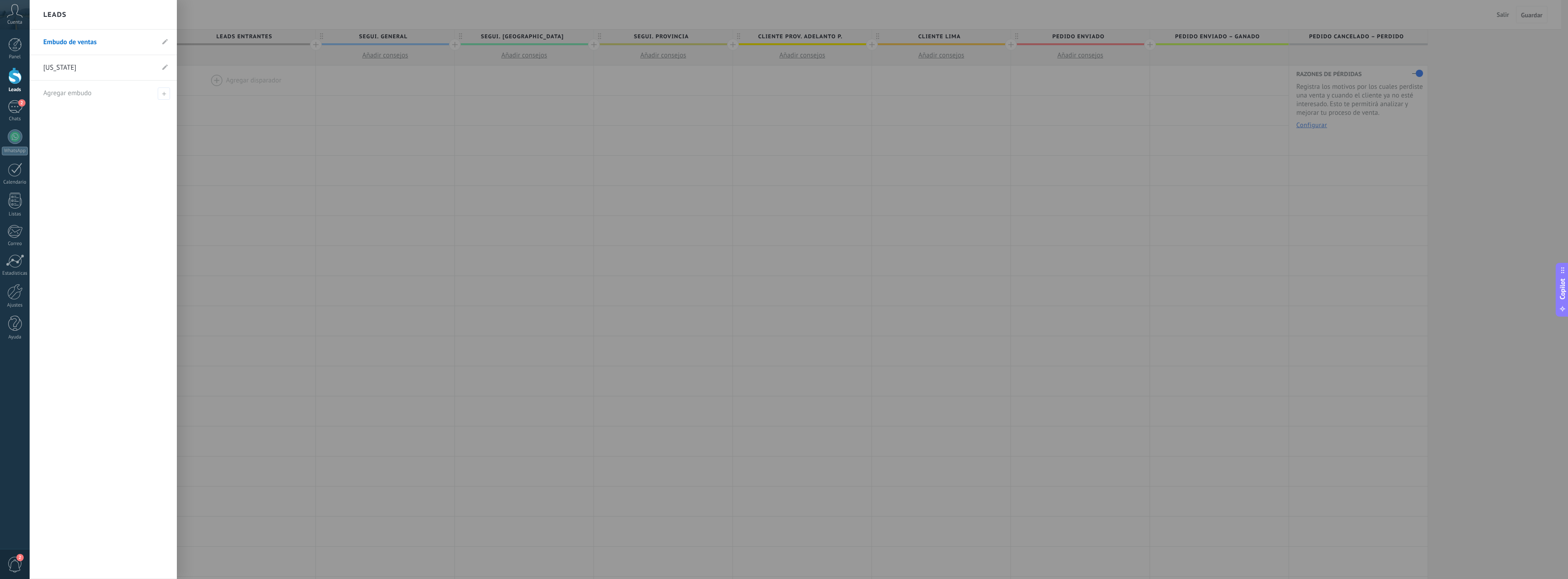
drag, startPoint x: 288, startPoint y: 149, endPoint x: 285, endPoint y: 166, distance: 17.3
click at [288, 149] on div at bounding box center [814, 290] width 1568 height 579
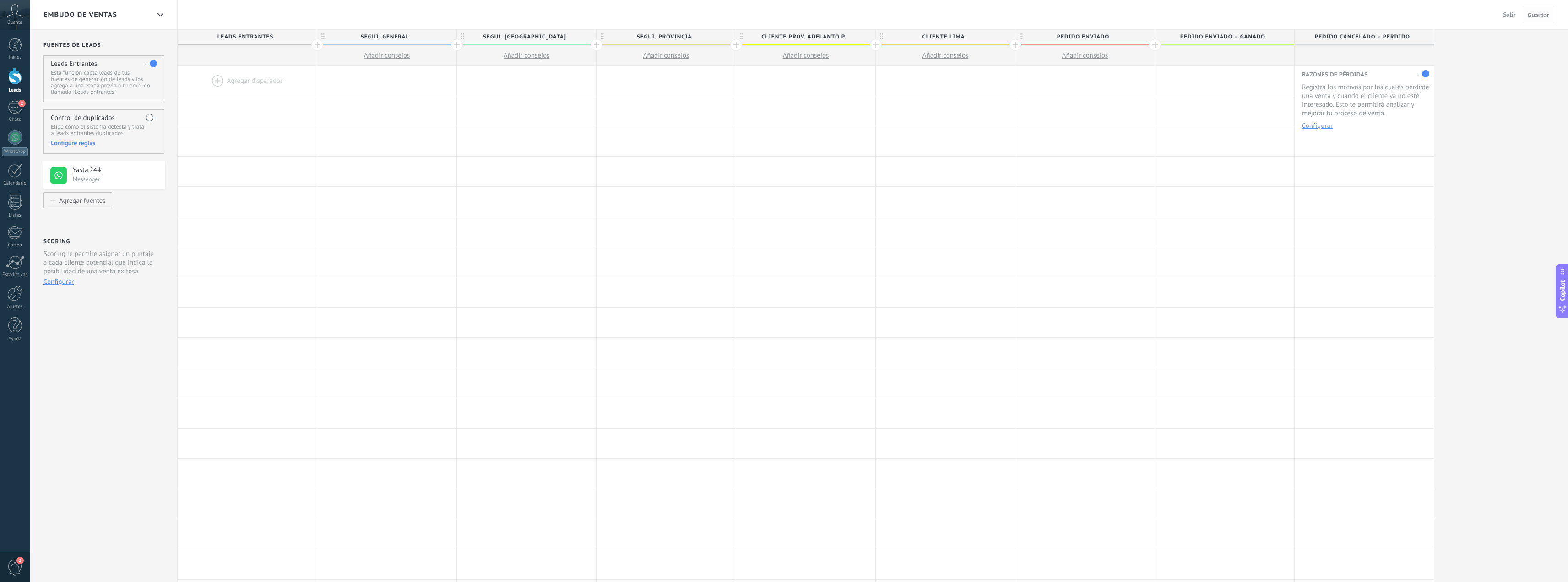
click at [1073, 18] on span "Guardar" at bounding box center [1538, 15] width 21 height 6
click at [1073, 15] on span "Guardar" at bounding box center [1538, 15] width 21 height 6
click at [1073, 13] on span "Guardar" at bounding box center [1538, 15] width 21 height 6
click at [165, 13] on div at bounding box center [160, 15] width 15 height 18
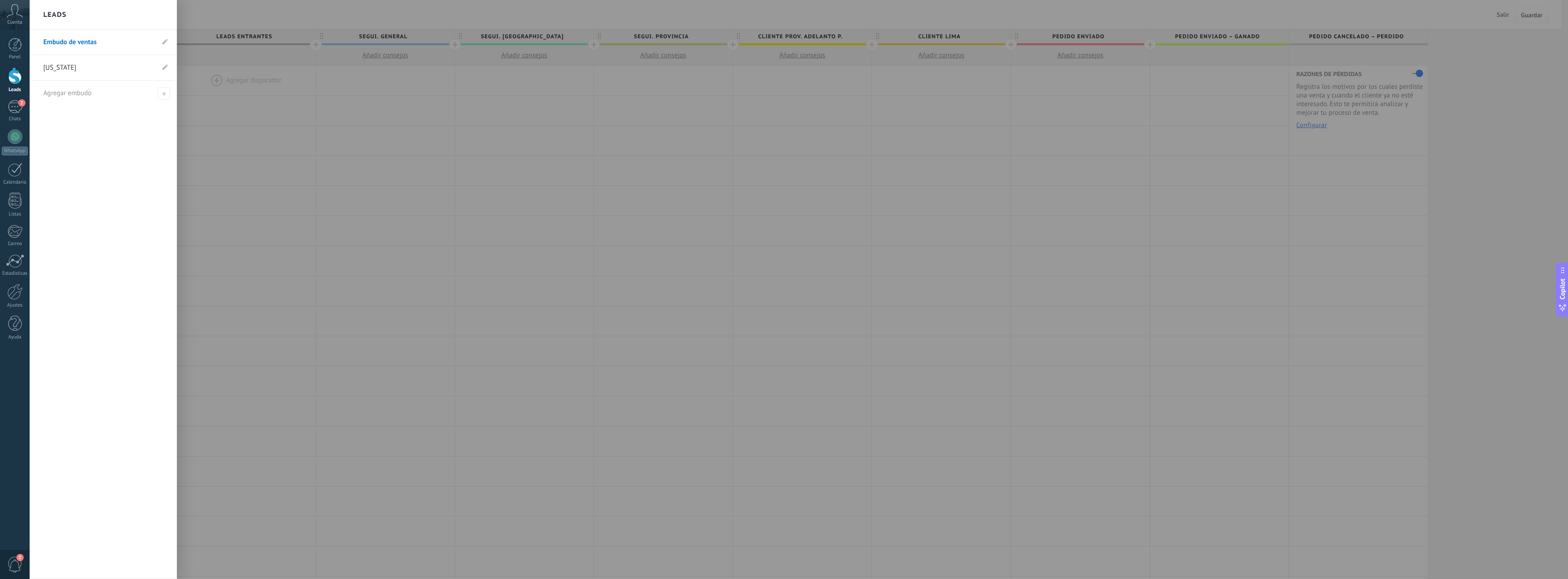
click at [61, 72] on link "[US_STATE]" at bounding box center [99, 68] width 111 height 26
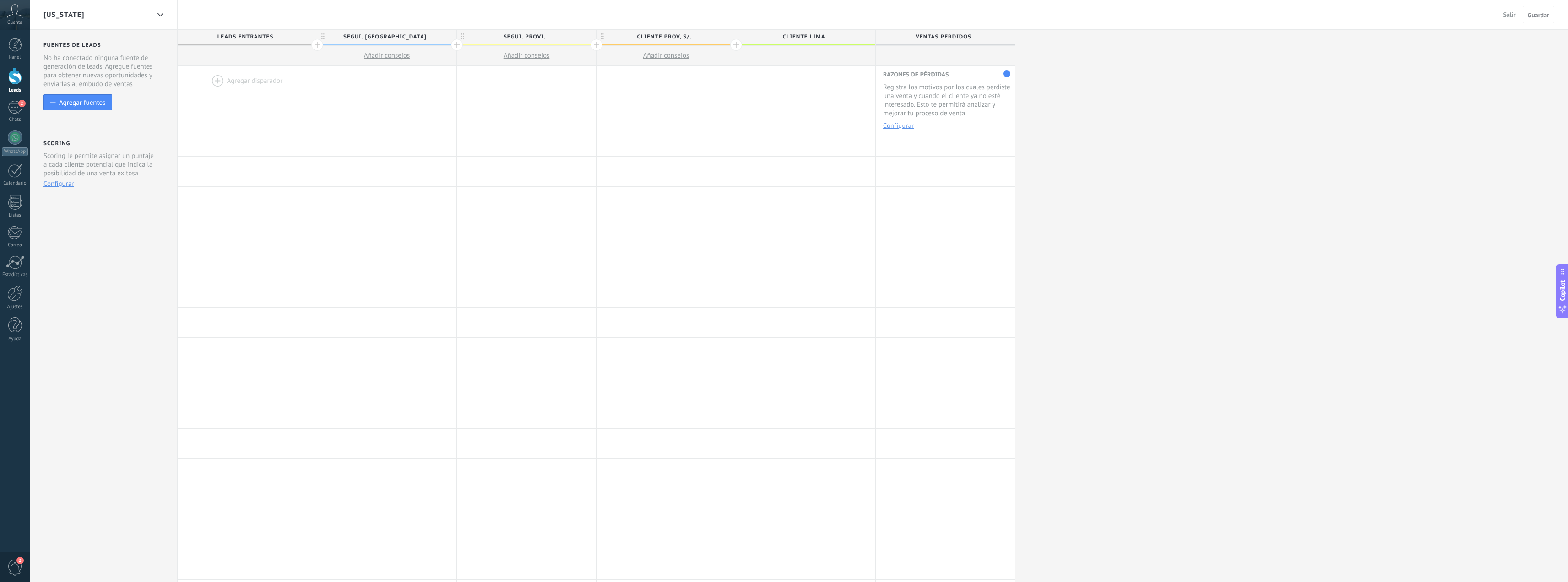
drag, startPoint x: 1547, startPoint y: 13, endPoint x: 1521, endPoint y: 17, distance: 26.3
click at [1073, 13] on span "Guardar" at bounding box center [1538, 15] width 21 height 6
drag, startPoint x: 1521, startPoint y: 21, endPoint x: 1515, endPoint y: 20, distance: 6.1
click at [1073, 22] on div "Salir Cancelar Guardar" at bounding box center [1527, 15] width 55 height 17
drag, startPoint x: 1513, startPoint y: 19, endPoint x: 1512, endPoint y: 26, distance: 7.1
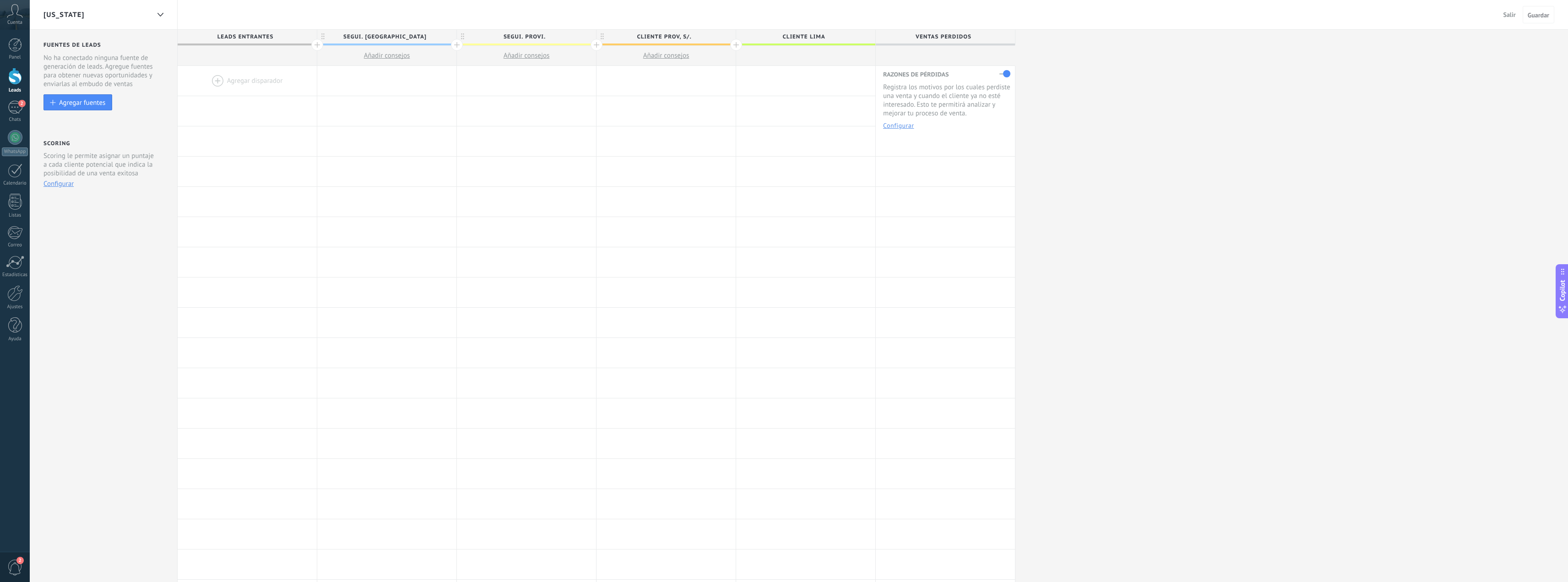
click at [1073, 20] on button "Salir" at bounding box center [1509, 15] width 20 height 13
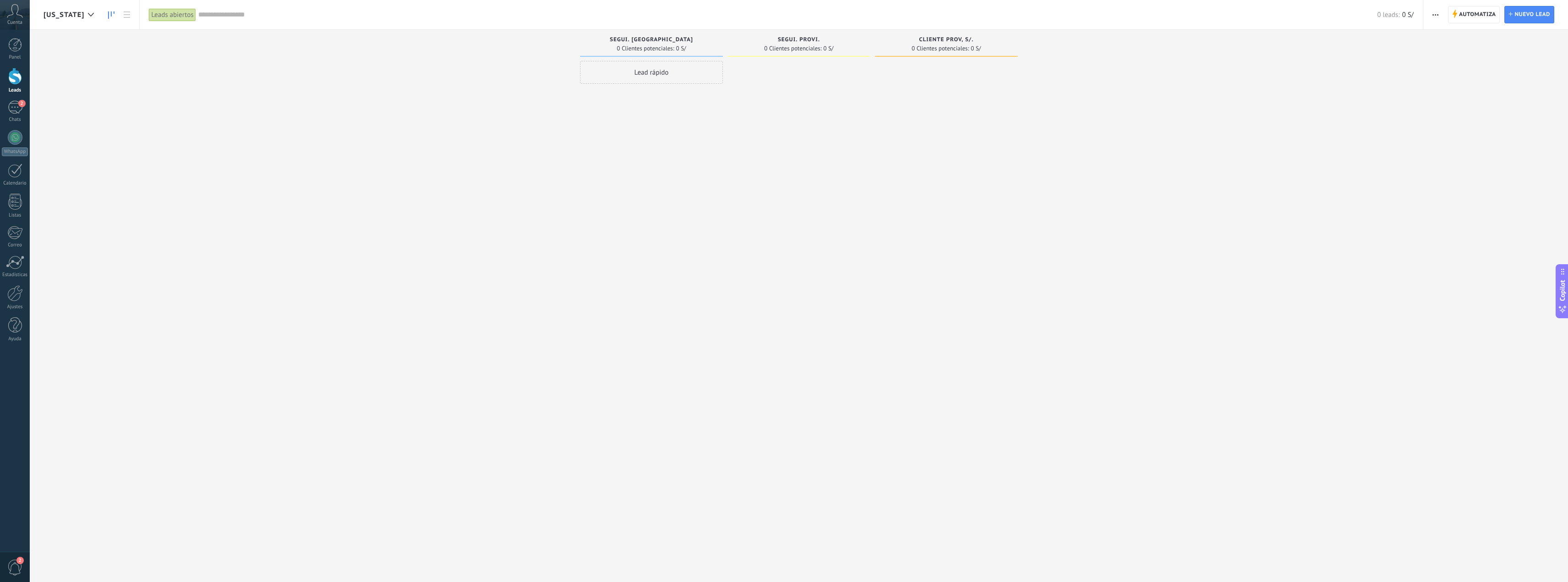
click at [76, 17] on span "[US_STATE]" at bounding box center [64, 15] width 41 height 9
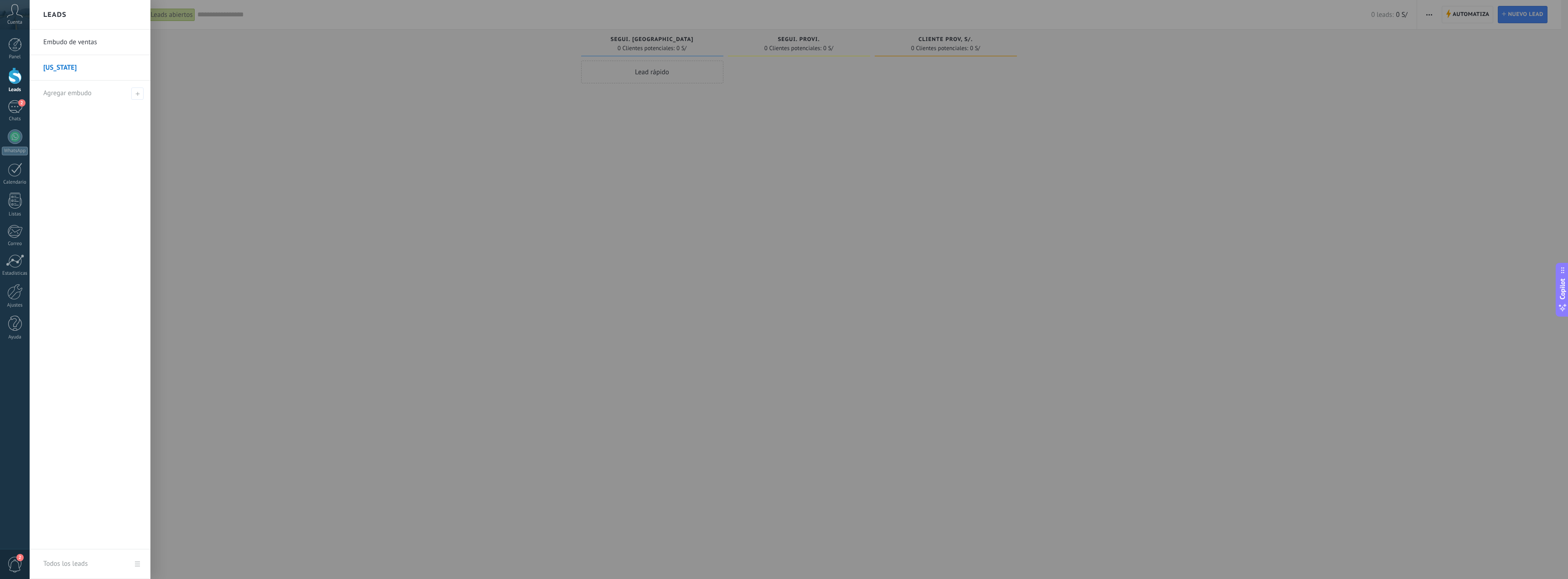
click at [77, 46] on link "Embudo de ventas" at bounding box center [92, 43] width 98 height 26
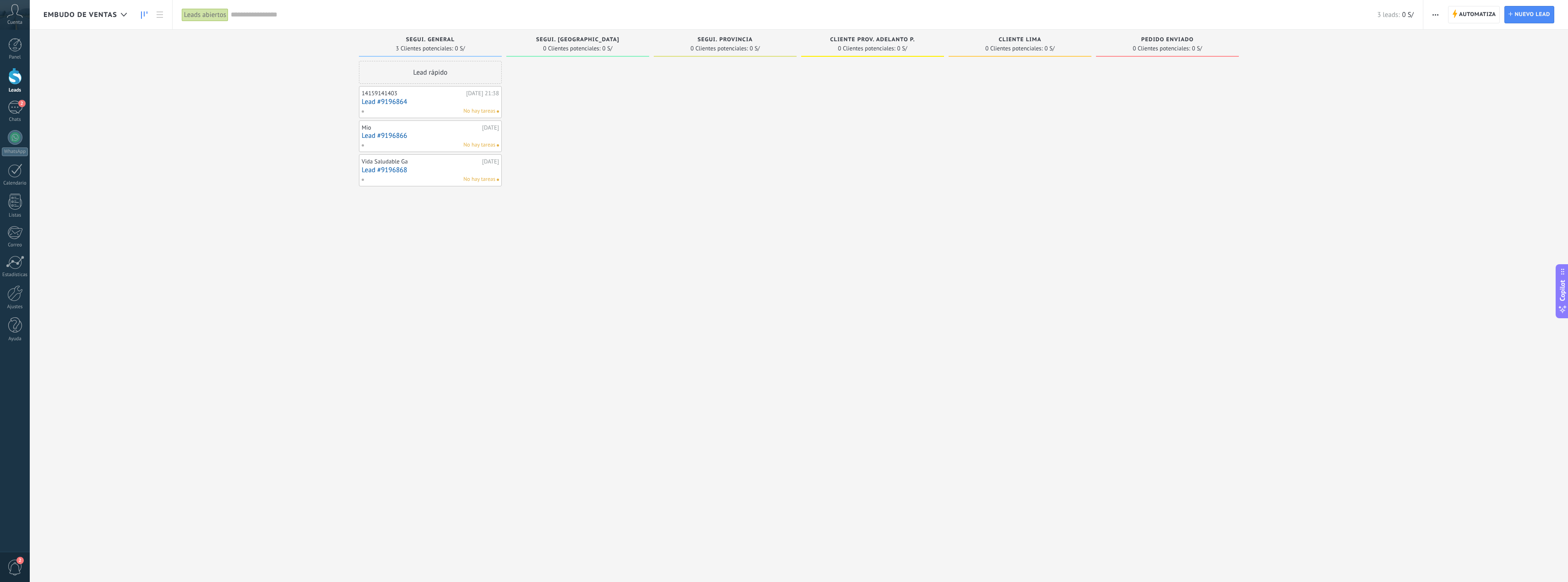
drag, startPoint x: 715, startPoint y: 332, endPoint x: 713, endPoint y: 320, distance: 12.2
click at [716, 332] on div at bounding box center [725, 292] width 143 height 462
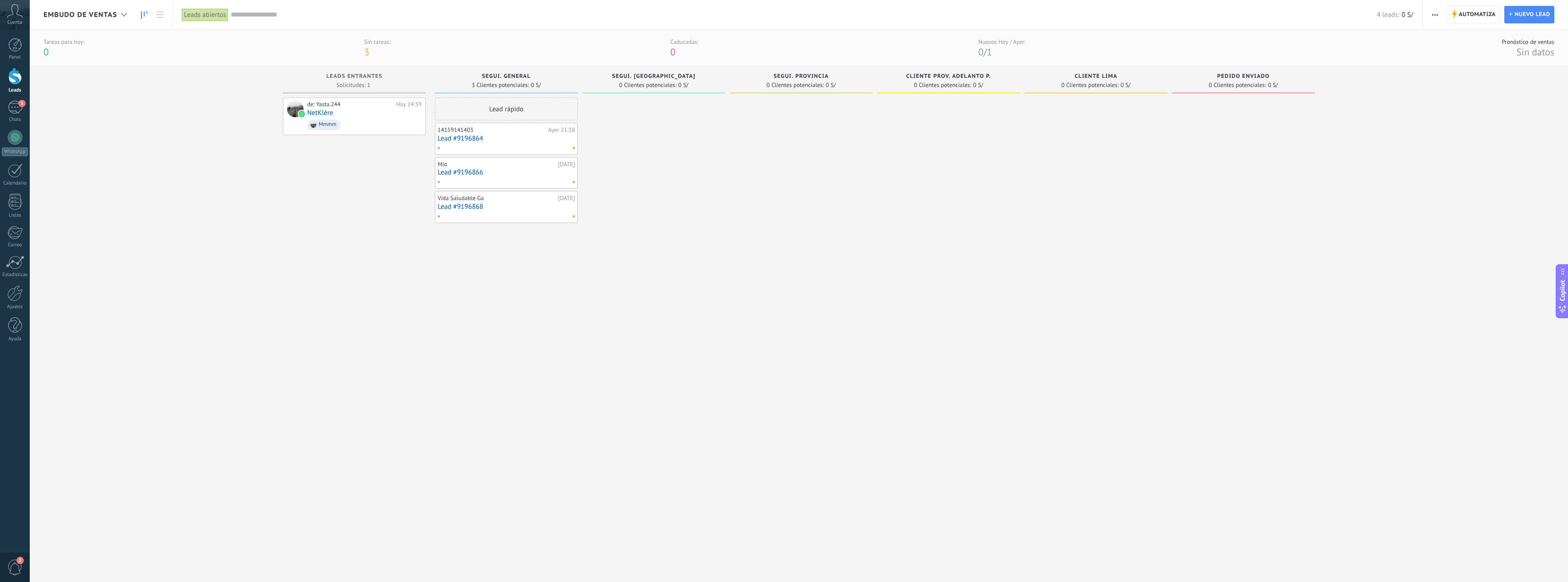
click at [130, 10] on div at bounding box center [123, 15] width 15 height 18
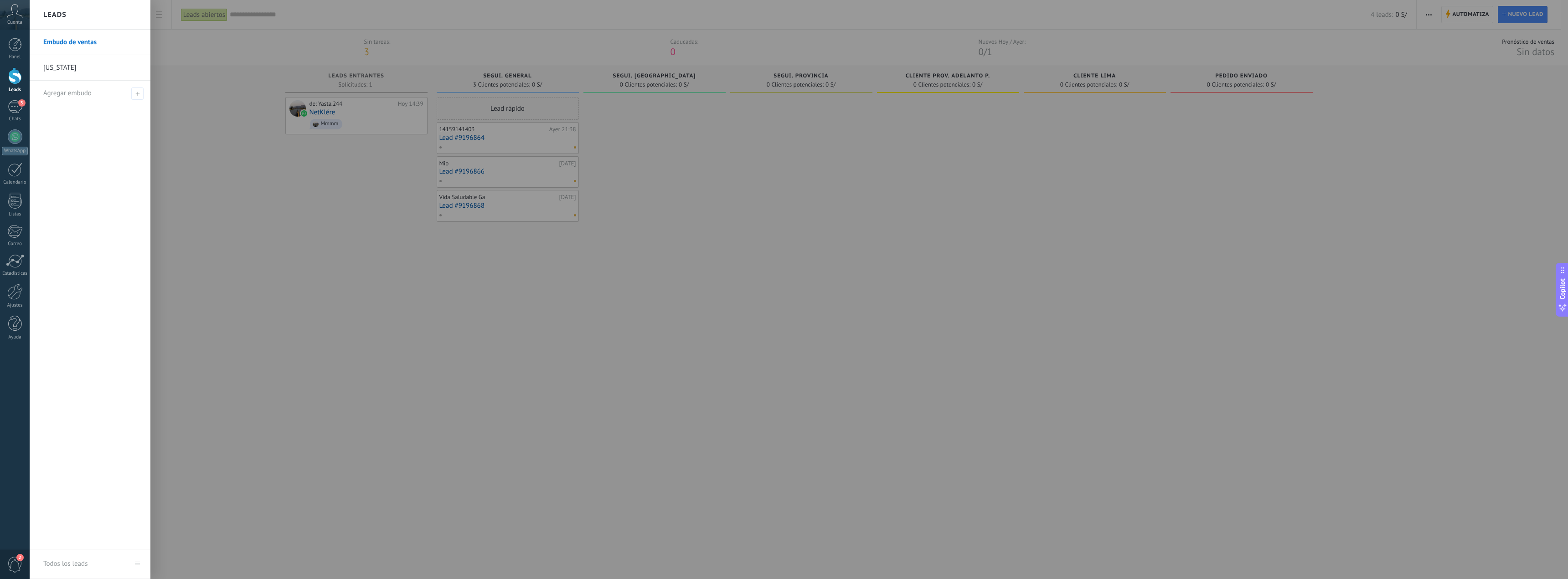
click at [97, 70] on link "[US_STATE]" at bounding box center [92, 68] width 98 height 26
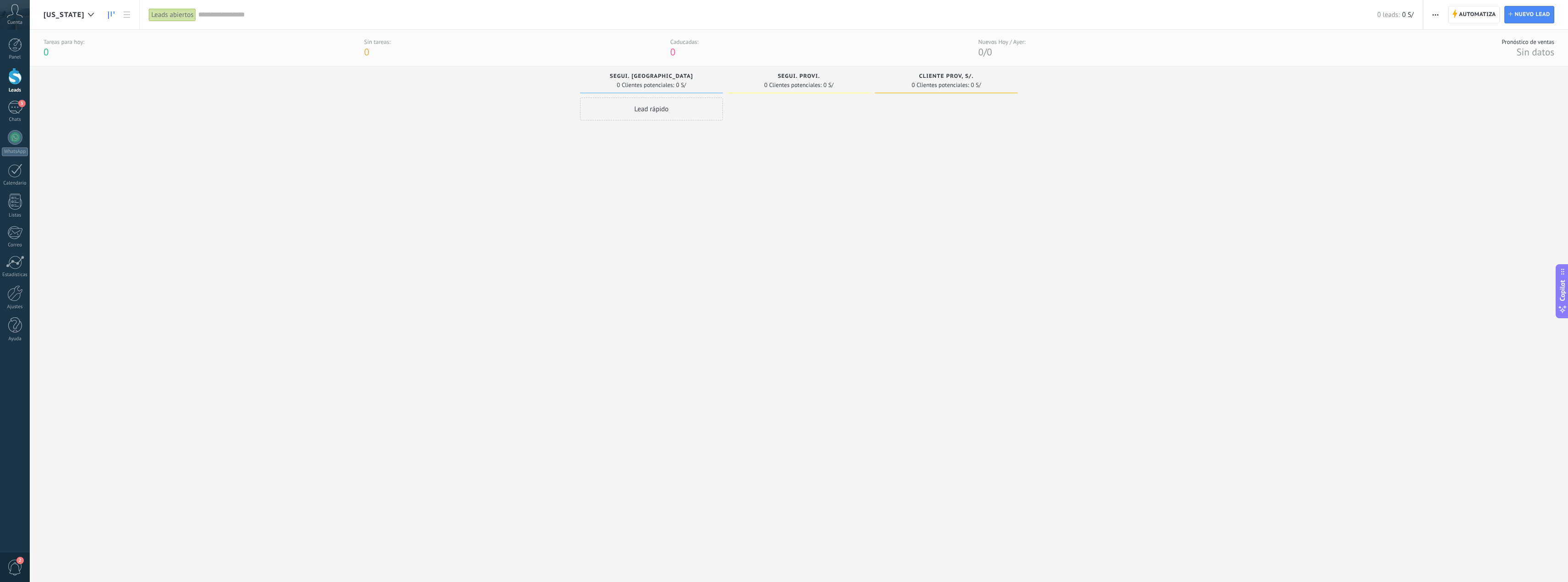
click at [70, 15] on span "[US_STATE]" at bounding box center [64, 15] width 41 height 9
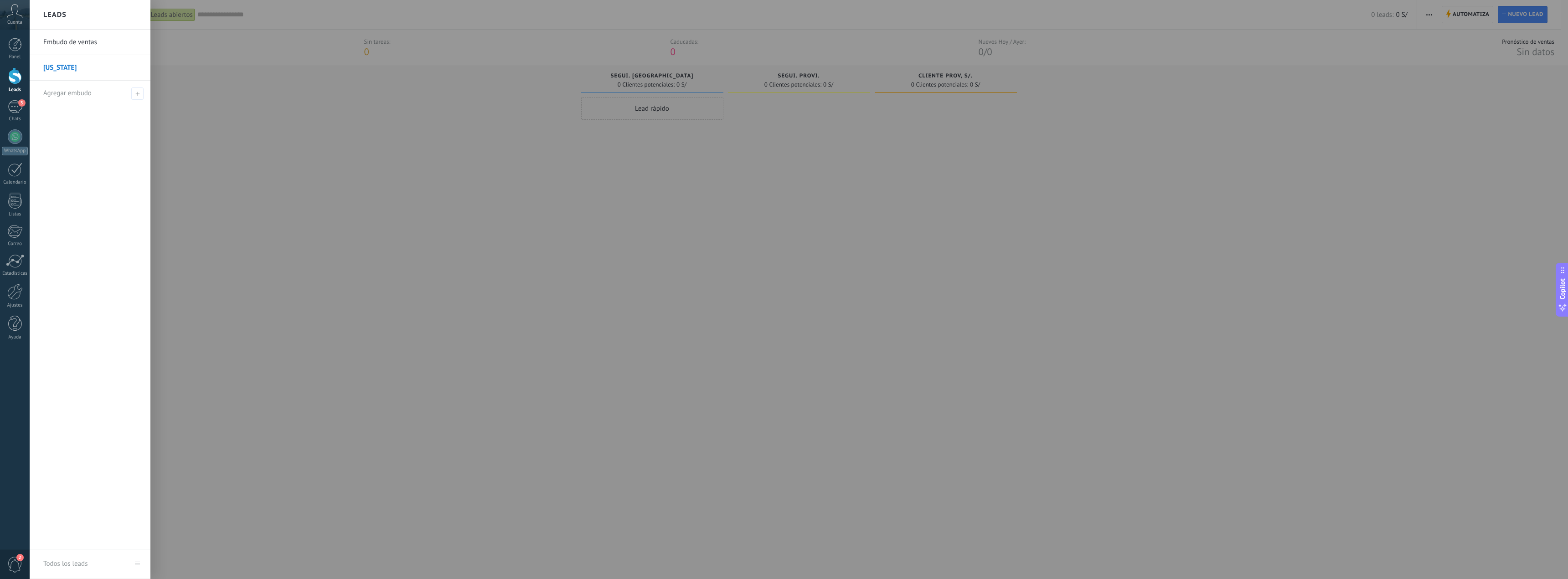
drag, startPoint x: 209, startPoint y: 133, endPoint x: 213, endPoint y: 131, distance: 4.5
click at [209, 133] on div at bounding box center [814, 290] width 1568 height 579
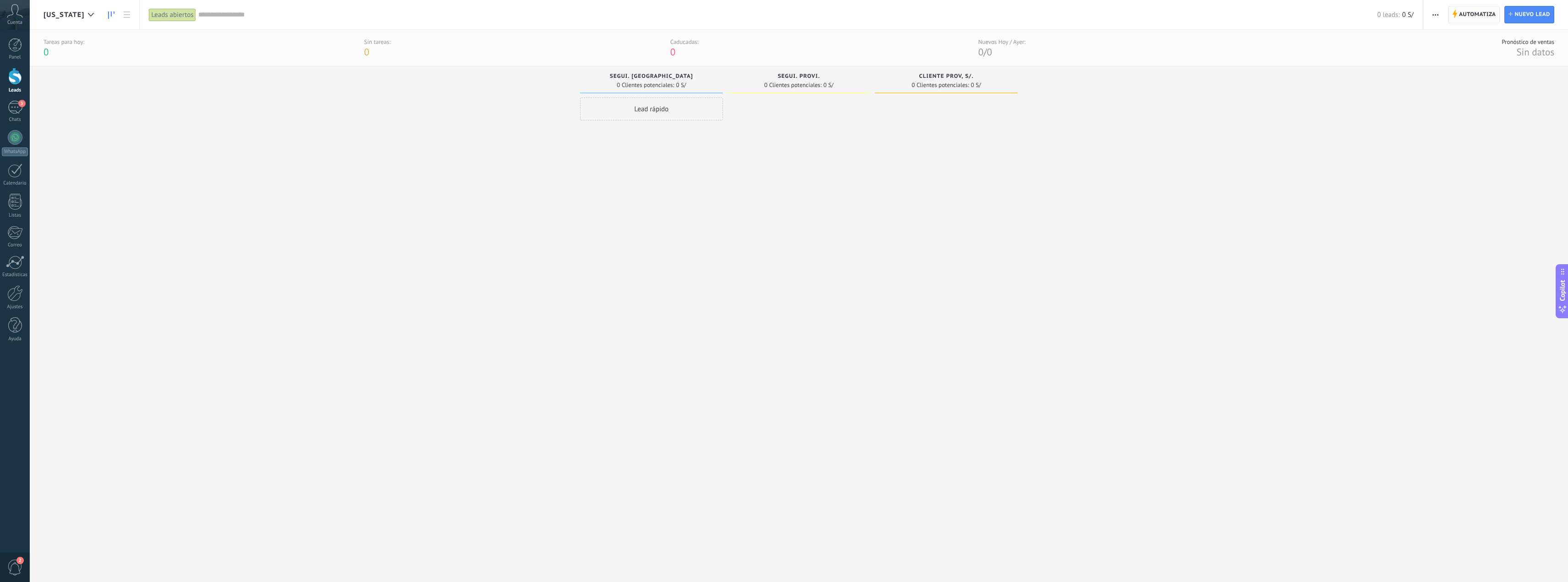
click at [1475, 17] on span "Automatiza" at bounding box center [1478, 14] width 37 height 17
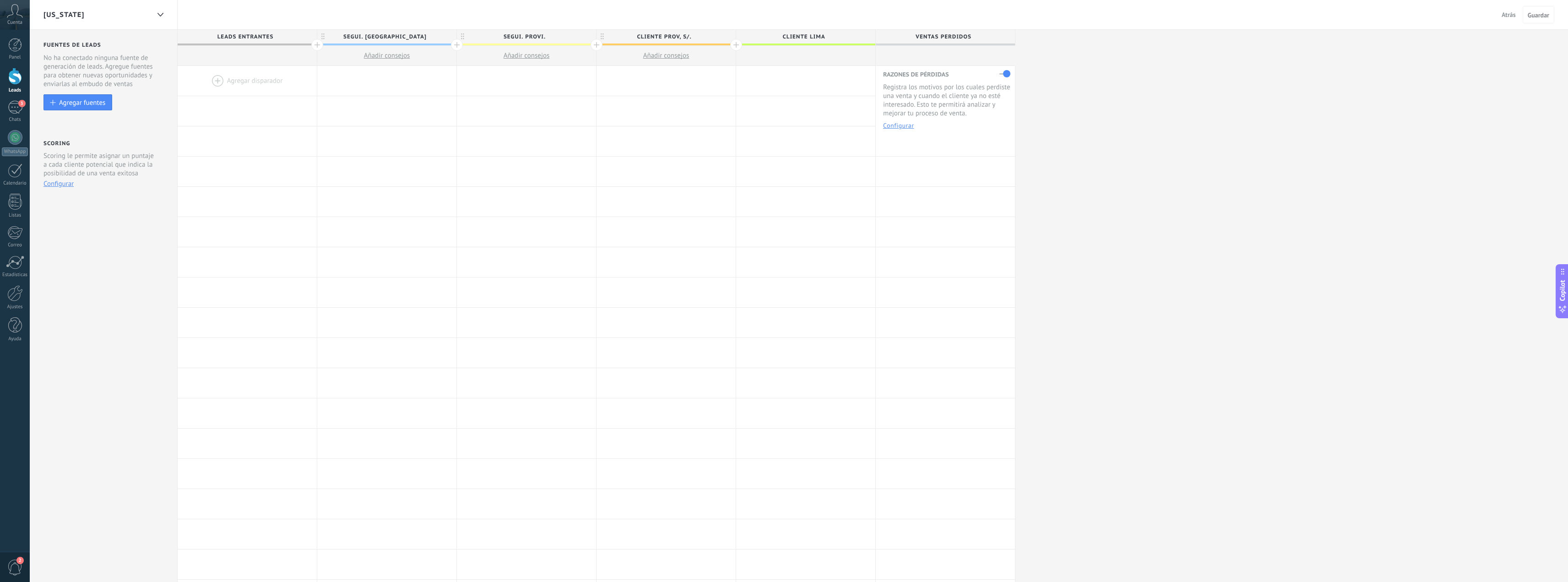
click at [262, 34] on span "Leads Entrantes" at bounding box center [245, 37] width 134 height 14
click at [215, 78] on div at bounding box center [248, 81] width 139 height 30
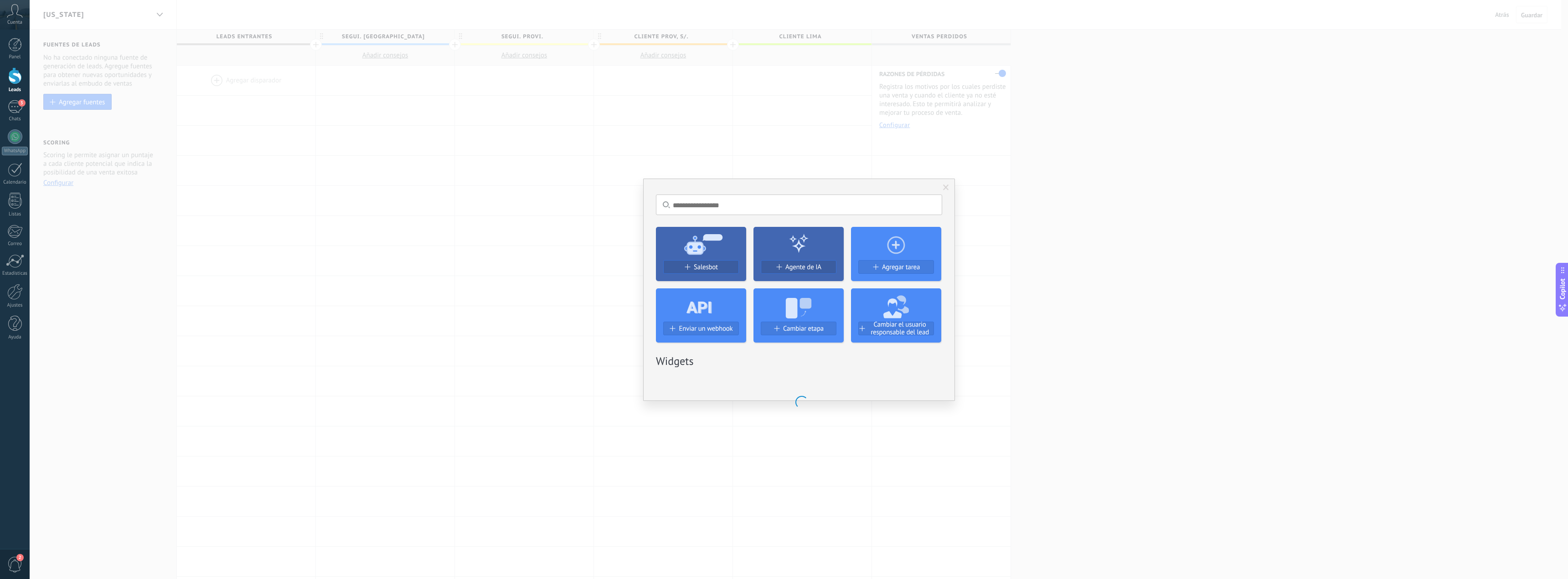
click at [948, 186] on span at bounding box center [946, 187] width 6 height 6
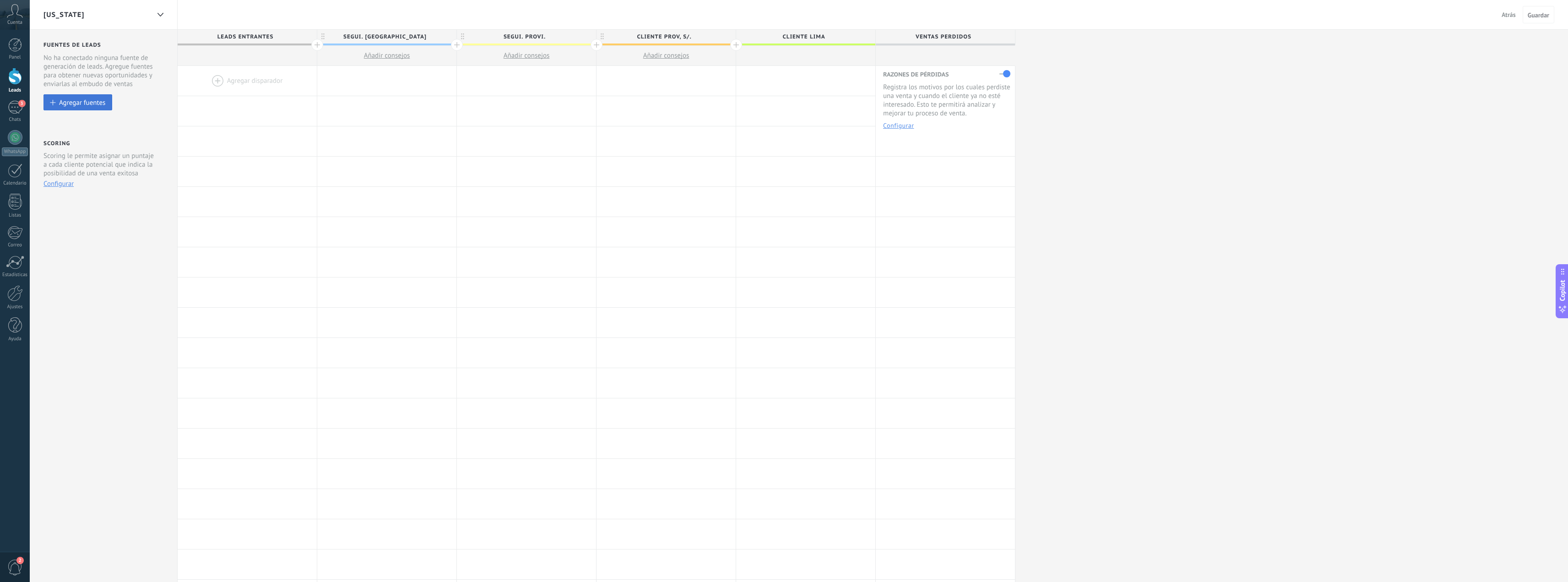
click at [72, 109] on button "Agregar fuentes" at bounding box center [78, 102] width 68 height 16
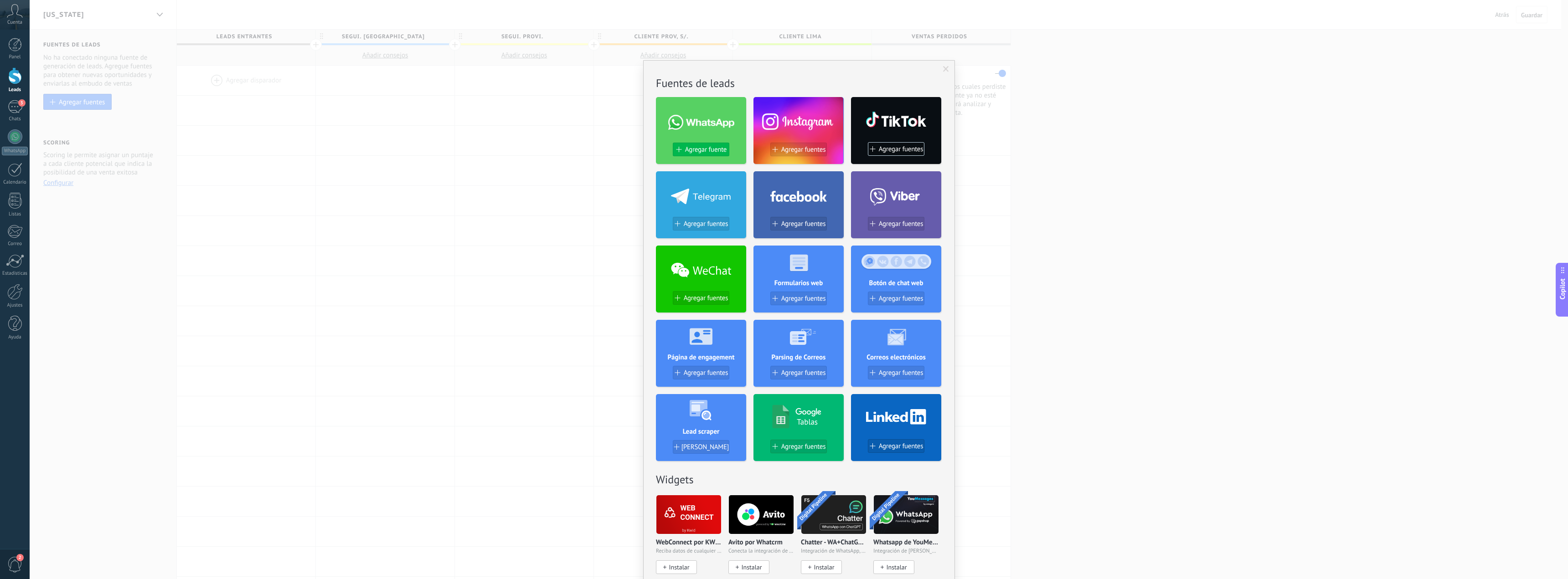
click at [696, 151] on span "Agregar fuente" at bounding box center [706, 150] width 41 height 8
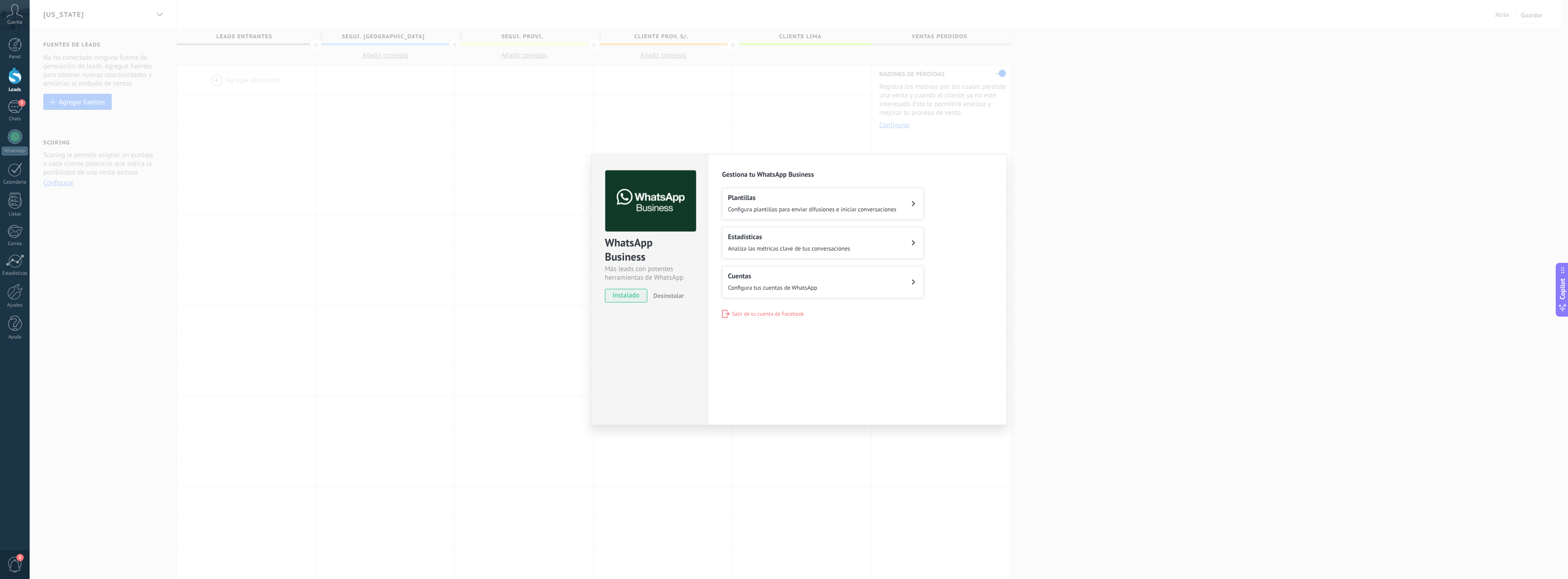
click at [823, 277] on button "Cuentas Configura tus cuentas de WhatsApp" at bounding box center [822, 282] width 201 height 32
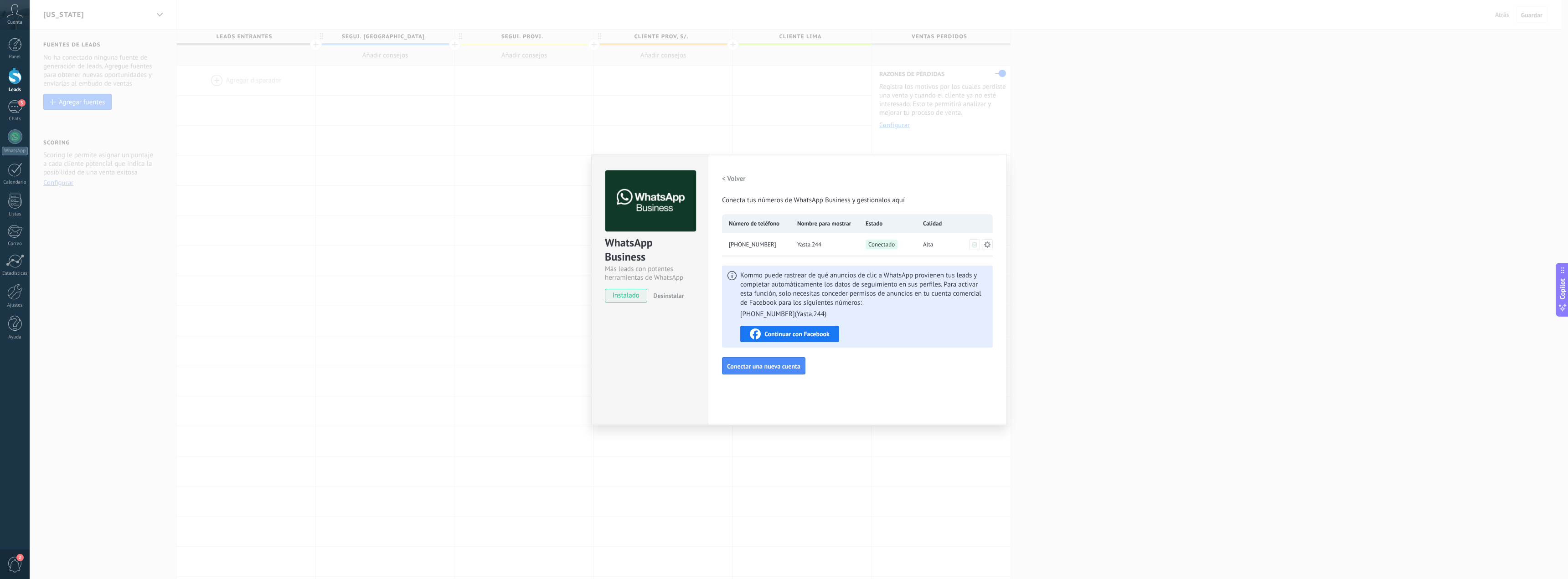
drag, startPoint x: 495, startPoint y: 386, endPoint x: 499, endPoint y: 383, distance: 5.0
click at [495, 386] on div "WhatsApp Business Más leads con potentes herramientas de WhatsApp instalado Des…" at bounding box center [799, 290] width 1538 height 579
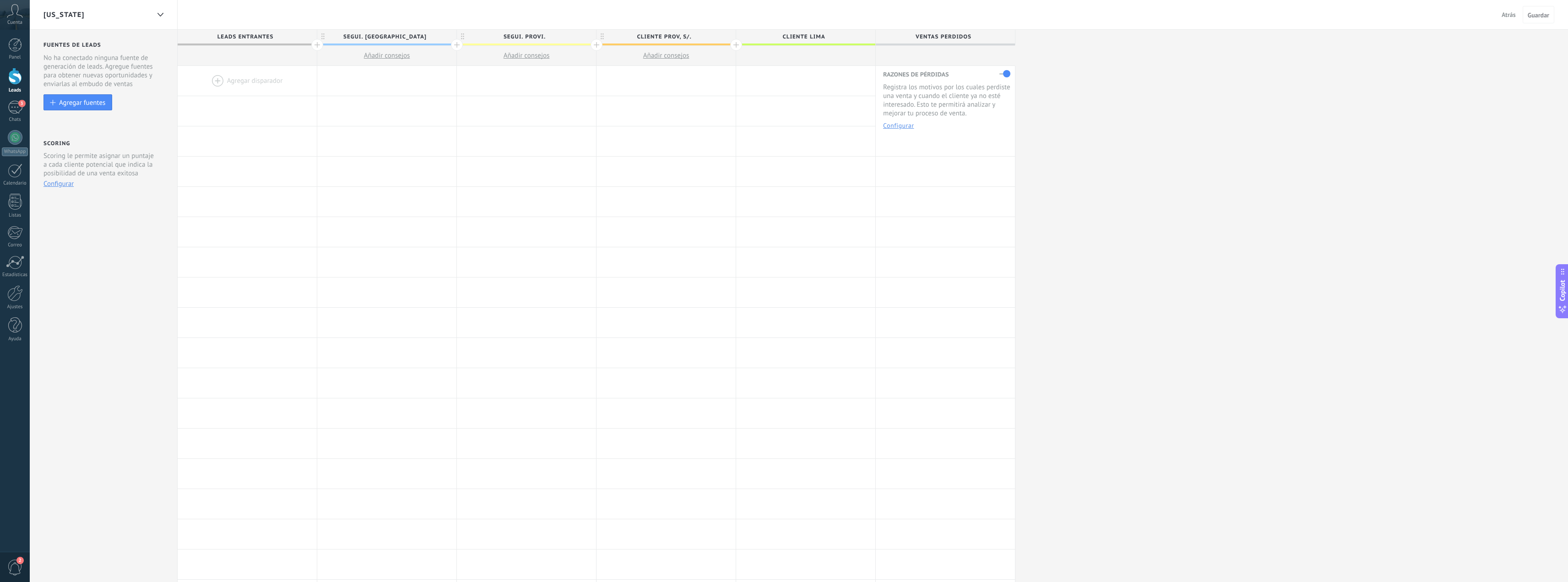
click at [145, 16] on div "[US_STATE]" at bounding box center [97, 15] width 106 height 29
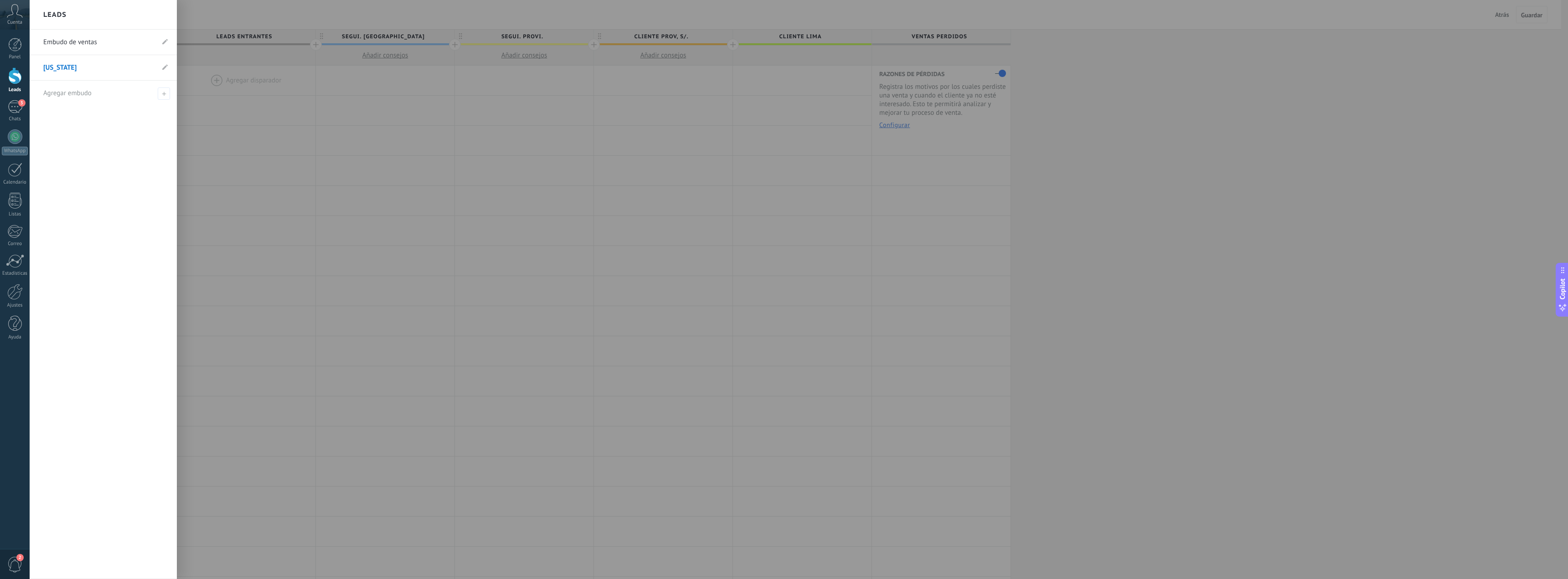
click at [101, 39] on link "Embudo de ventas" at bounding box center [99, 43] width 111 height 26
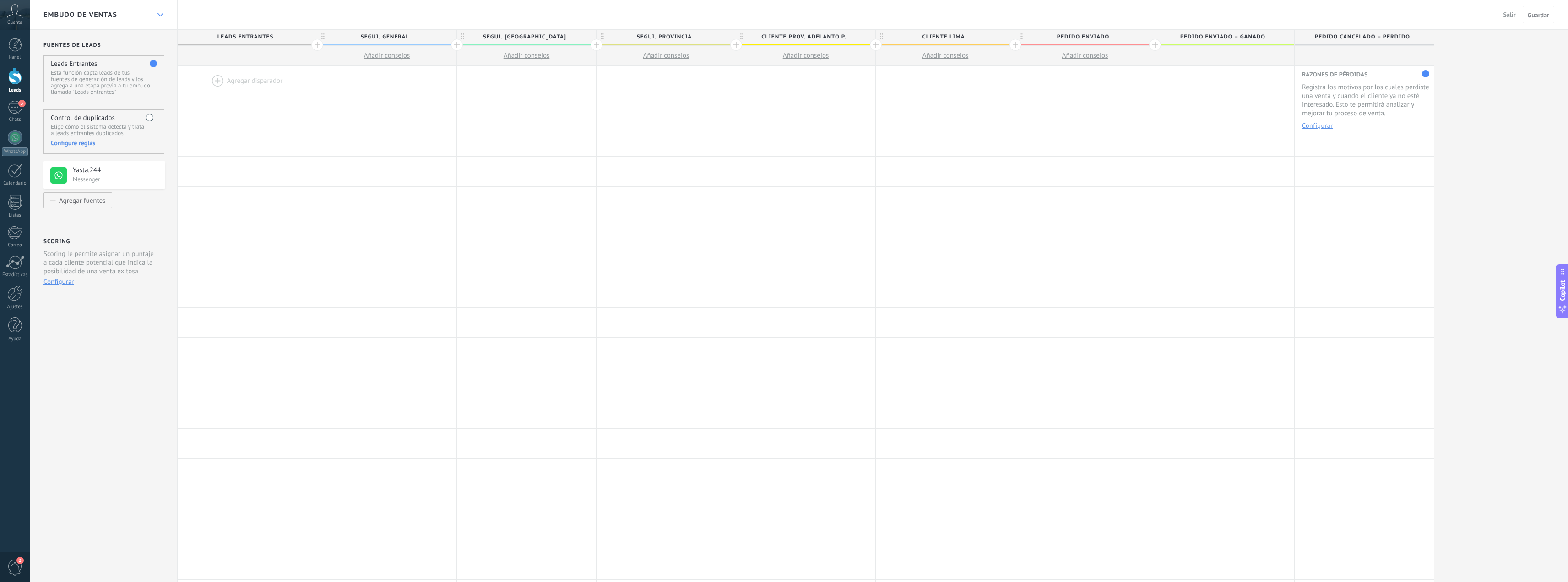
click at [167, 10] on div at bounding box center [160, 15] width 15 height 18
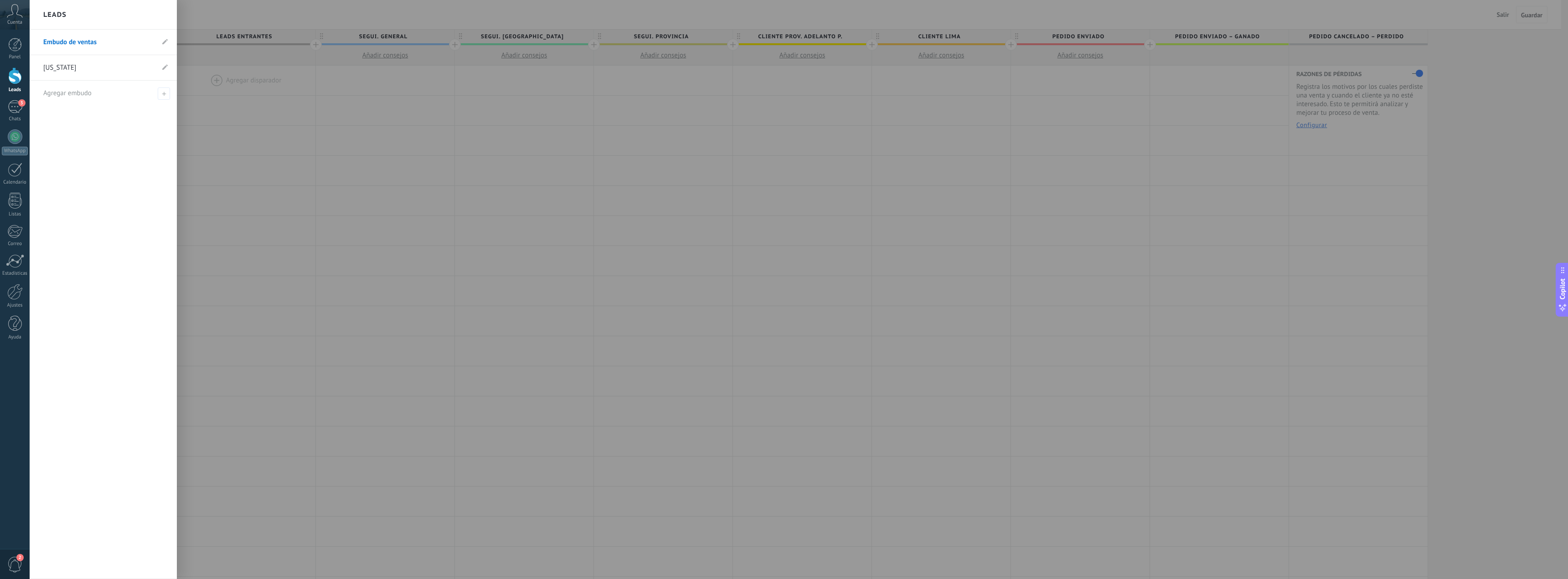
click at [117, 72] on link "[US_STATE]" at bounding box center [99, 68] width 111 height 26
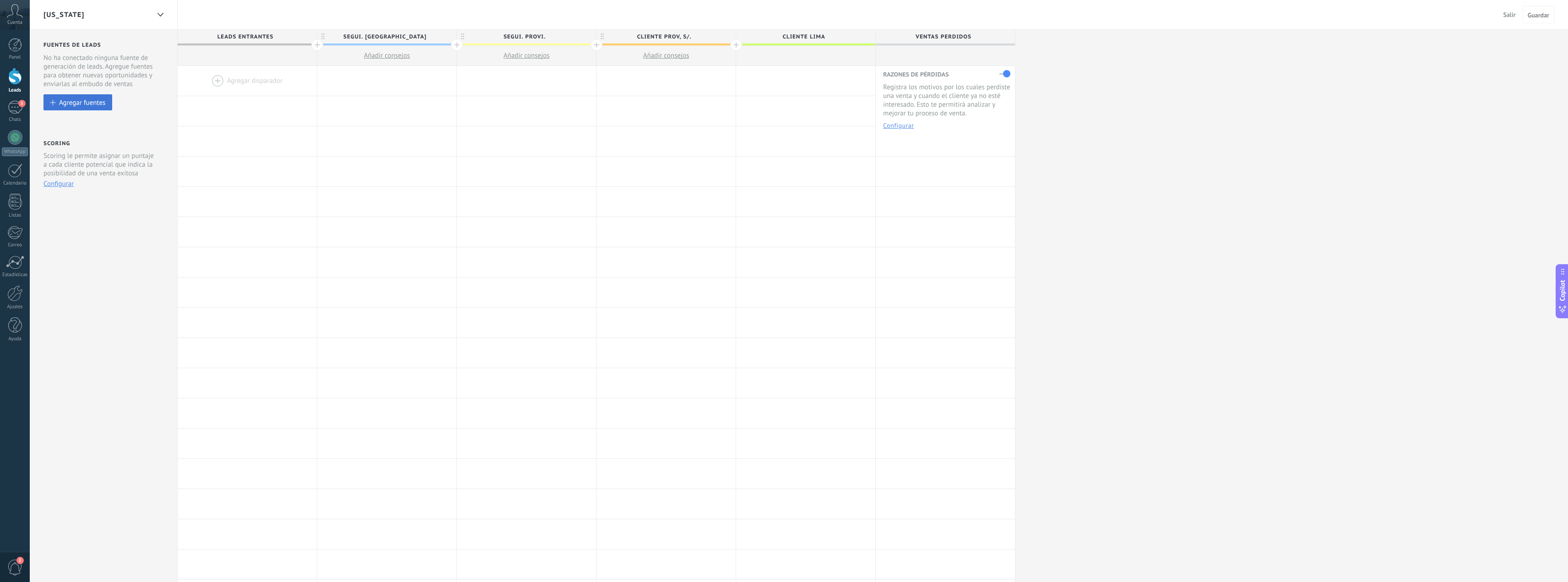
click at [87, 105] on div "Agregar fuentes" at bounding box center [83, 102] width 46 height 8
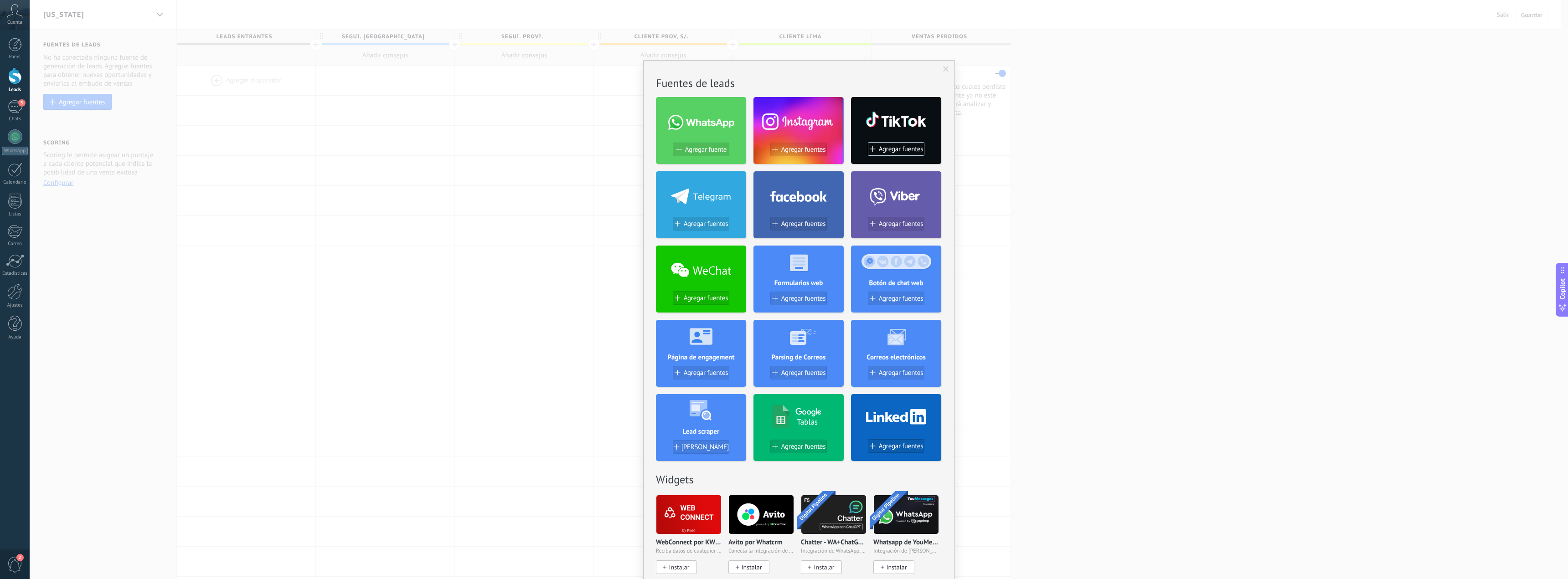
click at [700, 139] on div at bounding box center [701, 120] width 90 height 39
click at [701, 153] on span "Agregar fuente" at bounding box center [706, 150] width 41 height 8
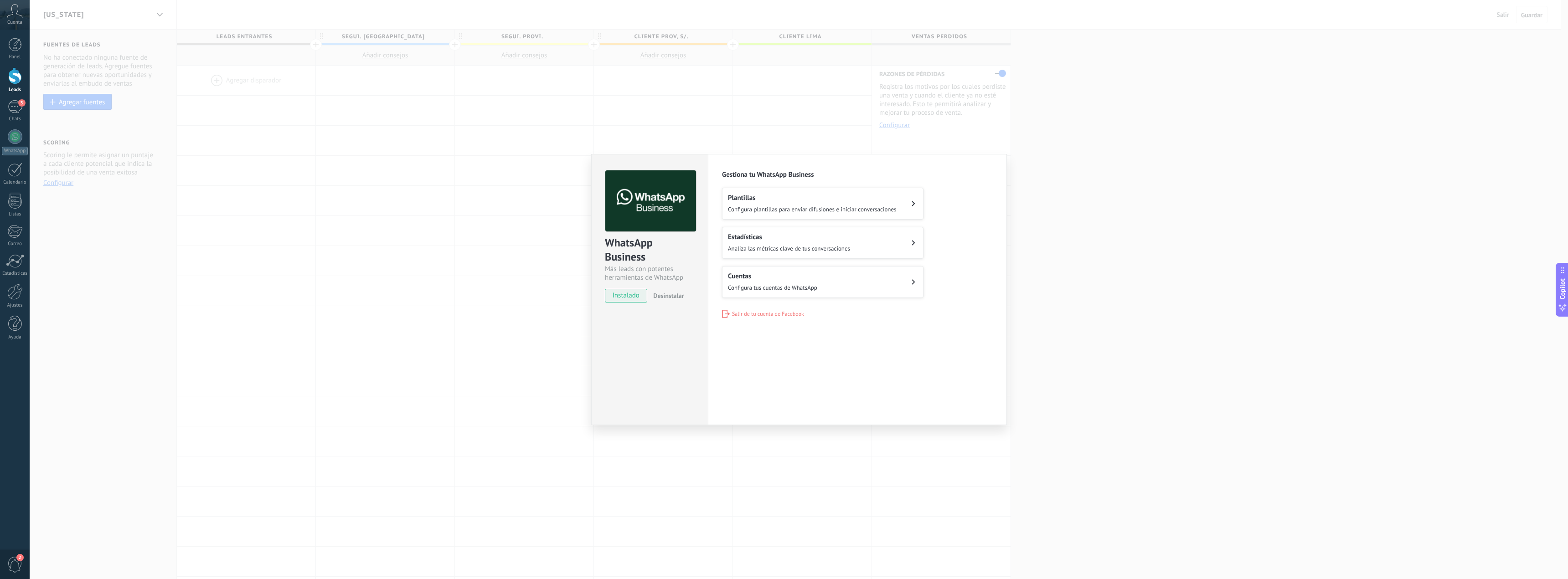
click at [793, 285] on span "Configura tus cuentas de WhatsApp" at bounding box center [772, 288] width 89 height 8
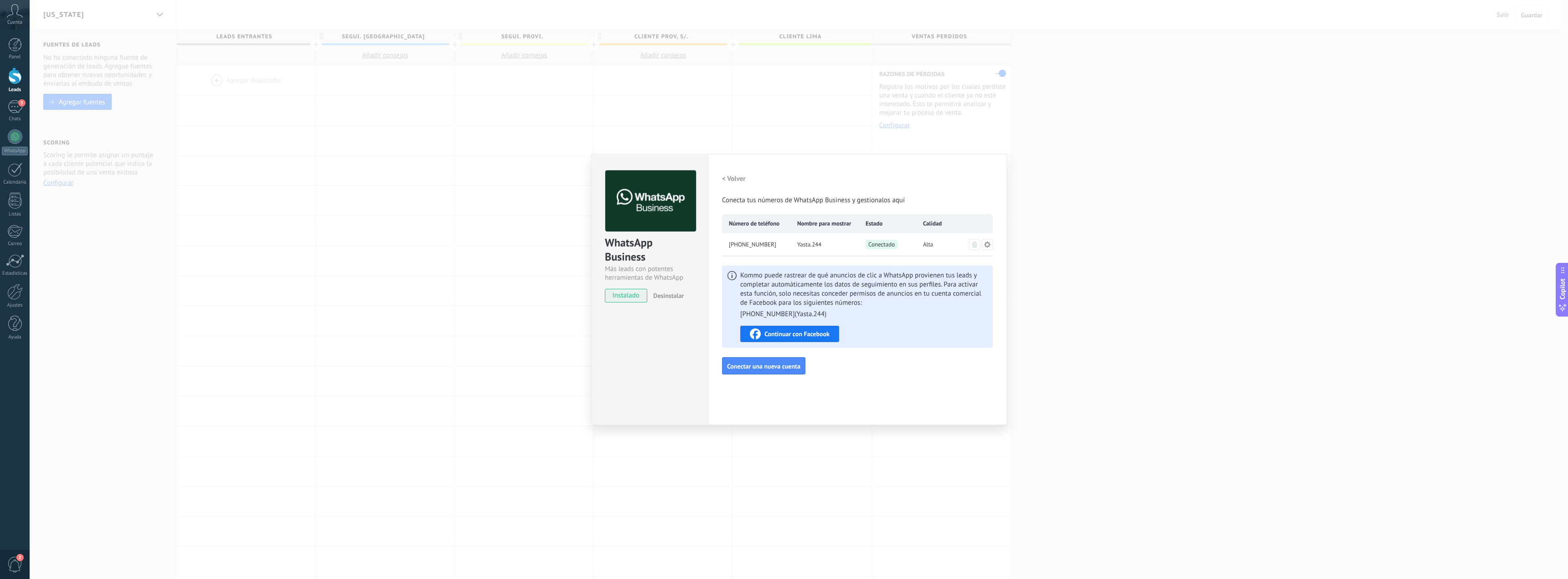
click at [621, 298] on span "instalado" at bounding box center [626, 296] width 41 height 13
click at [732, 181] on h2 "< Volver" at bounding box center [733, 179] width 24 height 9
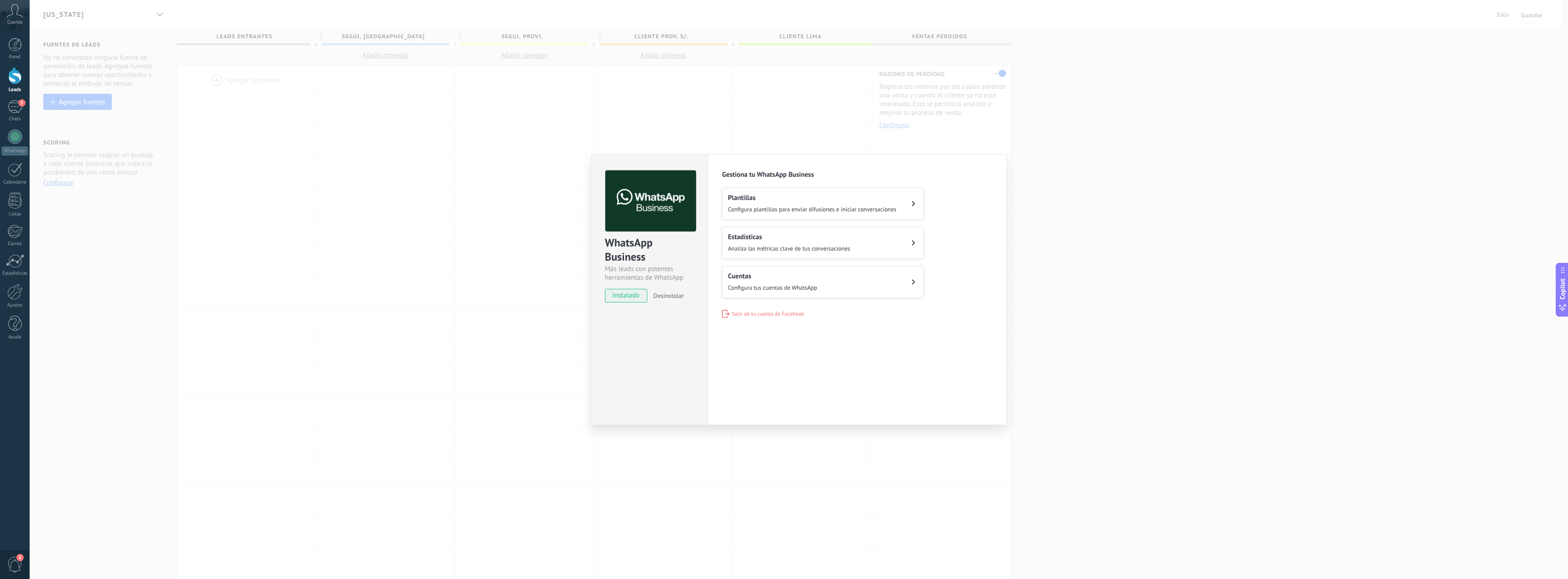
click at [879, 211] on span "Configura plantillas para enviar difusiones e iniciar conversaciones" at bounding box center [812, 209] width 169 height 8
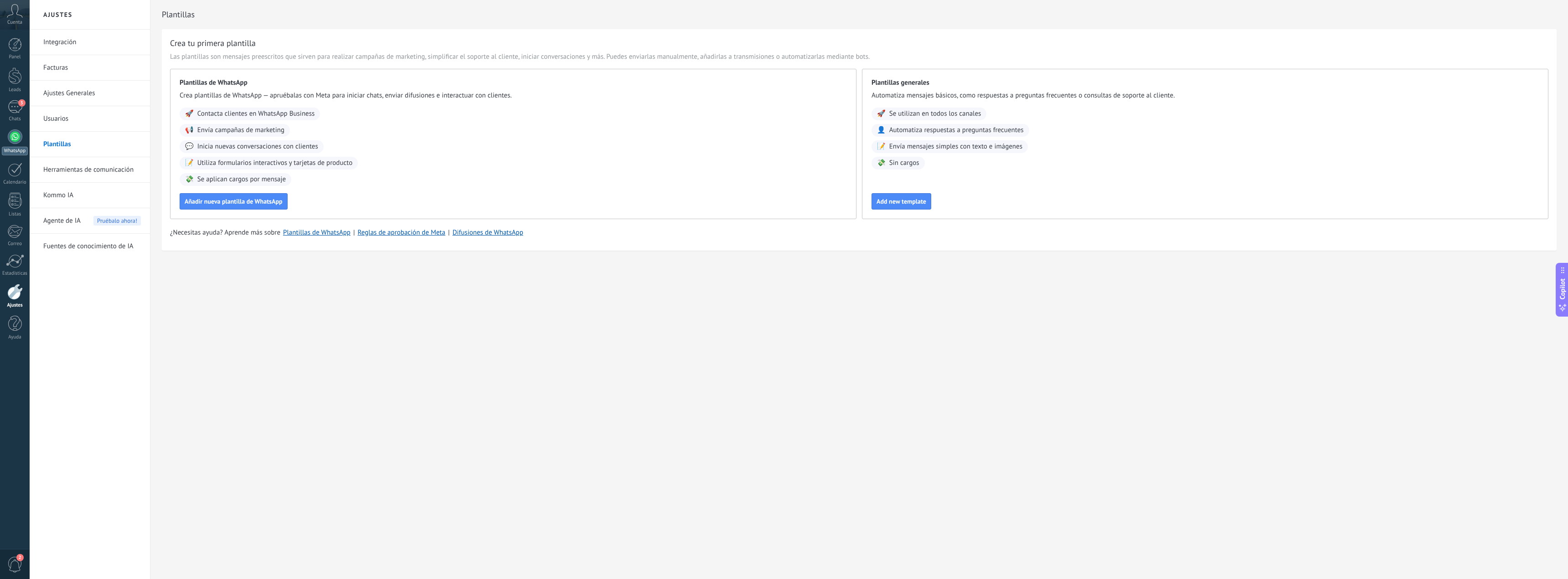
click at [19, 144] on link "WhatsApp" at bounding box center [15, 142] width 30 height 26
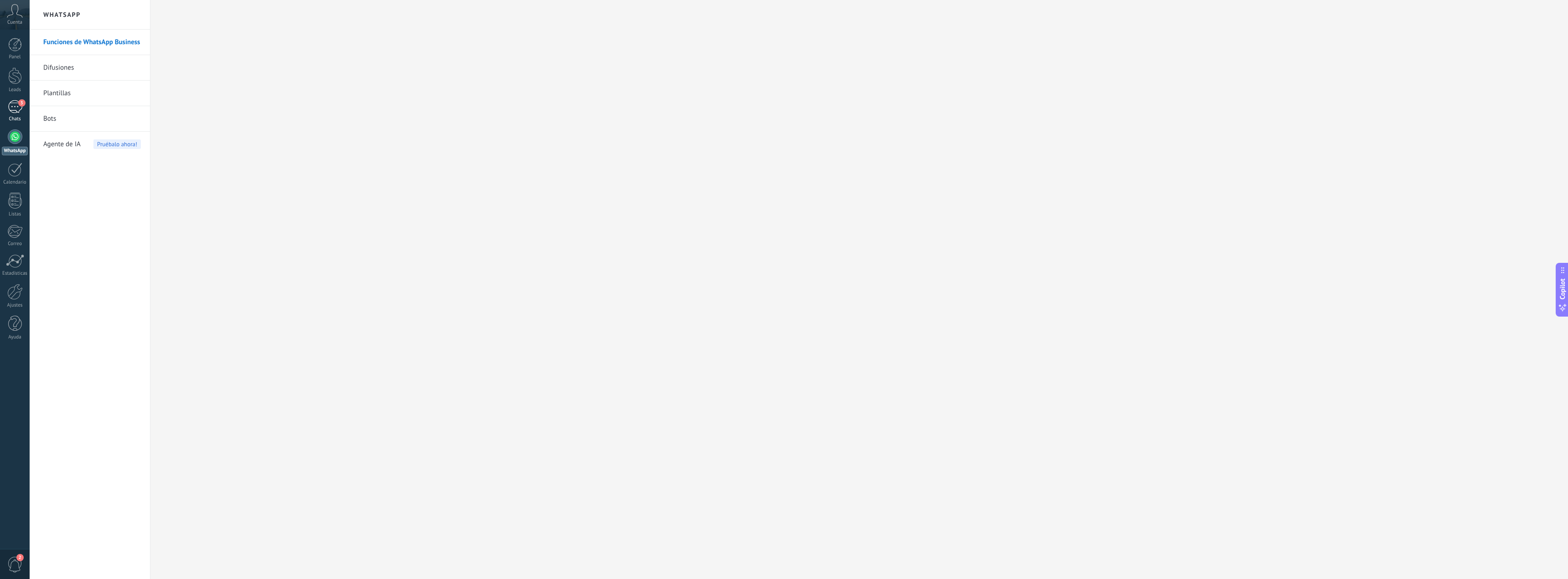
click at [13, 113] on div "3" at bounding box center [15, 107] width 15 height 13
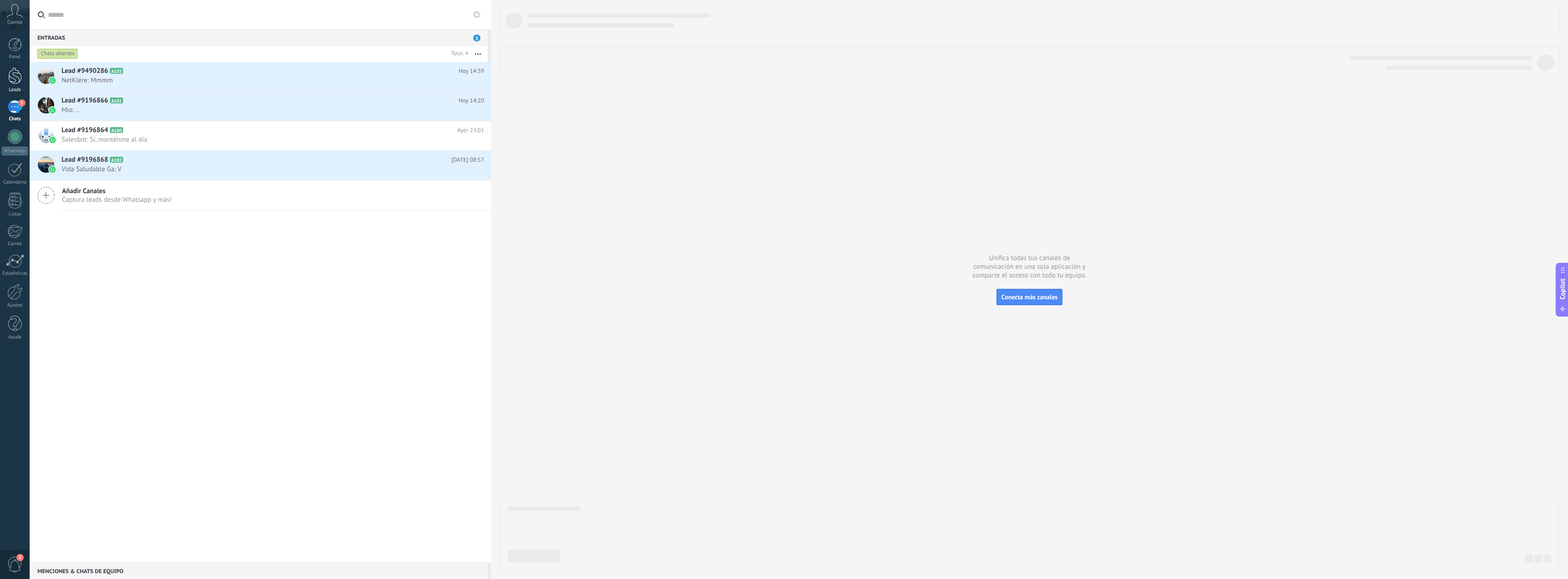
click at [8, 79] on div at bounding box center [15, 76] width 13 height 17
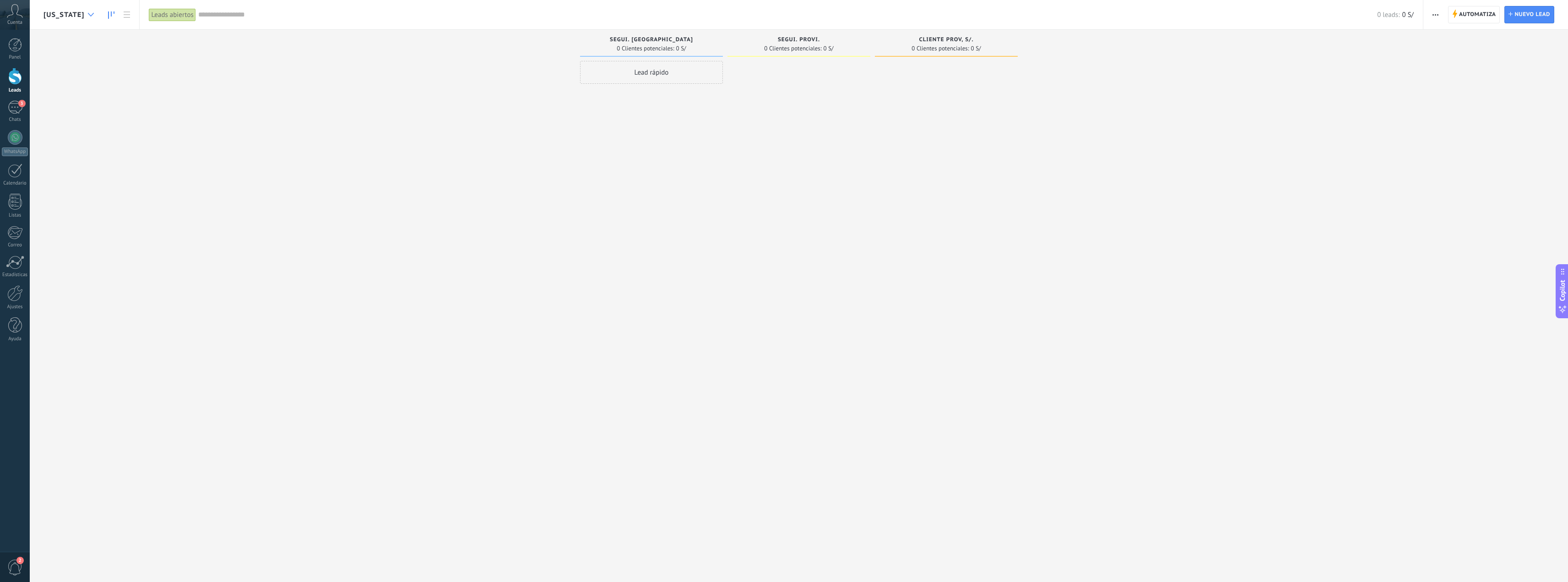
click at [83, 12] on div at bounding box center [90, 15] width 15 height 18
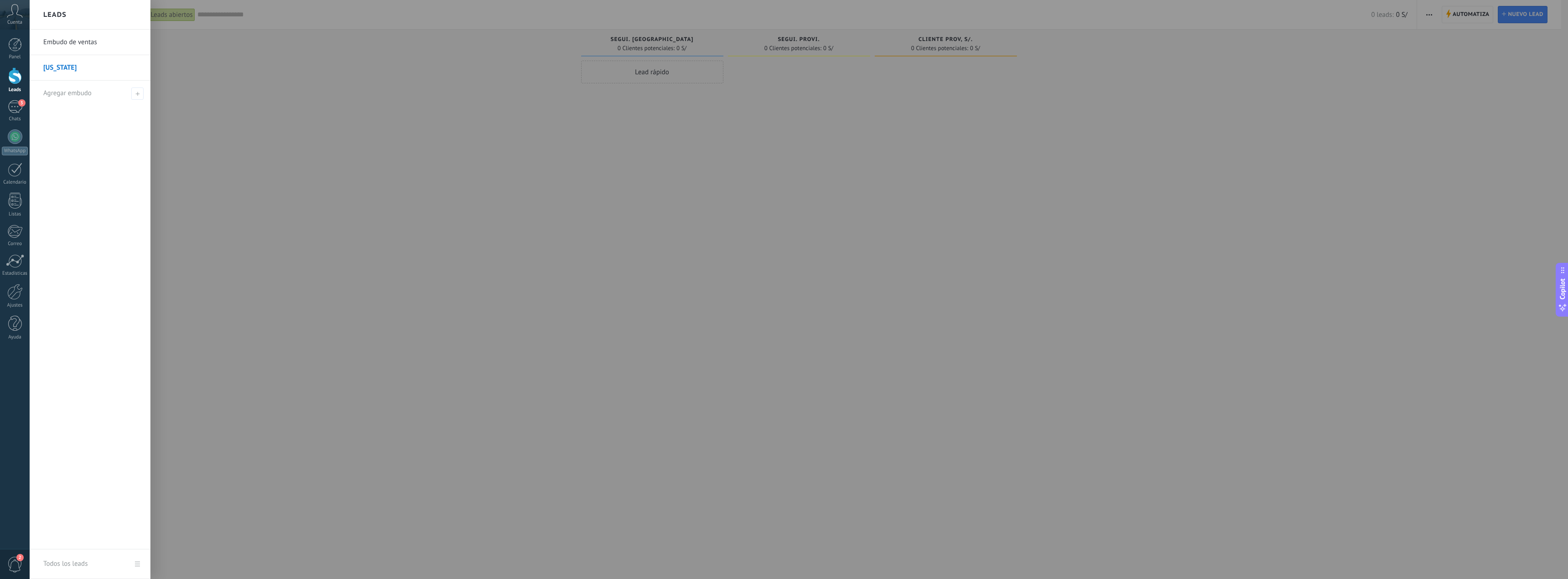
click at [89, 37] on link "Embudo de ventas" at bounding box center [92, 43] width 98 height 26
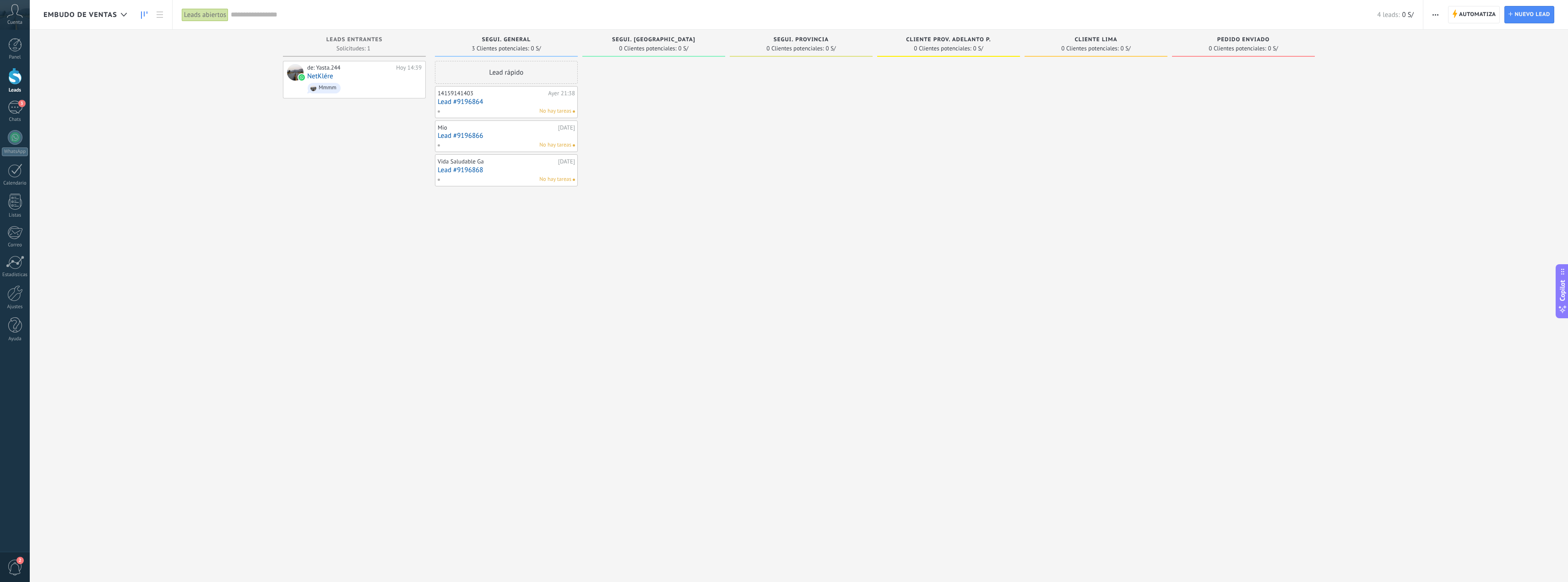
drag, startPoint x: 356, startPoint y: 70, endPoint x: 432, endPoint y: 95, distance: 80.0
click at [356, 70] on div "de: Yasta.244" at bounding box center [350, 68] width 86 height 7
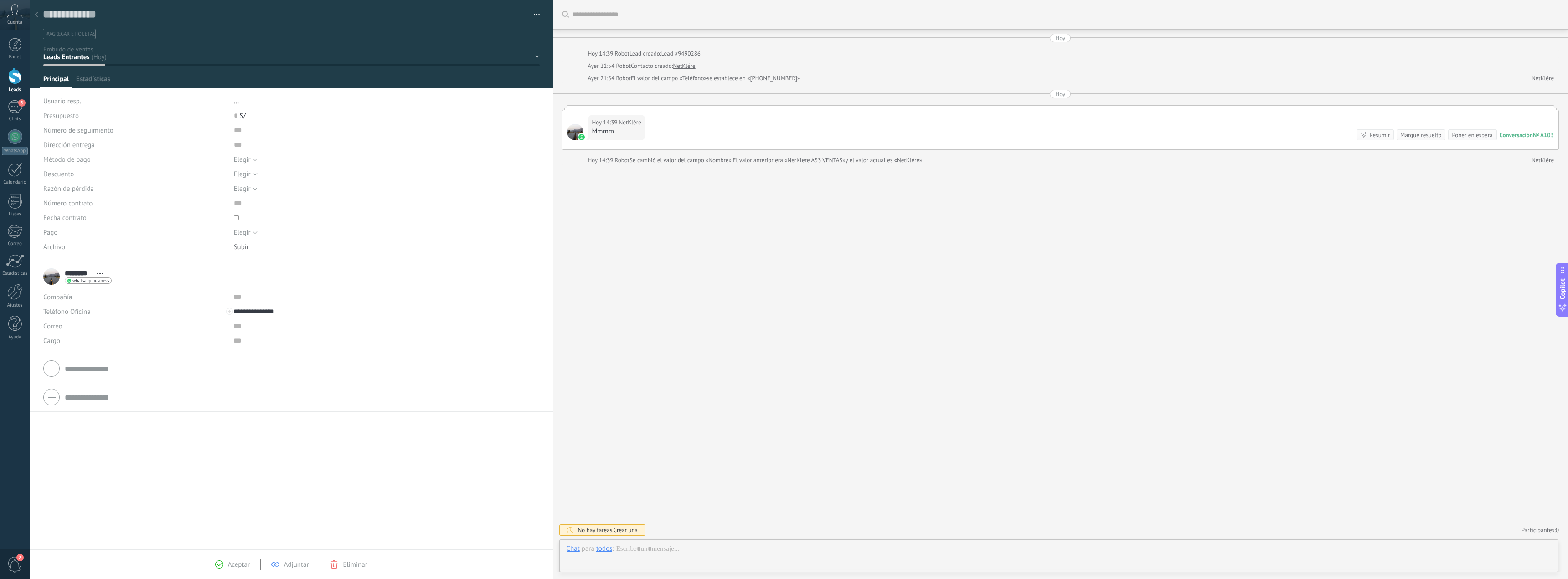
scroll to position [13, 0]
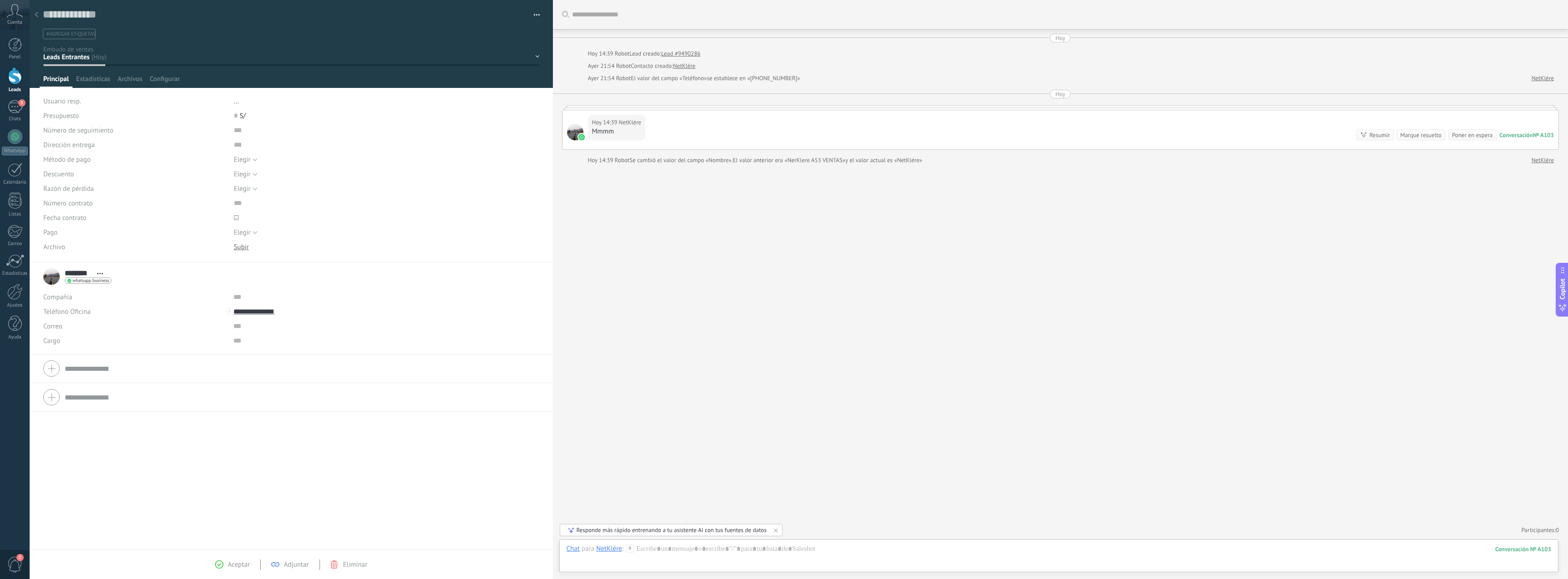
click at [611, 550] on div "NetKlére" at bounding box center [609, 548] width 26 height 8
click at [0, 0] on div "segui. general segui. lima segui. provincia cliente prov. adelanto p. cliente l…" at bounding box center [0, 0] width 0 height 0
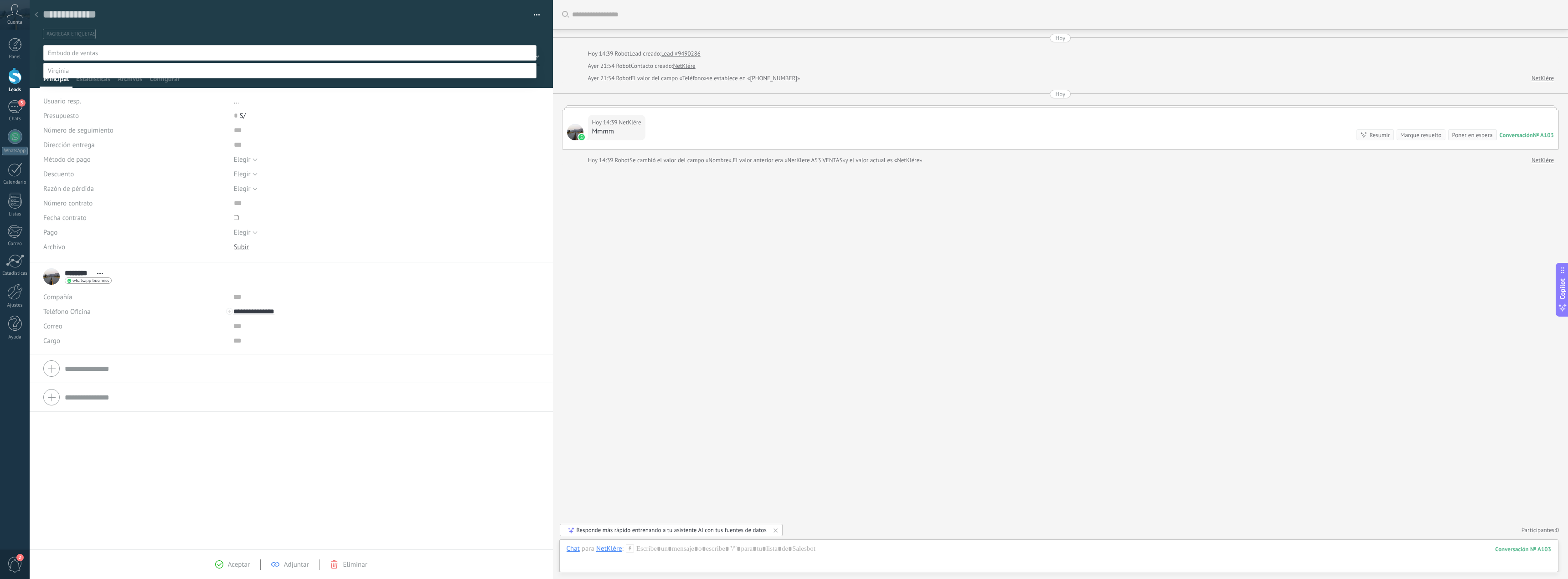
click at [401, 504] on div "segui. general segui. lima segui. provincia cliente prov. adelanto p." at bounding box center [290, 317] width 493 height 545
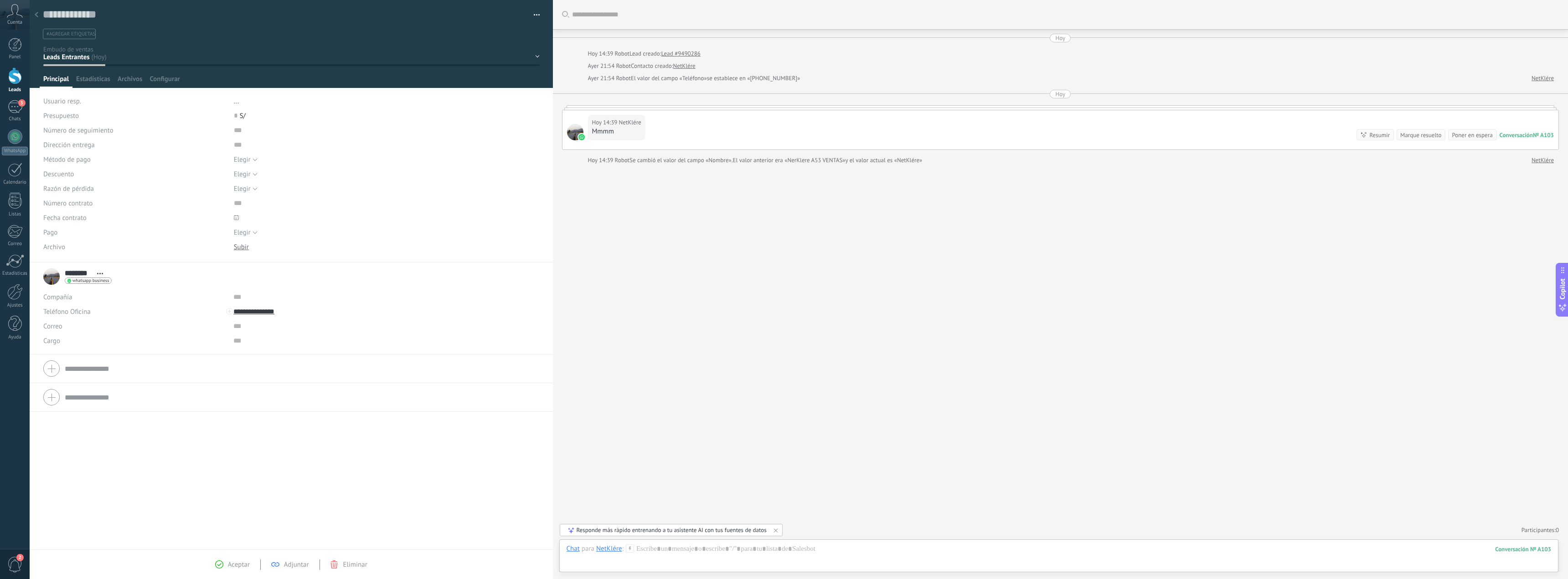
click at [611, 549] on div "NetKlére" at bounding box center [609, 548] width 26 height 8
click at [757, 409] on div "Buscar Carga más Hoy Hoy 14:39 Robot Lead creado: Lead #9490286 Ayer 21:54 Robo…" at bounding box center [1060, 290] width 1015 height 579
click at [573, 552] on div "Chat" at bounding box center [573, 548] width 13 height 8
click at [576, 518] on div "Nota" at bounding box center [576, 517] width 32 height 15
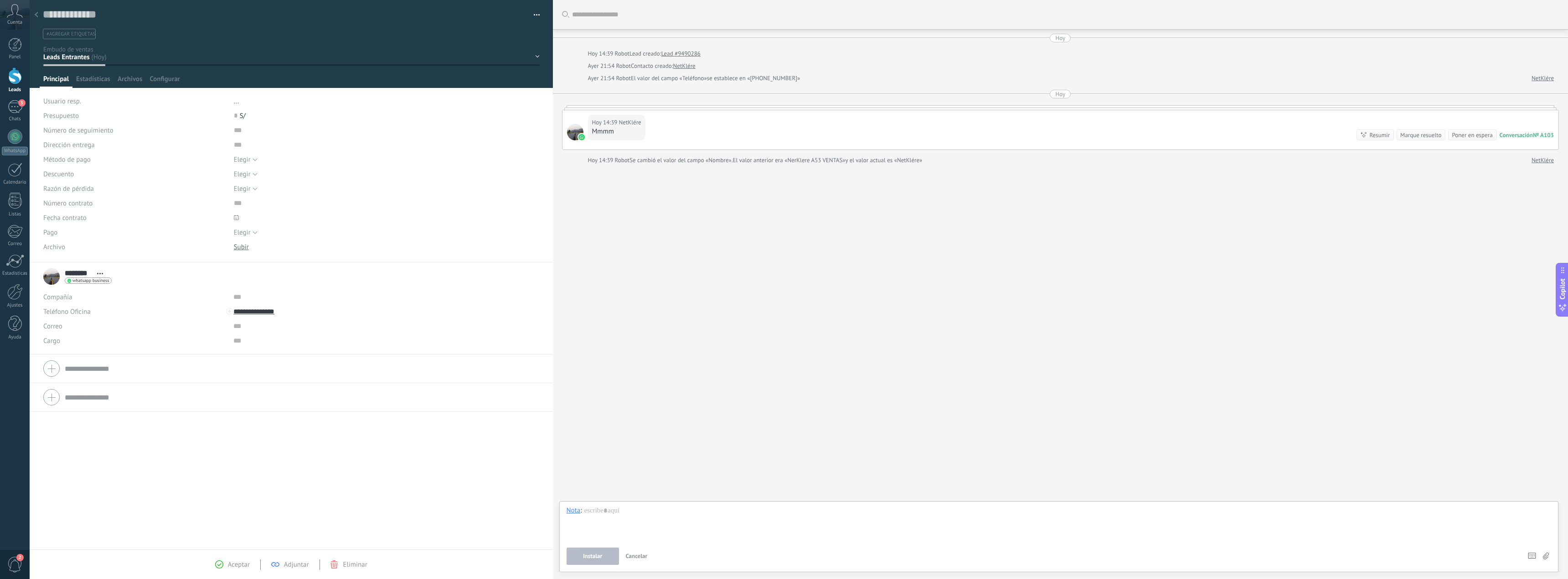
click at [579, 509] on div "Nota" at bounding box center [573, 510] width 14 height 8
click at [578, 500] on div "Tarea" at bounding box center [576, 494] width 32 height 15
click at [670, 514] on div "NetKlere" at bounding box center [669, 513] width 26 height 8
click at [575, 467] on div "Chat" at bounding box center [576, 467] width 32 height 15
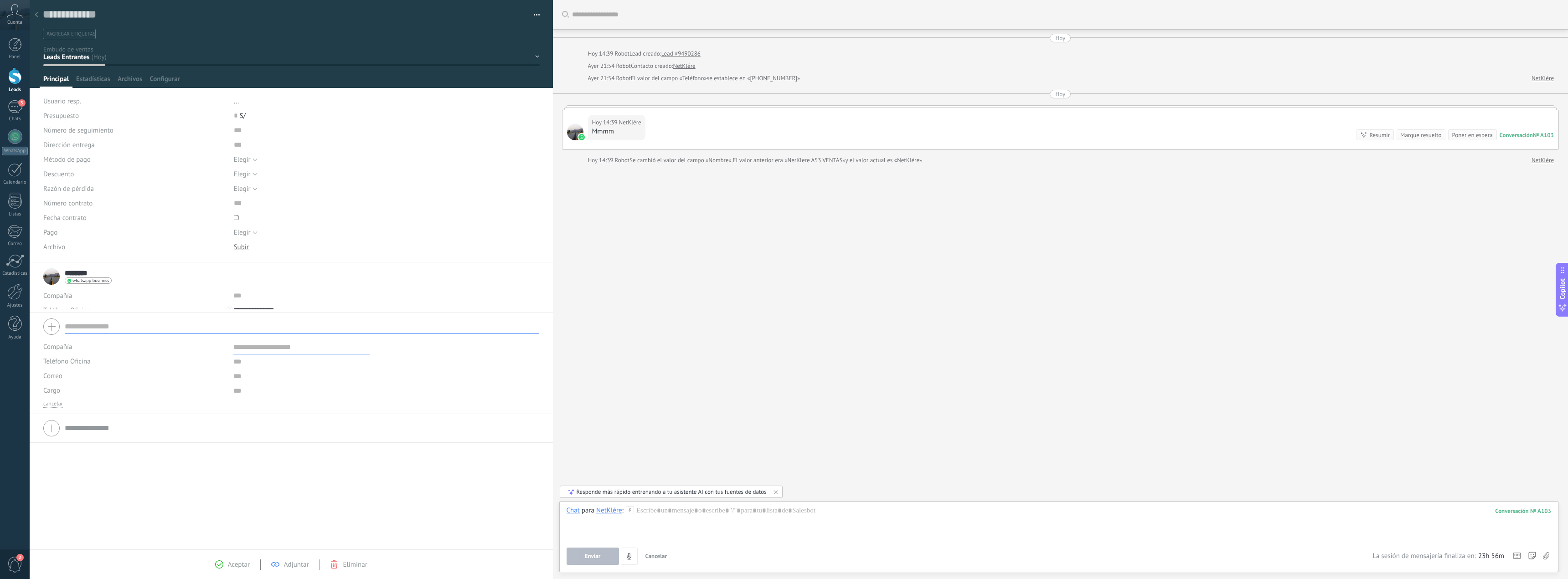
click at [99, 370] on form "Compañía Teléfono Oficina Ofic. directo Celular Fax Casa Otro Teléfono Oficina …" at bounding box center [291, 361] width 496 height 92
drag, startPoint x: 142, startPoint y: 499, endPoint x: 165, endPoint y: 373, distance: 128.1
click at [142, 488] on div "******** NetKlére ******** NetKlére Apellido Abrir detalle Copie el nombre" at bounding box center [292, 406] width 523 height 287
click at [296, 215] on div at bounding box center [387, 218] width 306 height 15
click at [240, 244] on div at bounding box center [241, 247] width 15 height 9
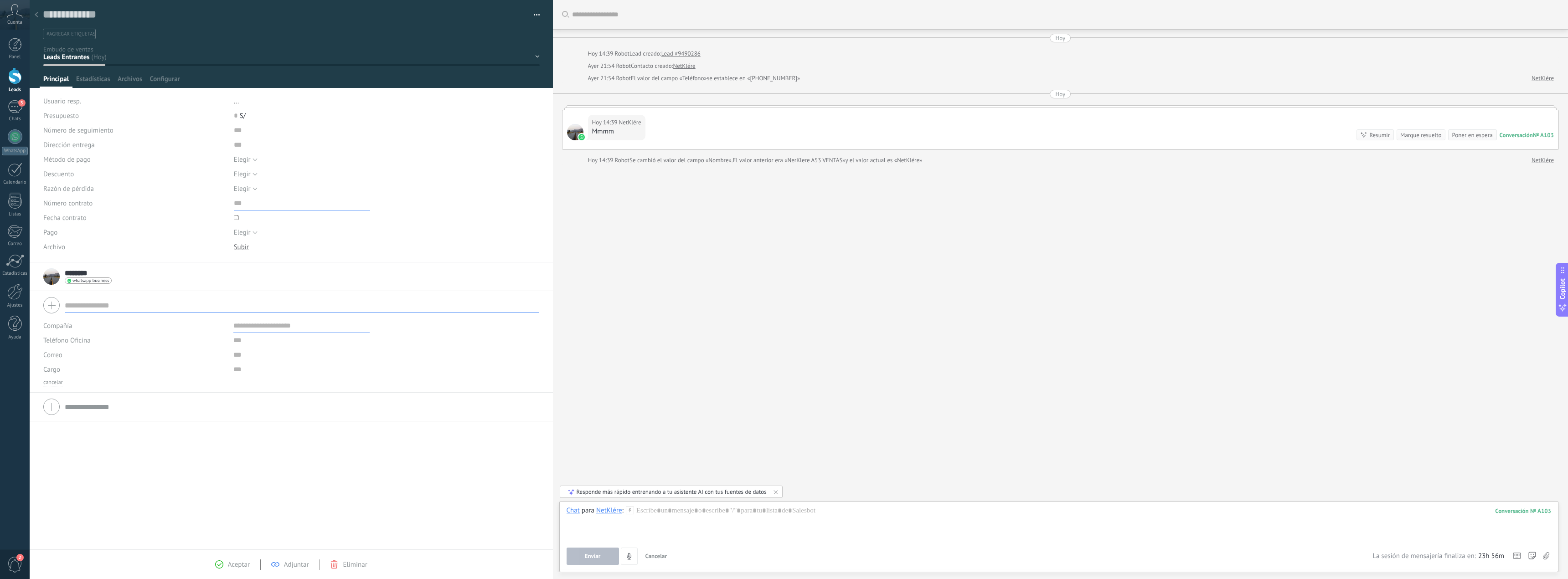
click at [345, 200] on input "text" at bounding box center [302, 203] width 136 height 15
click at [291, 185] on div "Elegir Precio Calidad Cambio de opinión Sin respuesta Spam Elegir" at bounding box center [387, 189] width 306 height 15
click at [256, 165] on button "Elegir" at bounding box center [245, 159] width 24 height 15
drag, startPoint x: 210, startPoint y: 121, endPoint x: 83, endPoint y: 54, distance: 143.6
click at [204, 119] on div "Presupuesto" at bounding box center [135, 116] width 184 height 15
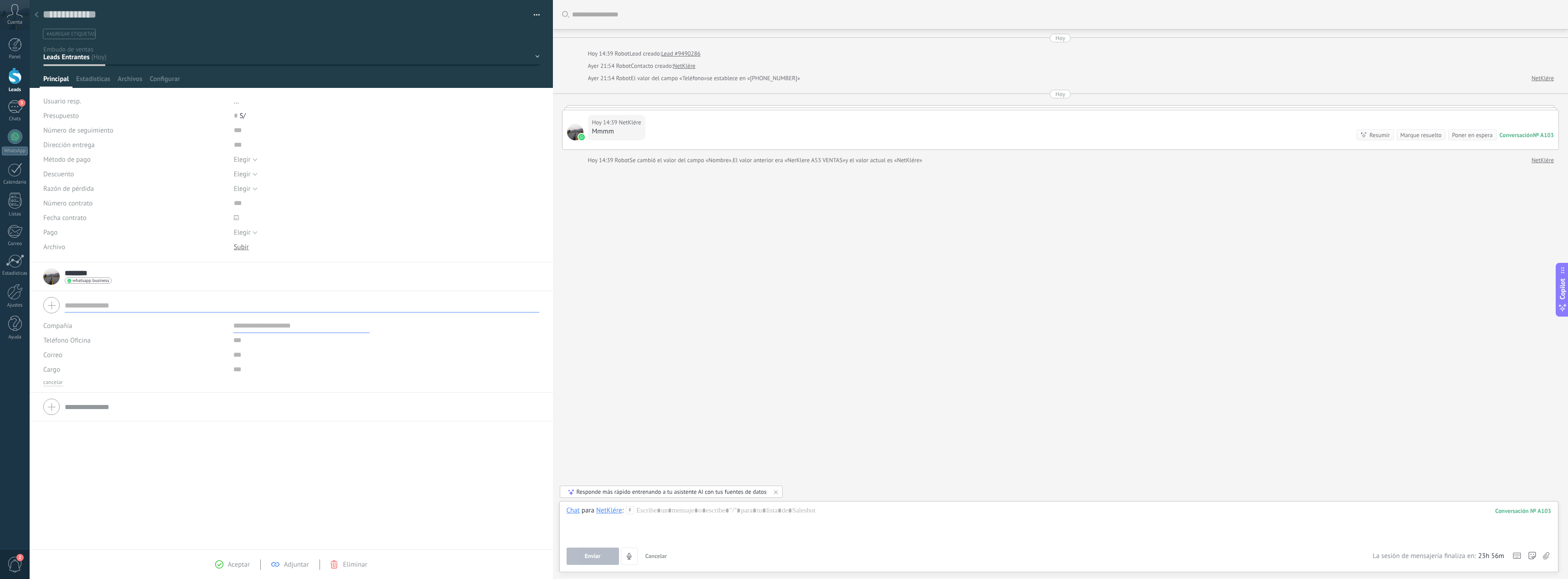
click at [0, 0] on div "segui. general segui. lima segui. provincia cliente prov. adelanto p. cliente l…" at bounding box center [0, 0] width 0 height 0
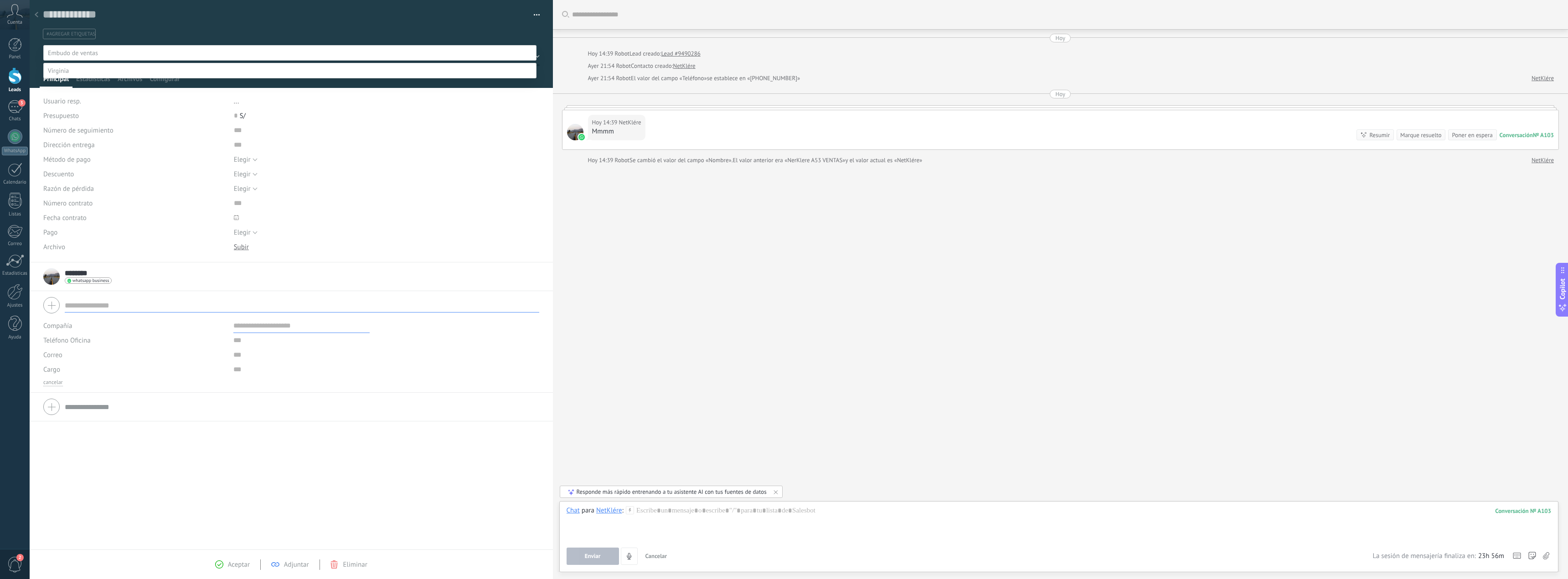
click at [136, 51] on label at bounding box center [290, 52] width 493 height 15
click at [61, 75] on span at bounding box center [58, 70] width 21 height 8
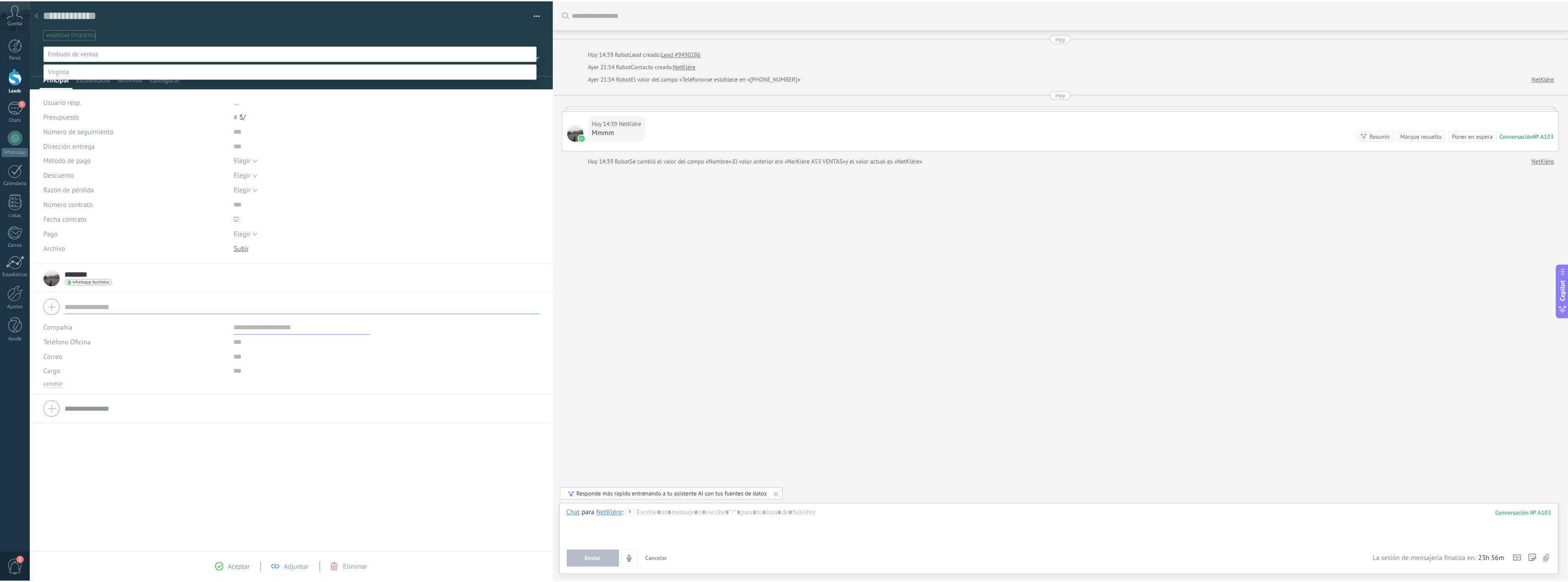
scroll to position [18, 0]
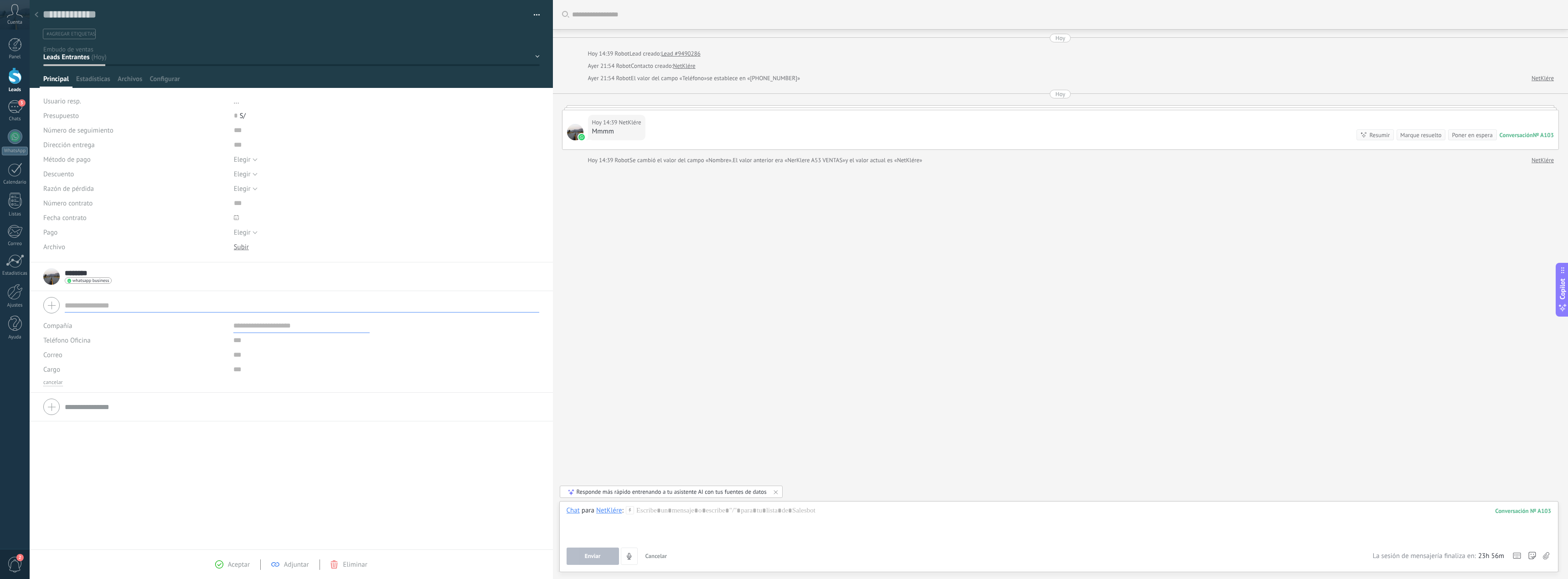
click at [39, 13] on div at bounding box center [36, 15] width 13 height 18
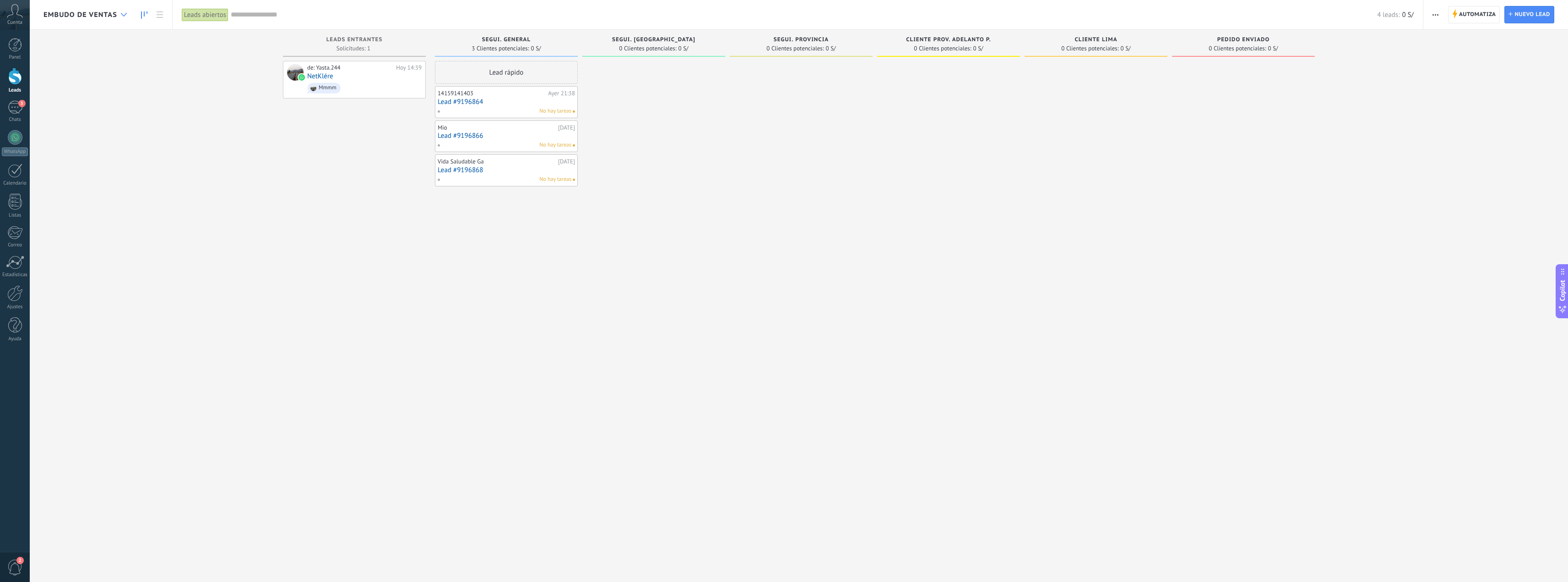
click at [123, 10] on div at bounding box center [123, 15] width 15 height 18
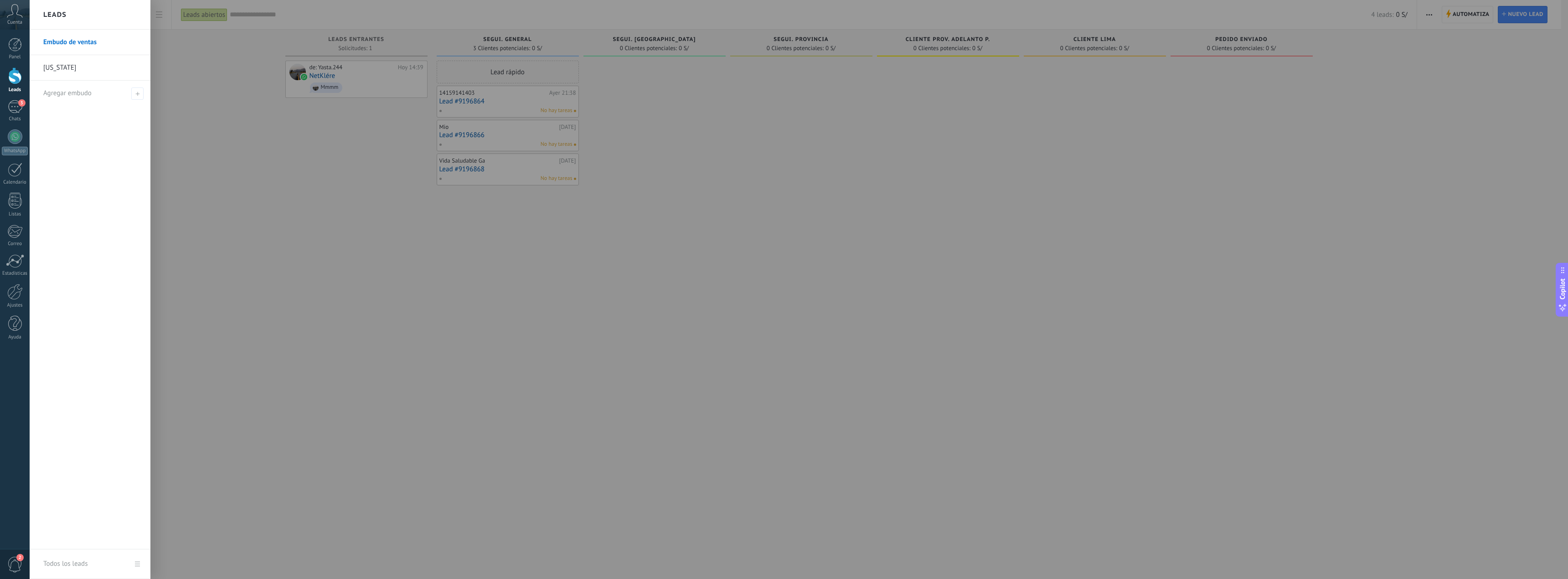
click at [66, 74] on link "[US_STATE]" at bounding box center [92, 68] width 98 height 26
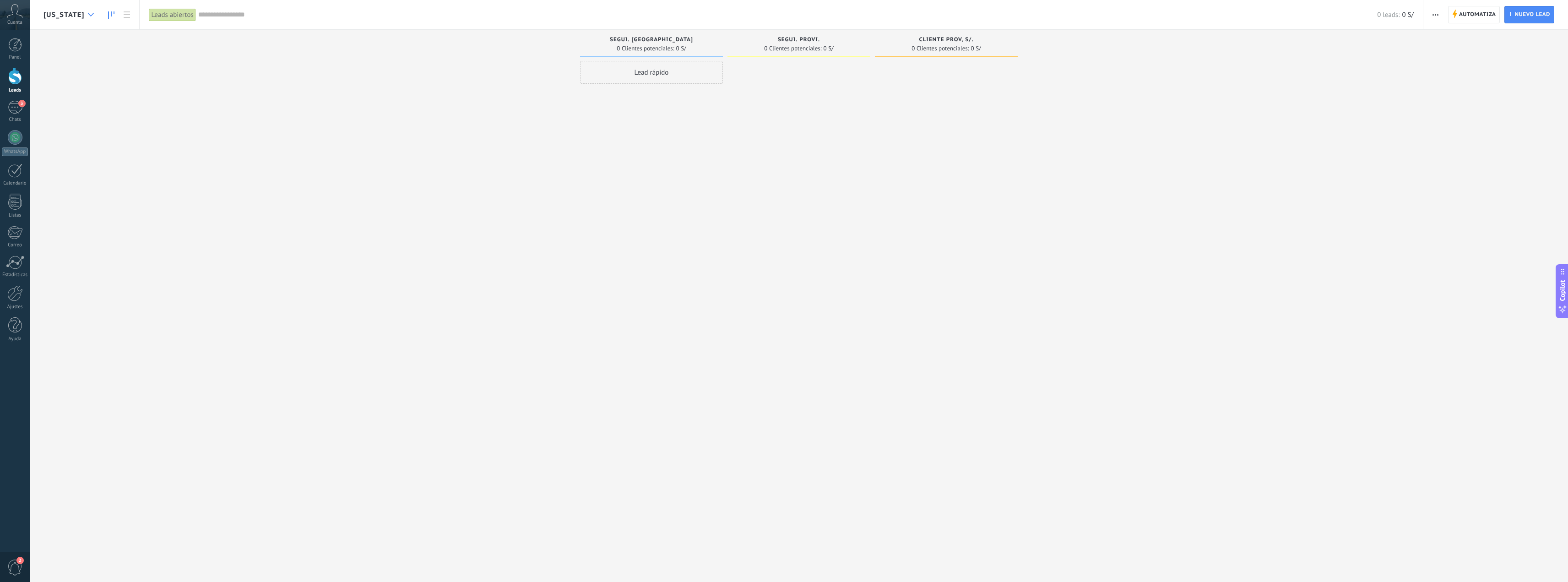
click at [89, 15] on div at bounding box center [90, 15] width 15 height 18
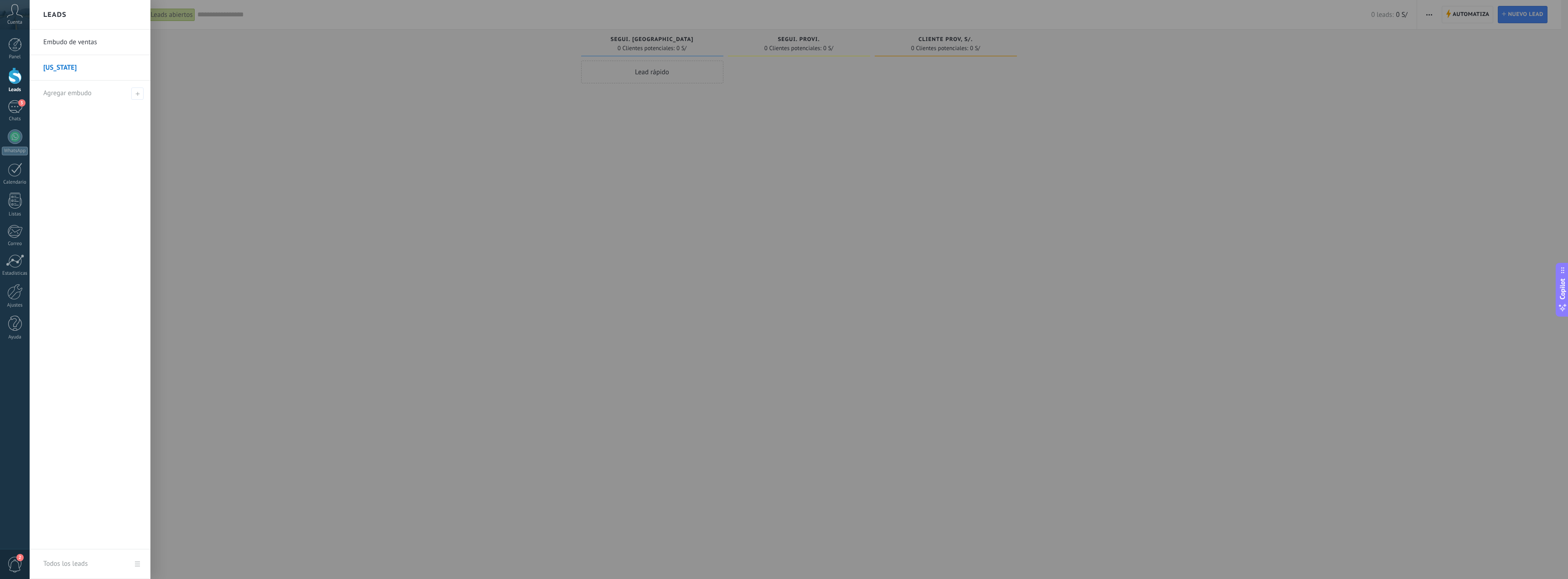
click at [94, 43] on link "Embudo de ventas" at bounding box center [92, 43] width 98 height 26
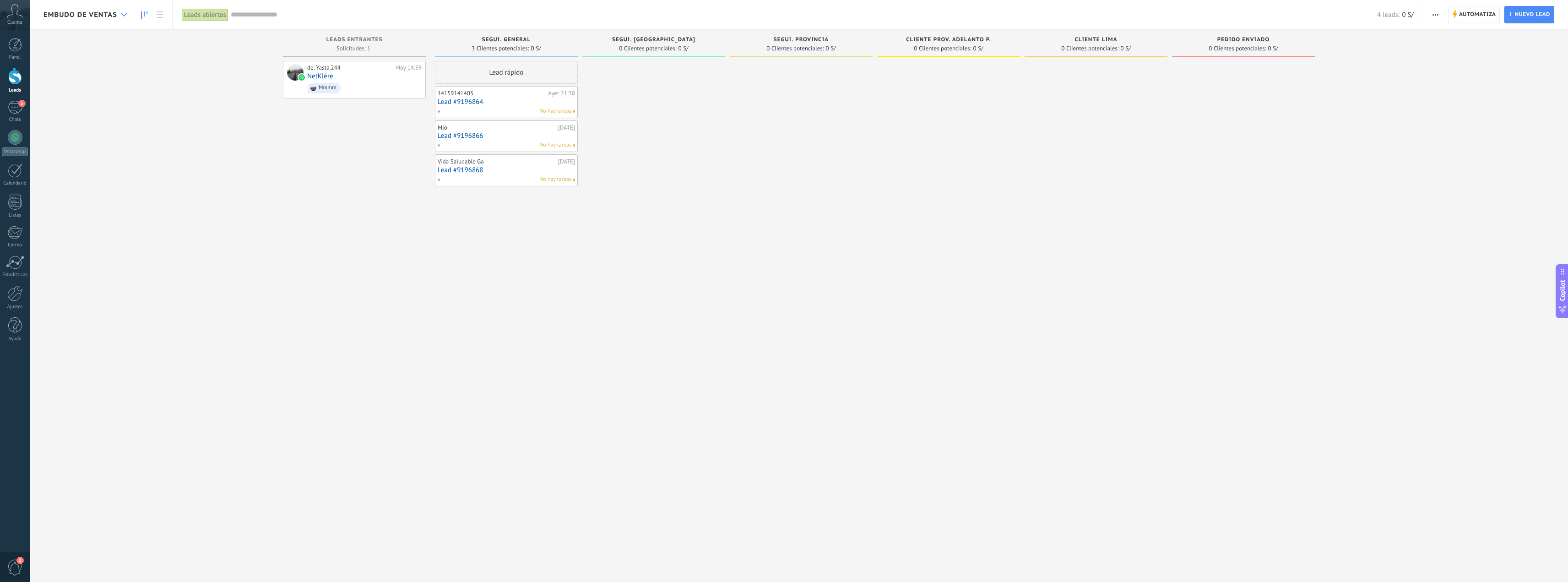
click at [120, 23] on div at bounding box center [123, 15] width 15 height 18
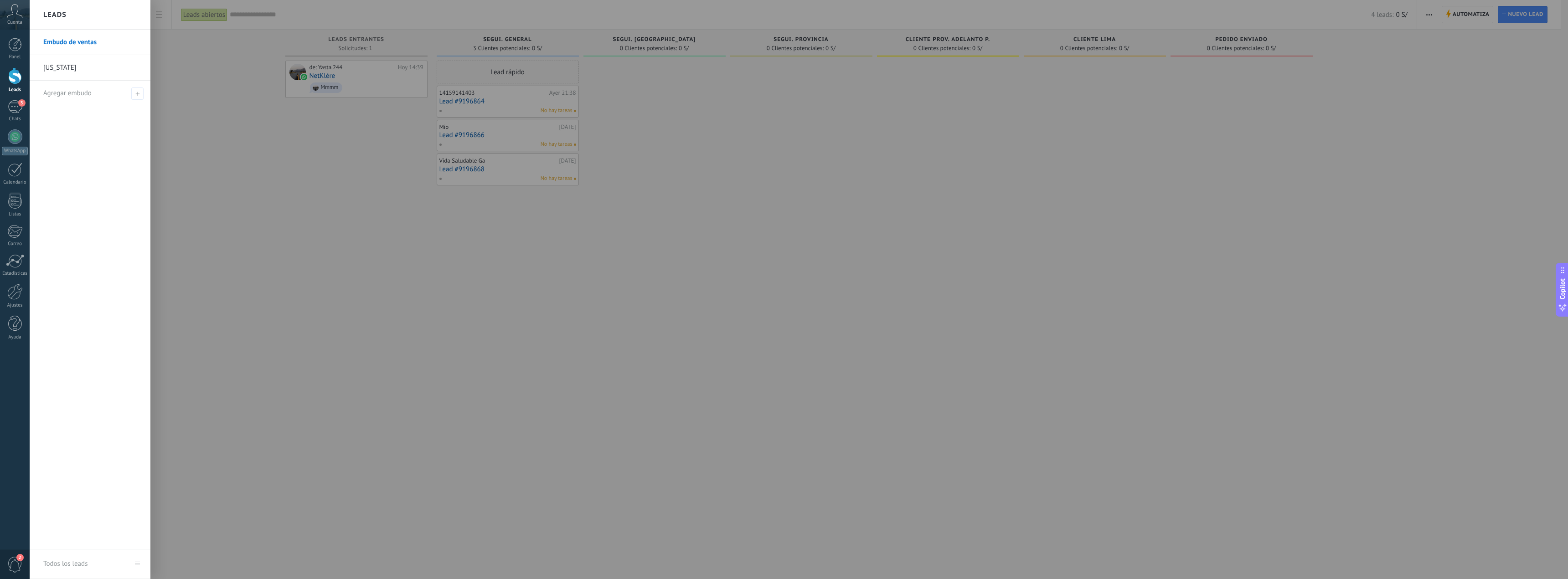
click at [71, 68] on link "[US_STATE]" at bounding box center [92, 68] width 98 height 26
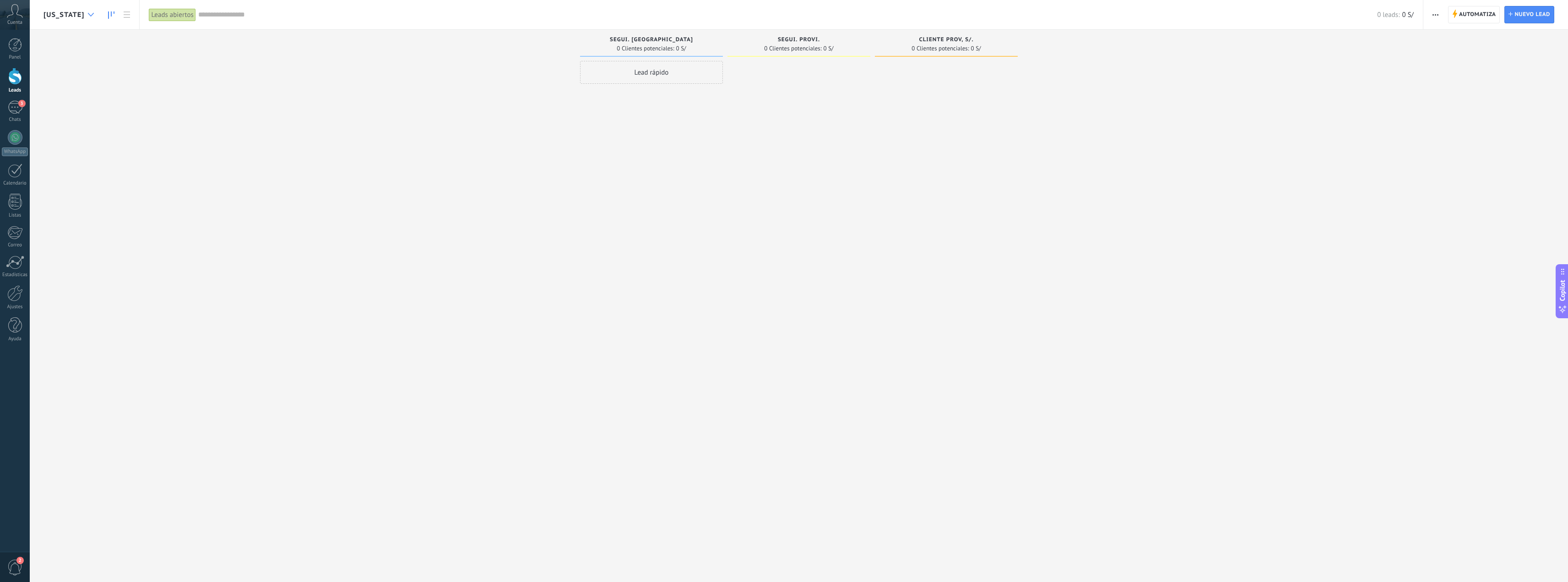
click at [83, 13] on div at bounding box center [90, 15] width 15 height 18
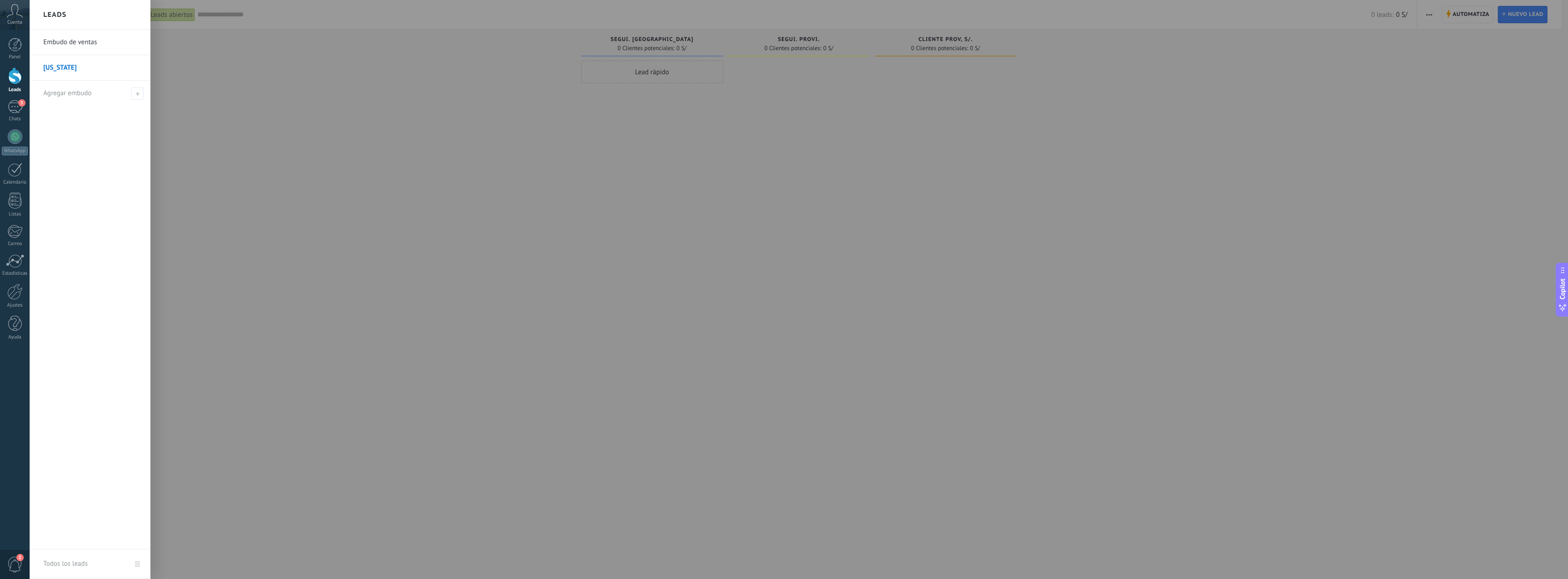
drag, startPoint x: 201, startPoint y: 89, endPoint x: 114, endPoint y: 29, distance: 105.7
click at [181, 76] on div at bounding box center [814, 290] width 1568 height 579
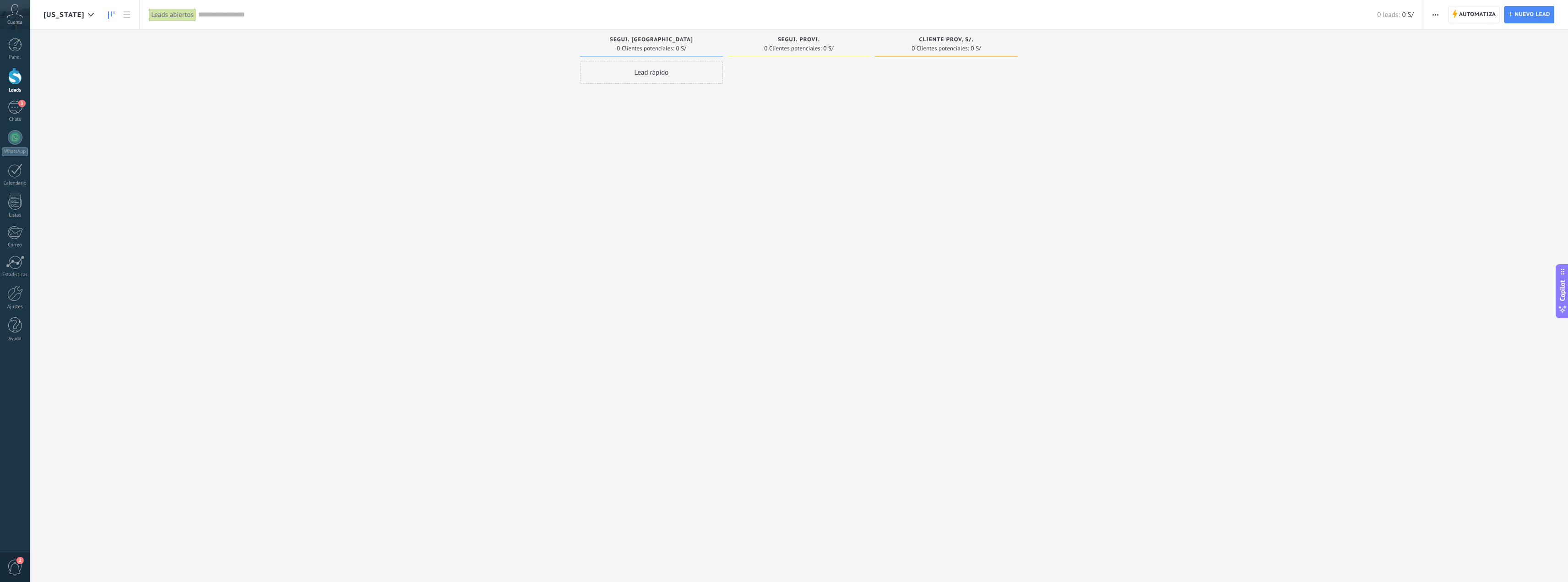
click at [108, 17] on icon at bounding box center [111, 15] width 6 height 7
click at [123, 13] on icon at bounding box center [127, 15] width 6 height 6
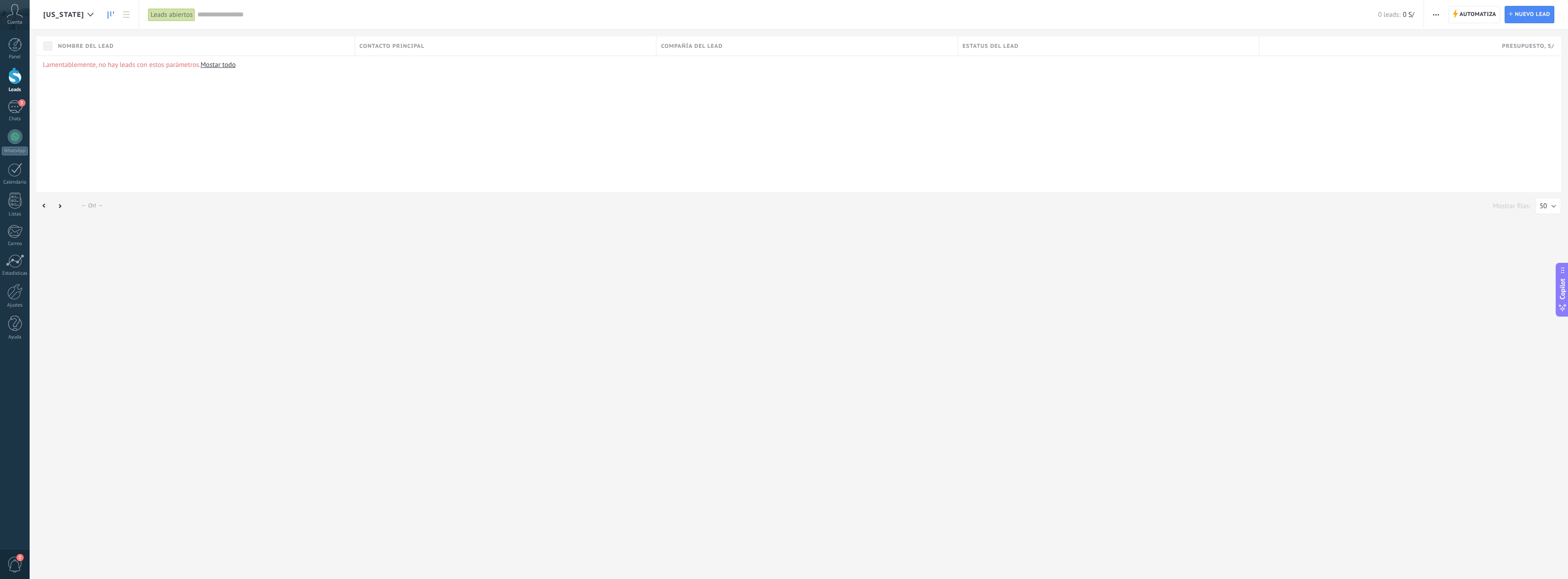
click at [103, 15] on link at bounding box center [110, 15] width 15 height 18
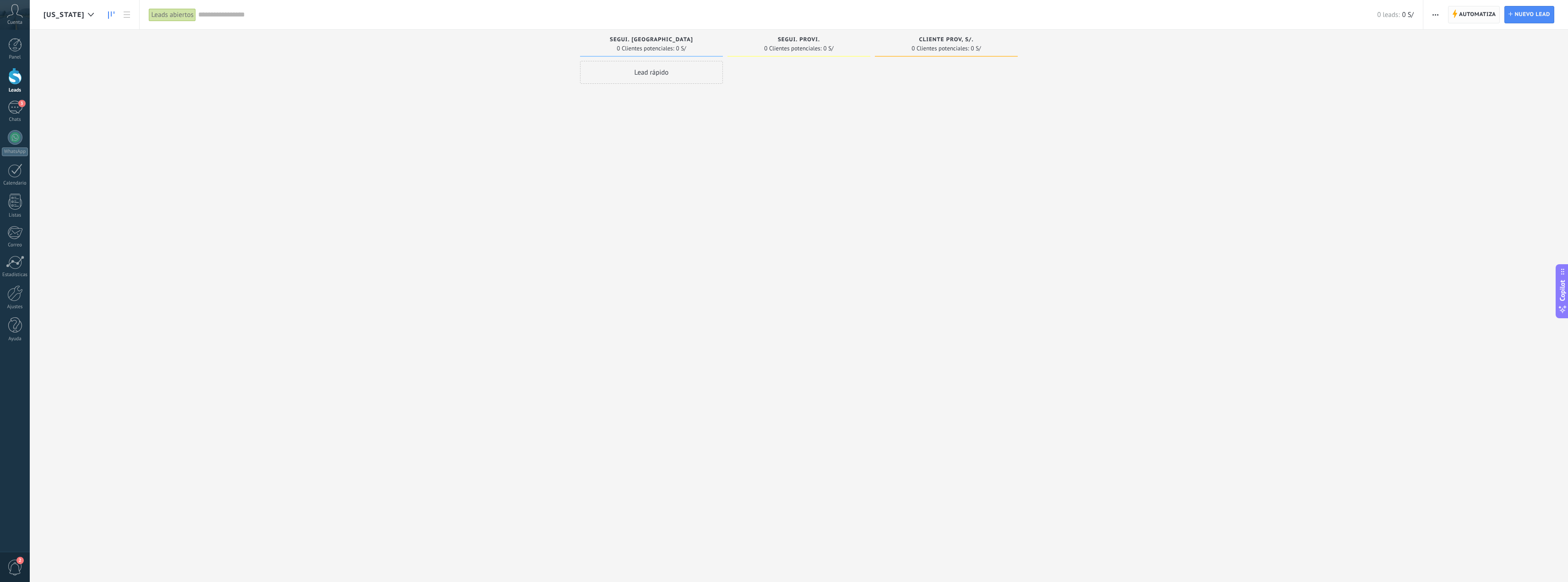
click at [1476, 21] on span "Automatiza" at bounding box center [1478, 14] width 37 height 17
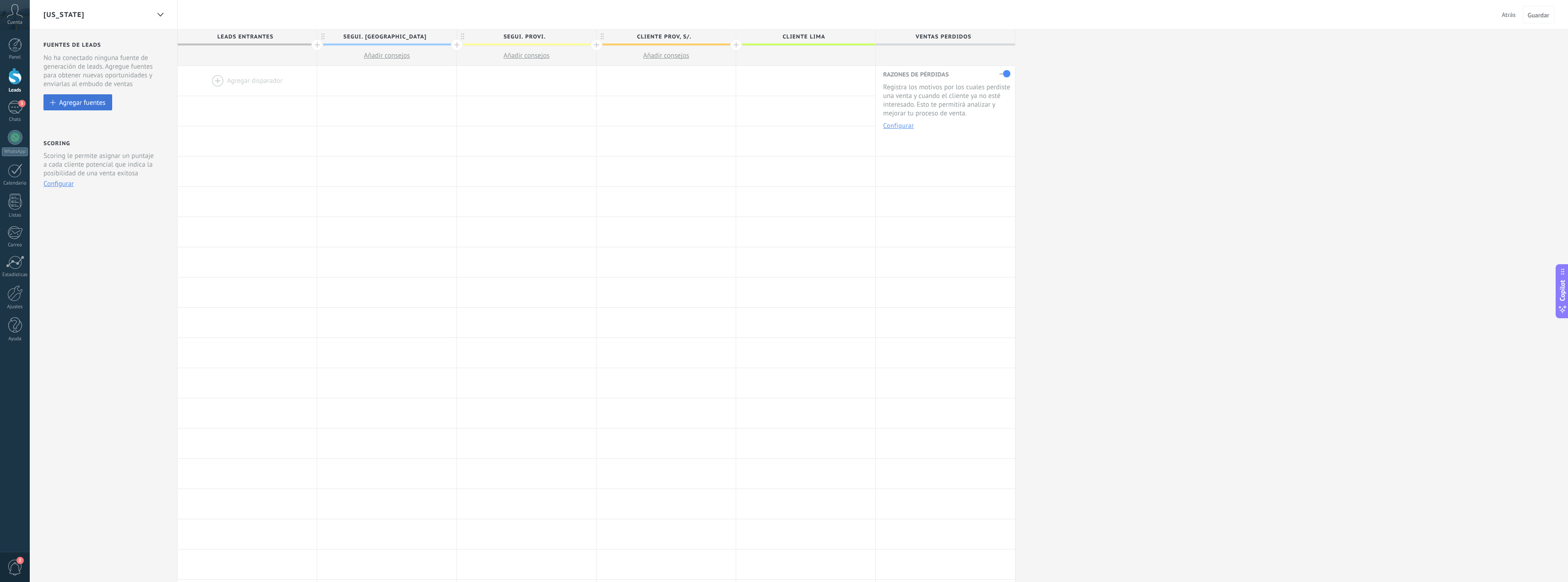
click at [82, 99] on div "Agregar fuentes" at bounding box center [83, 102] width 46 height 8
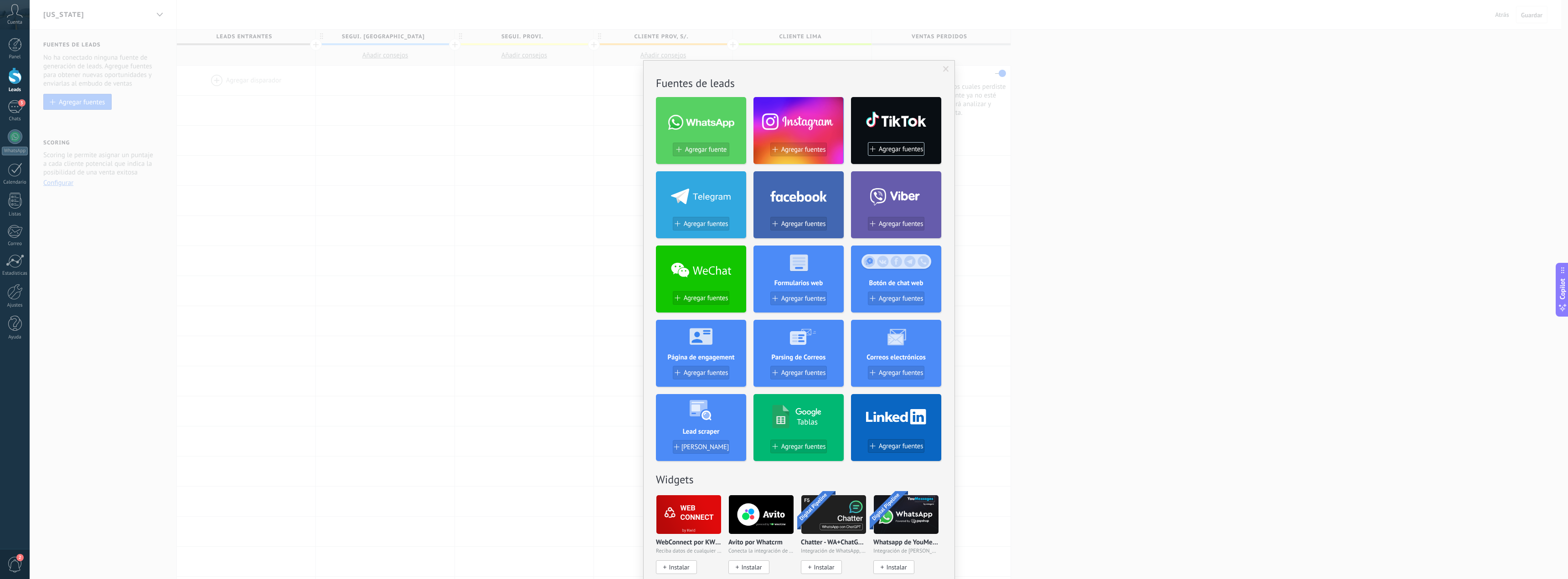
click at [705, 136] on div at bounding box center [701, 120] width 90 height 39
click at [707, 151] on span "Agregar fuente" at bounding box center [706, 150] width 41 height 8
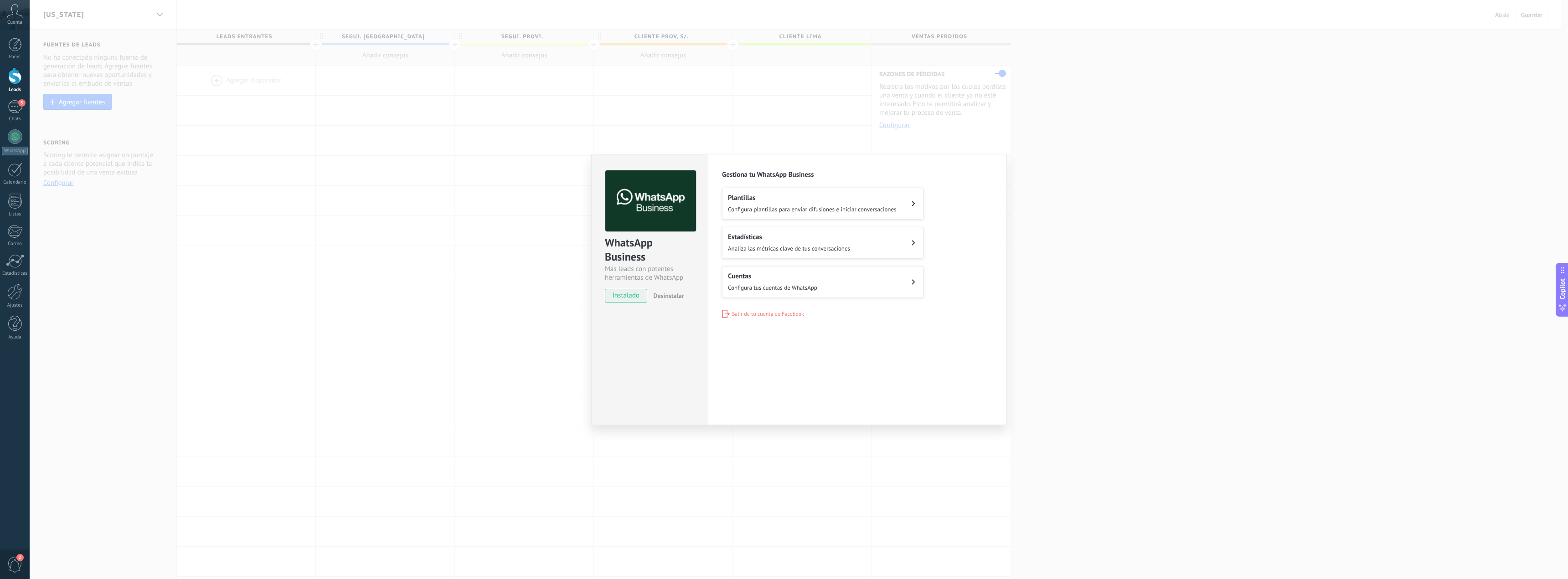
click at [769, 209] on span "Configura plantillas para enviar difusiones e iniciar conversaciones" at bounding box center [812, 209] width 169 height 8
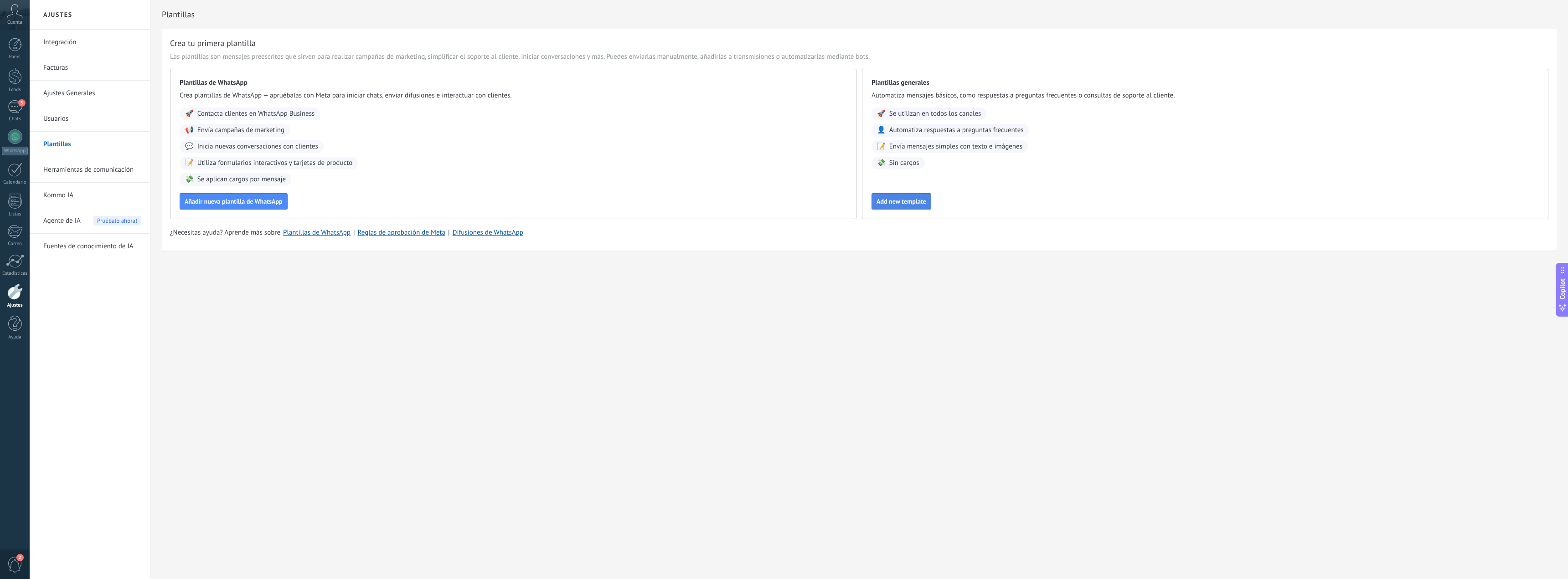
click at [907, 206] on button "Add new template" at bounding box center [901, 201] width 60 height 16
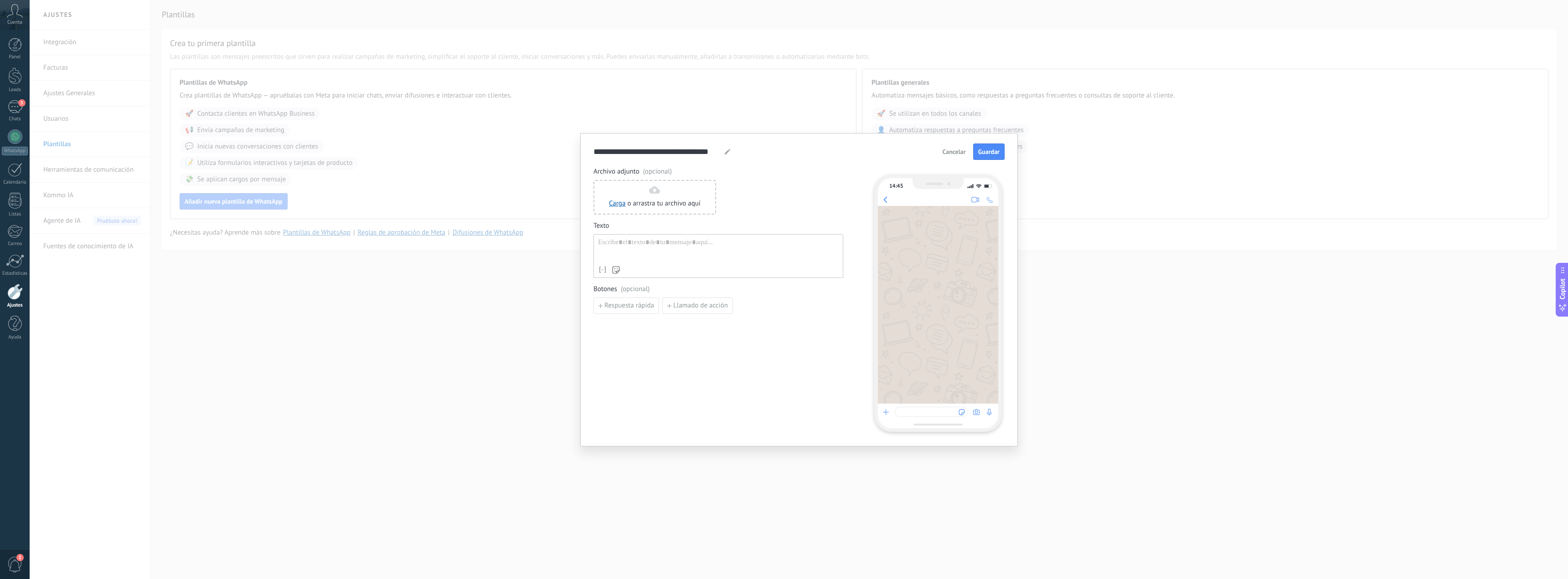
click at [1200, 290] on div "**********" at bounding box center [799, 290] width 1538 height 579
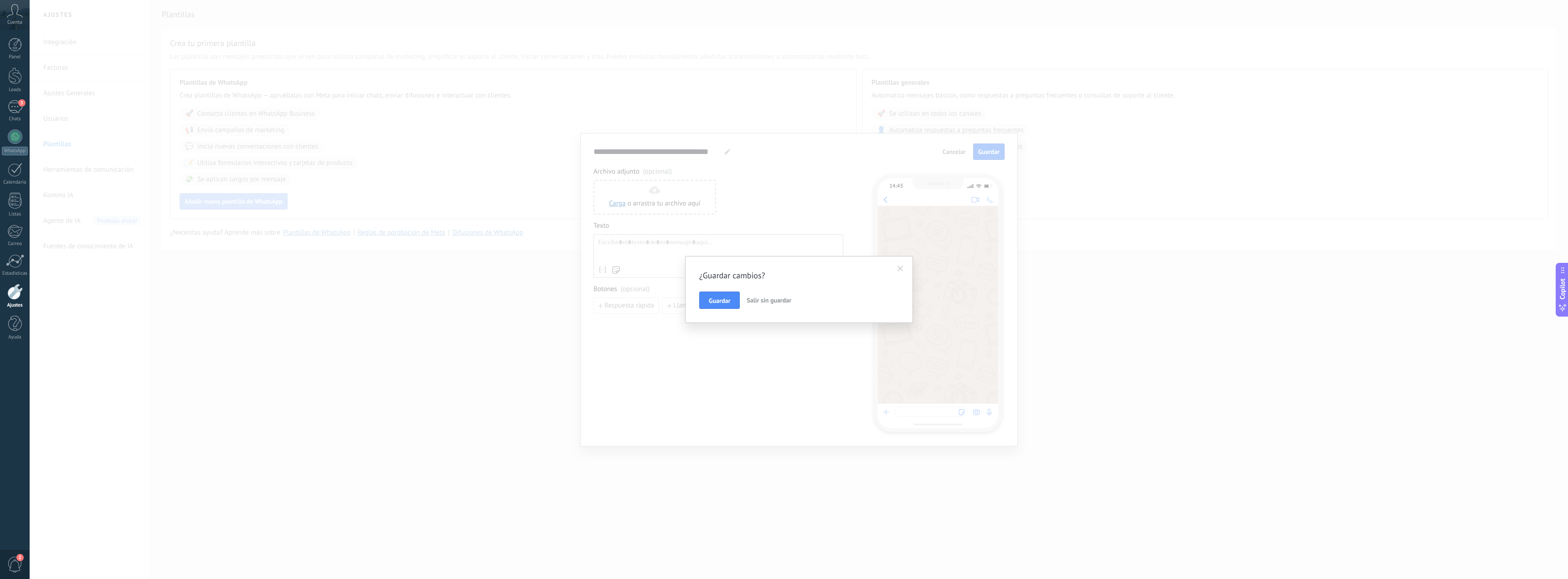
click at [759, 303] on span "Salir sin guardar" at bounding box center [769, 300] width 44 height 8
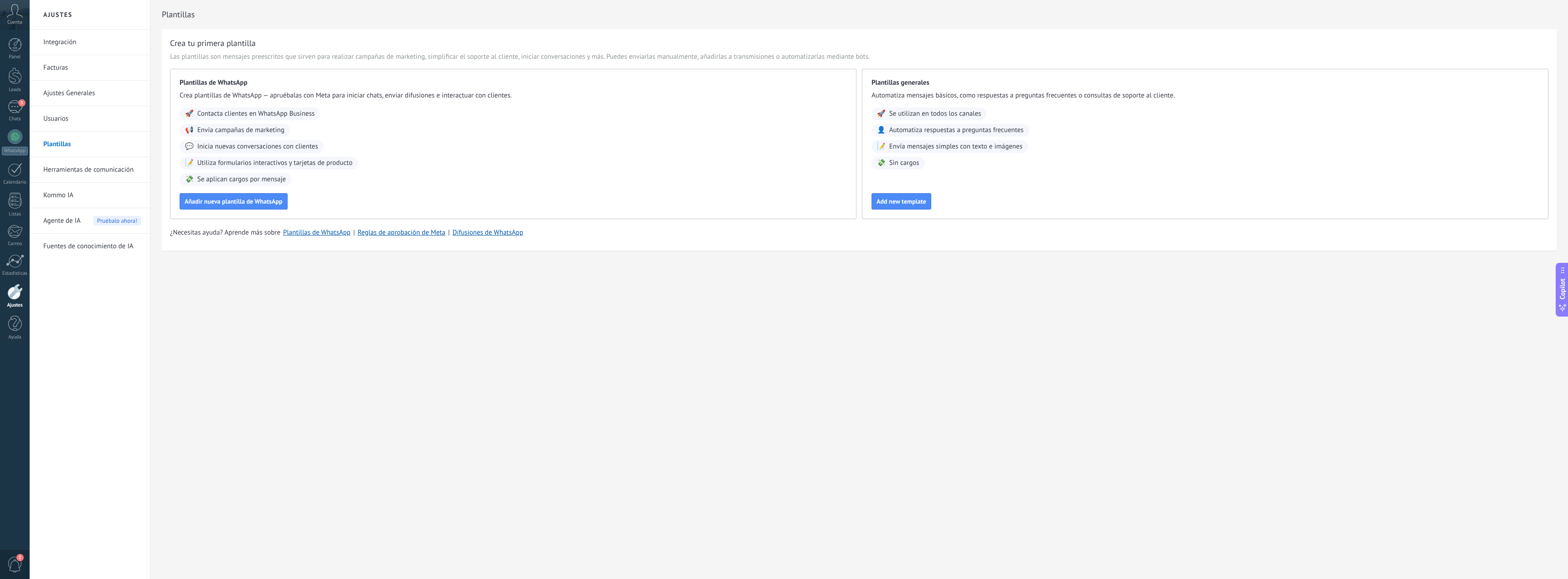
click at [65, 46] on link "Integración" at bounding box center [92, 43] width 97 height 26
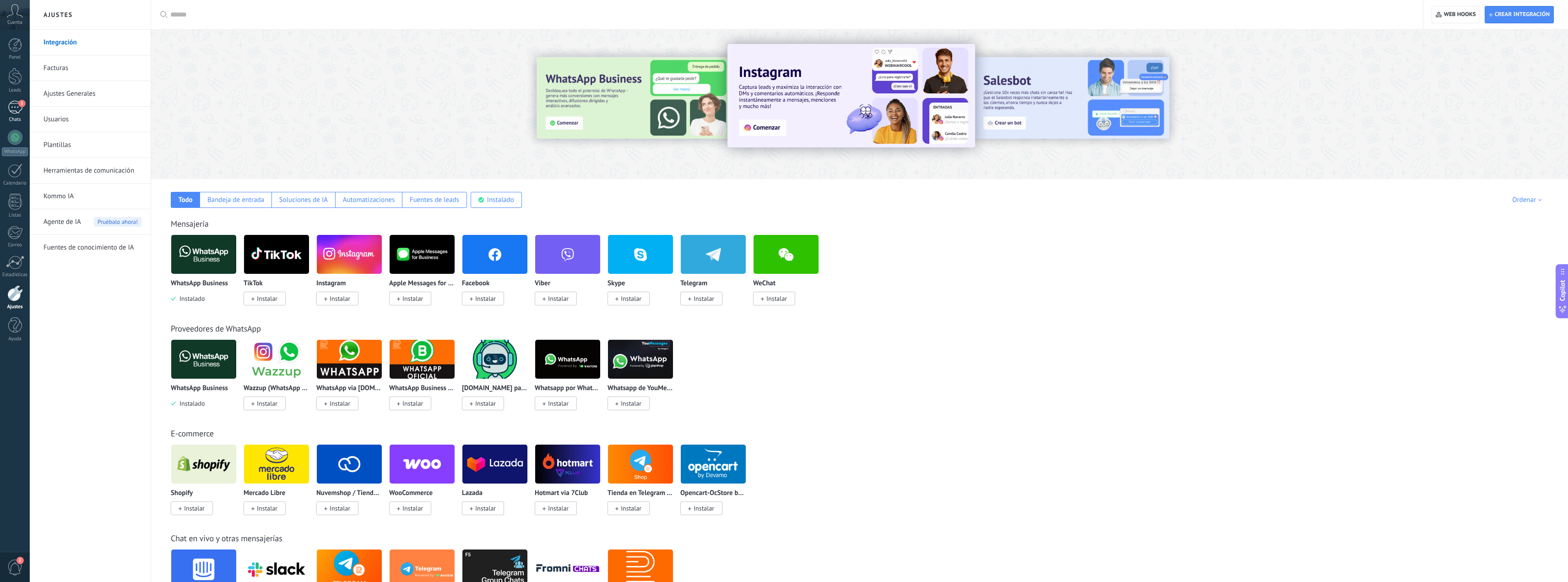
click at [17, 109] on div "3" at bounding box center [15, 108] width 15 height 13
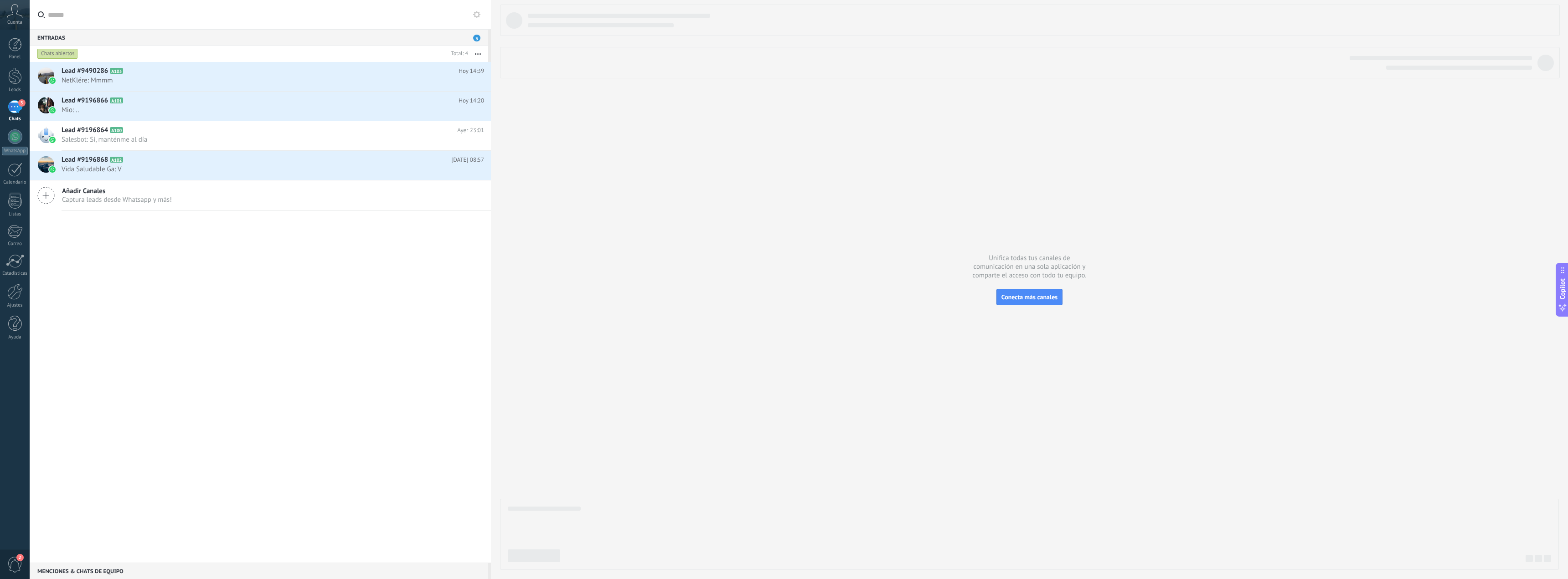
click at [16, 66] on div "Panel Leads 3 Chats WhatsApp Clientes" at bounding box center [15, 193] width 30 height 311
click at [18, 71] on div at bounding box center [15, 76] width 13 height 17
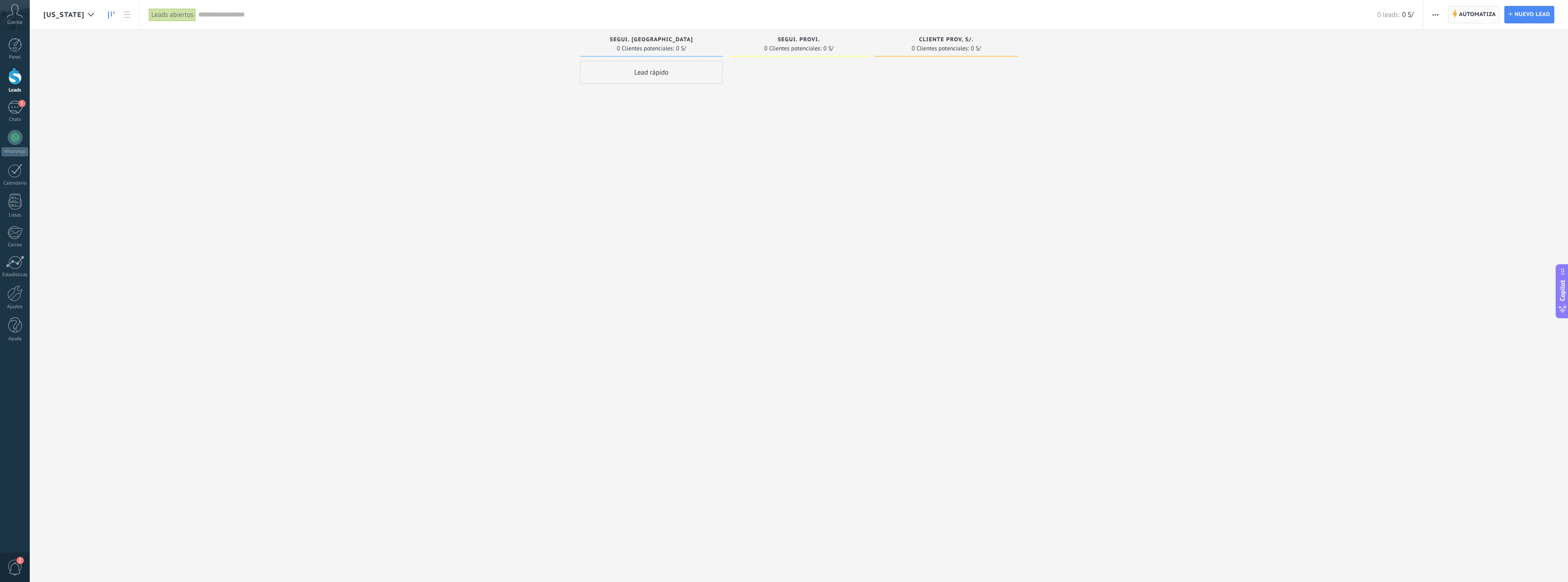
click at [1468, 17] on span "Automatiza" at bounding box center [1478, 14] width 37 height 17
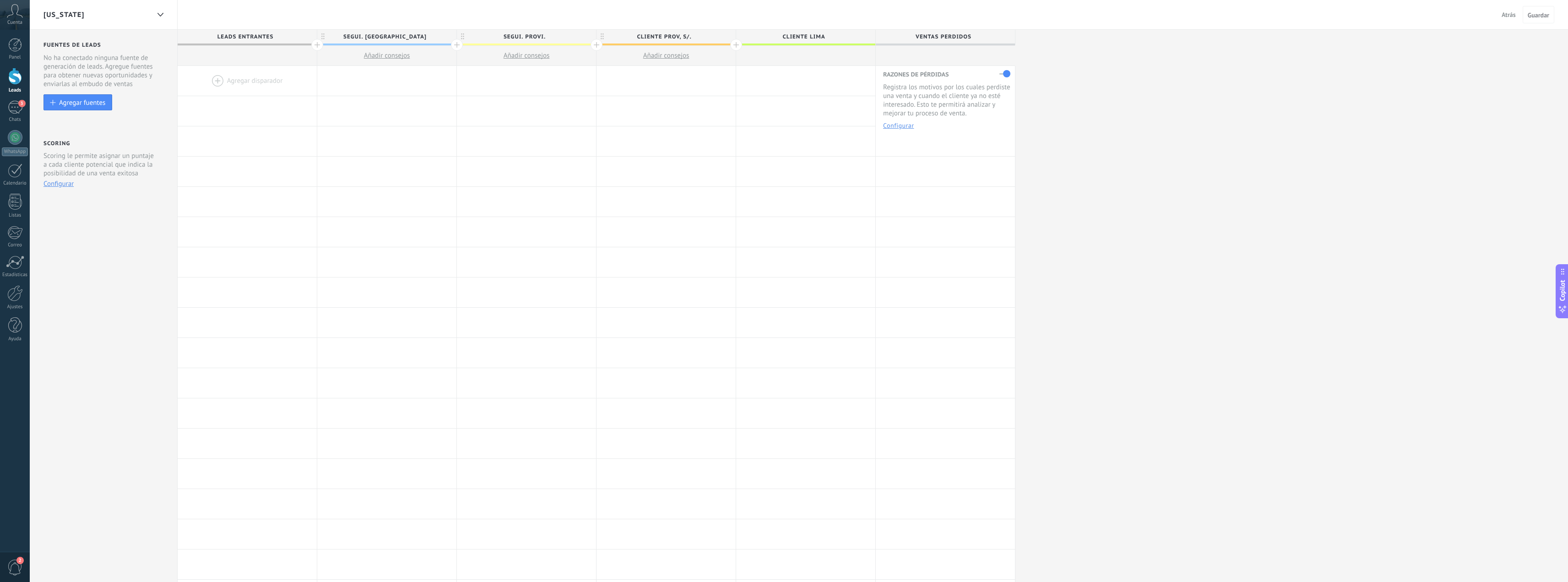
click at [62, 185] on button "Configurar" at bounding box center [58, 184] width 30 height 9
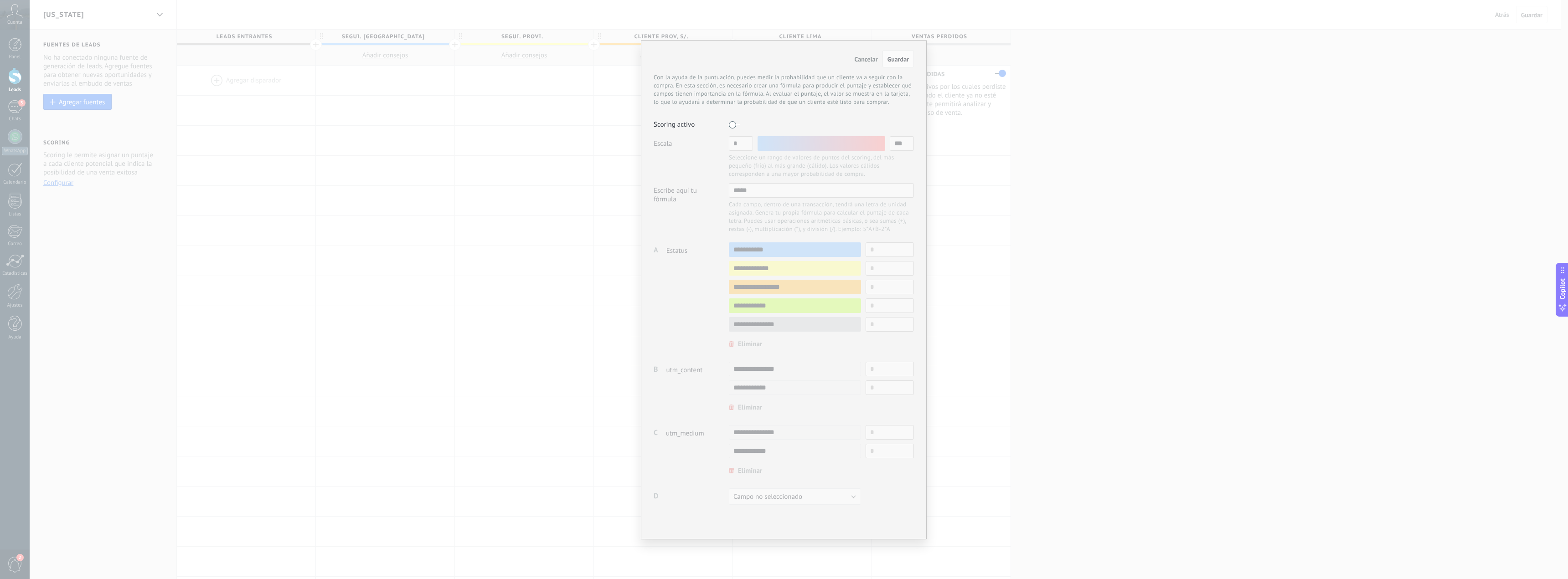
click at [871, 57] on span "Cancelar" at bounding box center [866, 59] width 23 height 8
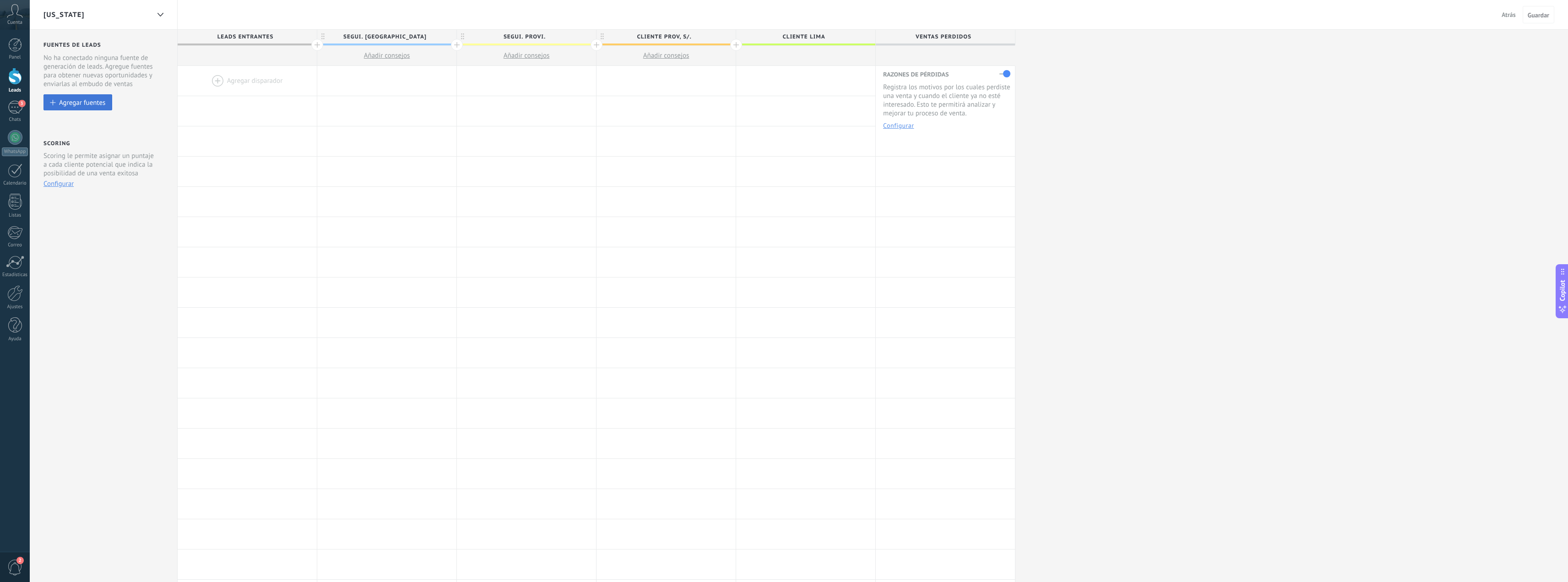
click at [57, 96] on button "Agregar fuentes" at bounding box center [78, 102] width 68 height 16
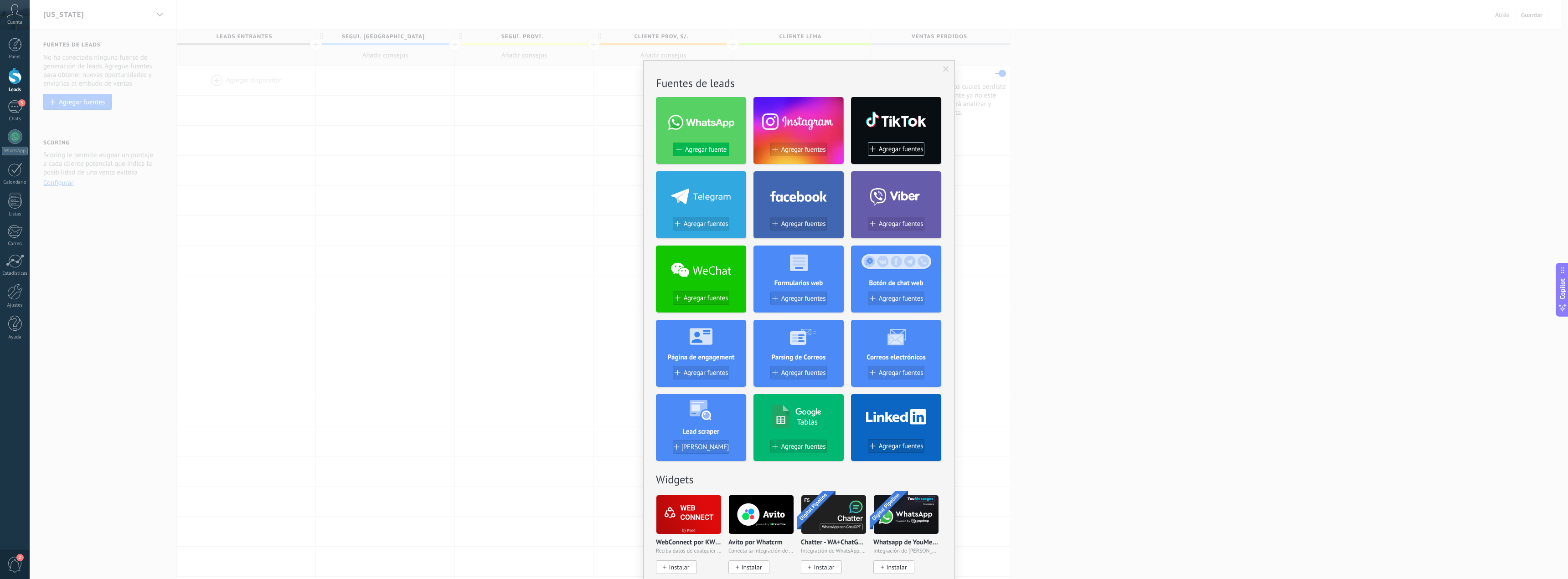
click at [688, 147] on span "Agregar fuente" at bounding box center [706, 150] width 41 height 8
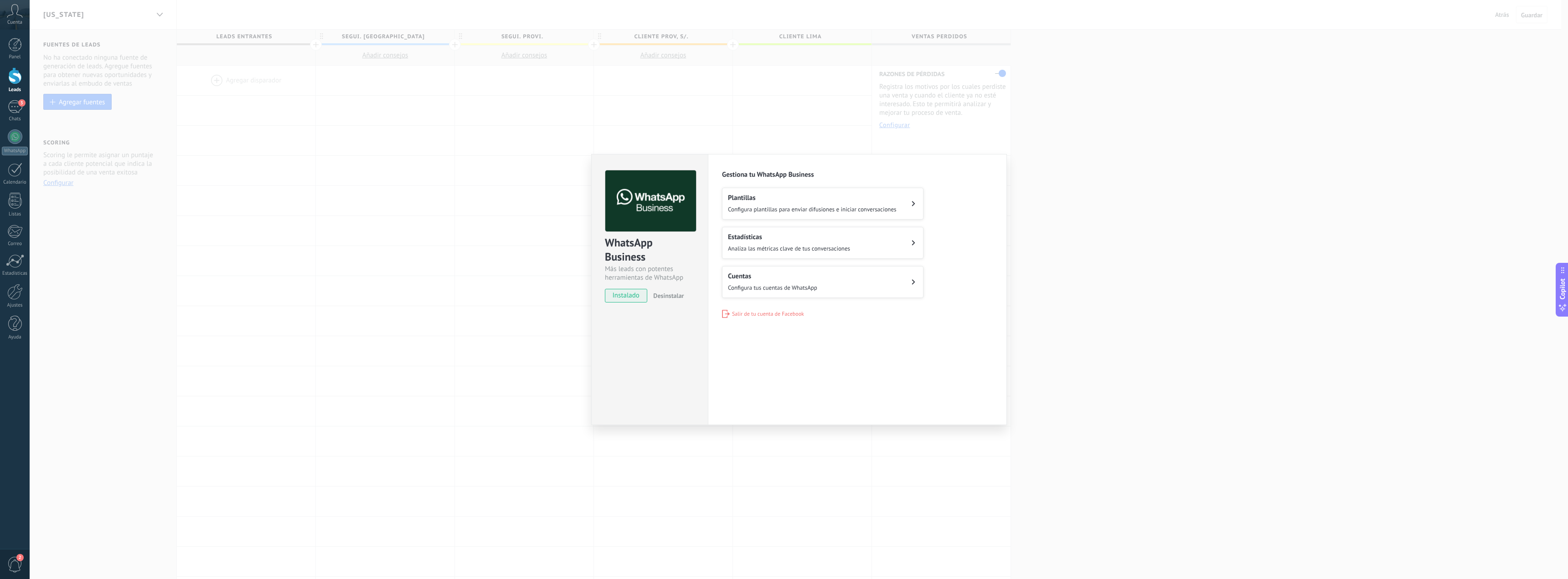
click at [766, 280] on div "Cuentas Configura tus cuentas de WhatsApp" at bounding box center [772, 282] width 89 height 20
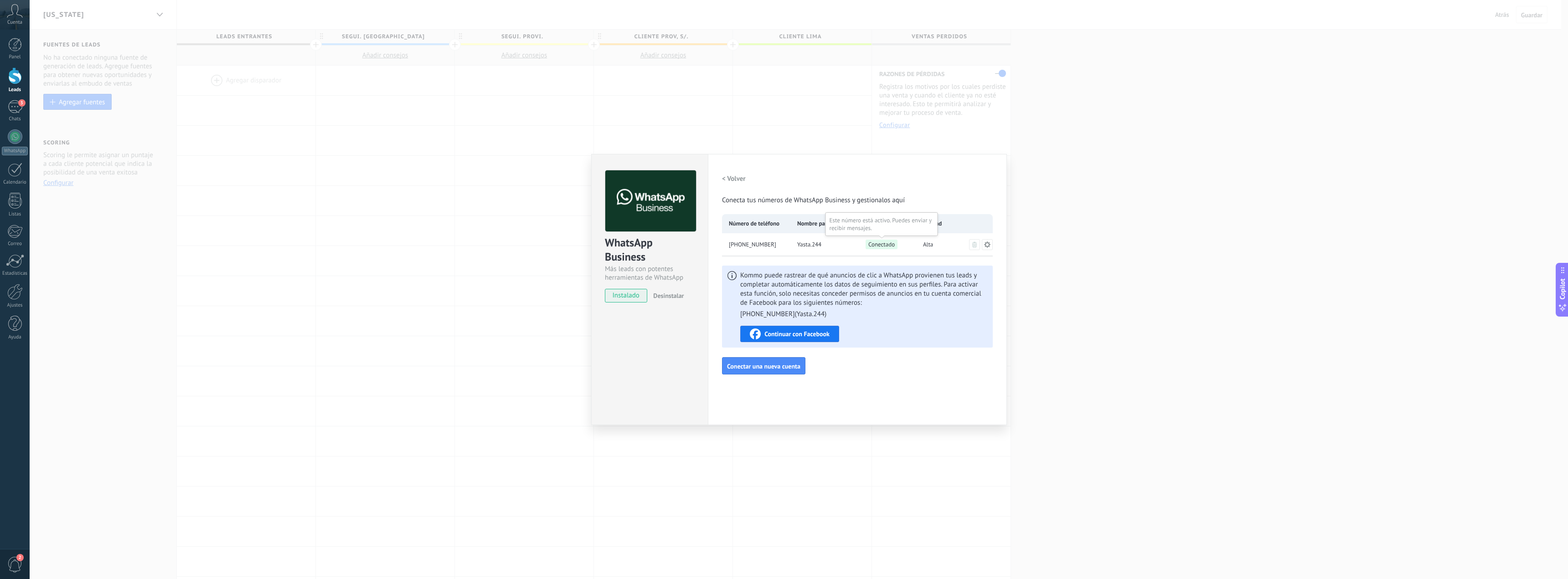
click at [887, 242] on span "Conectado" at bounding box center [881, 244] width 32 height 10
click at [987, 245] on icon at bounding box center [987, 244] width 7 height 7
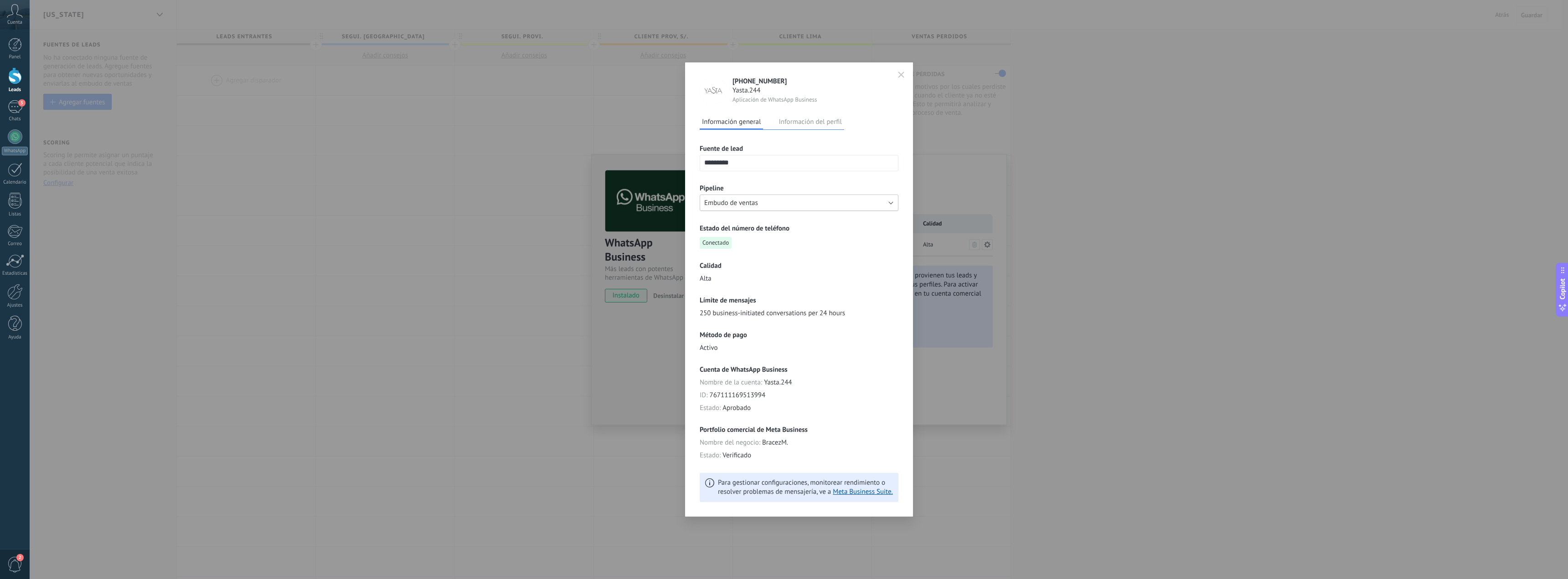
click at [801, 207] on button "Embudo de ventas" at bounding box center [799, 203] width 198 height 16
click at [900, 77] on icon "button" at bounding box center [901, 75] width 6 height 6
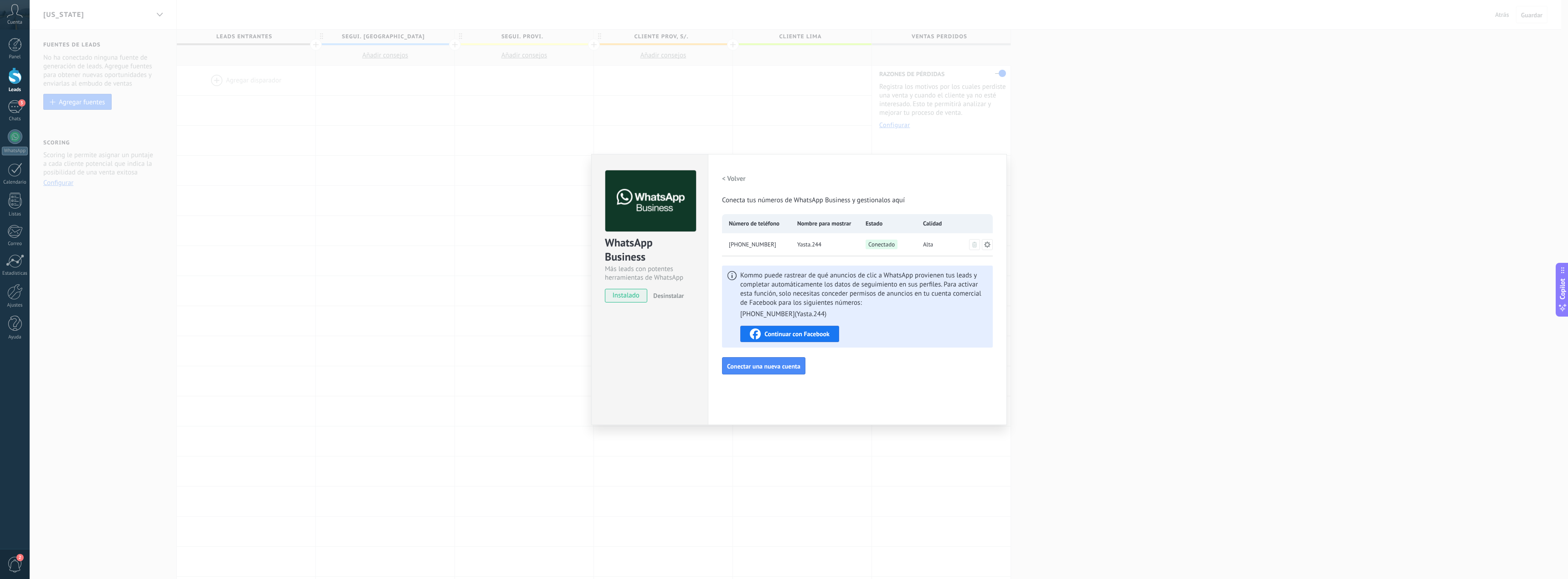
drag, startPoint x: 276, startPoint y: 240, endPoint x: 191, endPoint y: 260, distance: 87.3
click at [271, 238] on div "WhatsApp Business Más leads con potentes herramientas de WhatsApp instalado Des…" at bounding box center [799, 290] width 1538 height 579
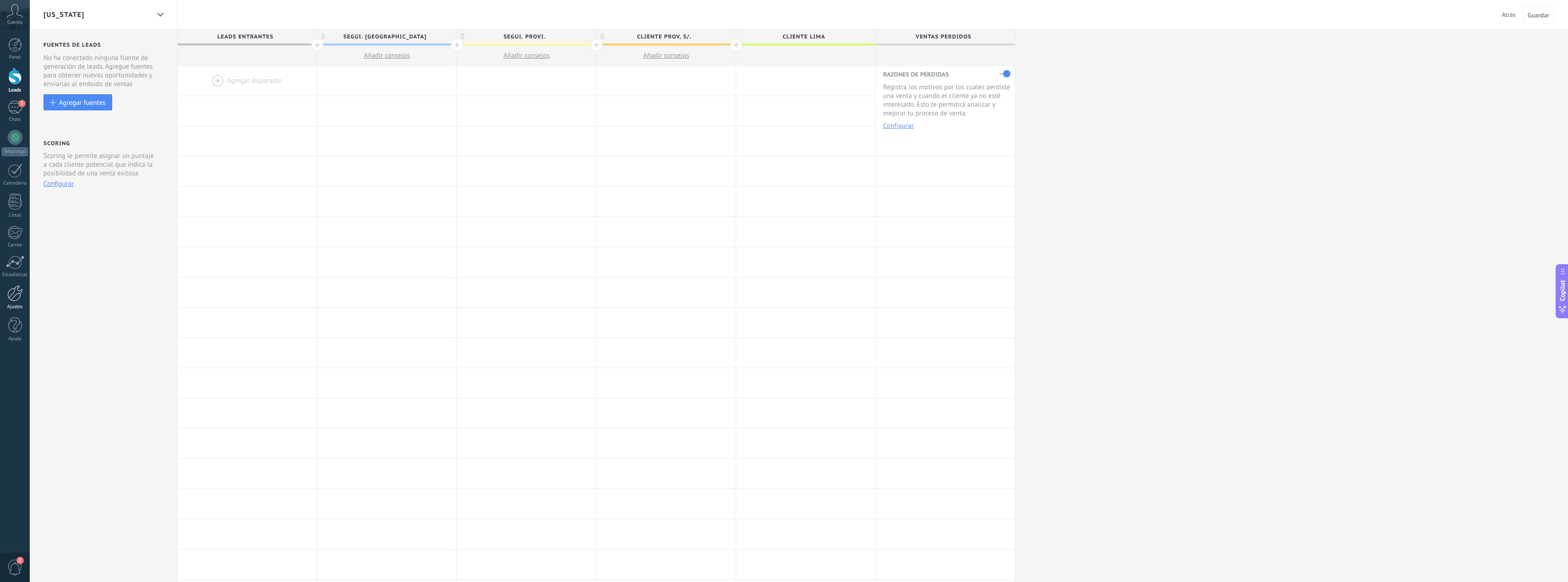
click at [15, 296] on div at bounding box center [15, 293] width 15 height 16
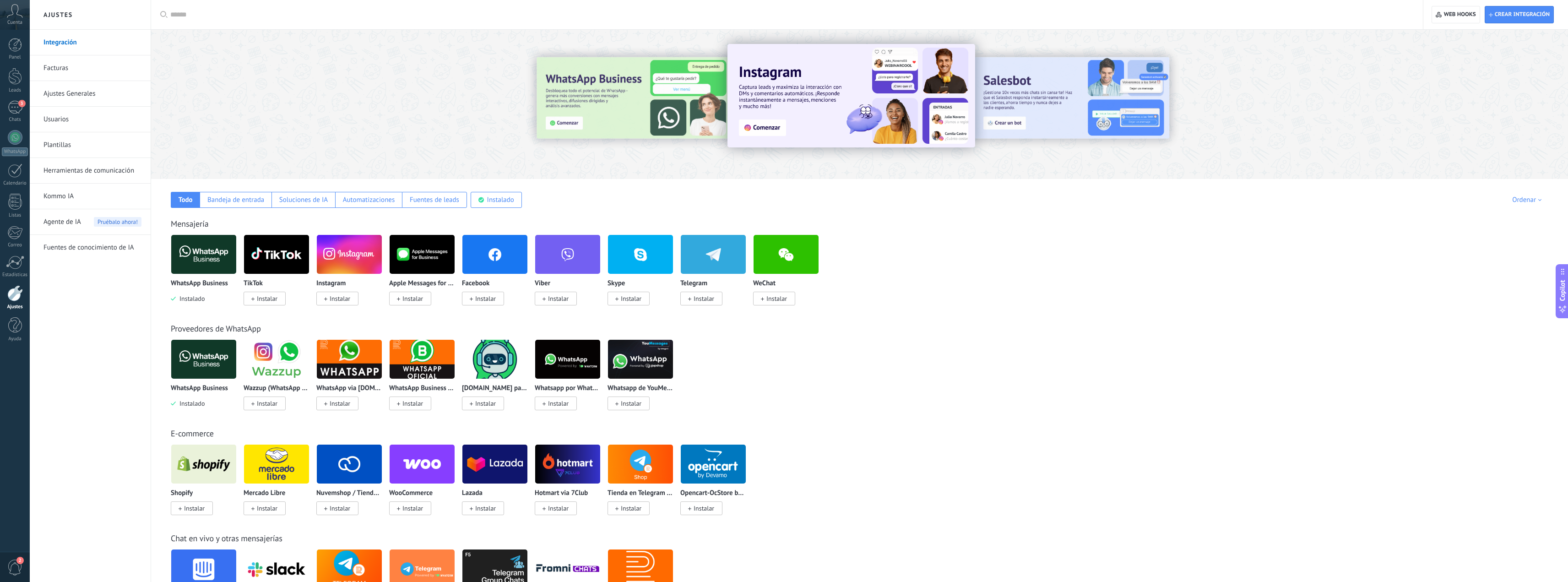
click at [83, 95] on link "Ajustes Generales" at bounding box center [92, 94] width 98 height 26
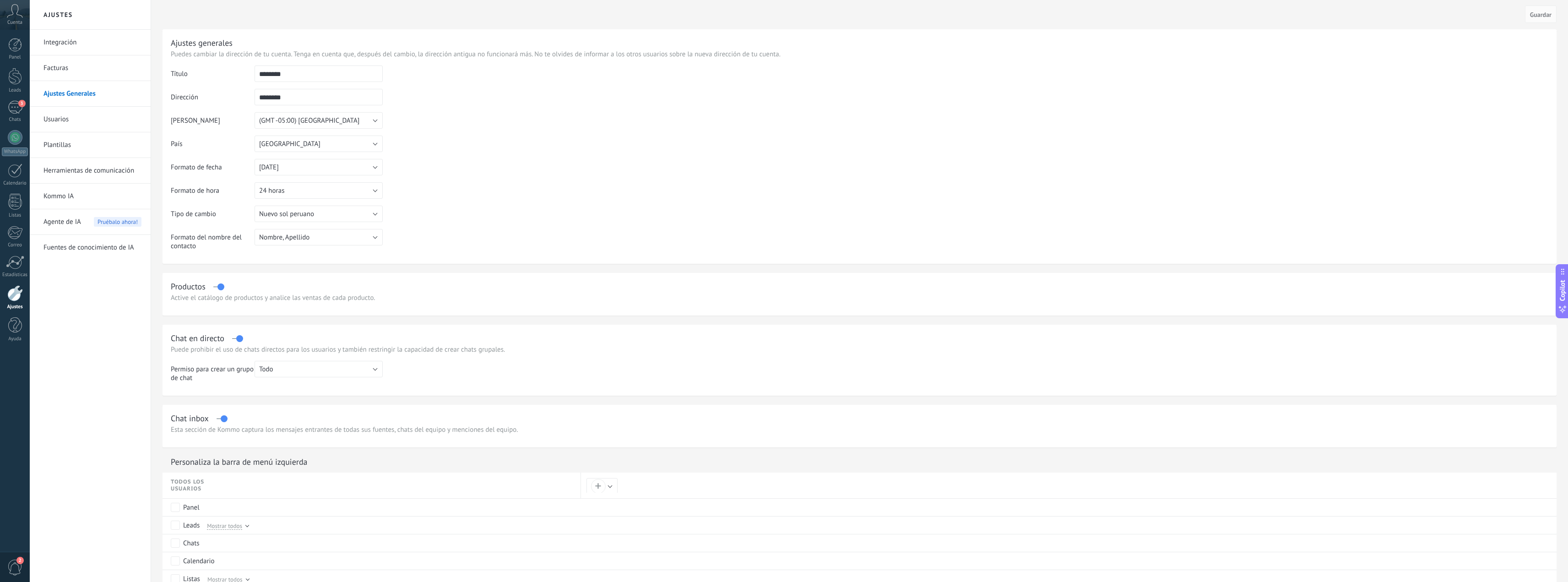
click at [54, 119] on link "Usuarios" at bounding box center [92, 119] width 98 height 26
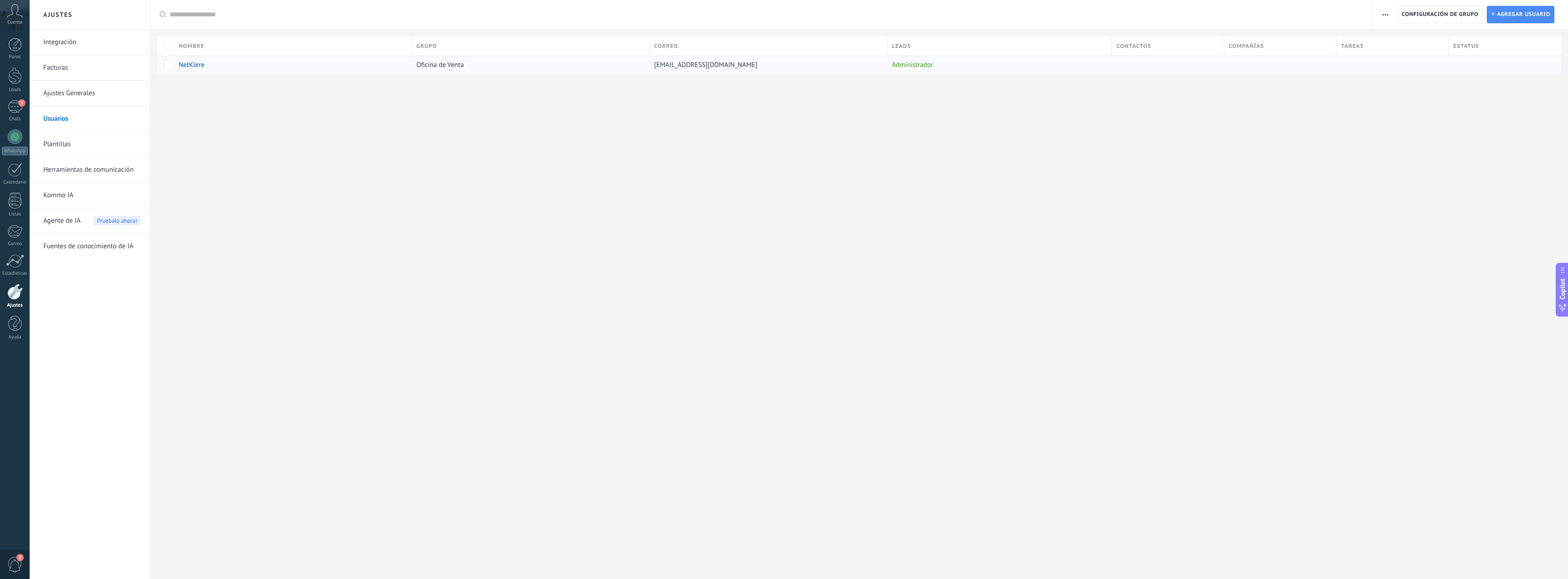
click at [677, 66] on span "siom8208@gmail.com" at bounding box center [706, 65] width 103 height 9
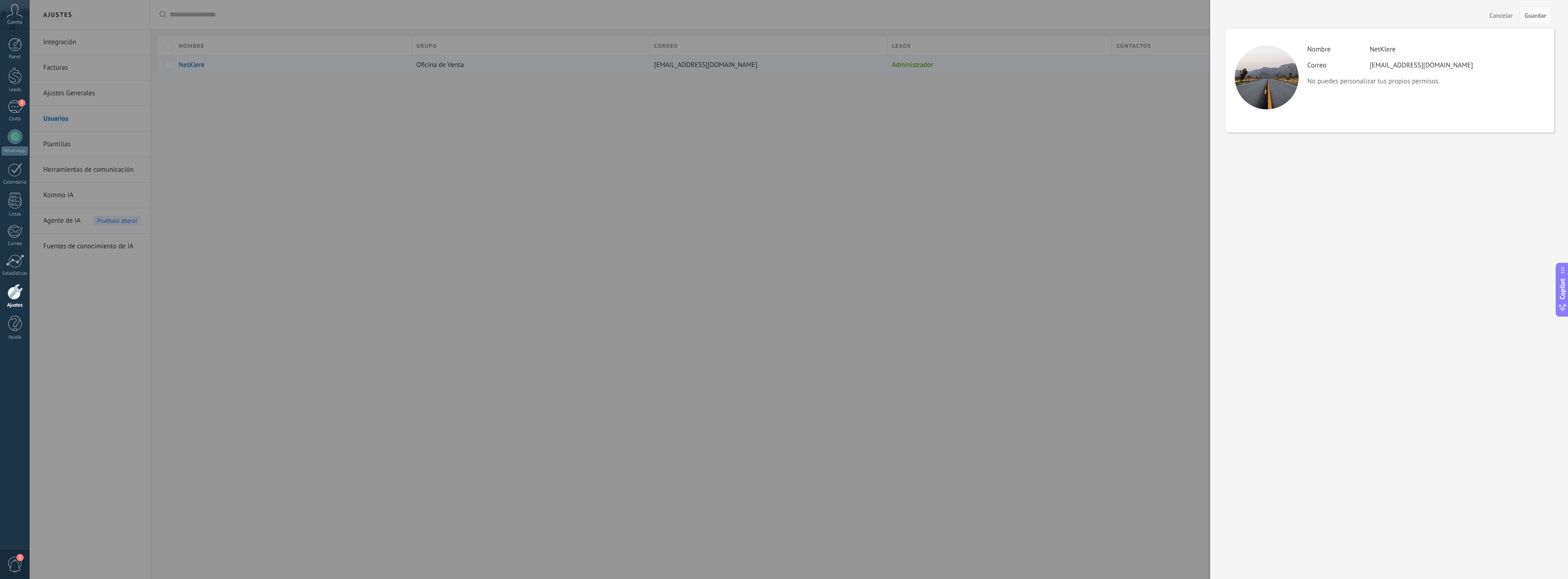
click at [677, 66] on div at bounding box center [784, 290] width 1568 height 579
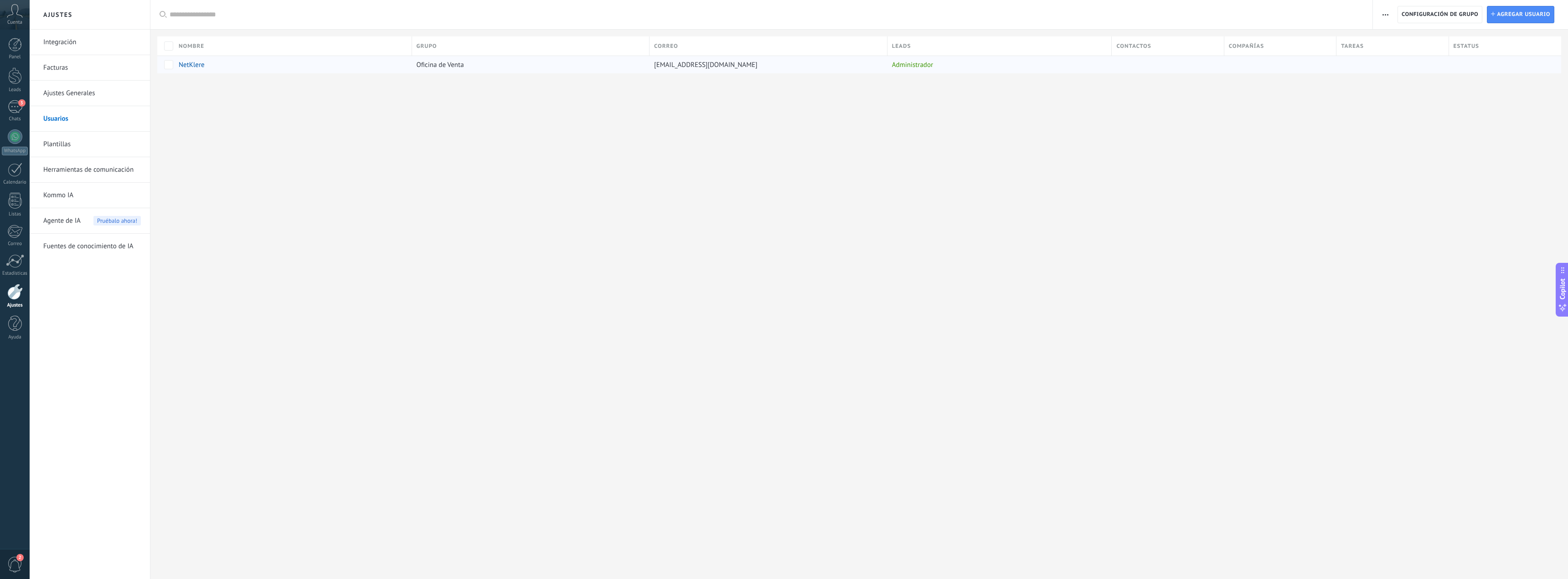
click at [678, 68] on span "siom8208@gmail.com" at bounding box center [706, 65] width 103 height 9
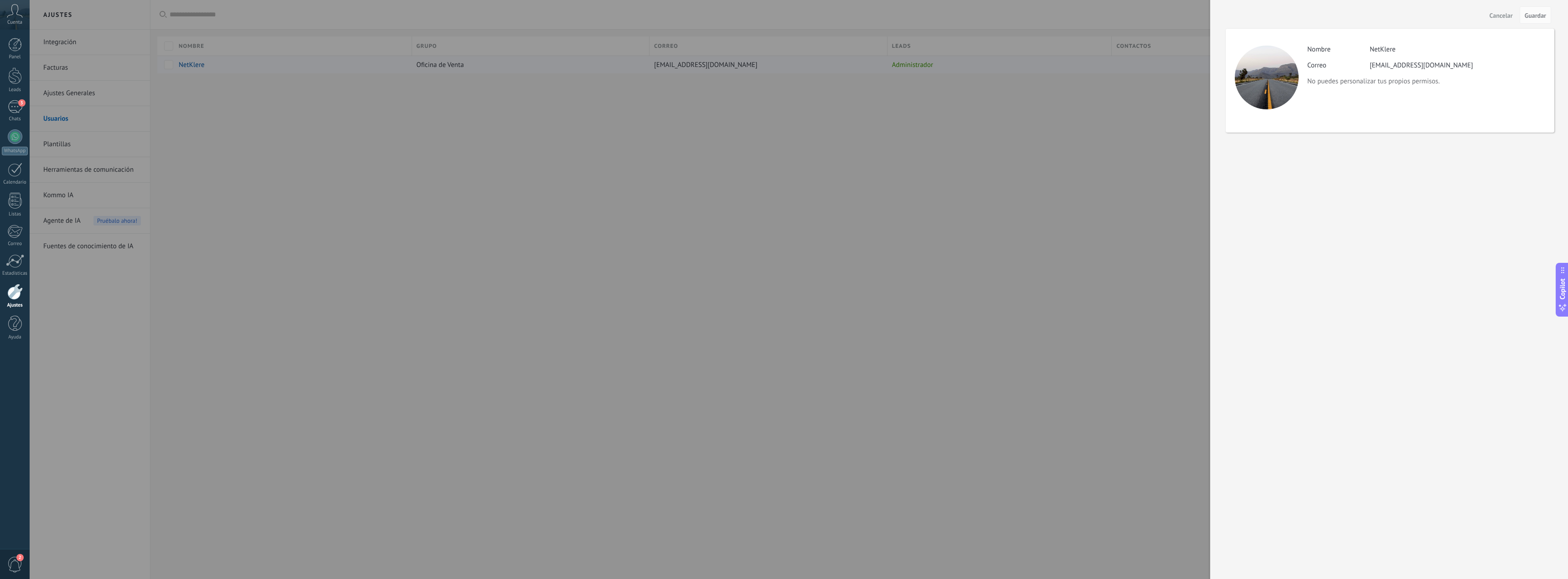
click at [678, 68] on div at bounding box center [784, 290] width 1568 height 579
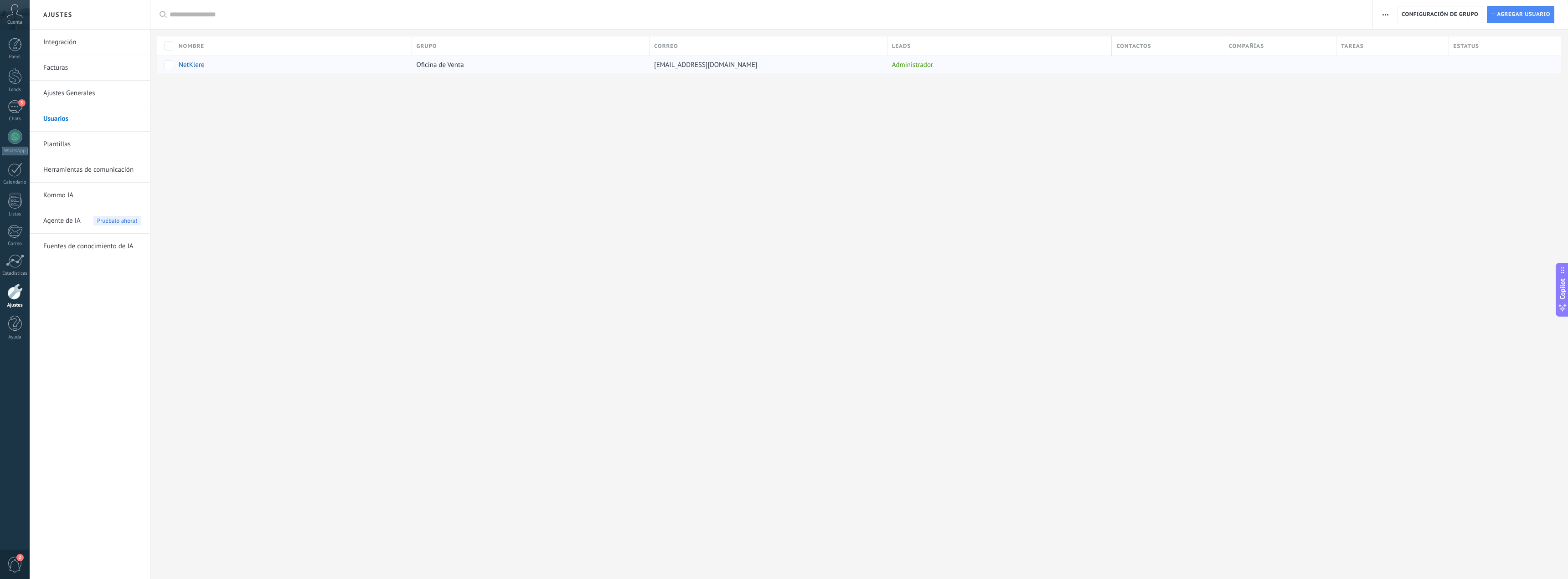
click at [678, 68] on div at bounding box center [784, 290] width 1568 height 579
click at [18, 80] on div at bounding box center [15, 76] width 13 height 17
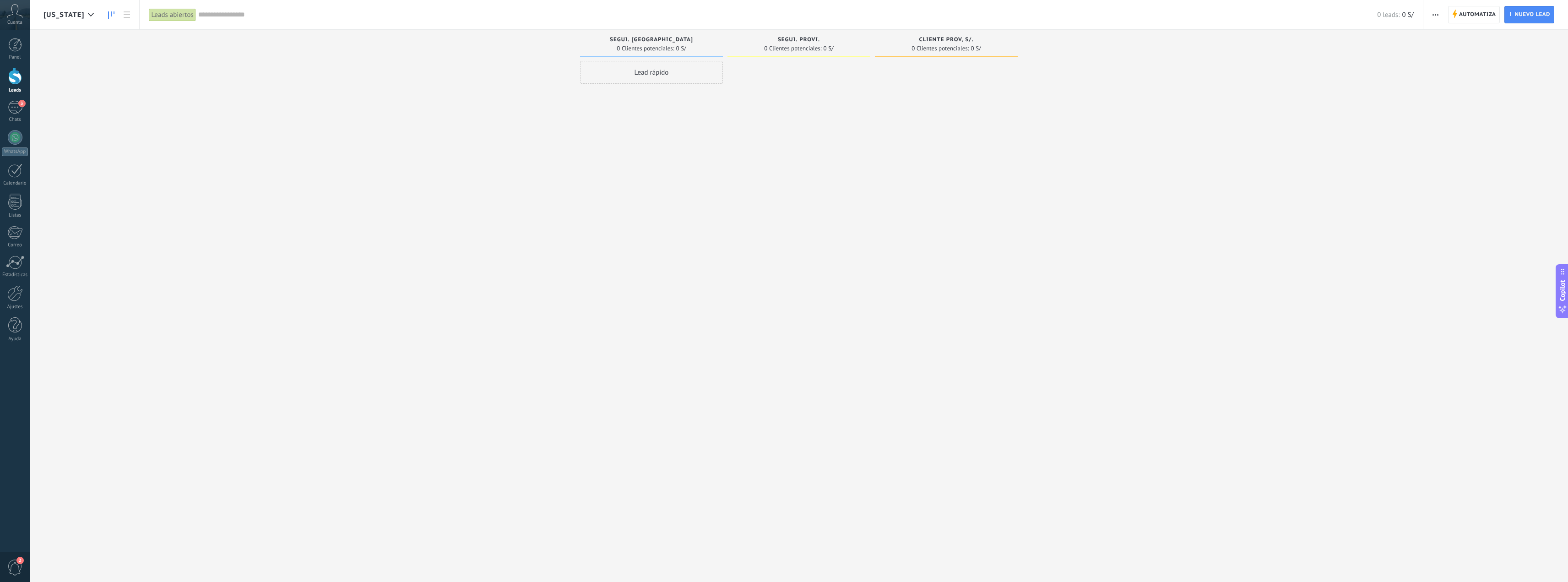
click at [72, 17] on span "[US_STATE]" at bounding box center [64, 15] width 41 height 9
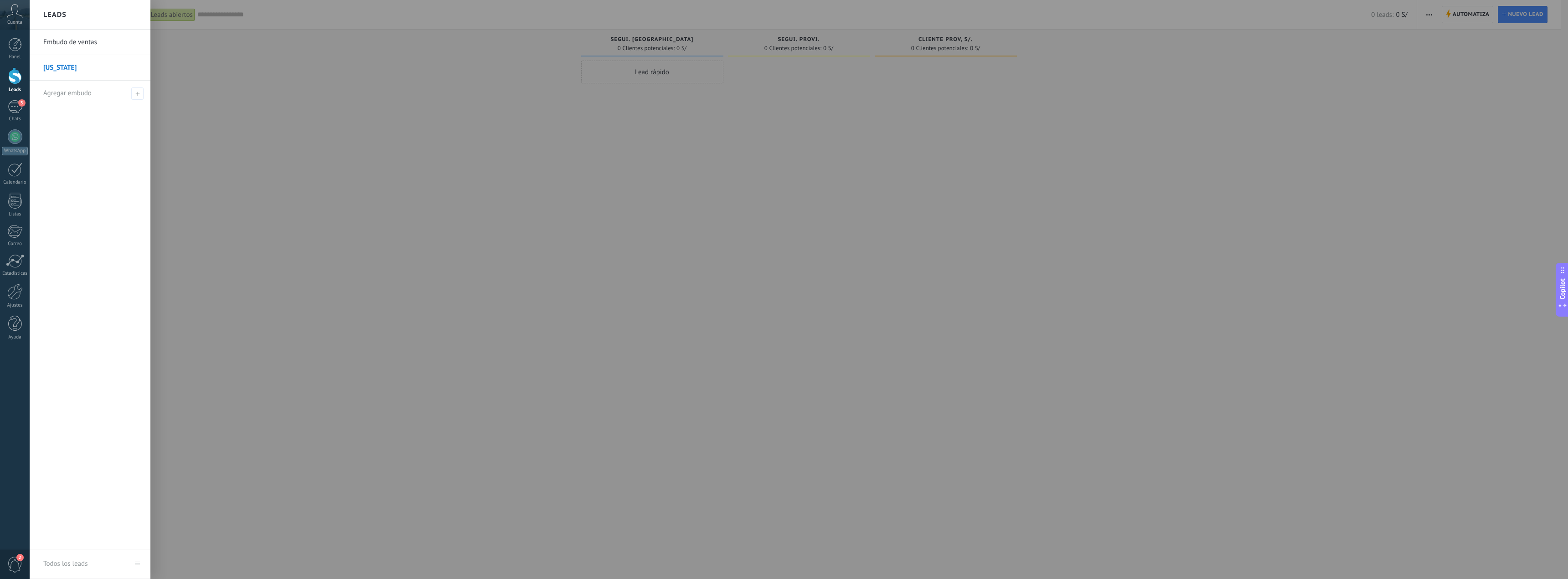
drag, startPoint x: 51, startPoint y: 65, endPoint x: 60, endPoint y: 63, distance: 9.2
click at [52, 65] on link "[US_STATE]" at bounding box center [92, 68] width 98 height 26
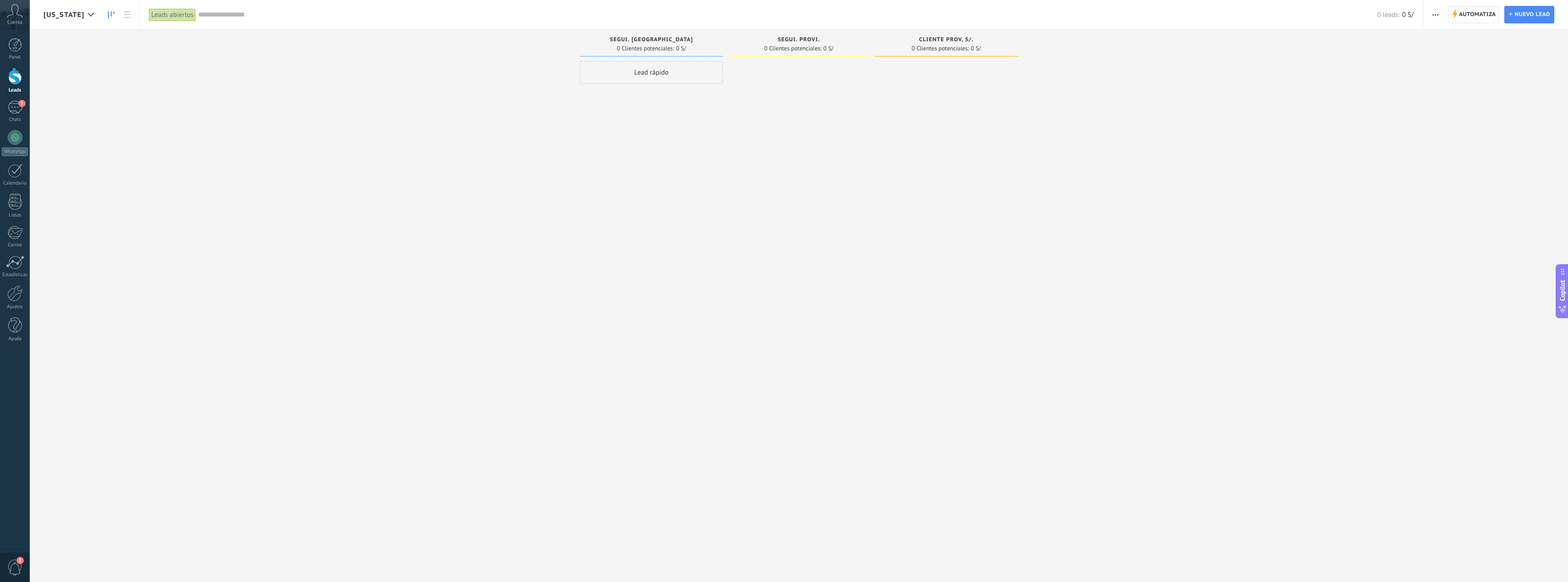
click at [1465, 13] on span "Automatiza" at bounding box center [1478, 14] width 37 height 17
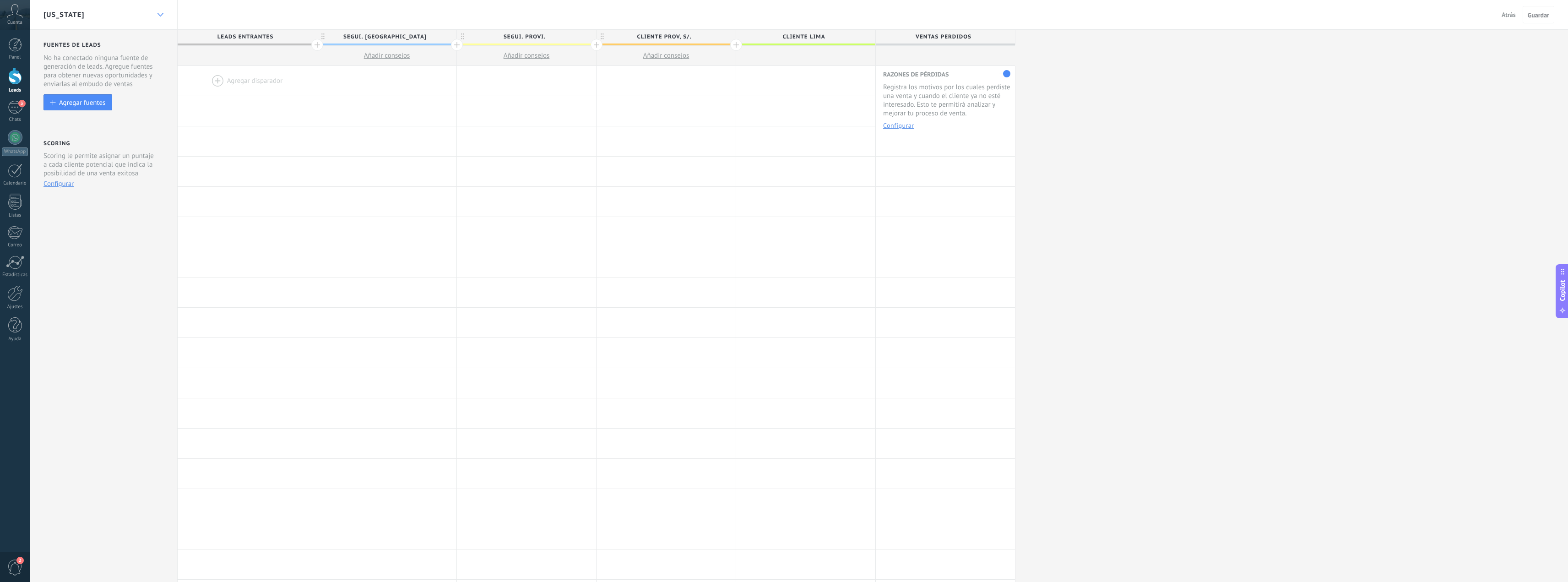
click at [161, 9] on div at bounding box center [160, 15] width 15 height 18
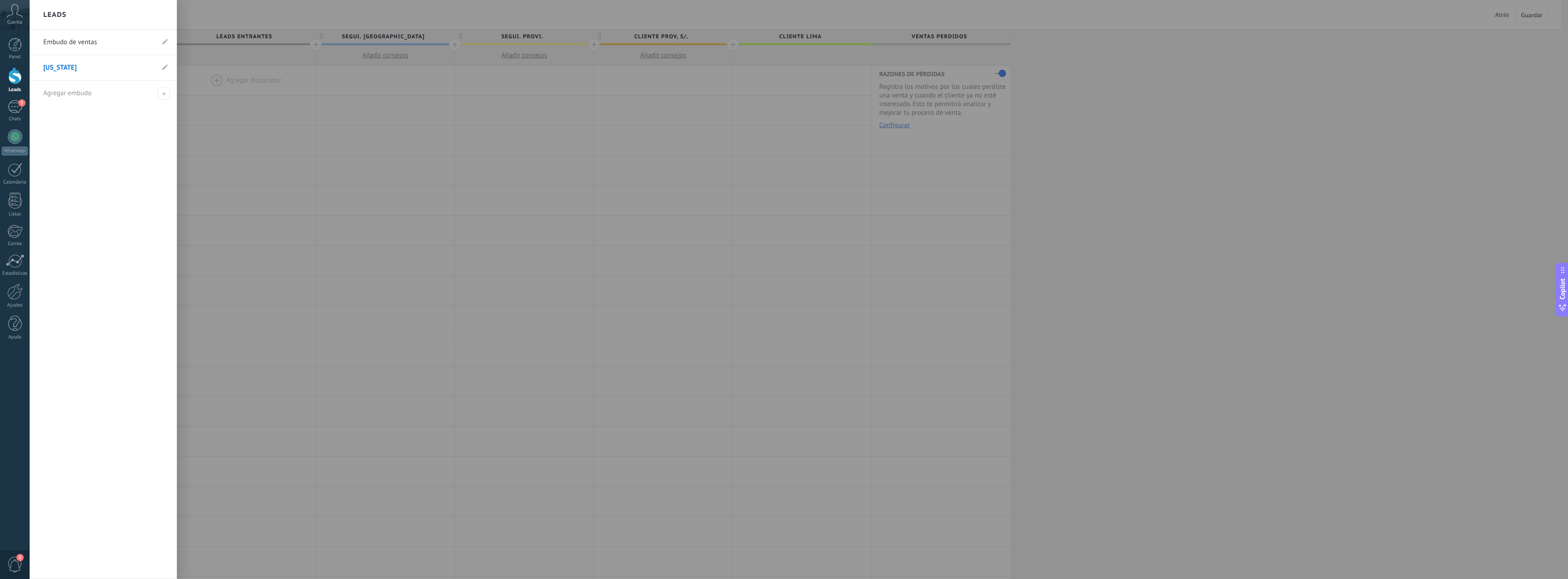
click at [93, 46] on link "Embudo de ventas" at bounding box center [99, 43] width 111 height 26
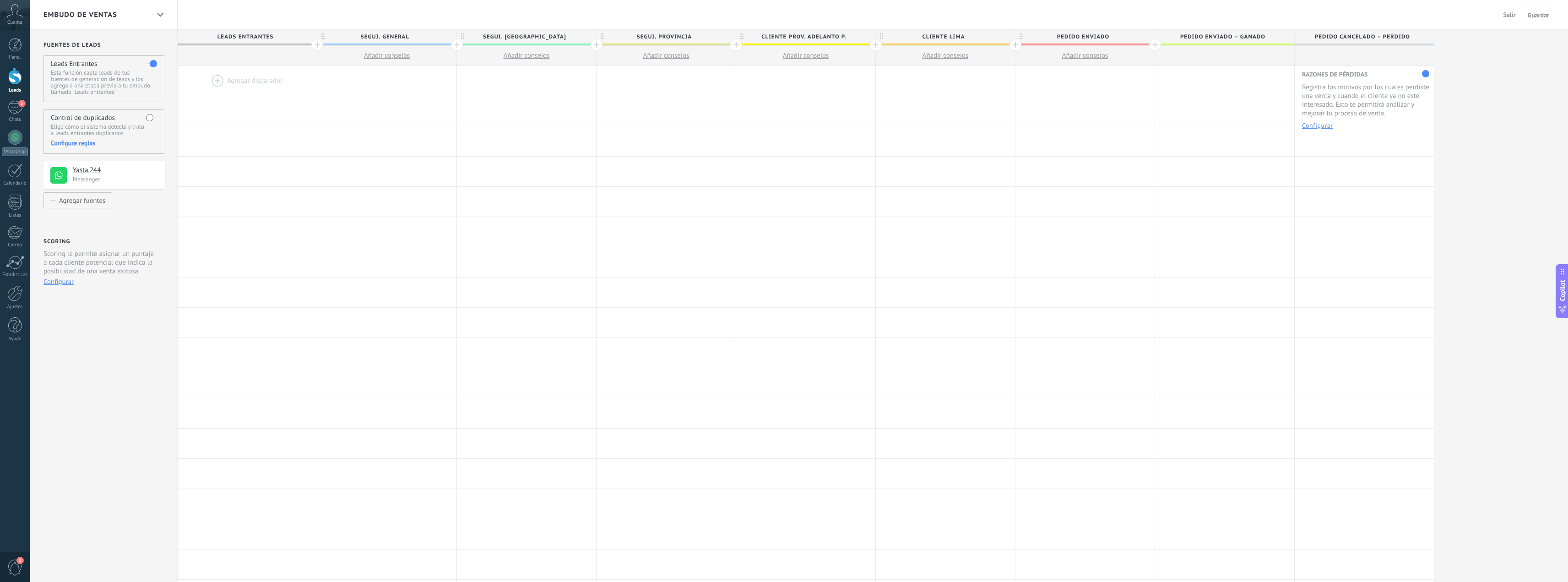
click at [1506, 12] on span "Salir" at bounding box center [1509, 14] width 12 height 8
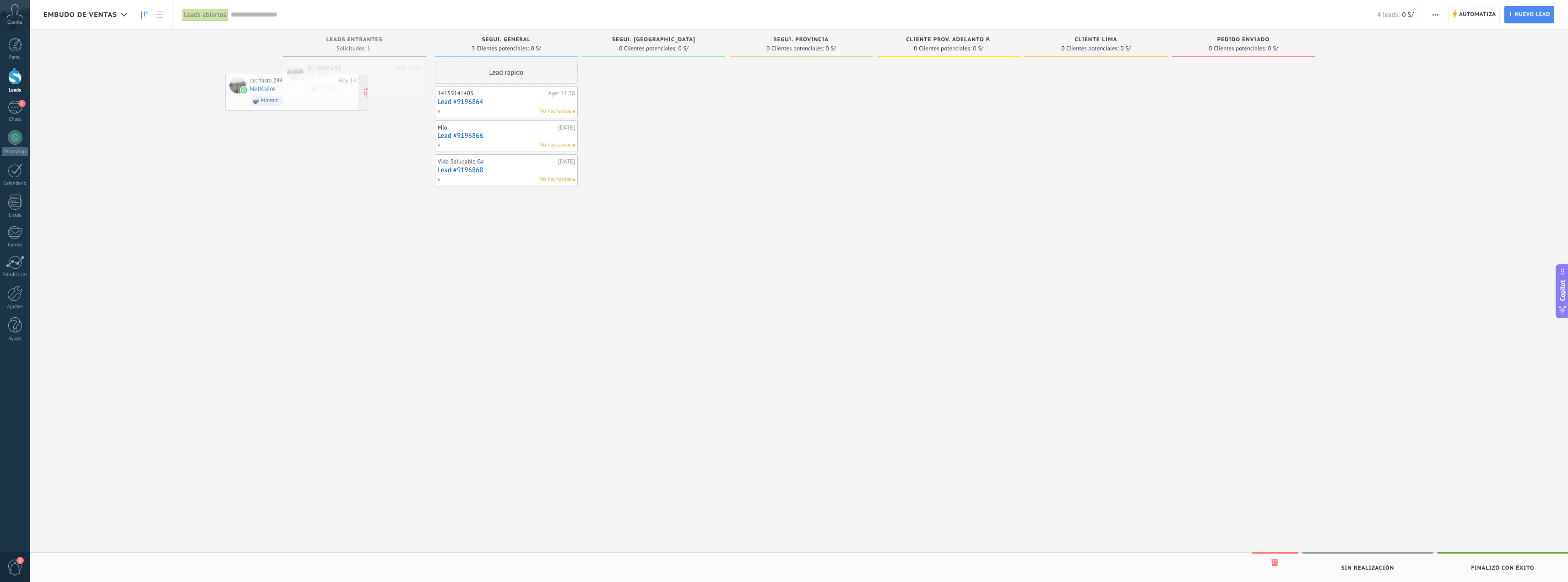
drag, startPoint x: 515, startPoint y: 94, endPoint x: 336, endPoint y: 97, distance: 179.0
click at [366, 76] on div "de: Yasta.244 Hoy 14:39 NetKlére Mmmm" at bounding box center [364, 79] width 114 height 31
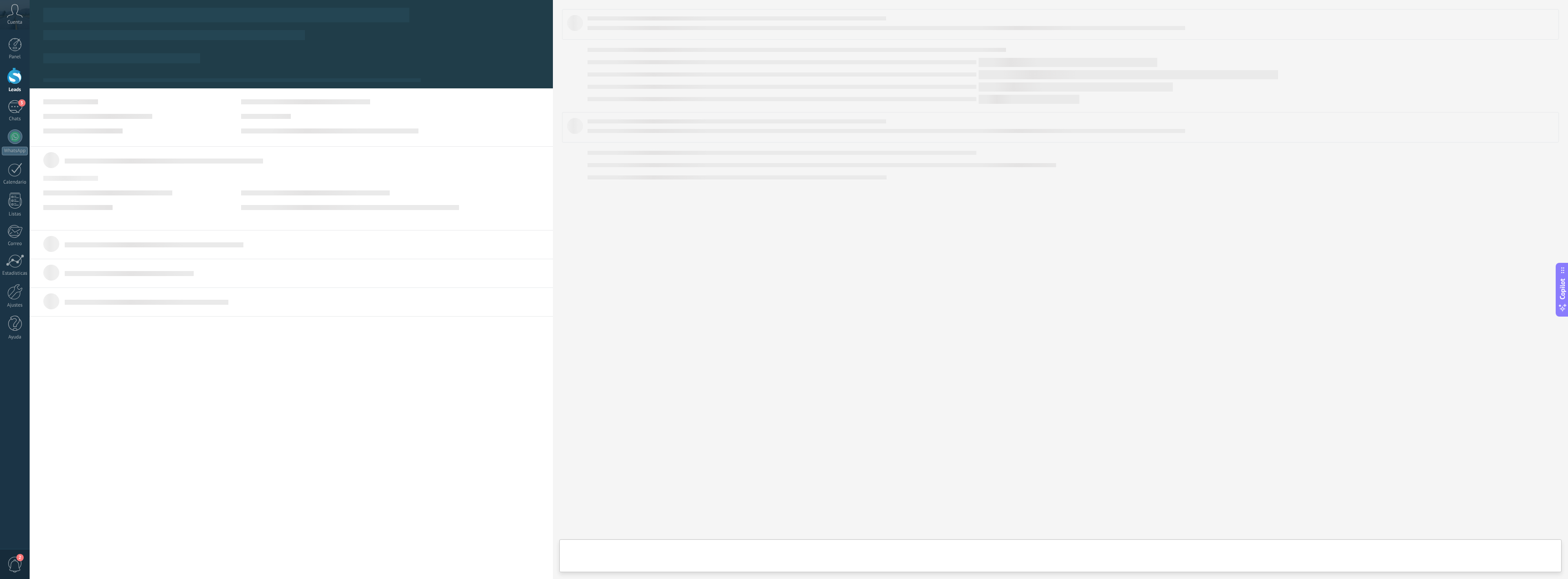
type textarea "**********"
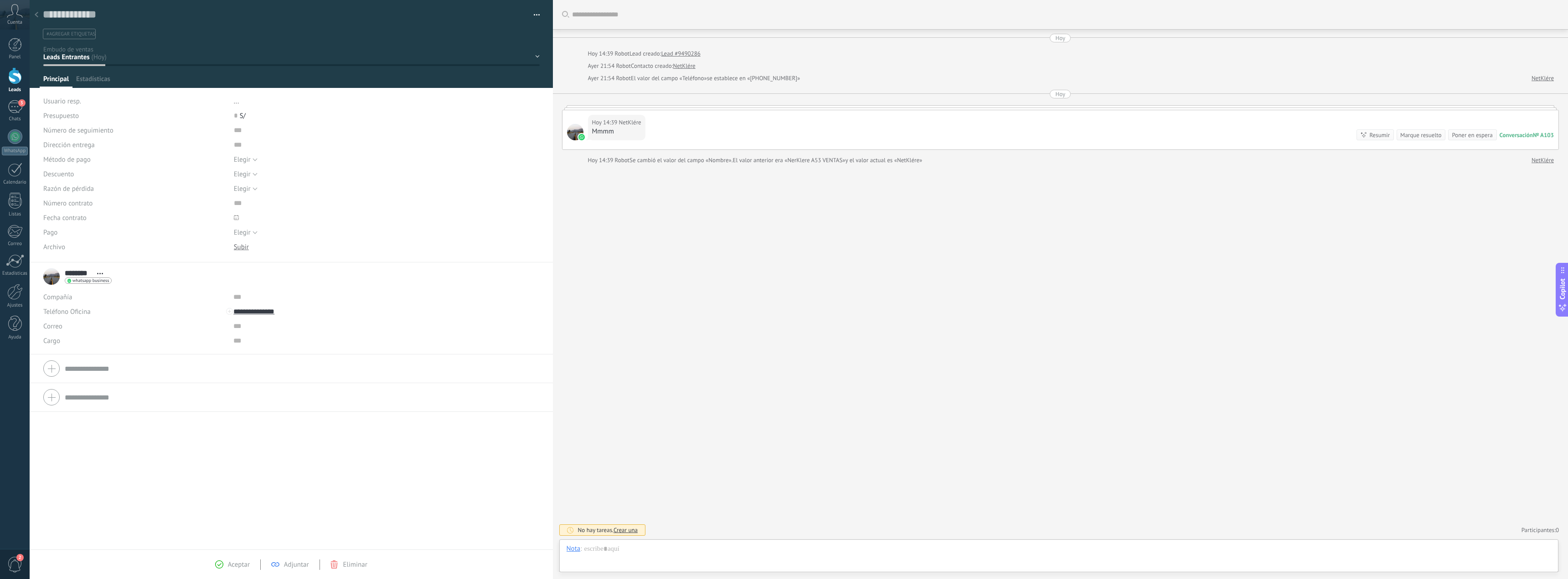
scroll to position [13, 0]
